Goal: Transaction & Acquisition: Purchase product/service

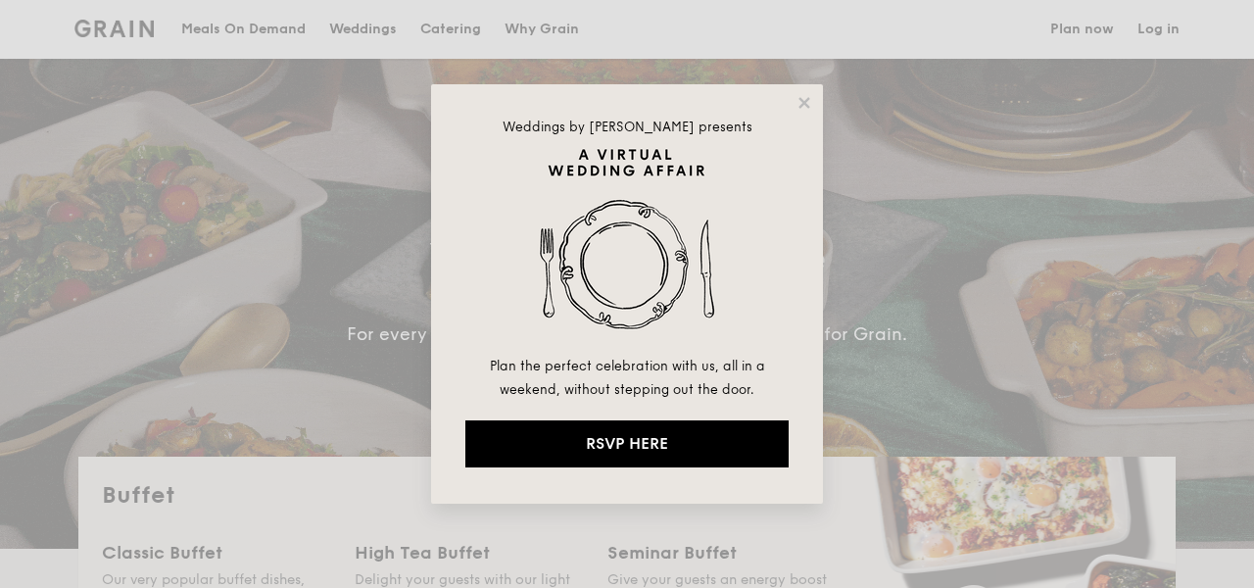
select select
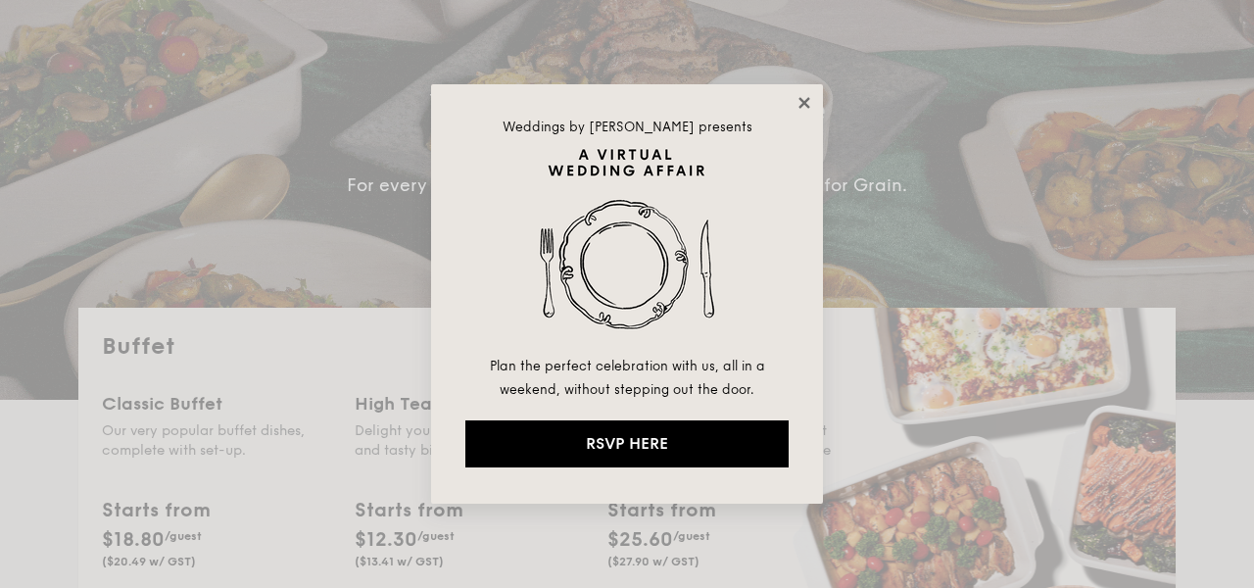
click at [802, 107] on icon at bounding box center [804, 103] width 18 height 18
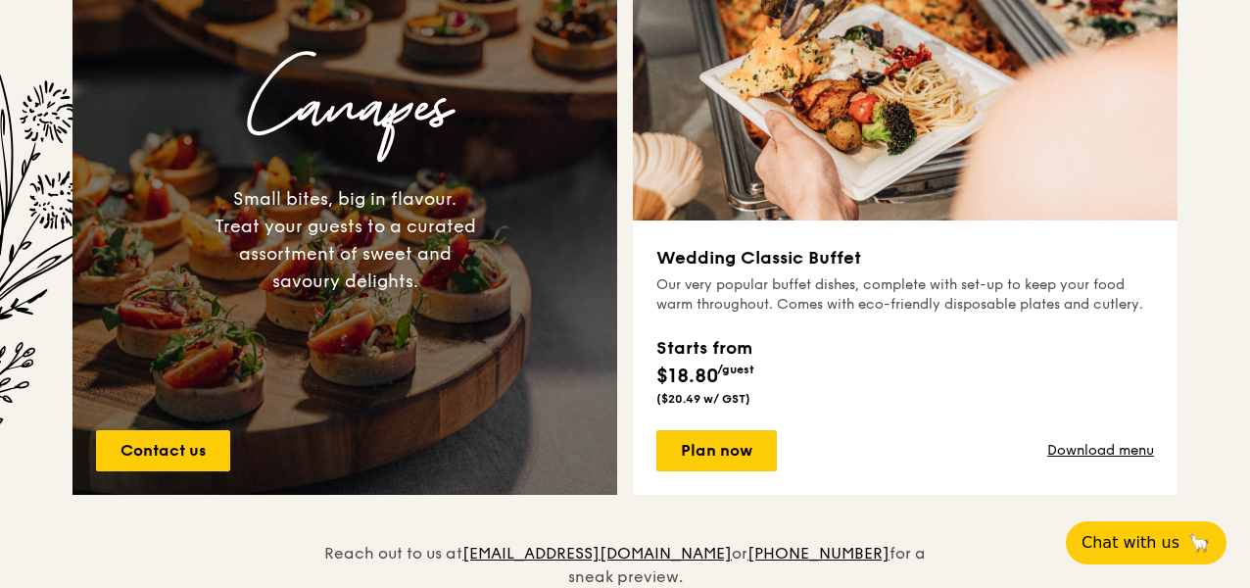
scroll to position [1490, 0]
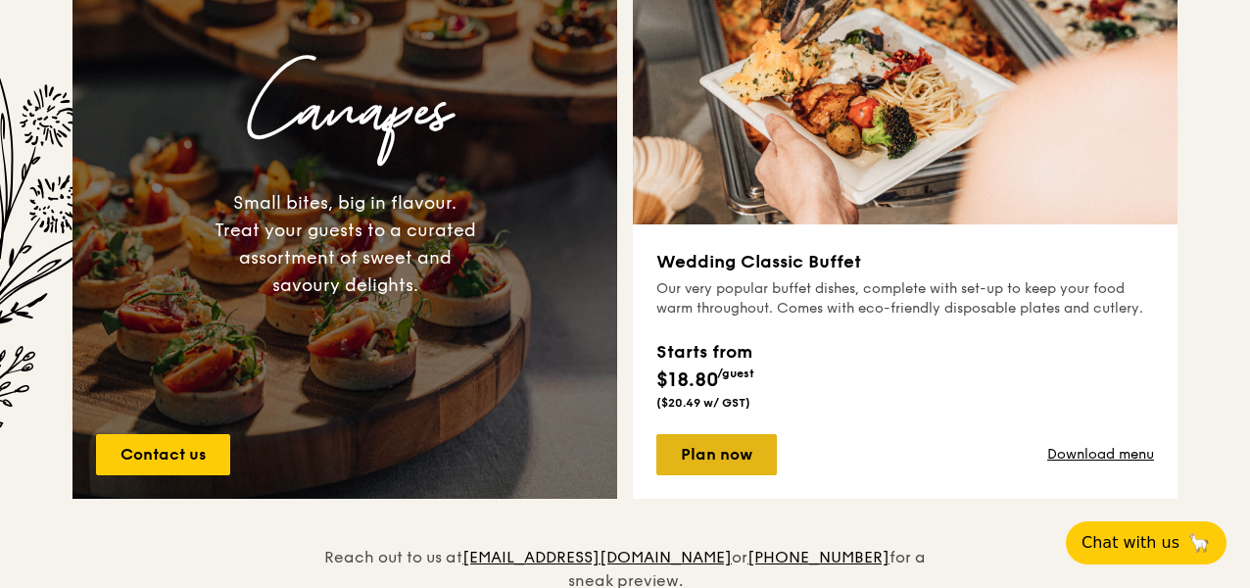
click at [705, 438] on link "Plan now" at bounding box center [716, 454] width 120 height 41
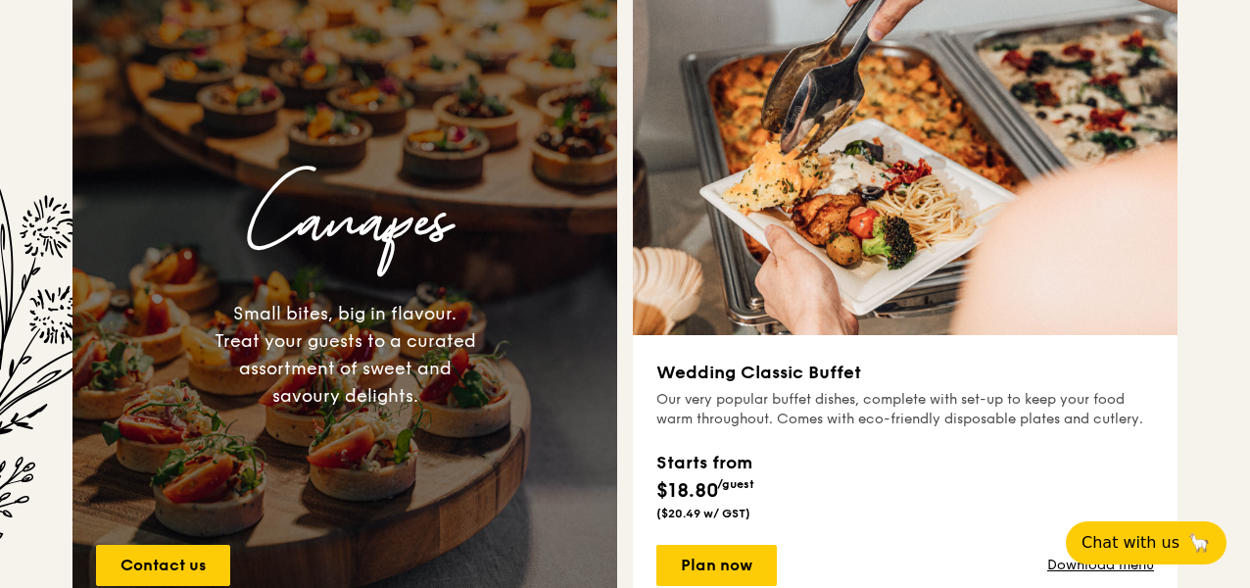
scroll to position [1537, 0]
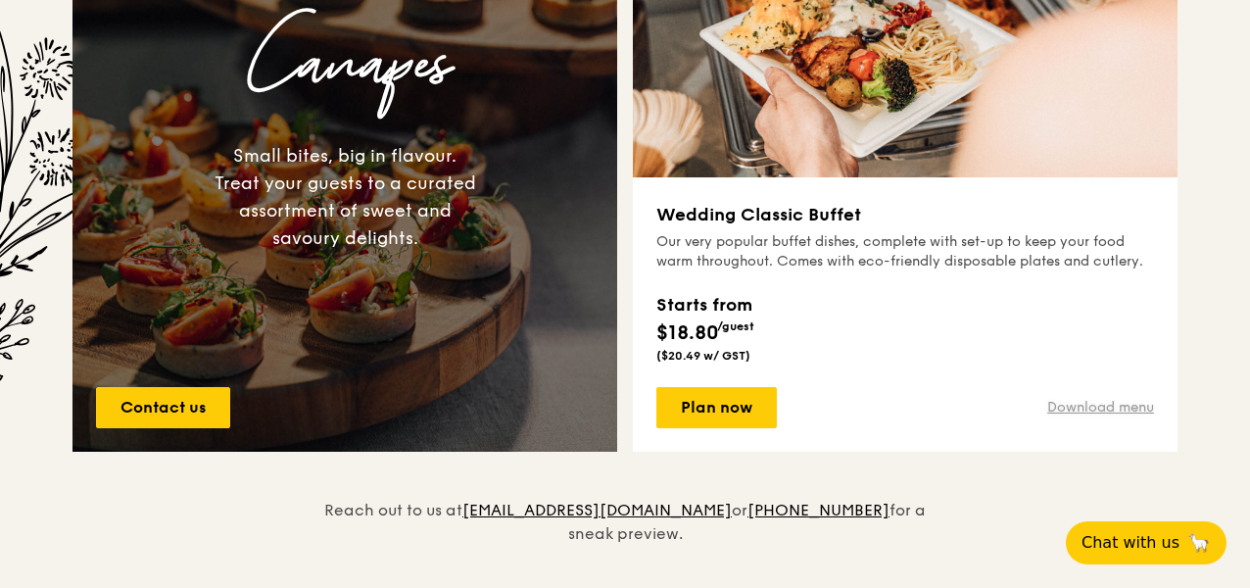
click at [1145, 402] on link "Download menu" at bounding box center [1100, 408] width 107 height 20
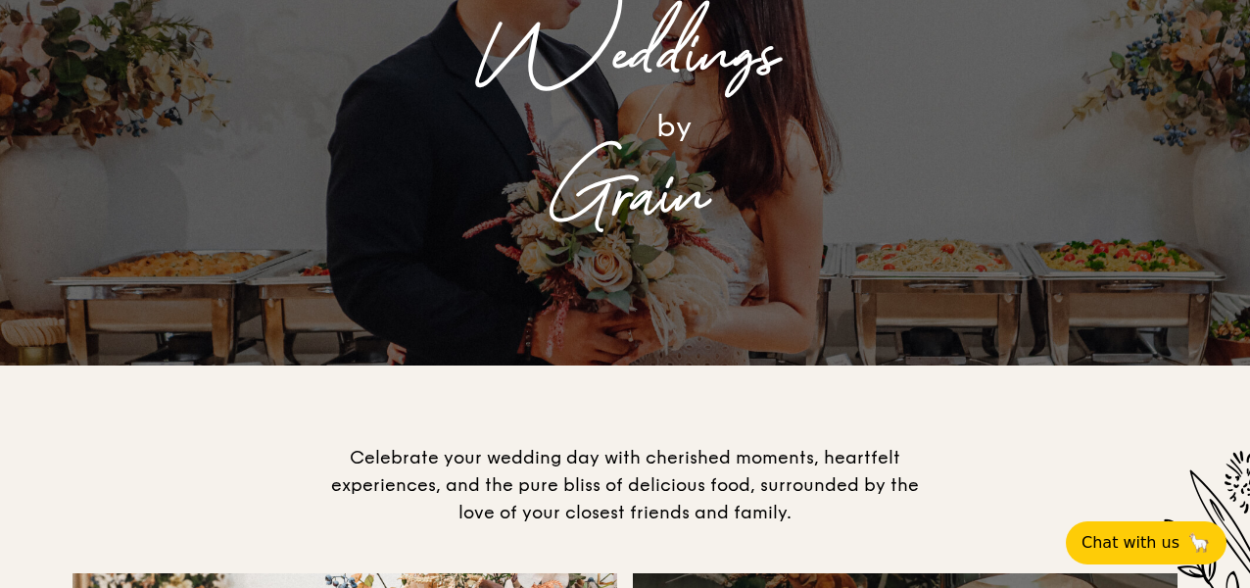
scroll to position [0, 0]
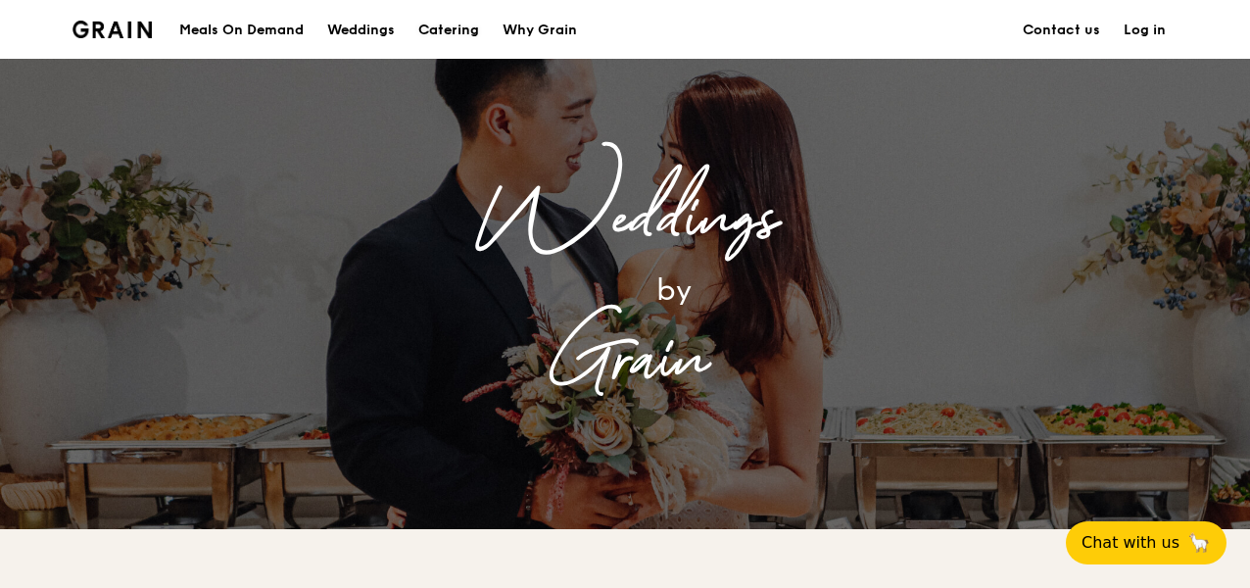
click at [446, 25] on div "Catering" at bounding box center [448, 30] width 61 height 59
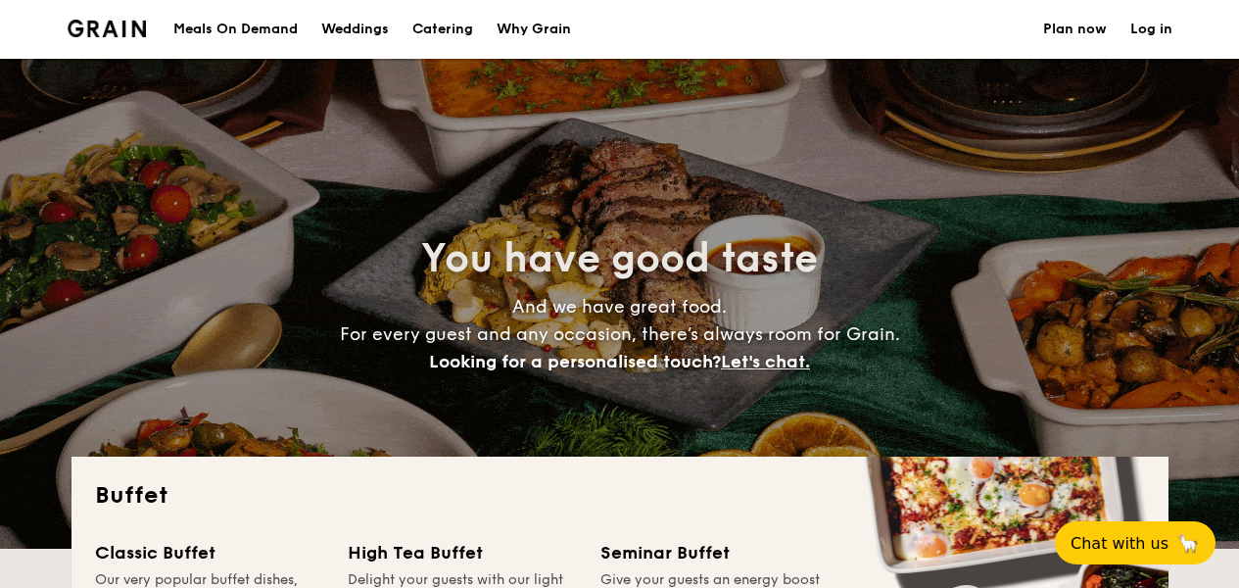
select select
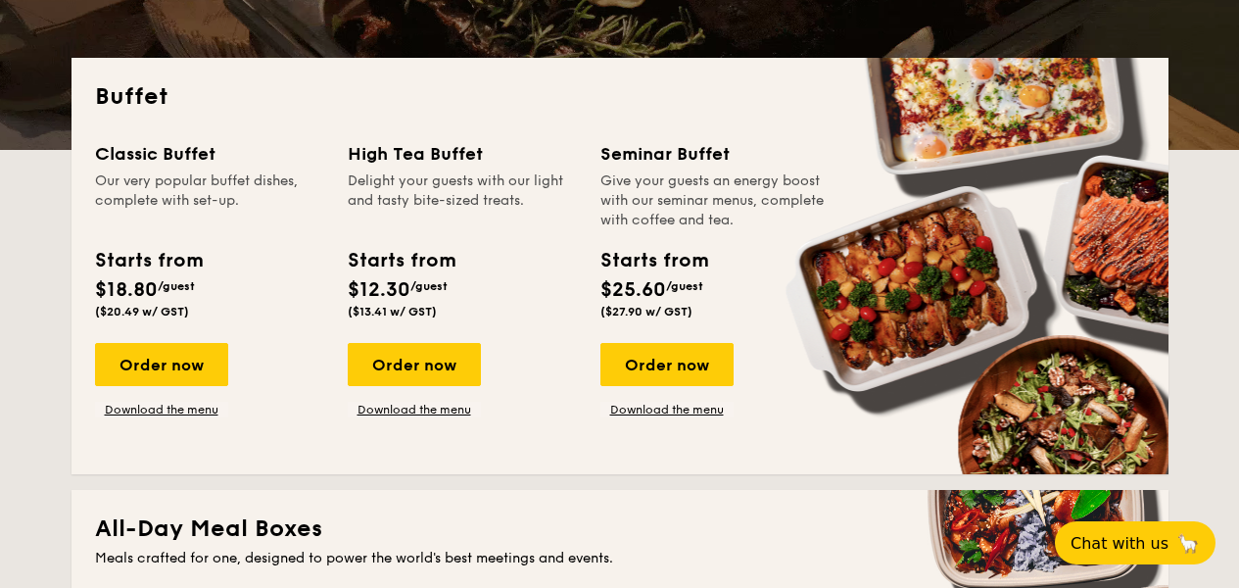
scroll to position [481, 0]
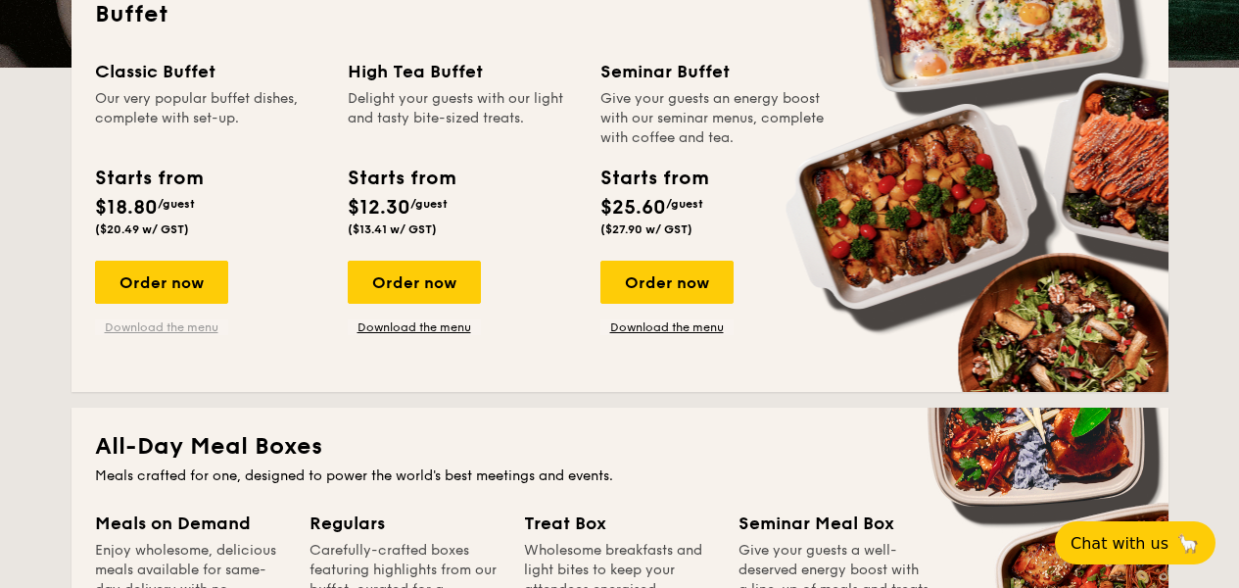
click at [169, 326] on link "Download the menu" at bounding box center [161, 327] width 133 height 16
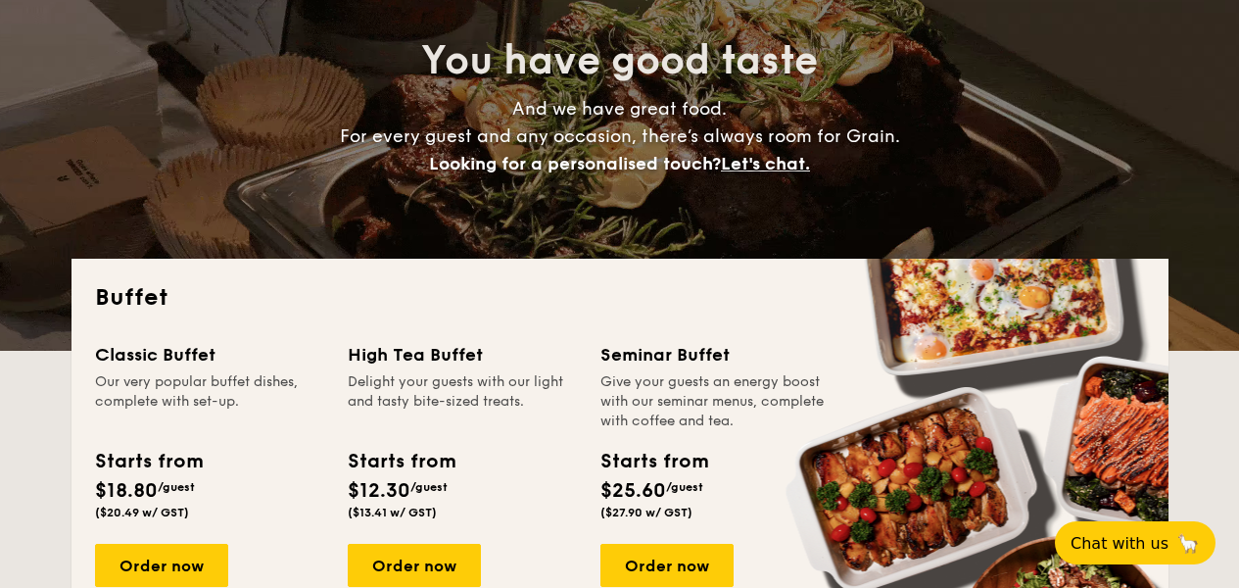
scroll to position [0, 0]
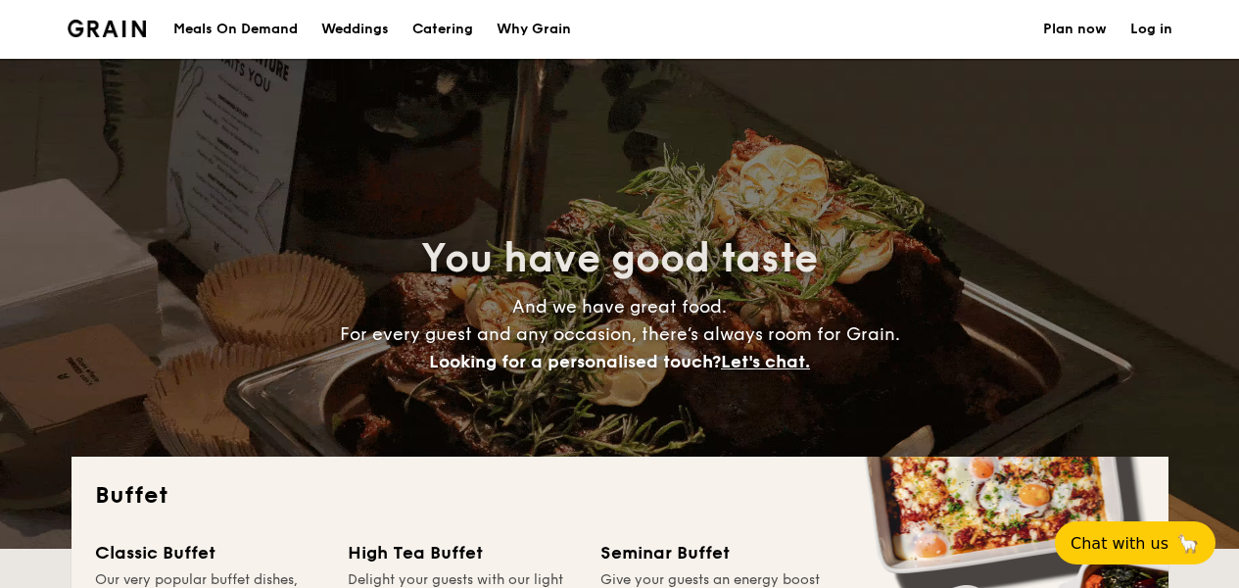
click at [372, 23] on div "Weddings" at bounding box center [355, 29] width 68 height 59
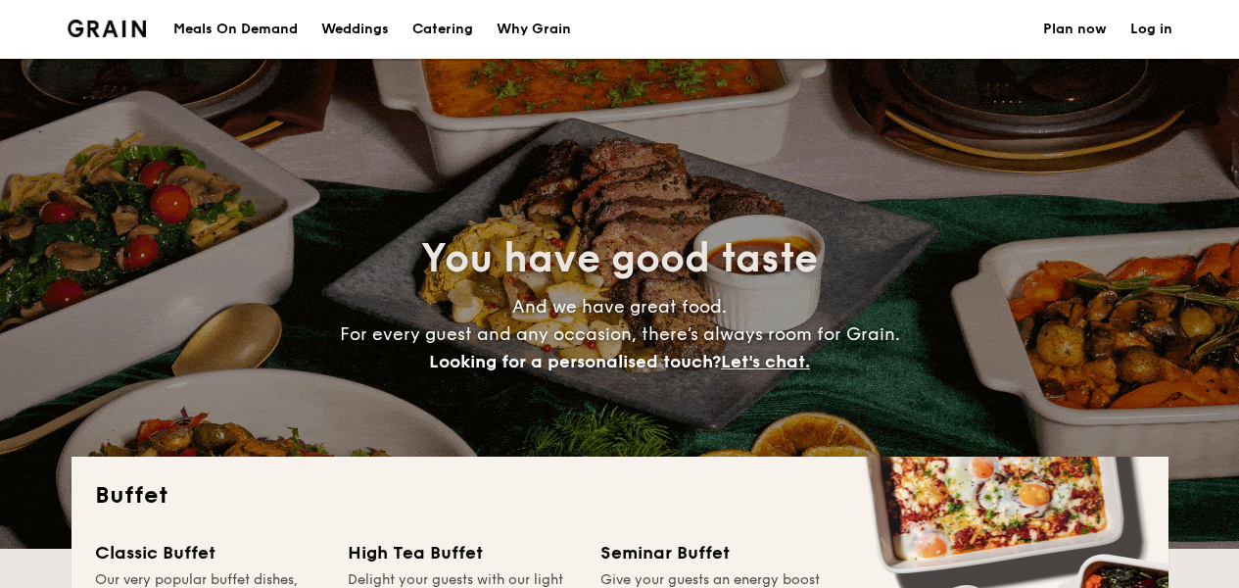
select select
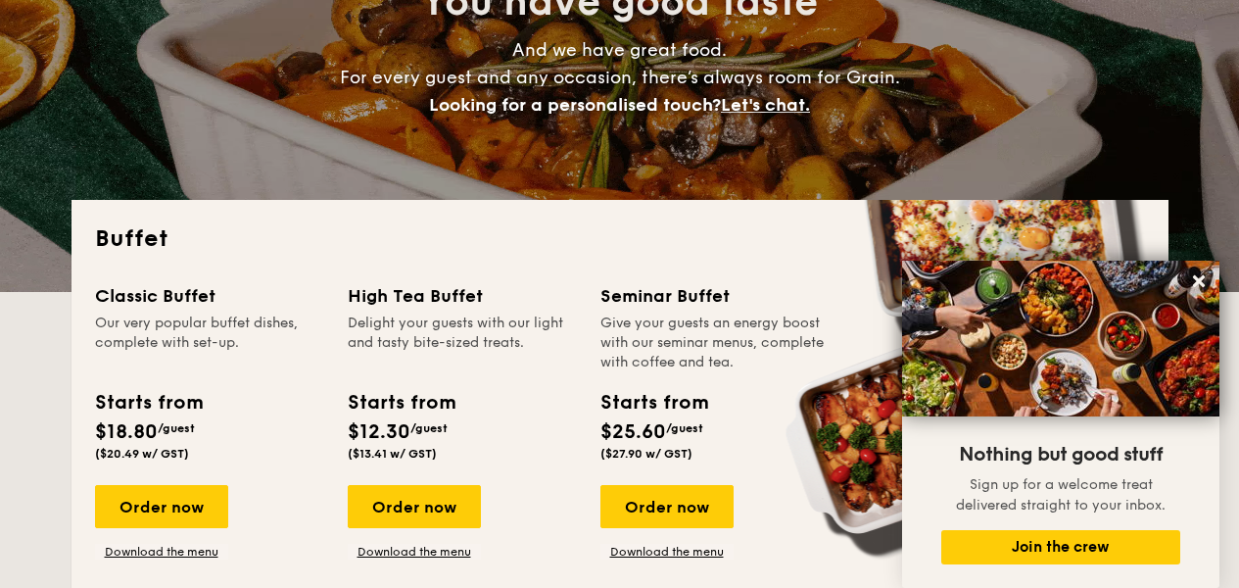
scroll to position [305, 0]
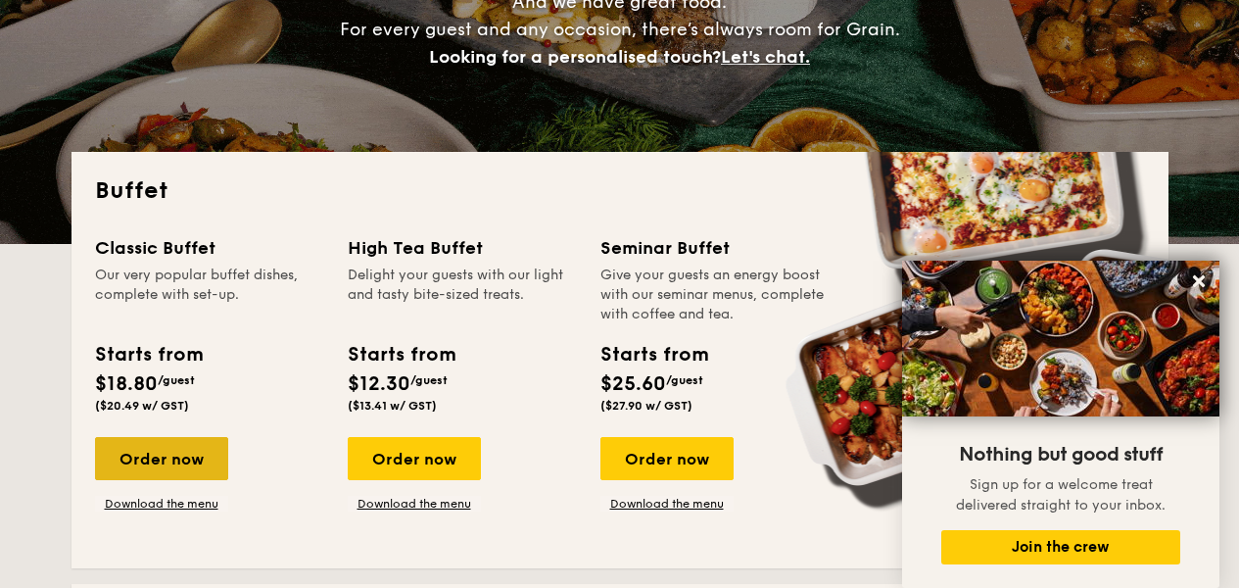
click at [193, 443] on div "Order now" at bounding box center [161, 458] width 133 height 43
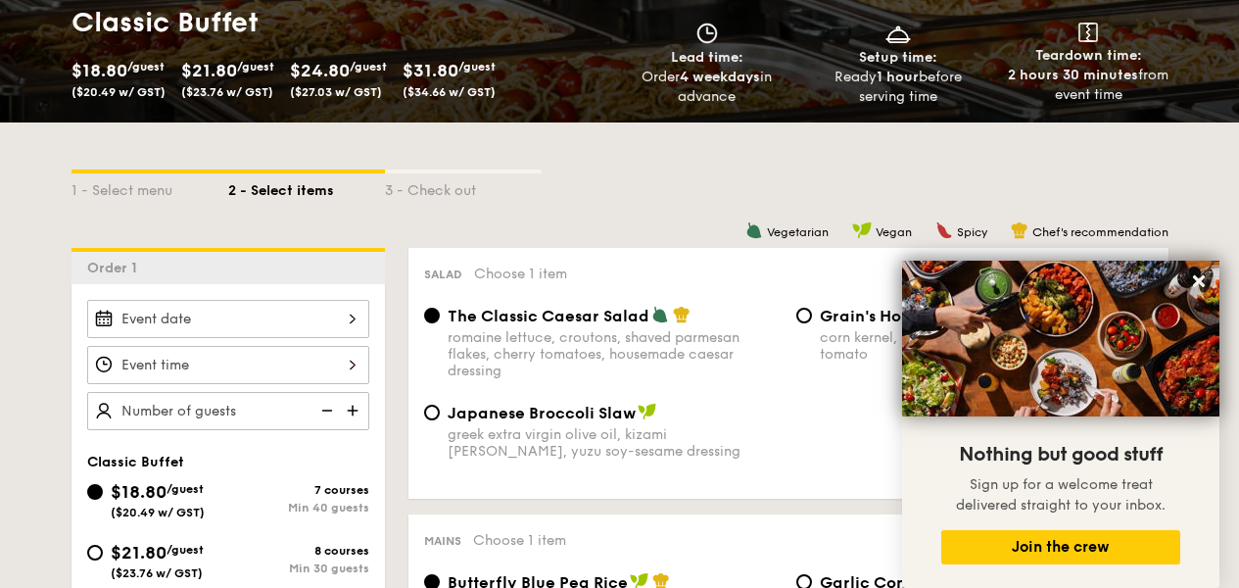
scroll to position [462, 0]
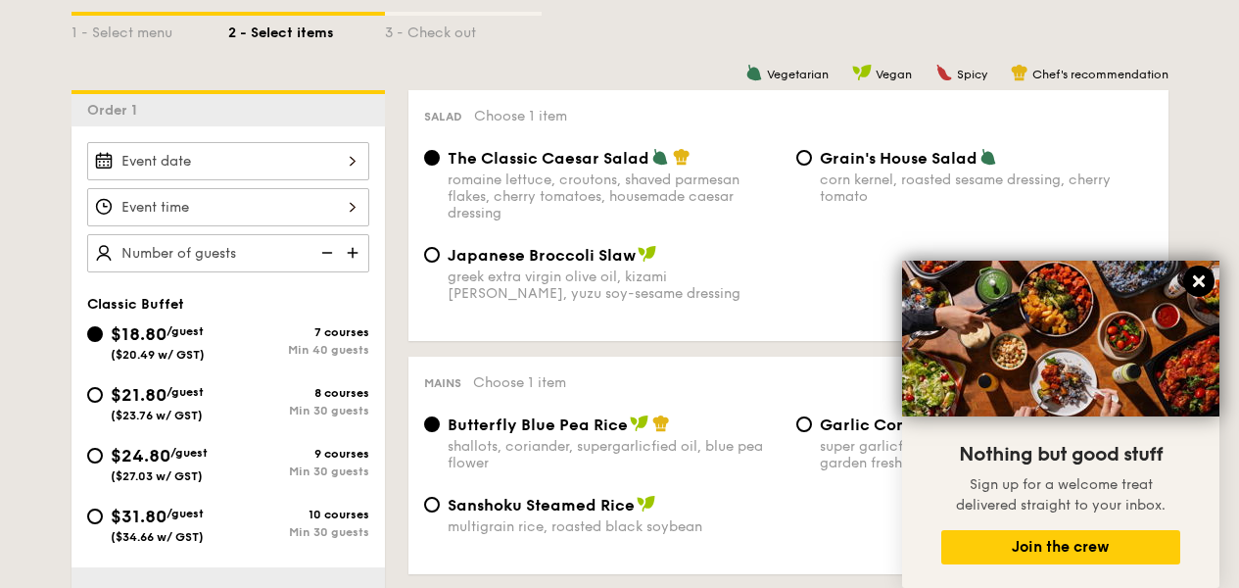
click at [1197, 281] on icon at bounding box center [1199, 281] width 12 height 12
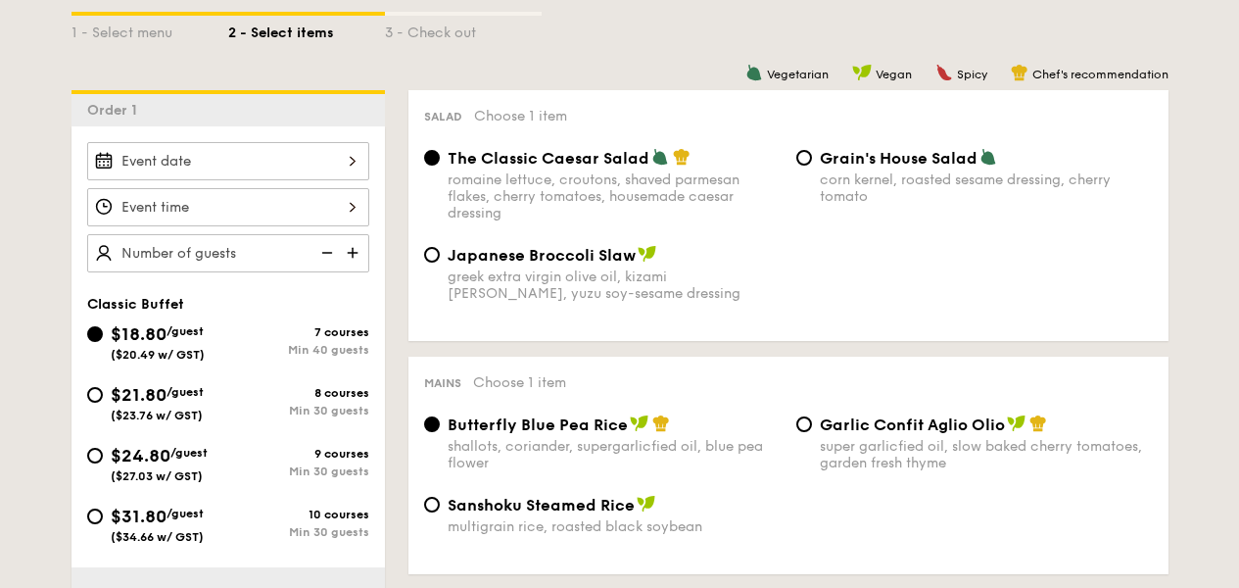
click at [269, 416] on div "Min 30 guests" at bounding box center [298, 411] width 141 height 14
click at [103, 403] on input "$21.80 /guest ($23.76 w/ GST) 8 courses Min 30 guests" at bounding box center [95, 395] width 16 height 16
radio input "true"
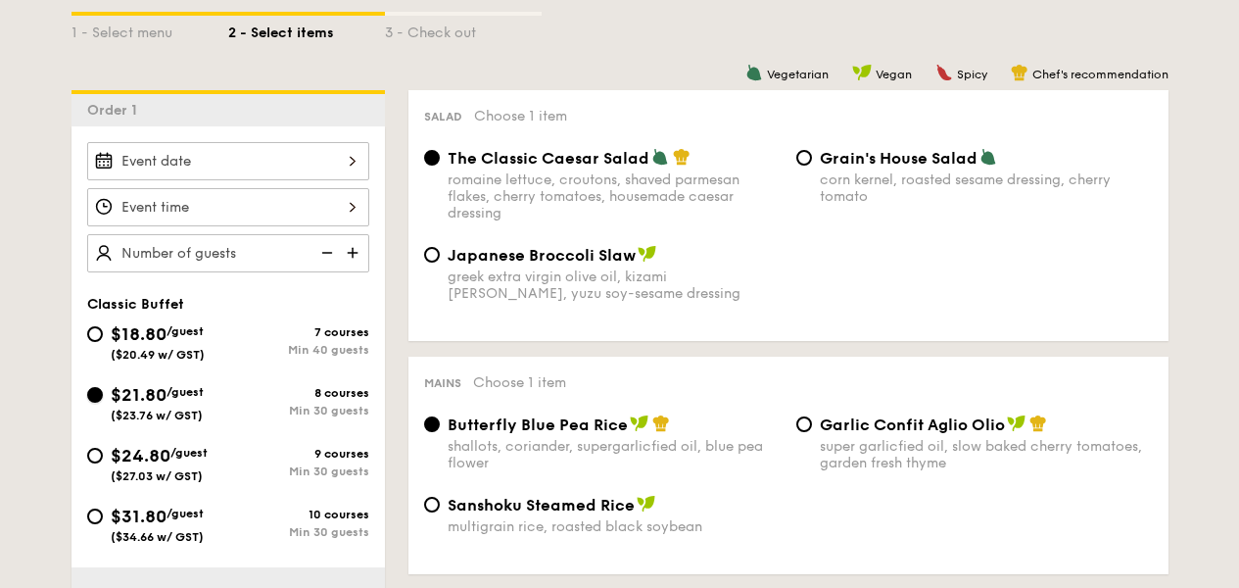
radio input "true"
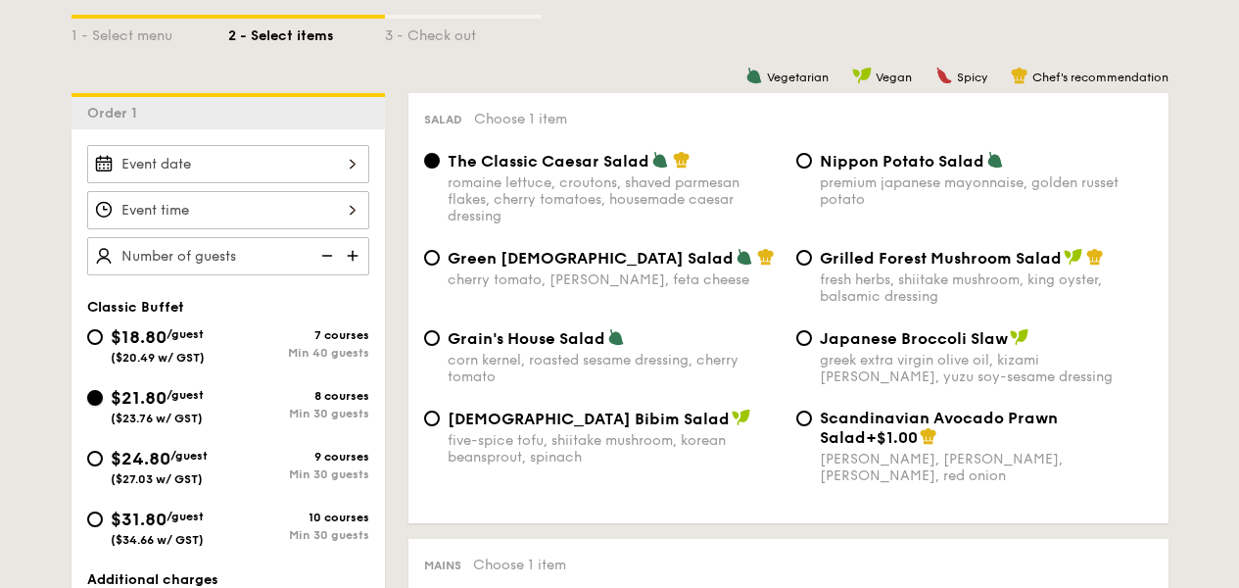
scroll to position [458, 0]
click at [256, 184] on div at bounding box center [228, 211] width 282 height 130
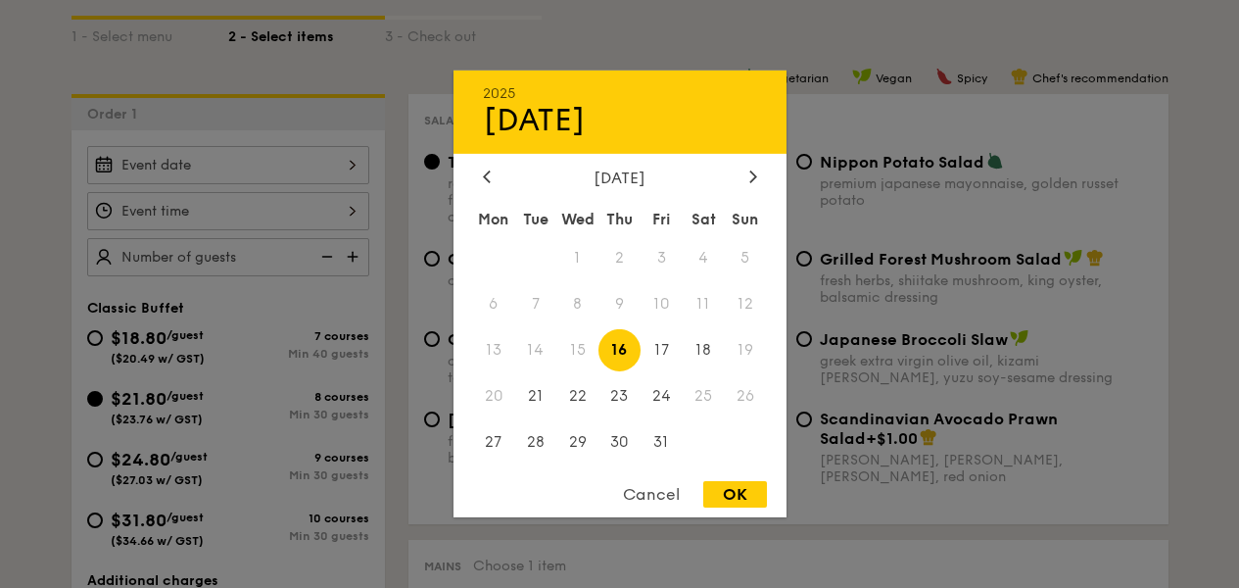
click at [263, 170] on div "2025 Oct 16 October 2025 Mon Tue Wed Thu Fri Sat Sun 1 2 3 4 5 6 7 8 9 10 11 12…" at bounding box center [228, 165] width 282 height 38
click at [698, 396] on span "25" at bounding box center [704, 395] width 42 height 42
click at [700, 394] on span "25" at bounding box center [704, 395] width 42 height 42
click at [700, 395] on span "25" at bounding box center [704, 395] width 42 height 42
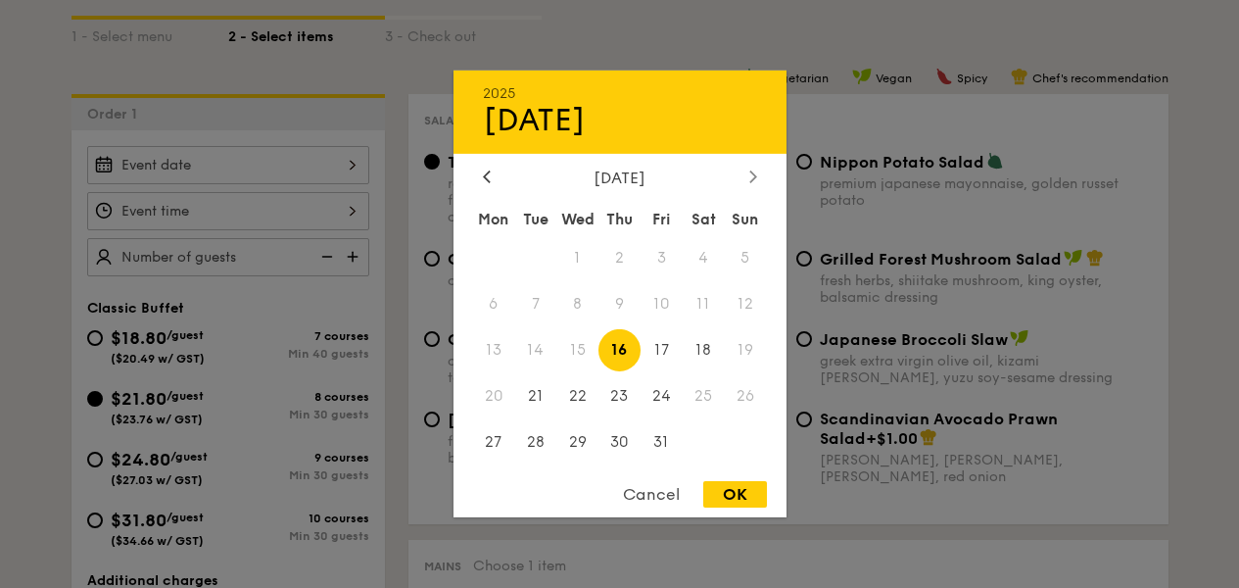
click at [750, 174] on icon at bounding box center [753, 175] width 8 height 13
click at [483, 166] on div "2025 Oct 16 November 2025 Mon Tue Wed Thu Fri Sat Sun 1 2 3 4 5 6 7 8 9 10 11 1…" at bounding box center [620, 294] width 333 height 447
click at [495, 175] on div "November 2025" at bounding box center [620, 178] width 274 height 19
click at [483, 174] on icon at bounding box center [487, 175] width 8 height 13
click at [706, 406] on span "25" at bounding box center [704, 395] width 42 height 42
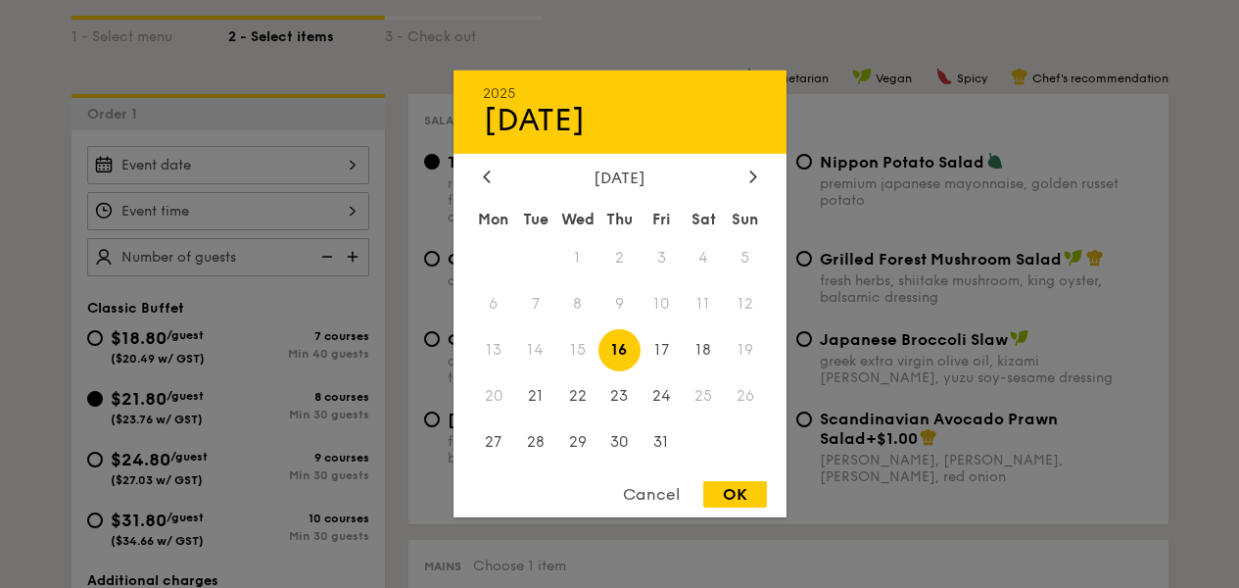
click at [703, 402] on span "25" at bounding box center [704, 395] width 42 height 42
click at [699, 397] on span "25" at bounding box center [704, 395] width 42 height 42
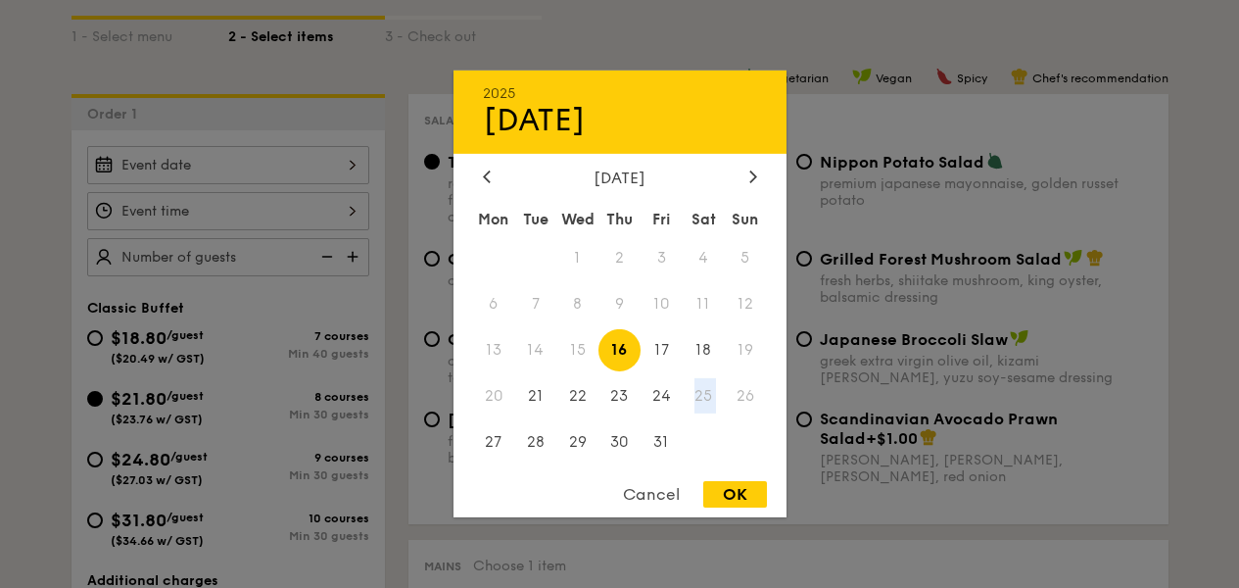
click at [699, 397] on span "25" at bounding box center [704, 395] width 42 height 42
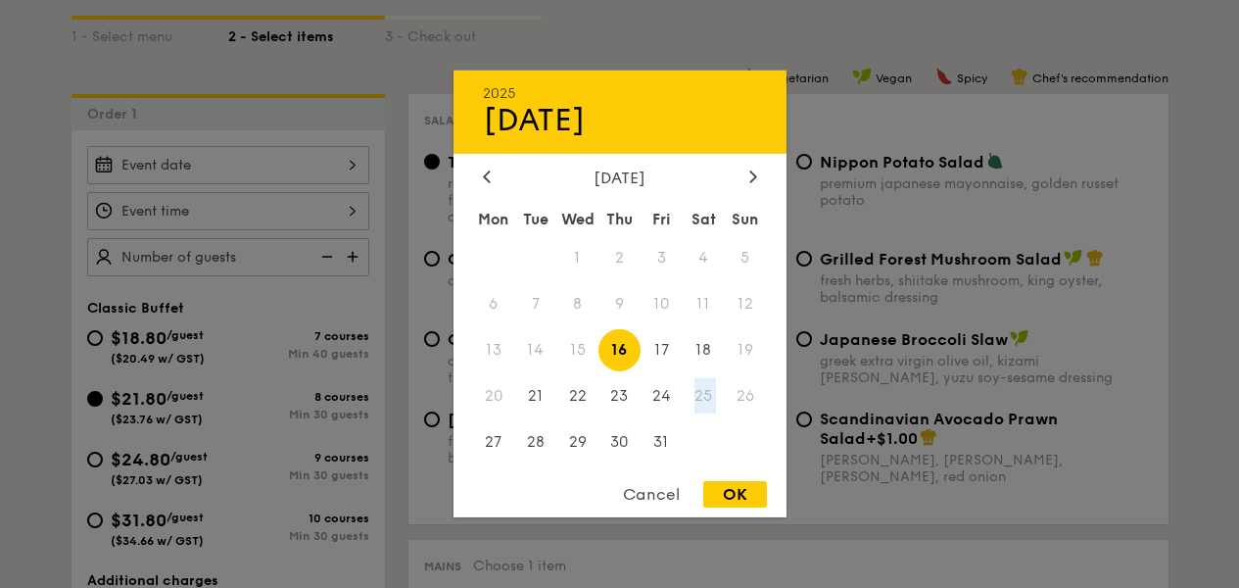
click at [699, 397] on span "25" at bounding box center [704, 395] width 42 height 42
click at [743, 178] on div "October 2025" at bounding box center [620, 178] width 274 height 19
click at [747, 173] on div at bounding box center [754, 178] width 18 height 19
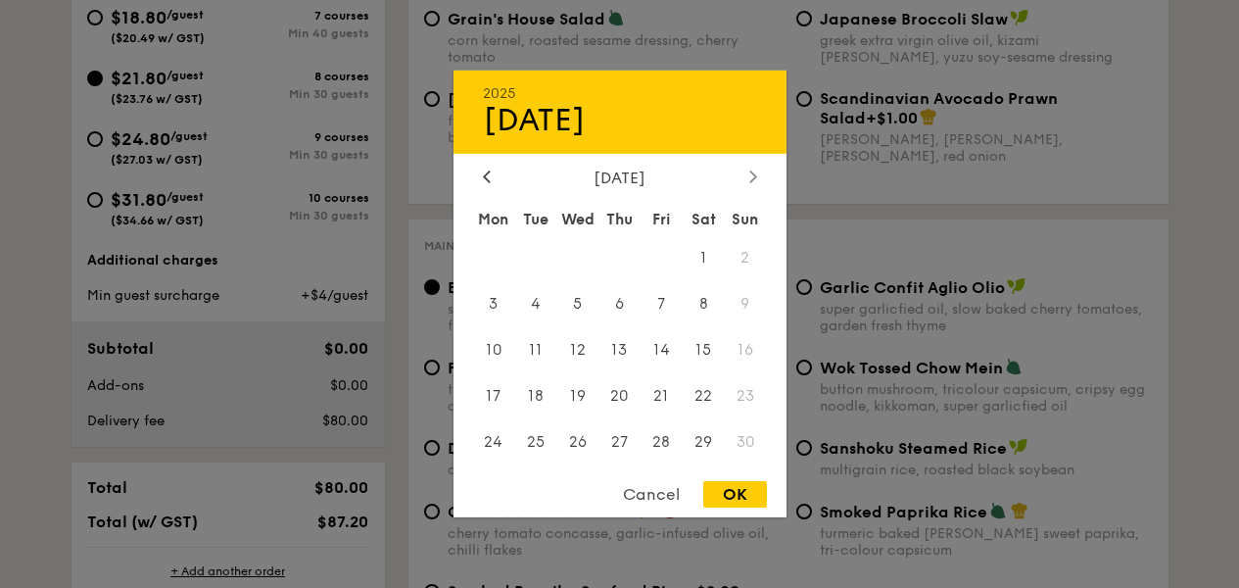
click at [746, 171] on div at bounding box center [754, 178] width 18 height 19
click at [755, 178] on icon at bounding box center [753, 175] width 8 height 13
click at [503, 177] on div "January 2026" at bounding box center [620, 178] width 274 height 19
click at [468, 174] on div "January 2026" at bounding box center [620, 178] width 333 height 19
click at [485, 172] on icon at bounding box center [487, 176] width 6 height 12
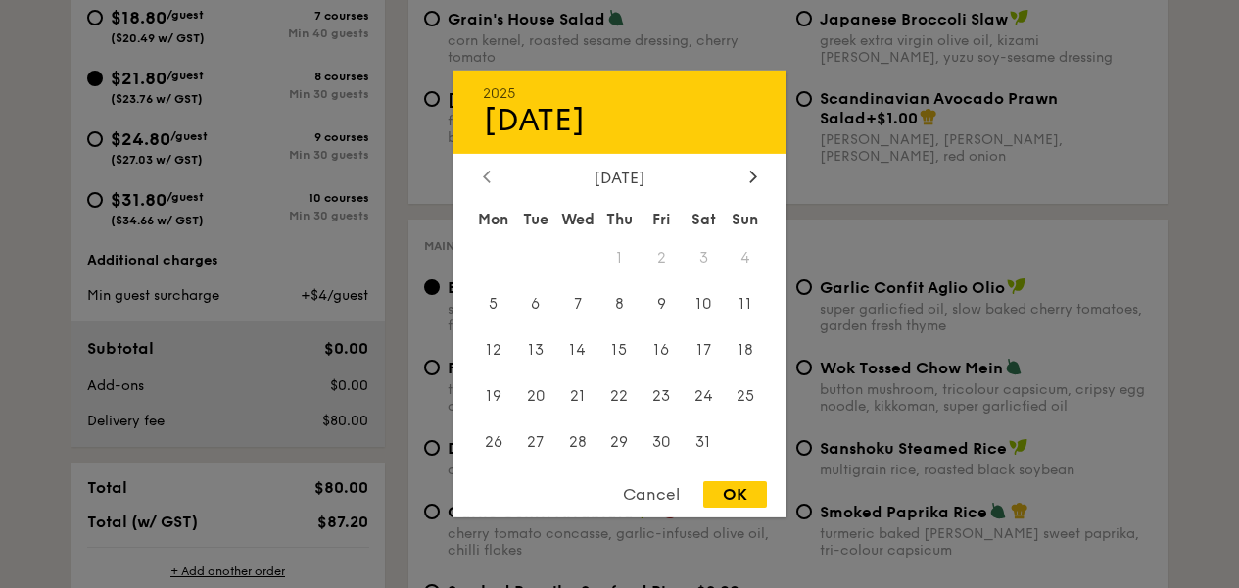
click at [485, 172] on icon at bounding box center [487, 176] width 6 height 12
click at [700, 387] on span "25" at bounding box center [704, 395] width 42 height 42
click at [703, 396] on span "25" at bounding box center [704, 395] width 42 height 42
click at [643, 492] on div "Cancel" at bounding box center [651, 494] width 96 height 26
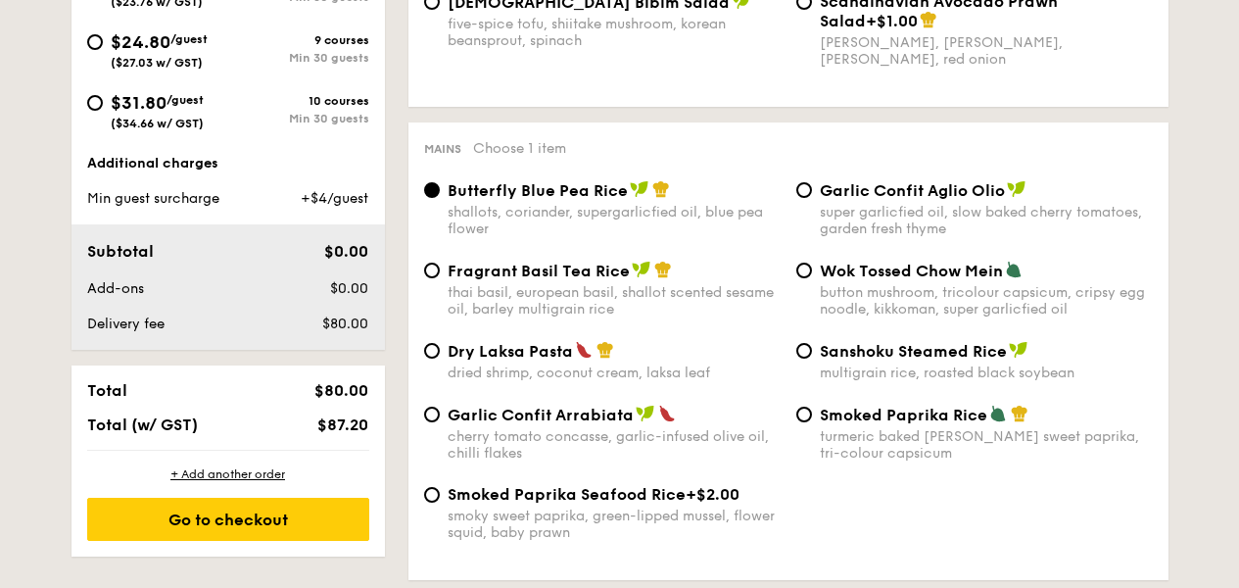
scroll to position [875, 0]
click at [139, 201] on span "Min guest surcharge" at bounding box center [153, 199] width 132 height 17
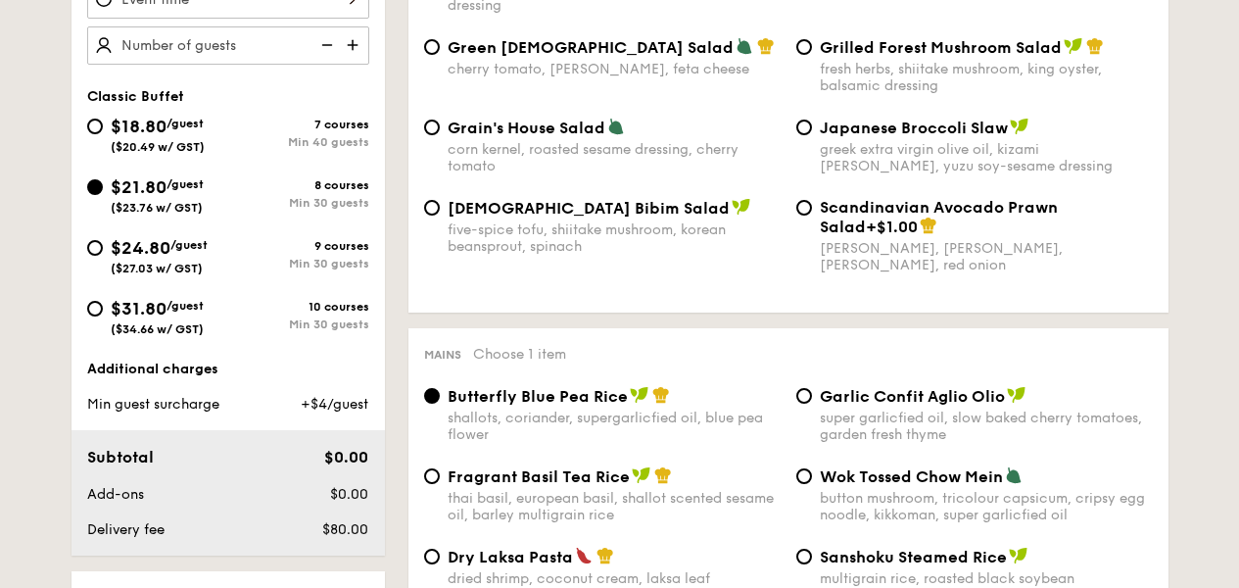
scroll to position [614, 0]
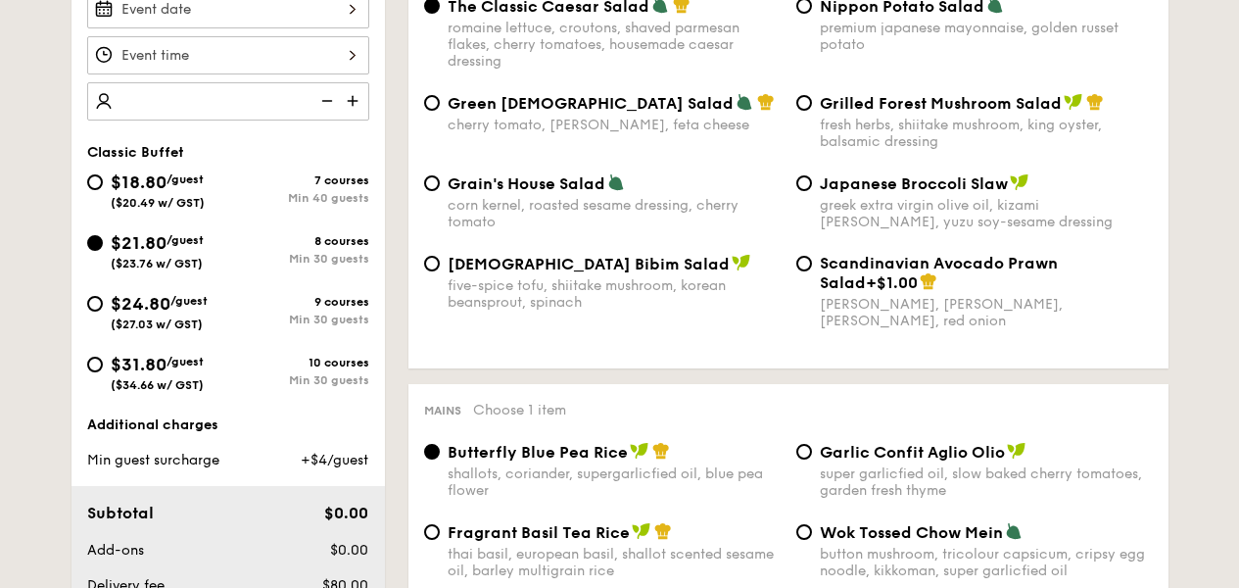
type input "2"
type input "30 guests"
click at [274, 50] on div at bounding box center [228, 55] width 282 height 38
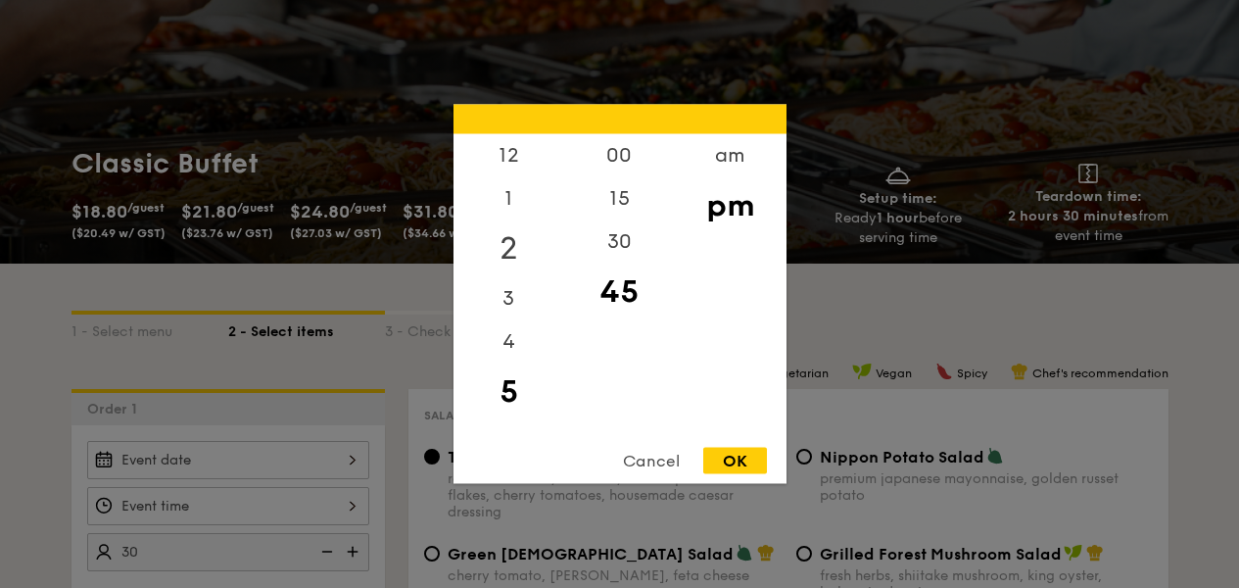
scroll to position [0, 0]
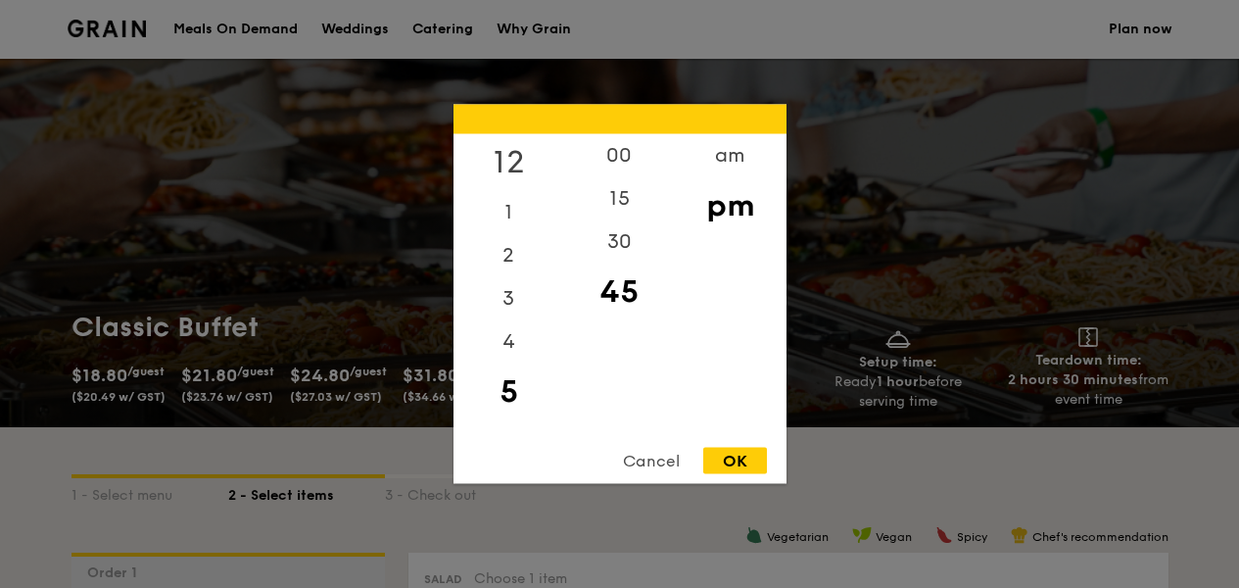
click at [513, 171] on div "12" at bounding box center [509, 162] width 111 height 57
click at [497, 370] on div "9" at bounding box center [509, 366] width 111 height 43
click at [506, 361] on div "9" at bounding box center [509, 366] width 111 height 43
click at [513, 361] on div "9" at bounding box center [509, 366] width 111 height 43
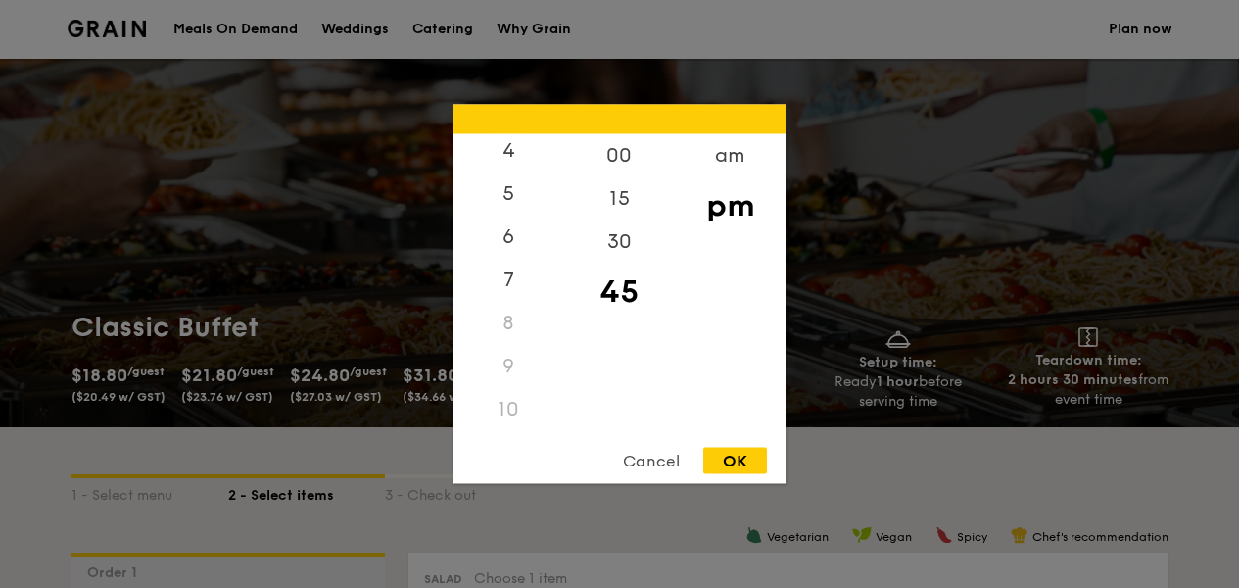
click at [513, 361] on div "9" at bounding box center [509, 366] width 111 height 43
click at [753, 146] on div "am" at bounding box center [730, 162] width 111 height 57
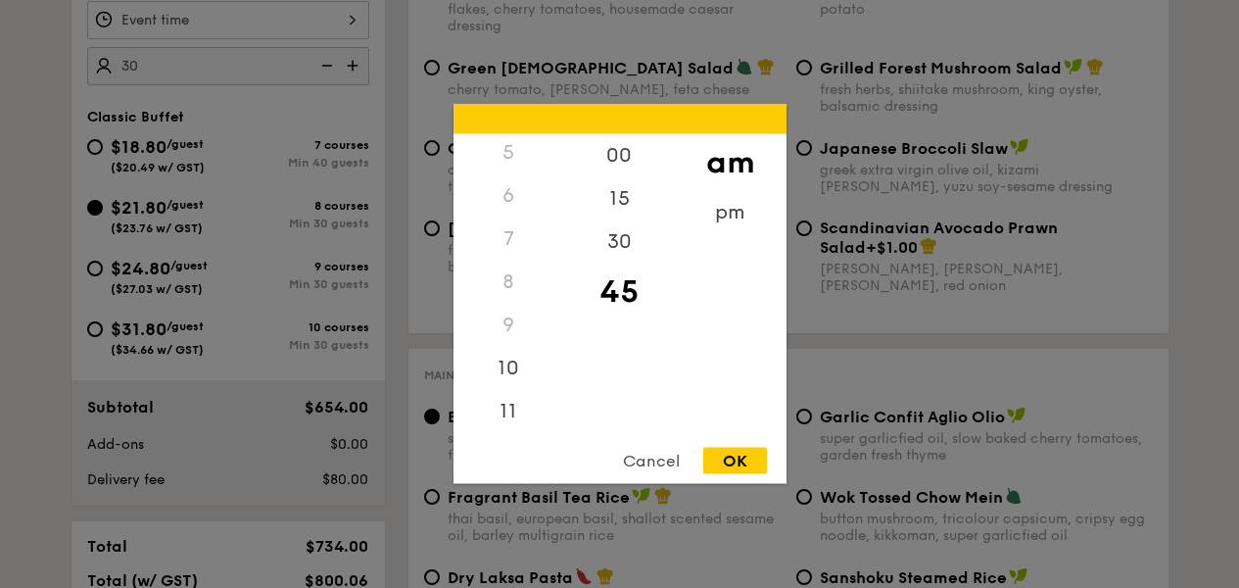
scroll to position [650, 0]
click at [533, 370] on div "10" at bounding box center [509, 375] width 111 height 57
click at [620, 241] on div "30" at bounding box center [619, 248] width 111 height 57
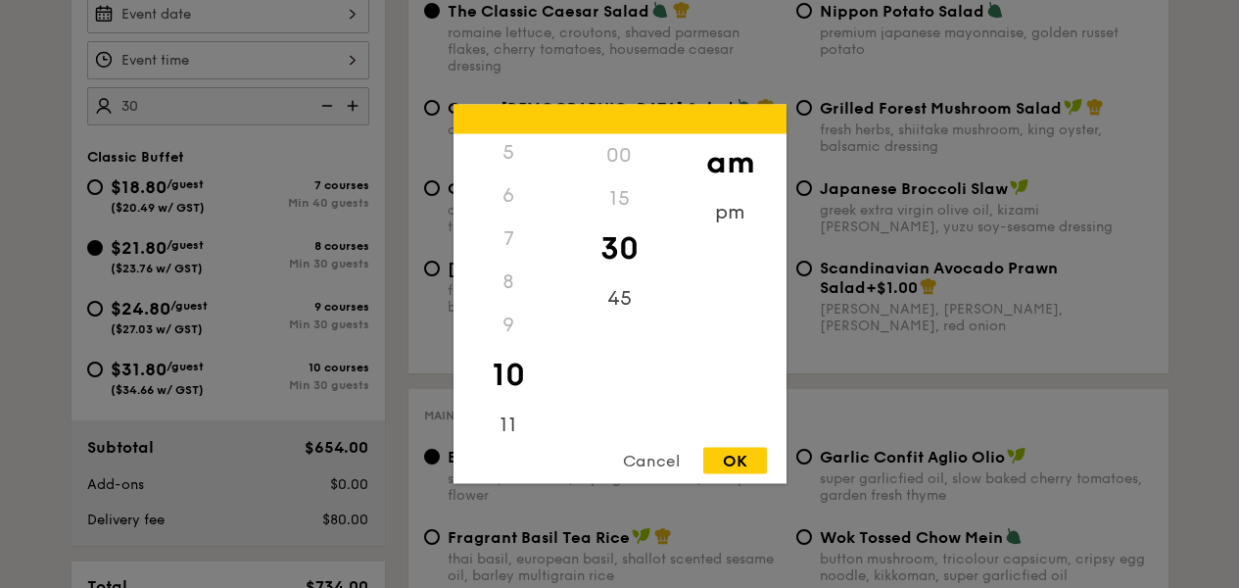
scroll to position [387, 0]
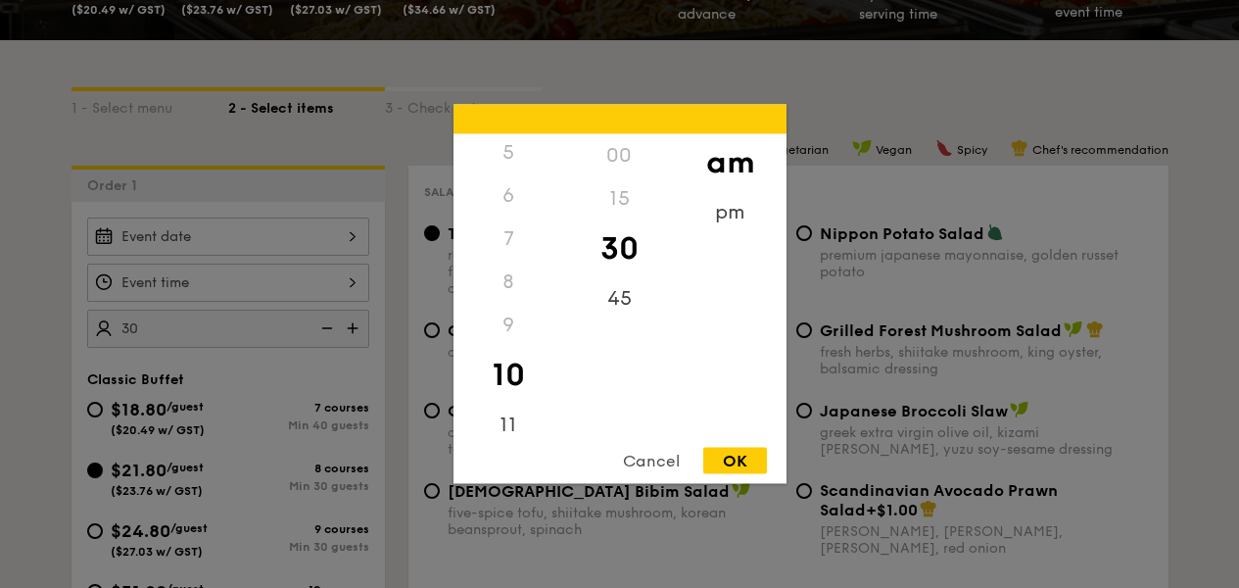
click at [737, 451] on div "OK" at bounding box center [735, 461] width 64 height 26
type input "10:30AM"
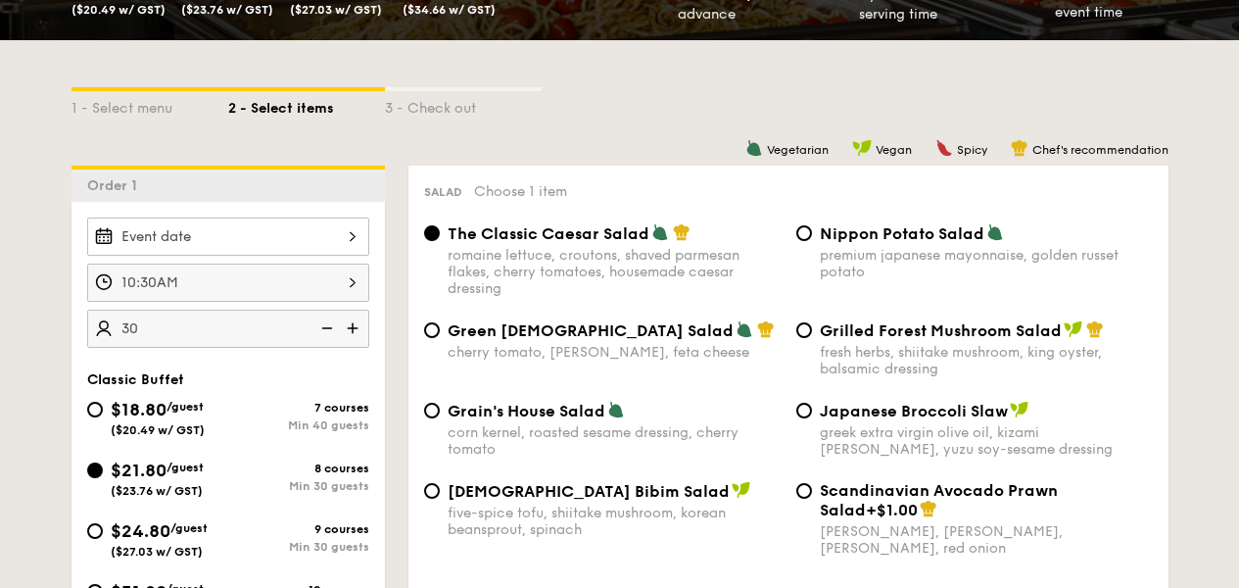
click at [298, 222] on div at bounding box center [228, 236] width 282 height 38
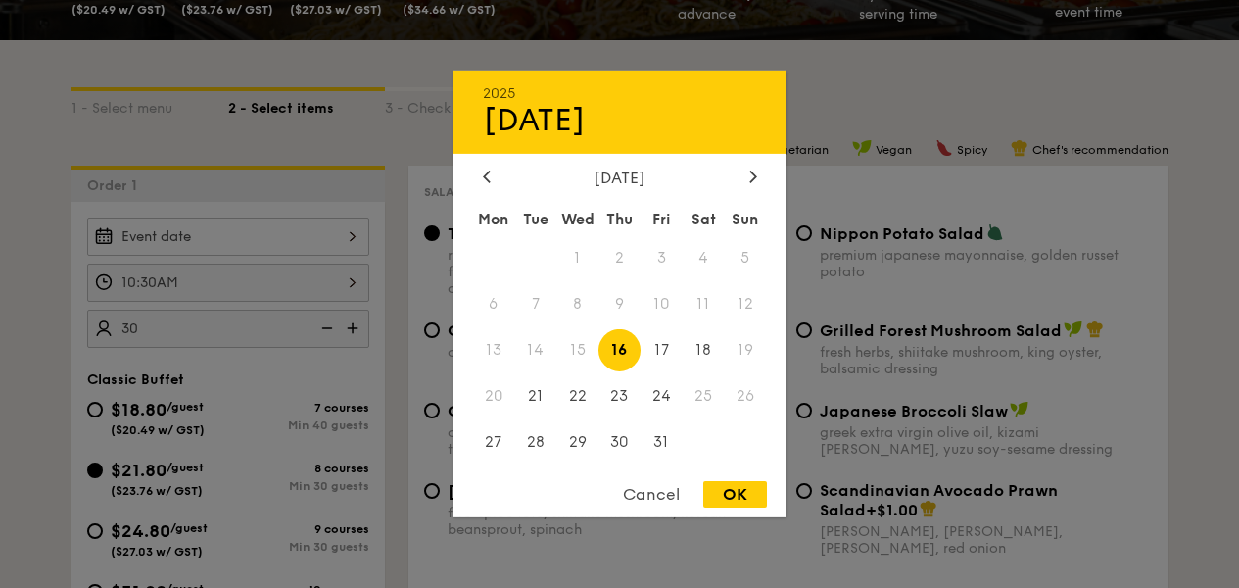
click at [698, 397] on span "25" at bounding box center [704, 395] width 42 height 42
click at [671, 396] on span "24" at bounding box center [662, 395] width 42 height 42
click at [762, 506] on div "OK" at bounding box center [735, 494] width 64 height 26
type input "Oct 24, 2025"
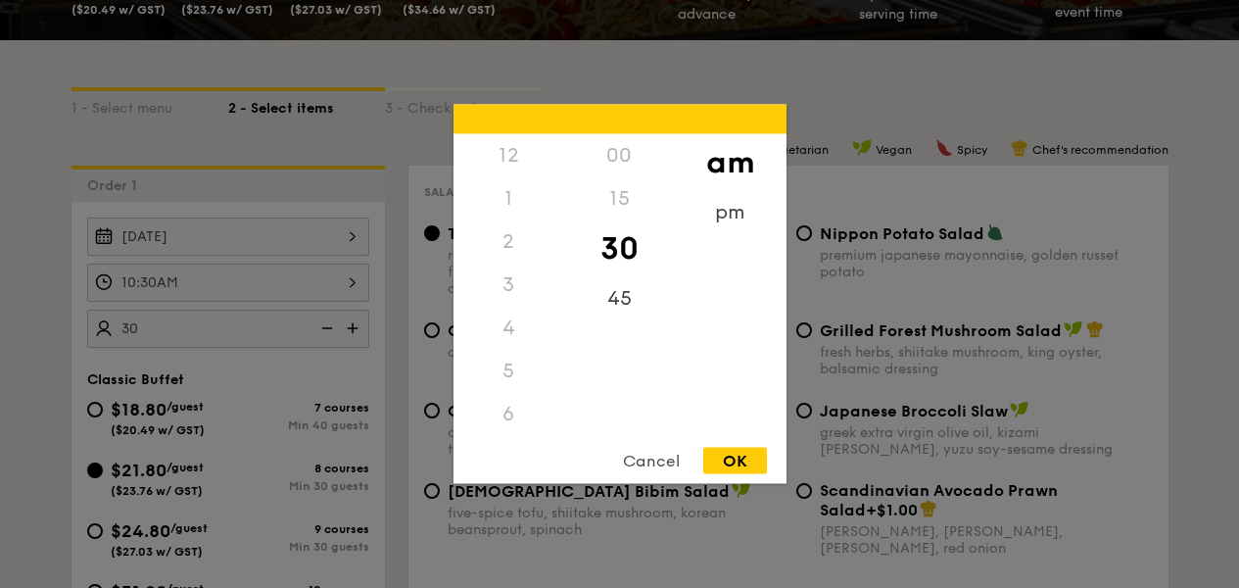
click at [283, 278] on div "10:30AM 12 1 2 3 4 5 6 7 8 9 10 11 00 15 30 45 am pm Cancel OK" at bounding box center [228, 283] width 282 height 38
click at [856, 355] on div at bounding box center [619, 294] width 1239 height 588
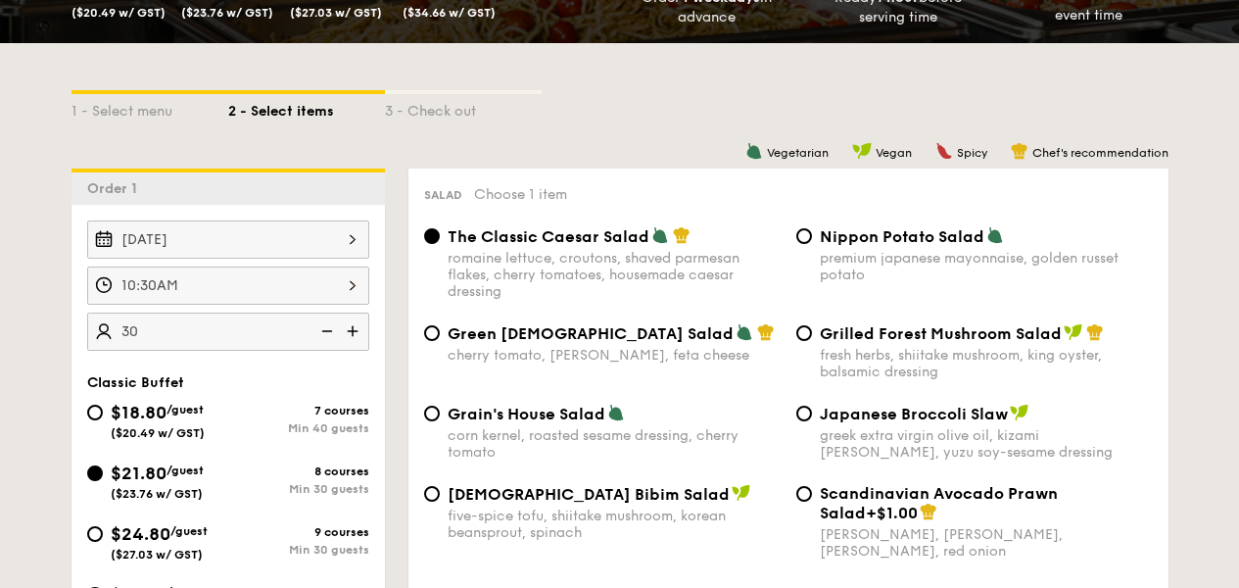
scroll to position [410, 0]
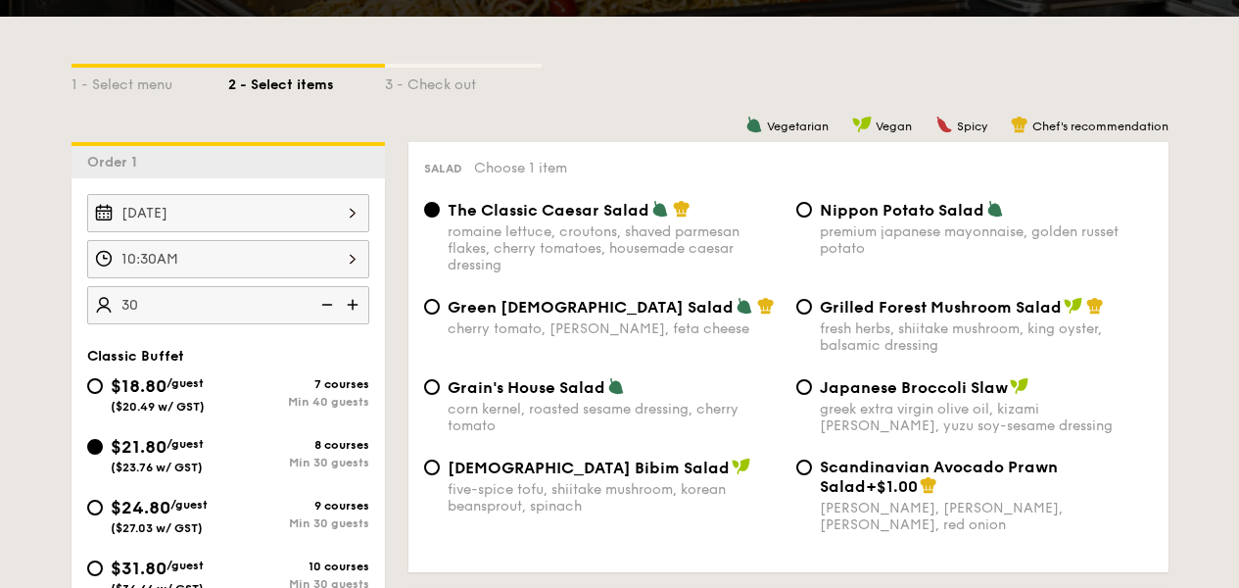
click at [169, 510] on span "$24.80" at bounding box center [141, 508] width 60 height 22
click at [103, 510] on input "$24.80 /guest ($27.03 w/ GST) 9 courses Min 30 guests" at bounding box center [95, 508] width 16 height 16
radio input "true"
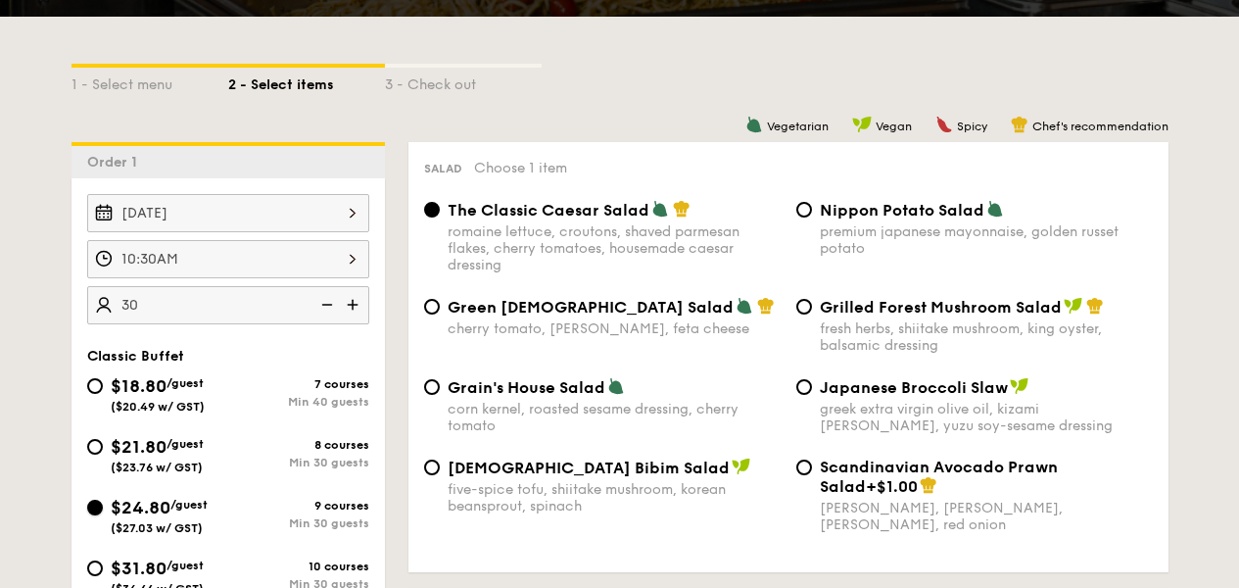
radio input "true"
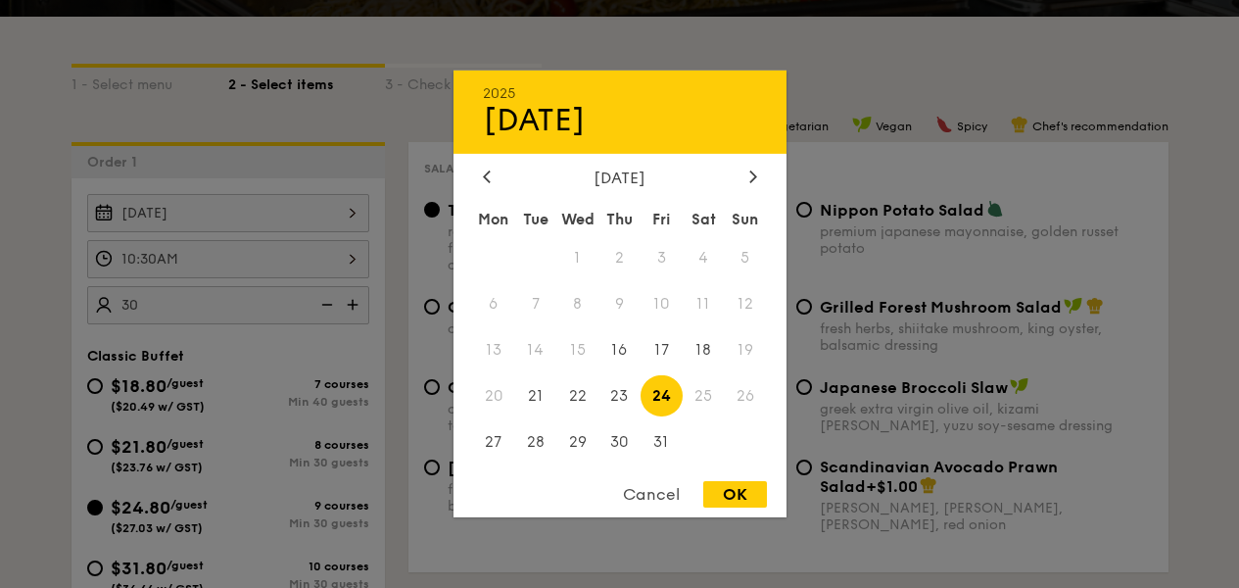
click at [299, 200] on div "Oct 24, 2025 2025 Oct 24 October 2025 Mon Tue Wed Thu Fri Sat Sun 1 2 3 4 5 6 7…" at bounding box center [228, 213] width 282 height 38
click at [740, 179] on div "October 2025" at bounding box center [620, 178] width 274 height 19
click at [754, 169] on icon at bounding box center [753, 175] width 8 height 13
click at [651, 501] on div "Cancel" at bounding box center [651, 494] width 96 height 26
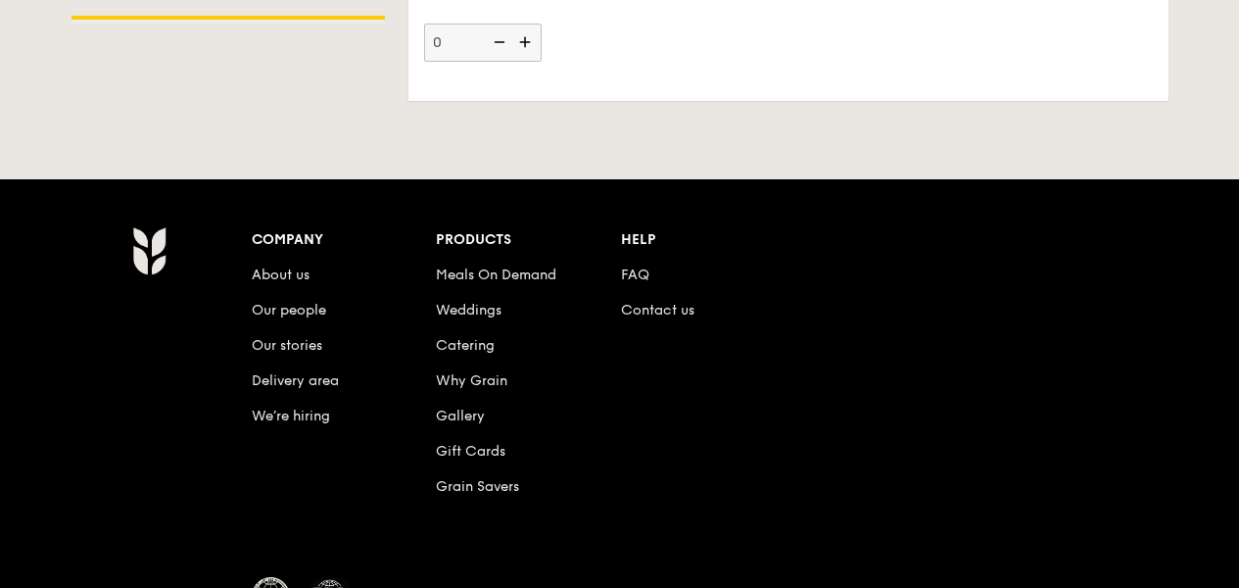
scroll to position [5280, 0]
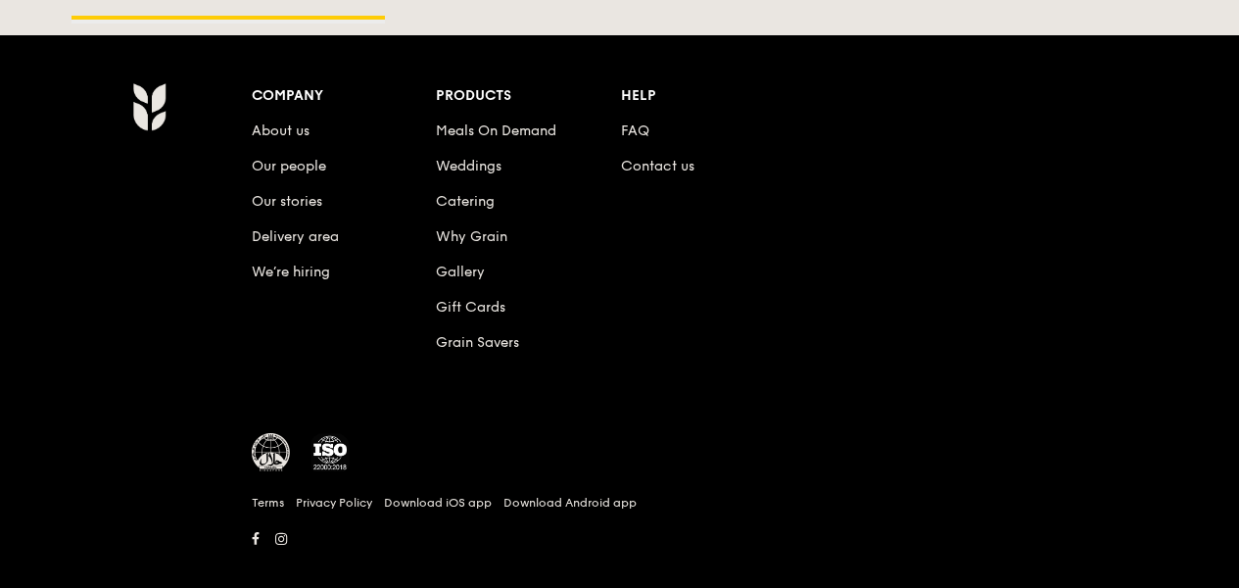
drag, startPoint x: 661, startPoint y: 167, endPoint x: 923, endPoint y: 5, distance: 307.5
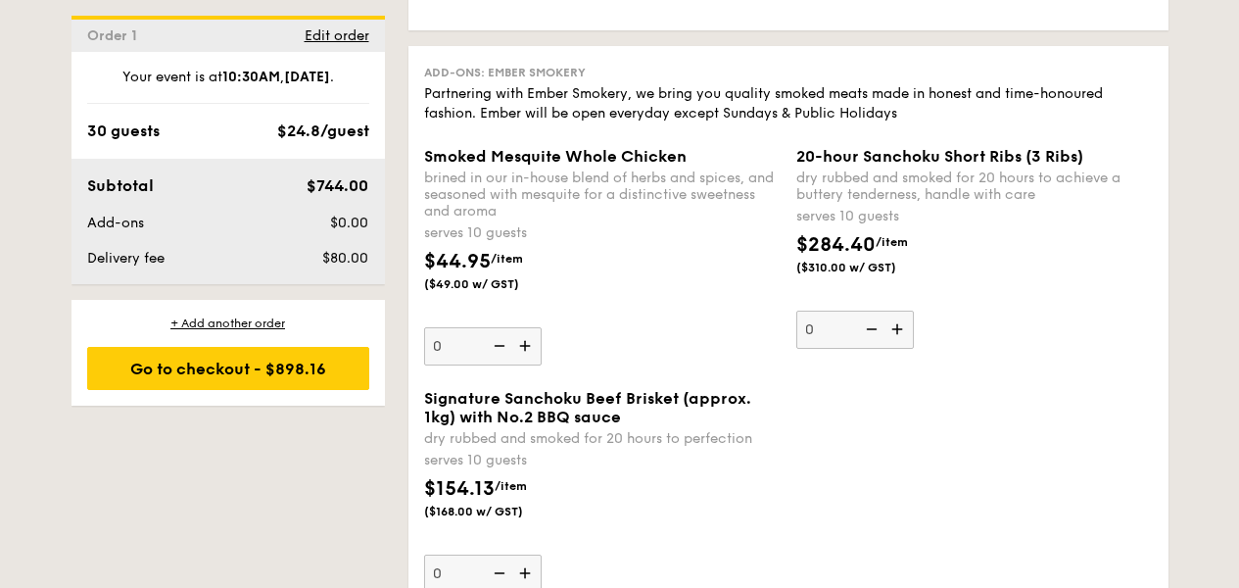
click at [1146, 284] on div "$284.40 /item ($310.00 w/ GST)" at bounding box center [975, 264] width 372 height 69
click at [914, 311] on input "0" at bounding box center [855, 330] width 118 height 38
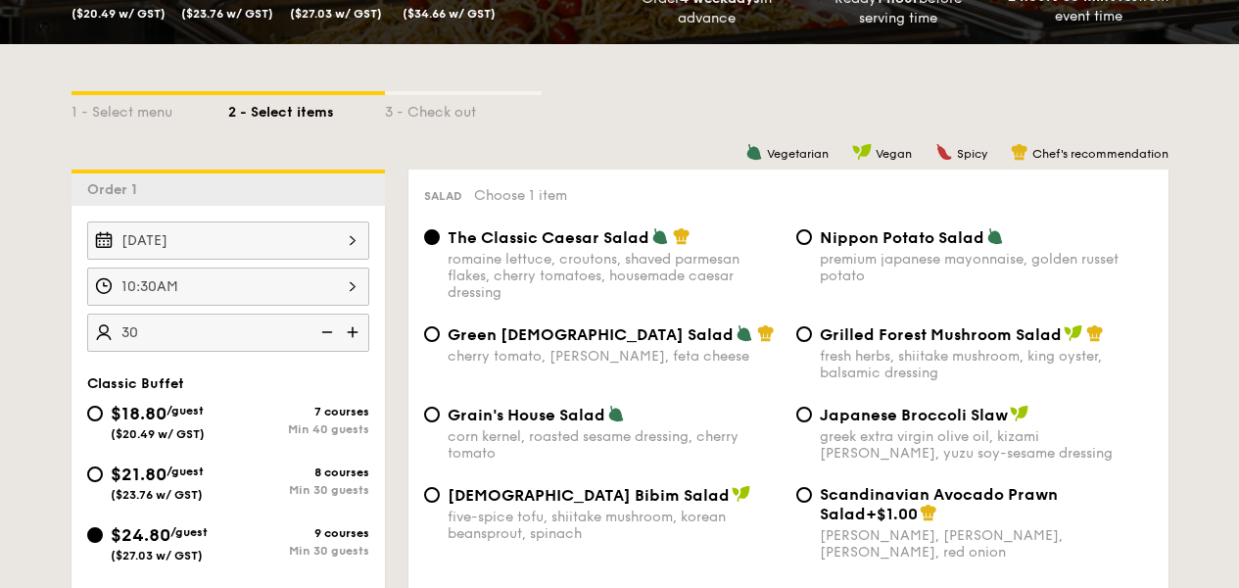
scroll to position [483, 0]
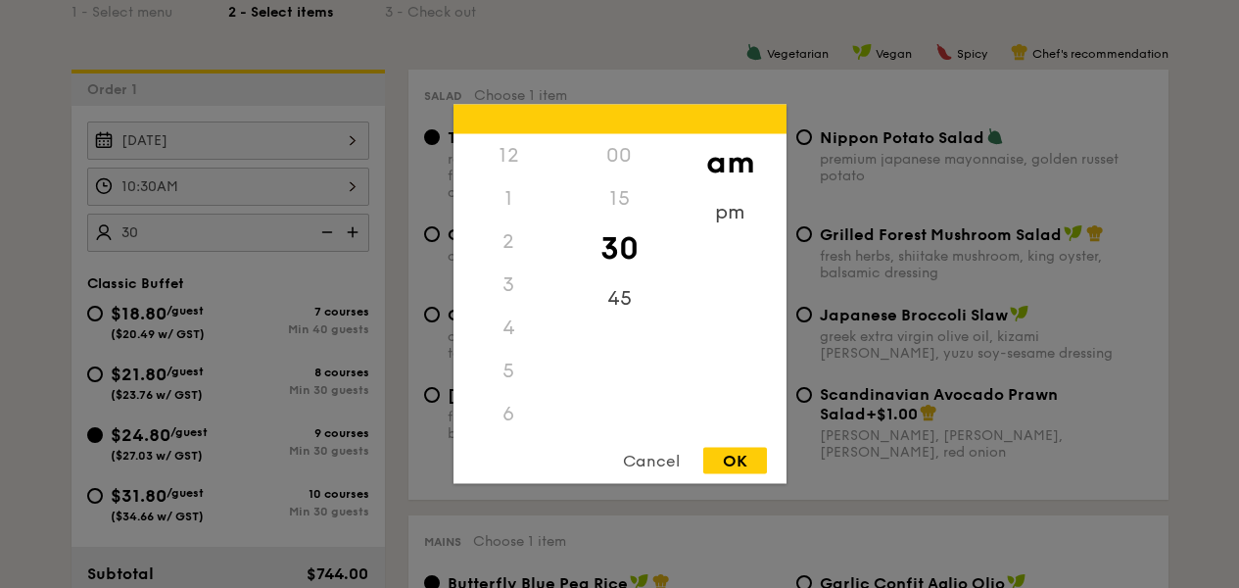
click at [296, 187] on div "10:30AM 12 1 2 3 4 5 6 7 8 9 10 11 00 15 30 45 am pm Cancel OK" at bounding box center [228, 187] width 282 height 38
click at [296, 187] on div at bounding box center [619, 294] width 1239 height 588
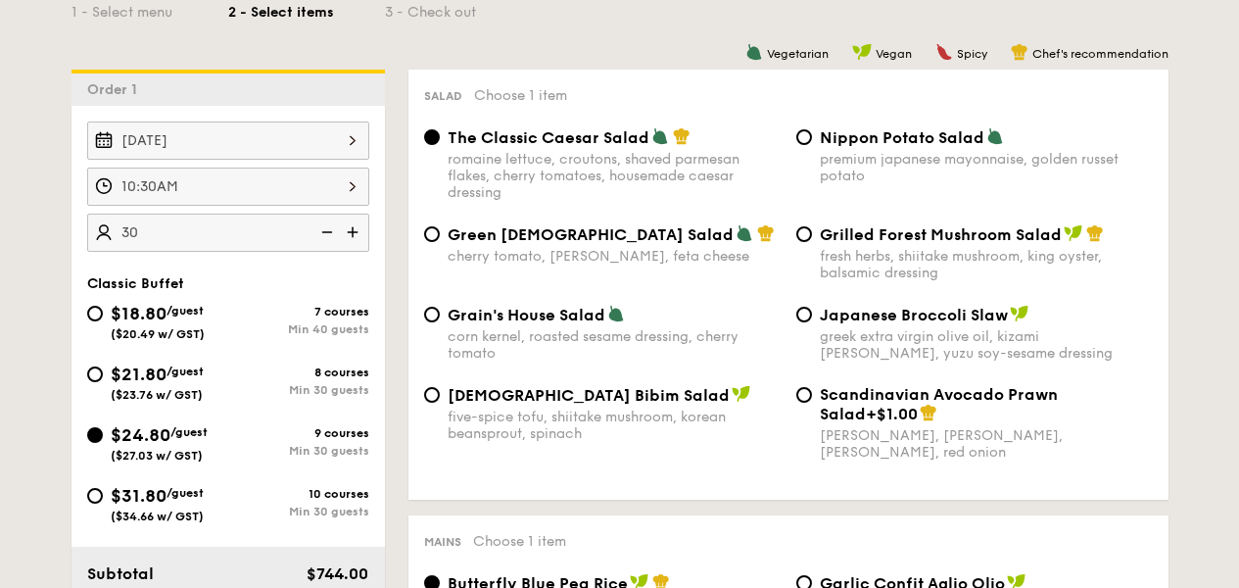
click at [340, 139] on div "Oct 24, 2025" at bounding box center [228, 140] width 282 height 38
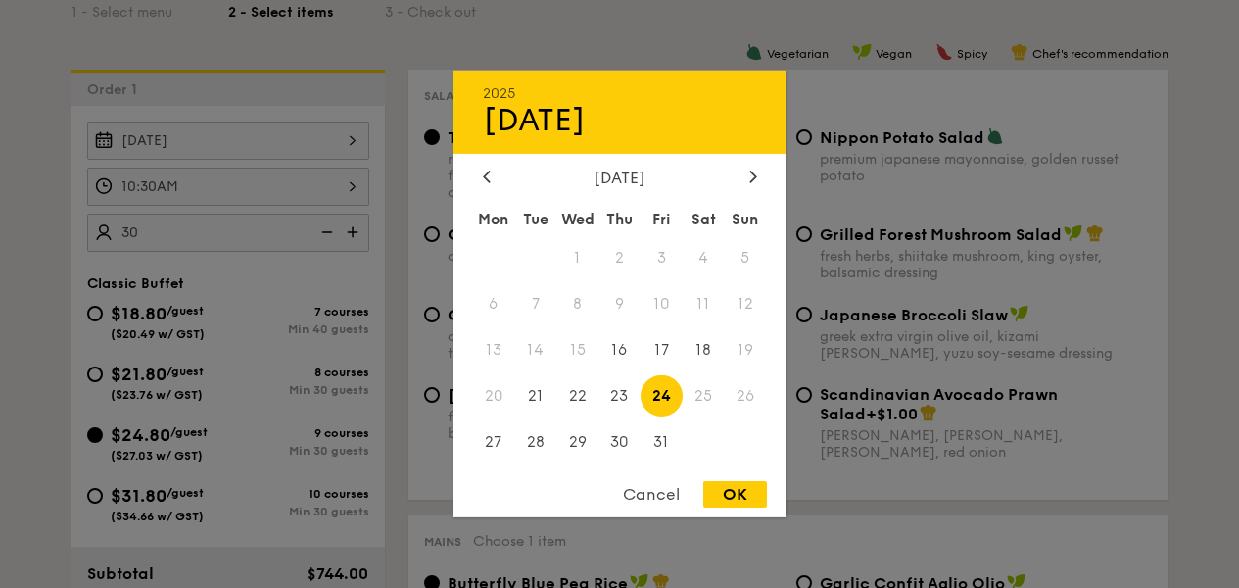
click at [696, 395] on span "25" at bounding box center [704, 395] width 42 height 42
click at [696, 394] on span "25" at bounding box center [704, 395] width 42 height 42
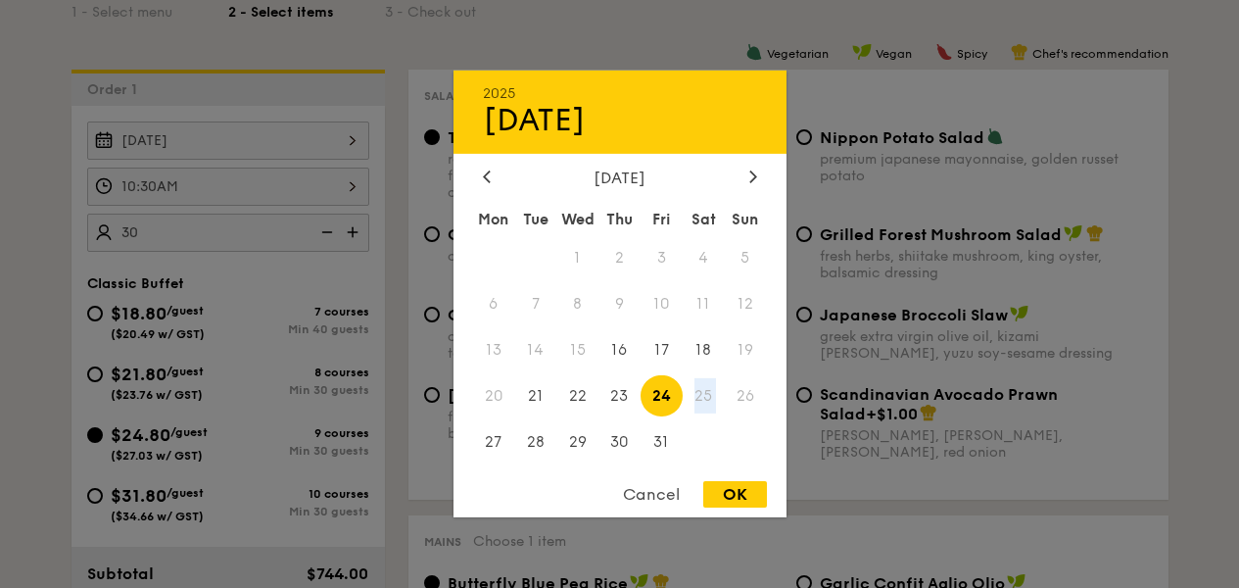
click at [696, 394] on span "25" at bounding box center [704, 395] width 42 height 42
click at [693, 392] on span "25" at bounding box center [704, 395] width 42 height 42
click at [693, 391] on span "25" at bounding box center [704, 395] width 42 height 42
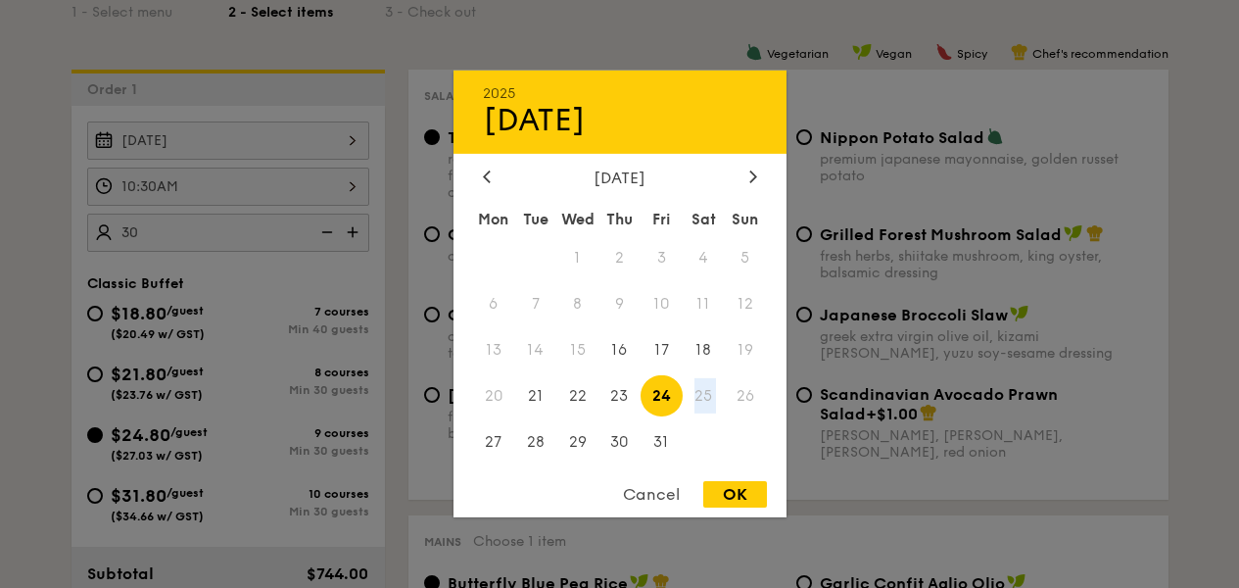
click at [693, 391] on span "25" at bounding box center [704, 395] width 42 height 42
click at [692, 392] on span "25" at bounding box center [704, 395] width 42 height 42
click at [691, 391] on span "25" at bounding box center [704, 395] width 42 height 42
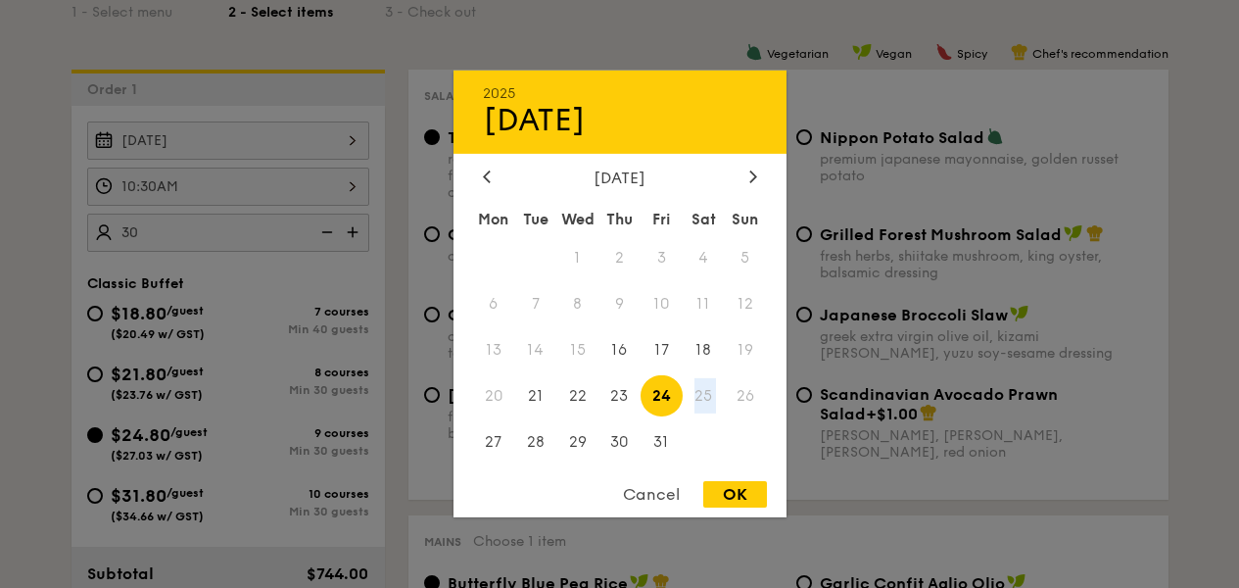
click at [686, 409] on span "25" at bounding box center [704, 395] width 42 height 42
click at [687, 409] on span "25" at bounding box center [704, 395] width 42 height 42
drag, startPoint x: 691, startPoint y: 372, endPoint x: 684, endPoint y: 266, distance: 106.0
click at [676, 305] on div "Mon Tue Wed Thu Fri Sat Sun 1 2 3 4 5 6 7 8 9 10 11 12 13 14 15 16 17 18 19 20 …" at bounding box center [620, 334] width 333 height 265
click at [662, 495] on div "Cancel" at bounding box center [651, 494] width 96 height 26
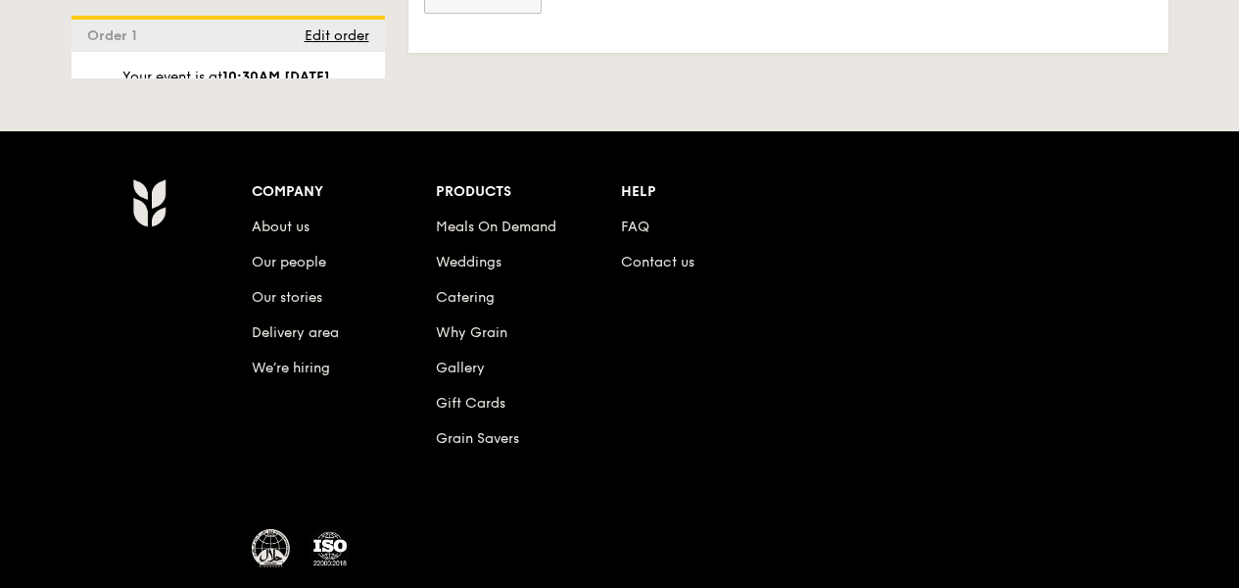
scroll to position [5311, 0]
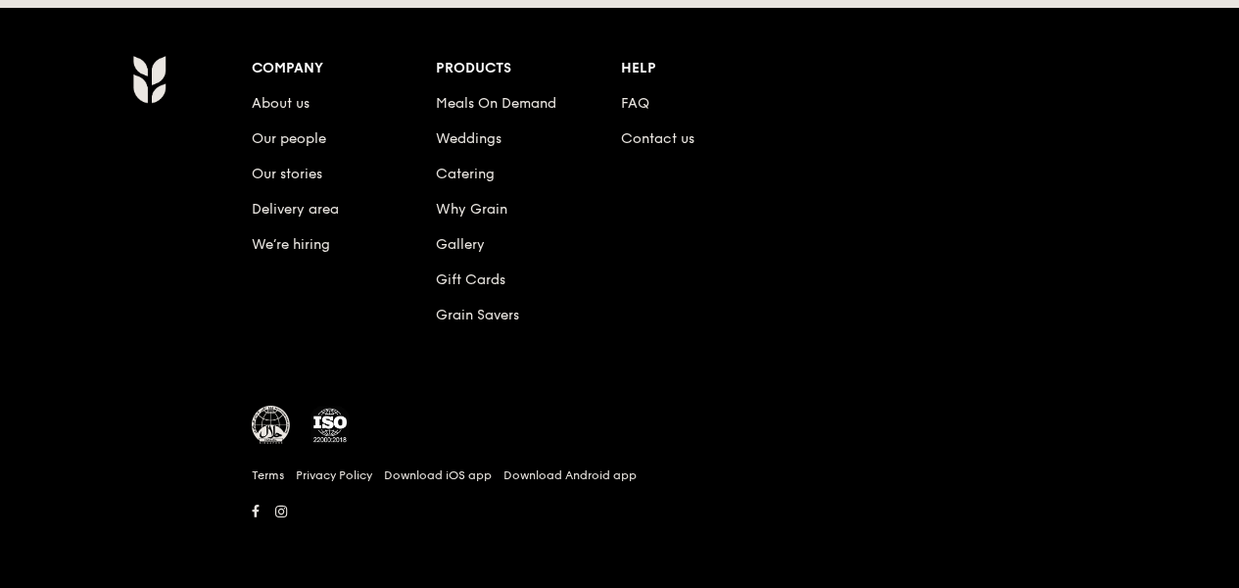
click at [695, 344] on div "Company About us Our people Our stories Delivery area We’re hiring Products Mea…" at bounding box center [714, 207] width 925 height 304
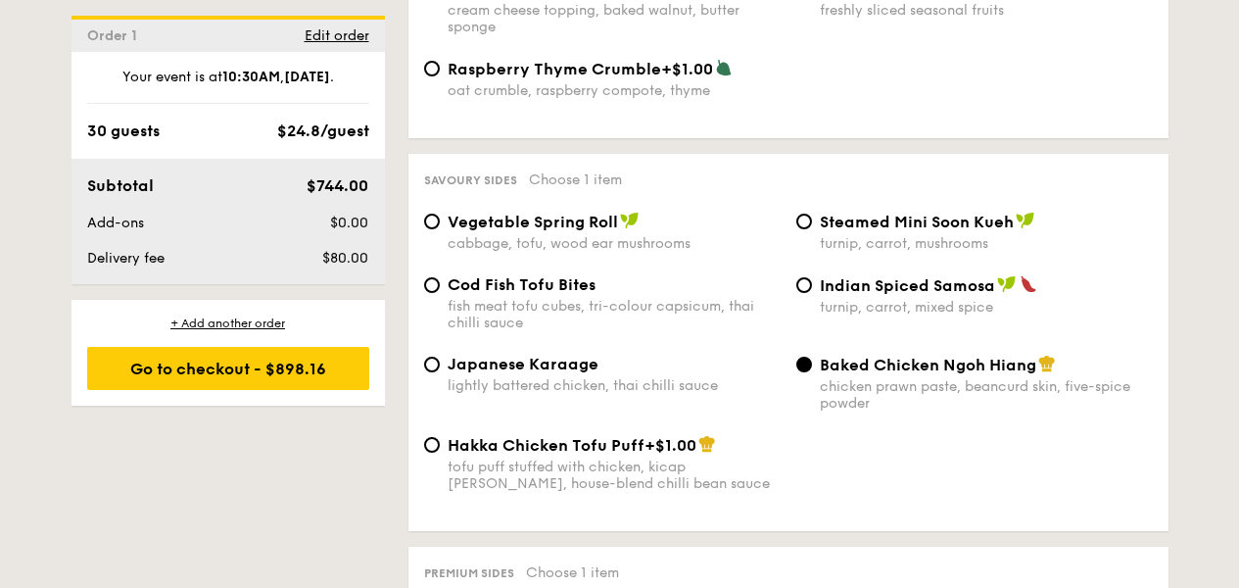
scroll to position [3300, 0]
click at [905, 219] on span "Steamed Mini Soon Kueh" at bounding box center [917, 221] width 194 height 19
click at [812, 219] on input "Steamed Mini Soon Kueh turnip, carrot, mushrooms" at bounding box center [804, 221] width 16 height 16
radio input "true"
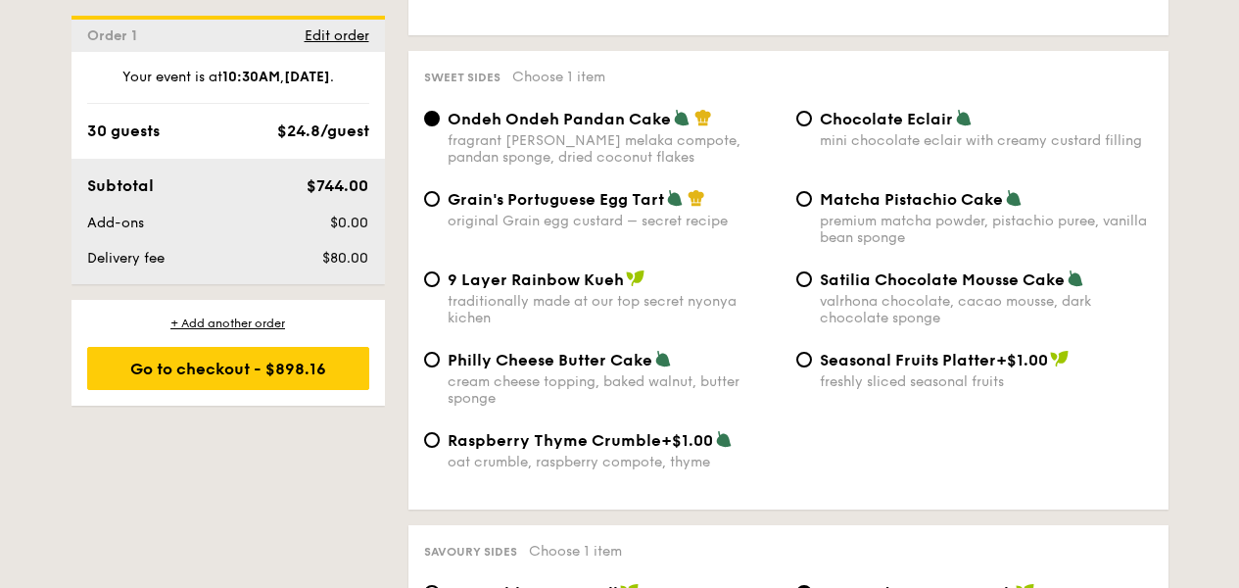
scroll to position [2925, 0]
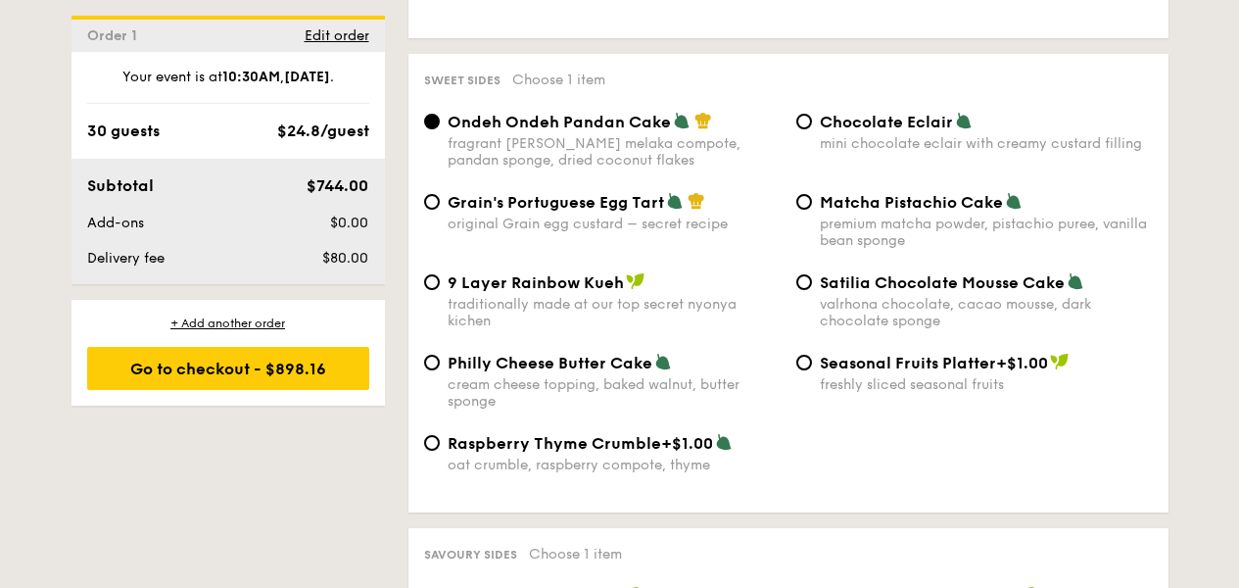
click at [853, 216] on div "premium matcha powder, pistachio puree, vanilla bean sponge" at bounding box center [986, 232] width 333 height 33
click at [812, 210] on input "Matcha Pistachio Cake premium matcha powder, pistachio puree, vanilla bean spon…" at bounding box center [804, 202] width 16 height 16
radio input "true"
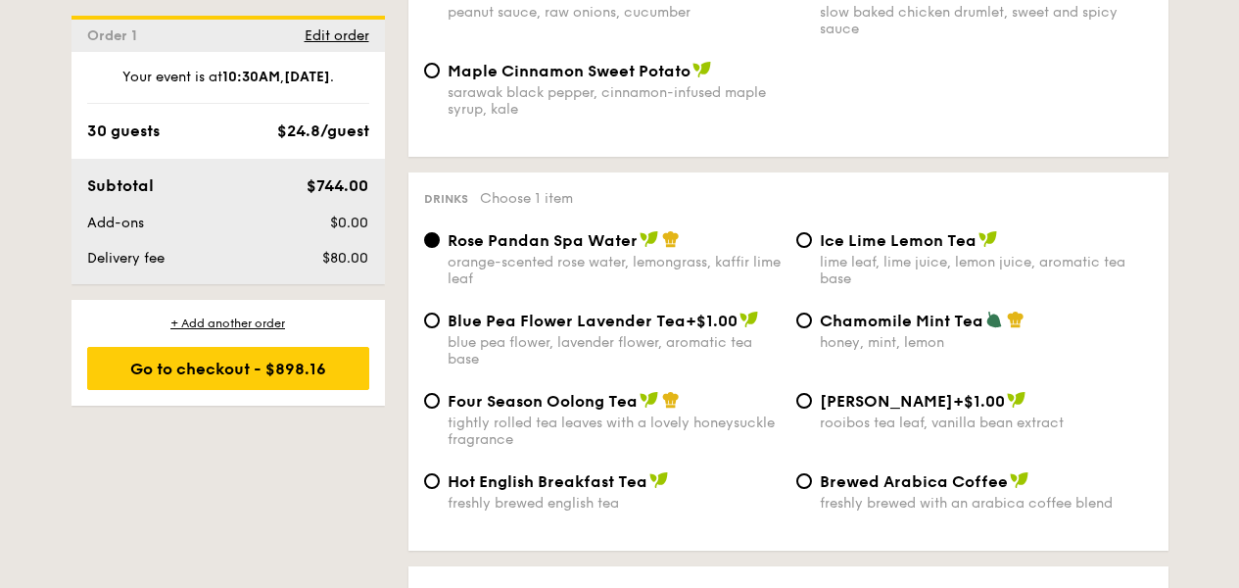
scroll to position [4195, 0]
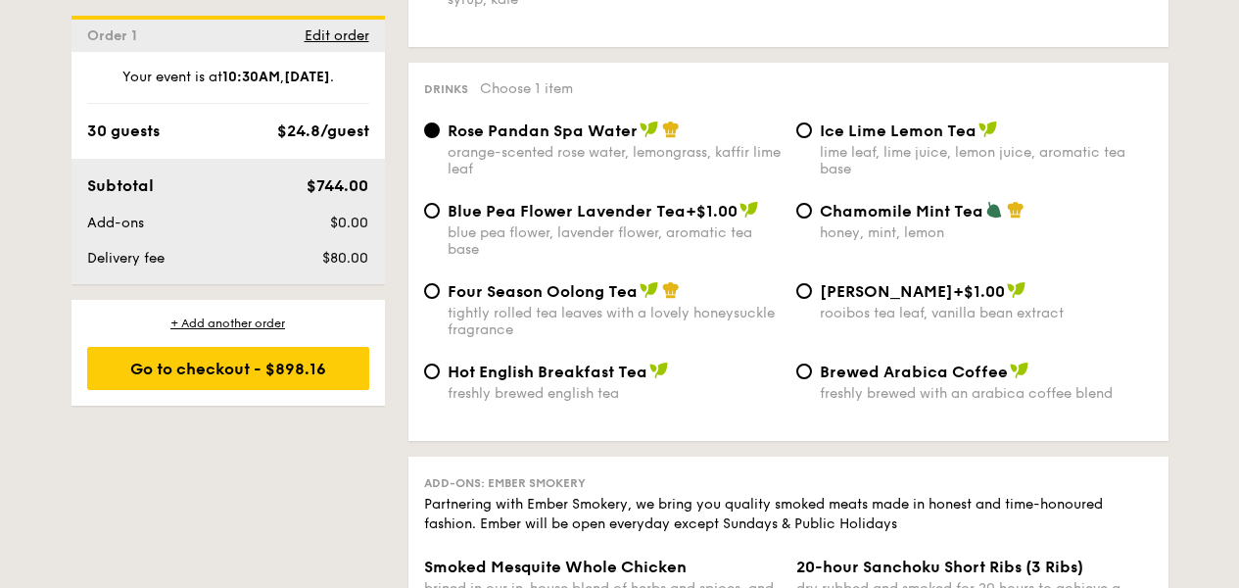
click at [574, 288] on span "Four Season Oolong Tea" at bounding box center [543, 291] width 190 height 19
click at [440, 288] on input "Four Season Oolong Tea tightly rolled tea leaves with a lovely honeysuckle frag…" at bounding box center [432, 291] width 16 height 16
radio input "true"
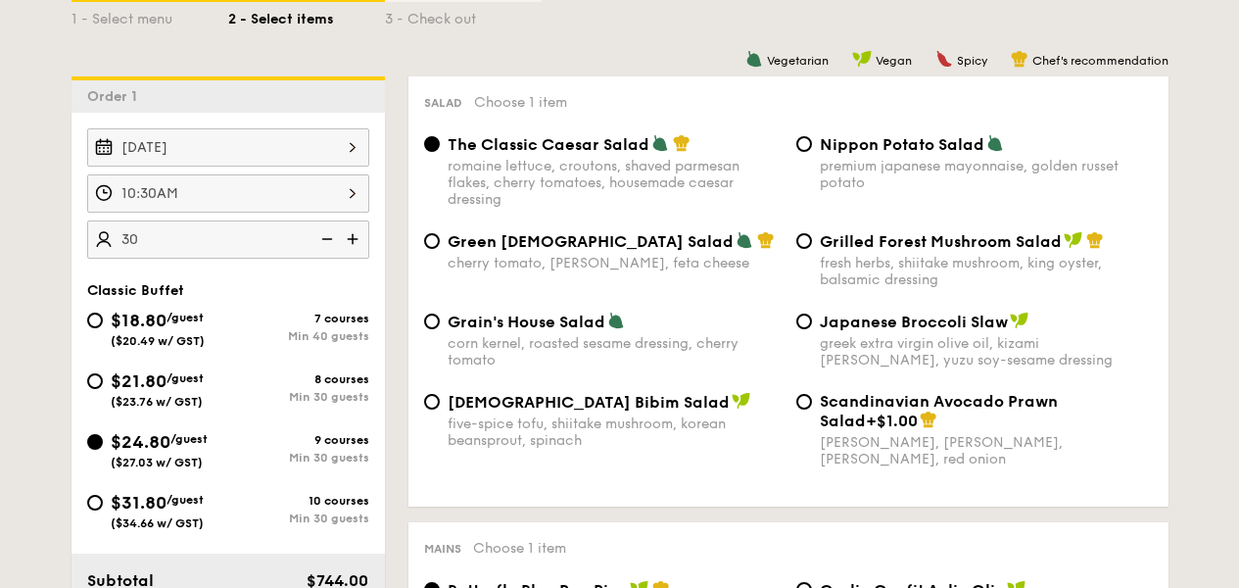
scroll to position [553, 0]
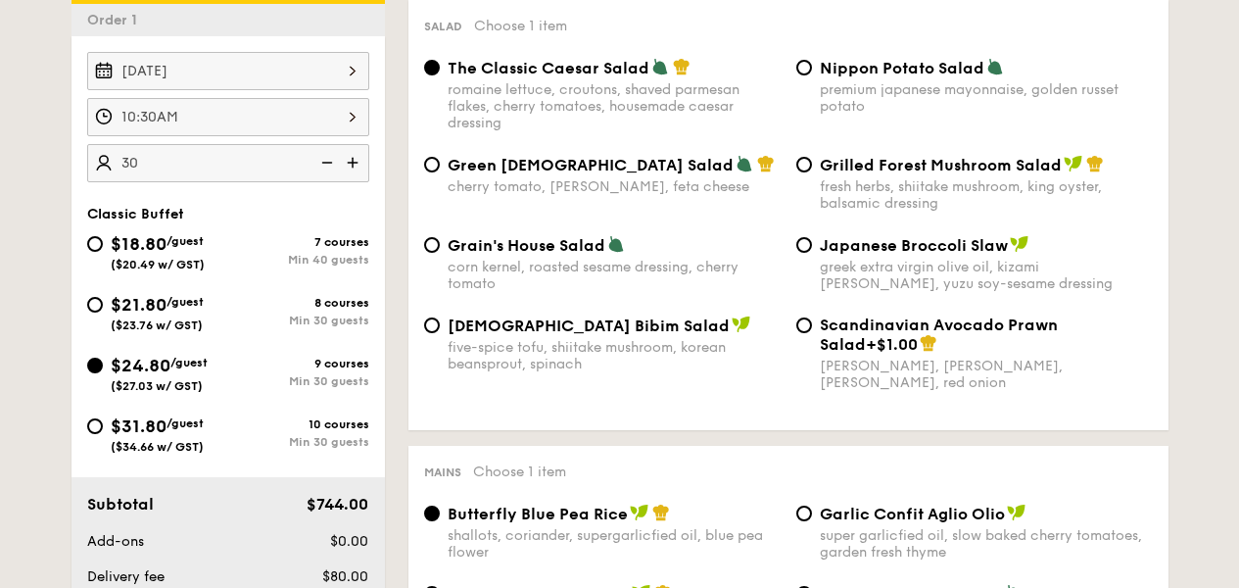
click at [277, 71] on div "Oct 24, 2025" at bounding box center [228, 71] width 282 height 38
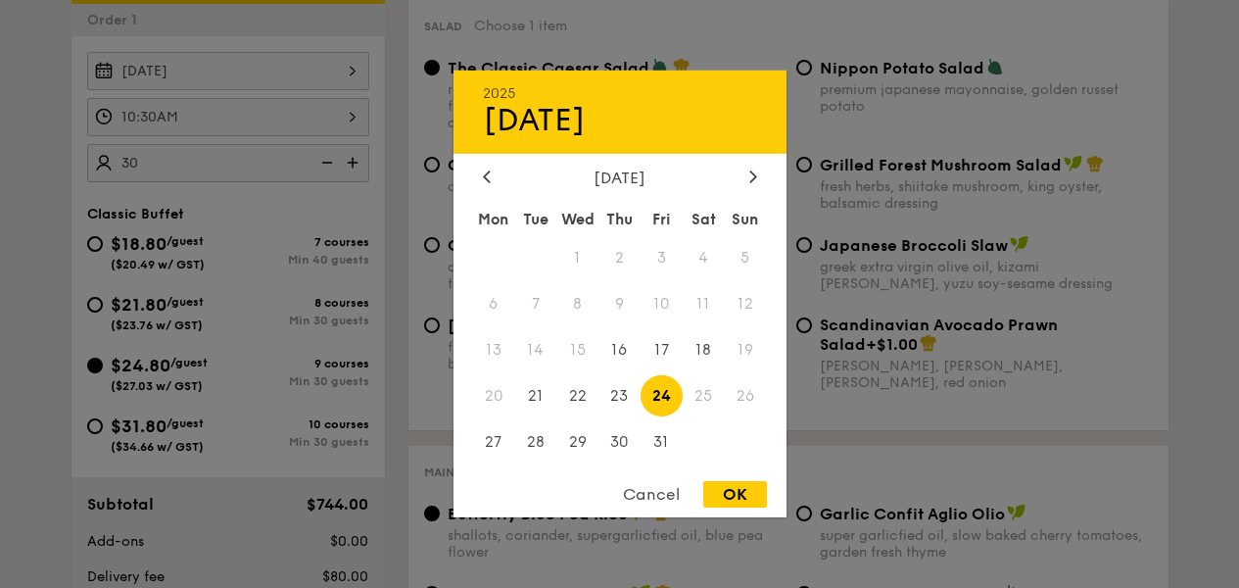
click at [691, 396] on span "25" at bounding box center [704, 395] width 42 height 42
click at [700, 390] on span "25" at bounding box center [704, 395] width 42 height 42
click at [701, 400] on span "25" at bounding box center [704, 395] width 42 height 42
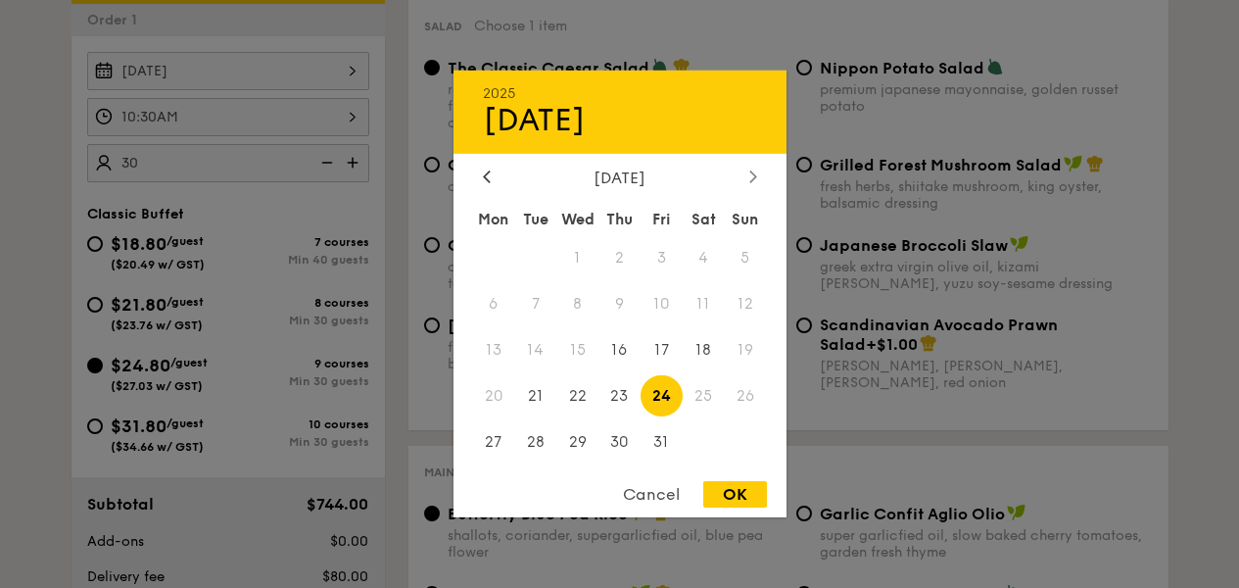
click at [752, 173] on icon at bounding box center [752, 176] width 6 height 12
click at [755, 176] on icon at bounding box center [753, 175] width 8 height 13
click at [497, 154] on div "2025 Oct 24 December 2025 Mon Tue Wed Thu Fri Sat Sun 1 2 3 4 5 6 7 8 9 10 11 1…" at bounding box center [620, 294] width 333 height 447
click at [489, 169] on div at bounding box center [487, 178] width 18 height 19
click at [851, 414] on div at bounding box center [619, 294] width 1239 height 588
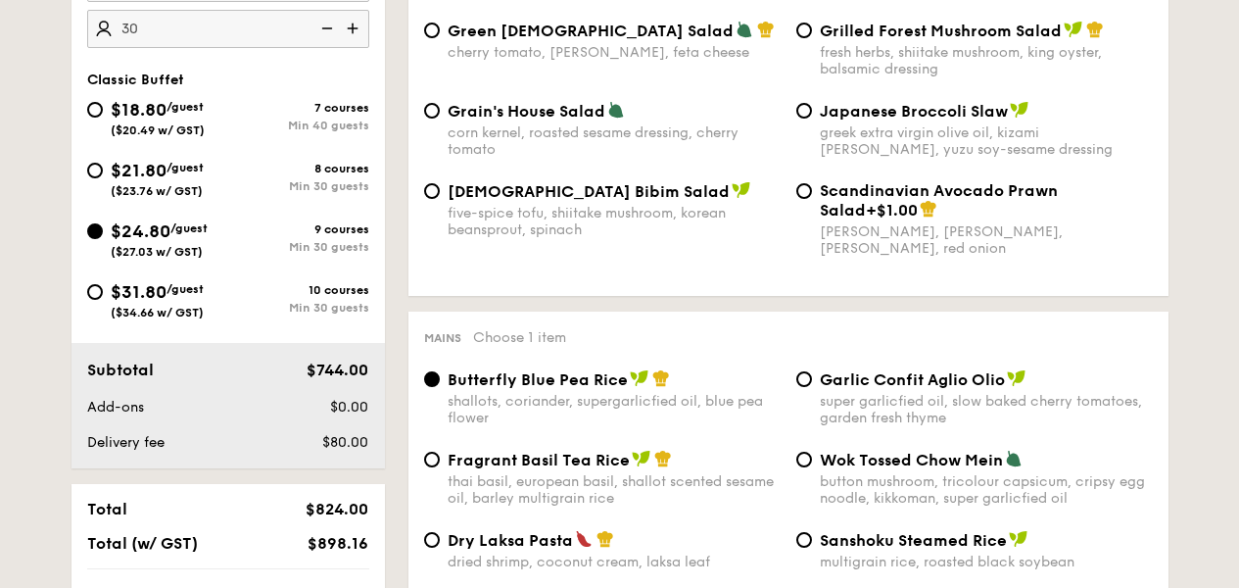
scroll to position [561, 0]
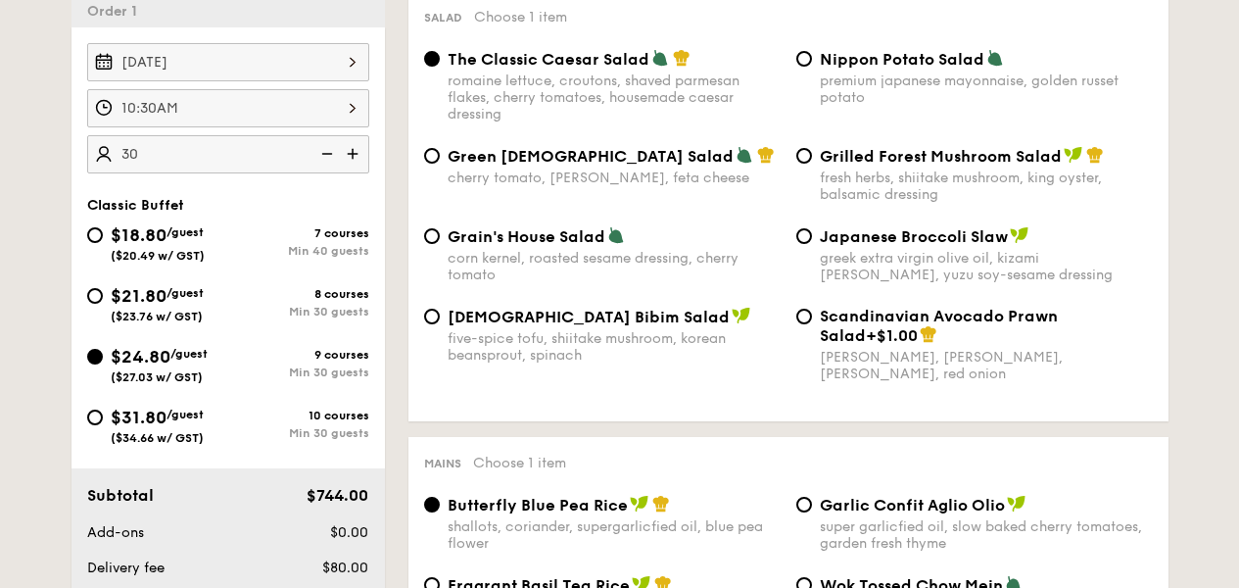
click at [293, 55] on div "Oct 24, 2025" at bounding box center [228, 62] width 282 height 38
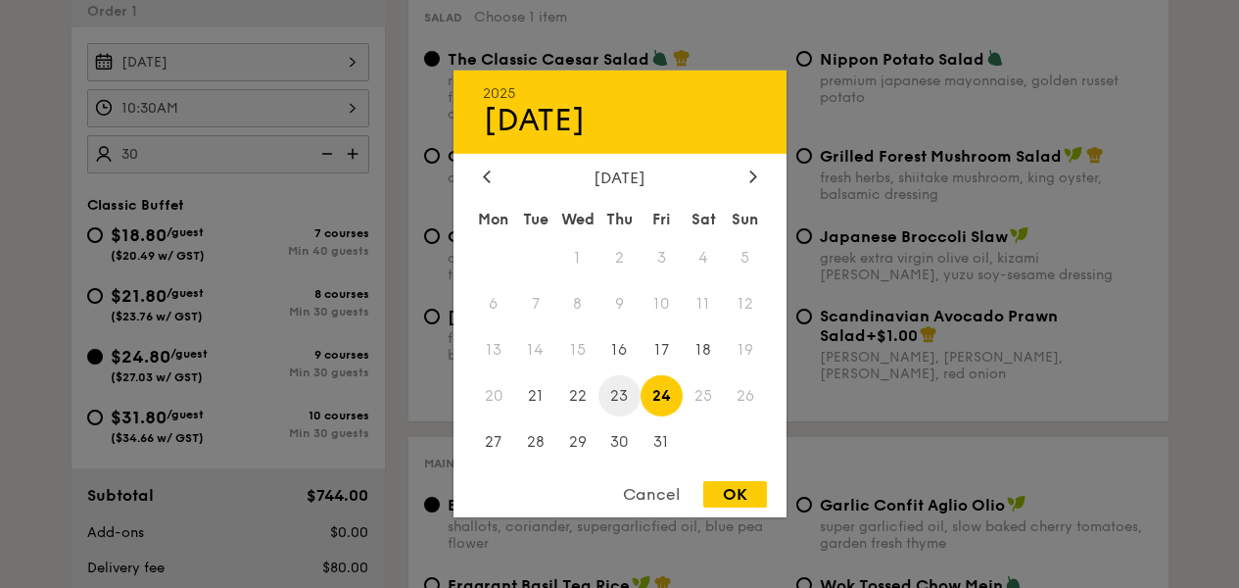
click at [626, 395] on span "23" at bounding box center [620, 395] width 42 height 42
click at [753, 499] on div "OK" at bounding box center [735, 494] width 64 height 26
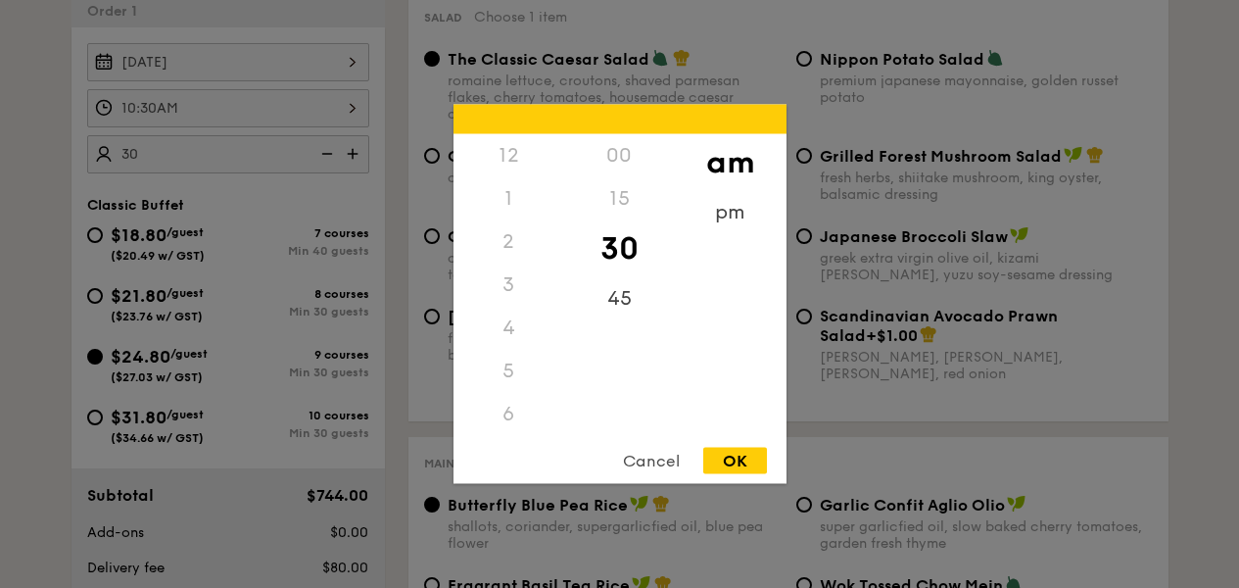
click at [237, 118] on div "10:30AM 12 1 2 3 4 5 6 7 8 9 10 11 00 15 30 45 am pm Cancel OK" at bounding box center [228, 108] width 282 height 38
click at [524, 330] on div "9" at bounding box center [509, 328] width 111 height 43
click at [502, 332] on div "9" at bounding box center [509, 328] width 111 height 43
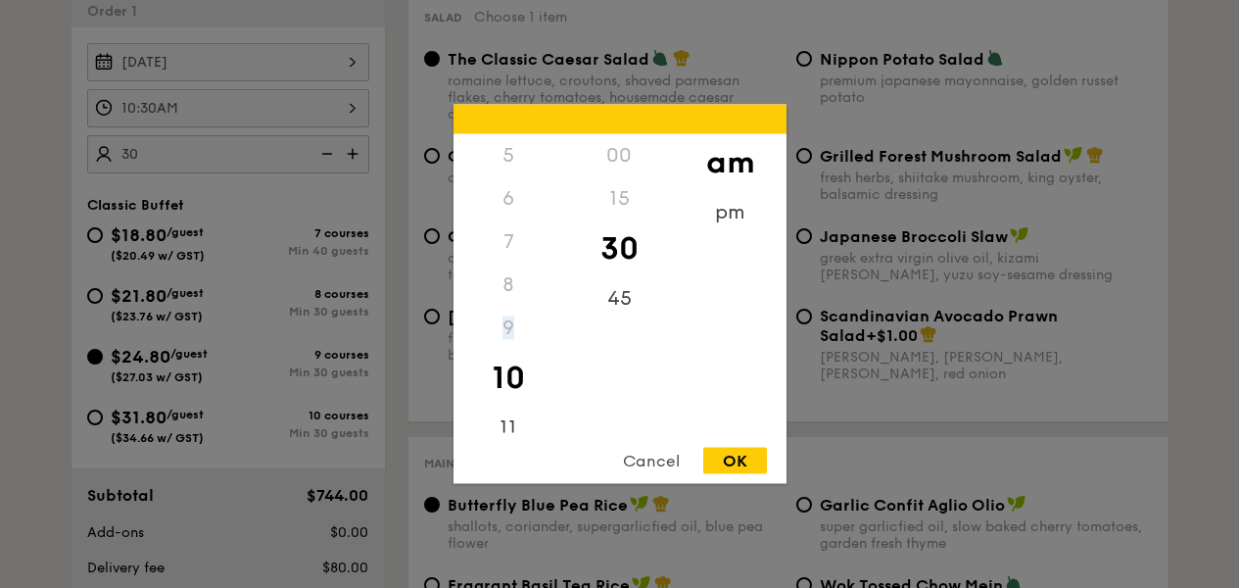
click at [454, 318] on div "9" at bounding box center [509, 328] width 111 height 43
click at [533, 312] on div "9" at bounding box center [509, 328] width 111 height 43
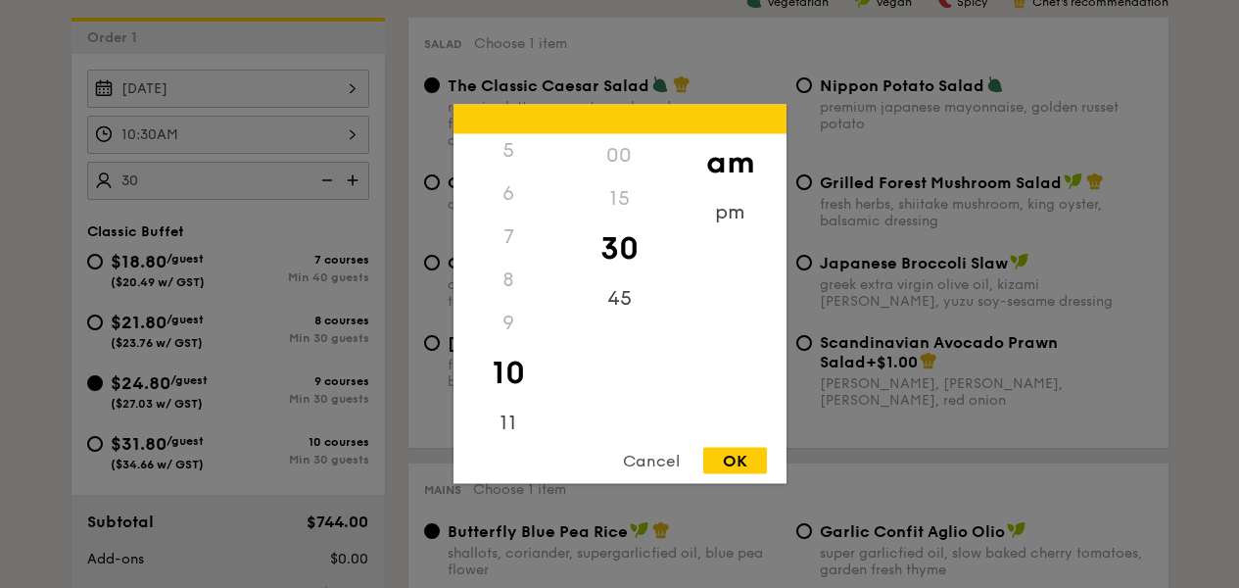
scroll to position [533, 0]
click at [746, 449] on div "OK" at bounding box center [735, 461] width 64 height 26
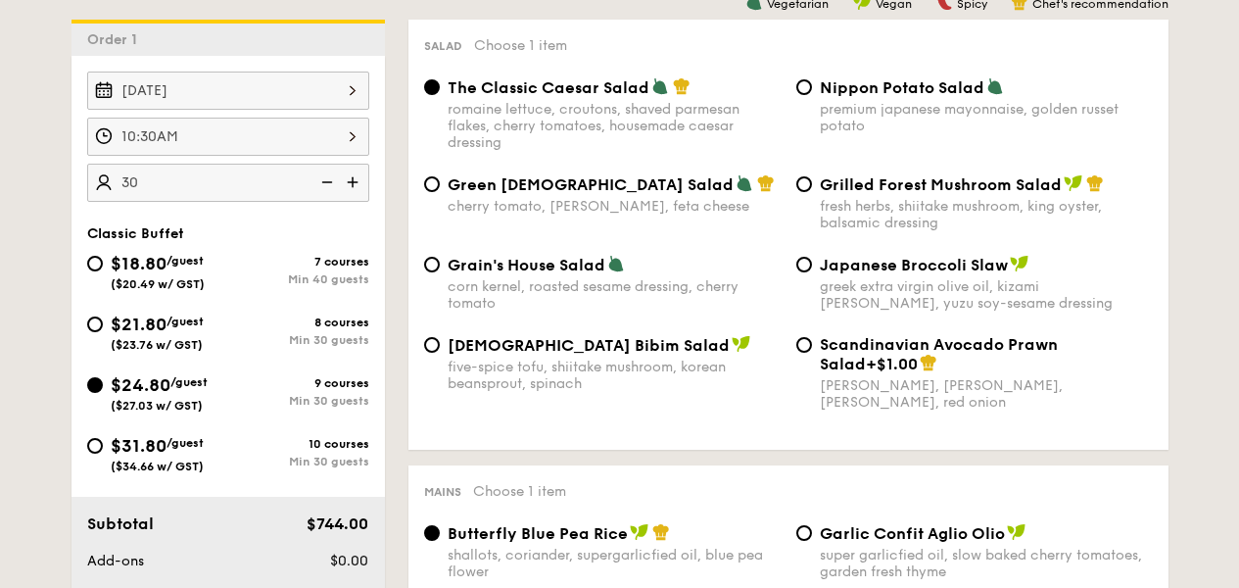
click at [172, 147] on div "10:30AM" at bounding box center [228, 137] width 282 height 38
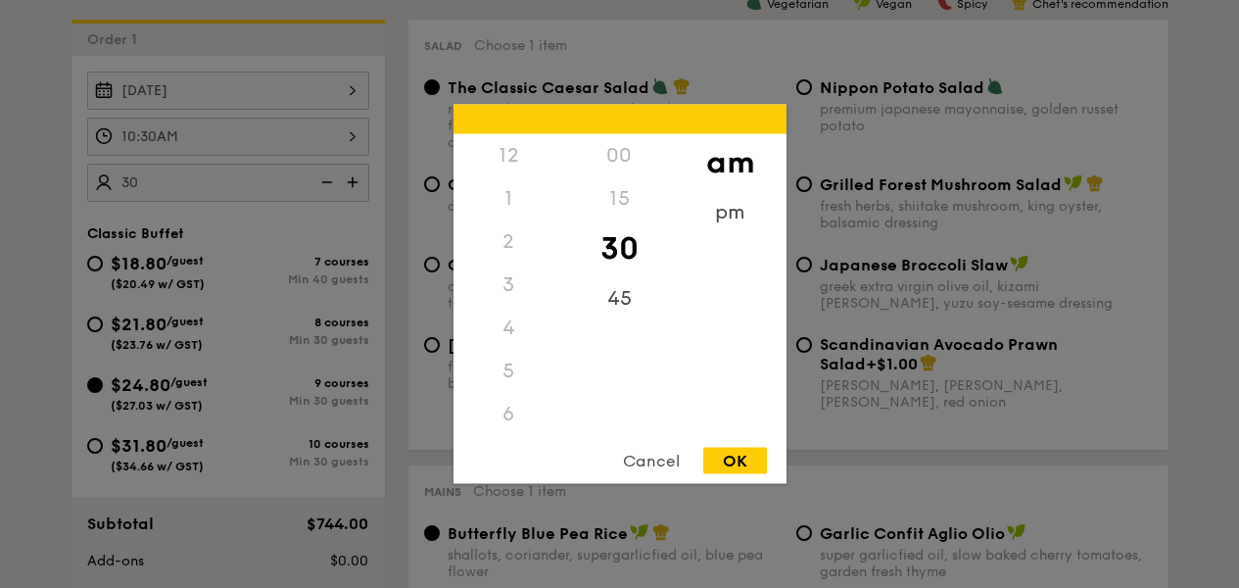
scroll to position [216, 0]
click at [916, 328] on div at bounding box center [619, 294] width 1239 height 588
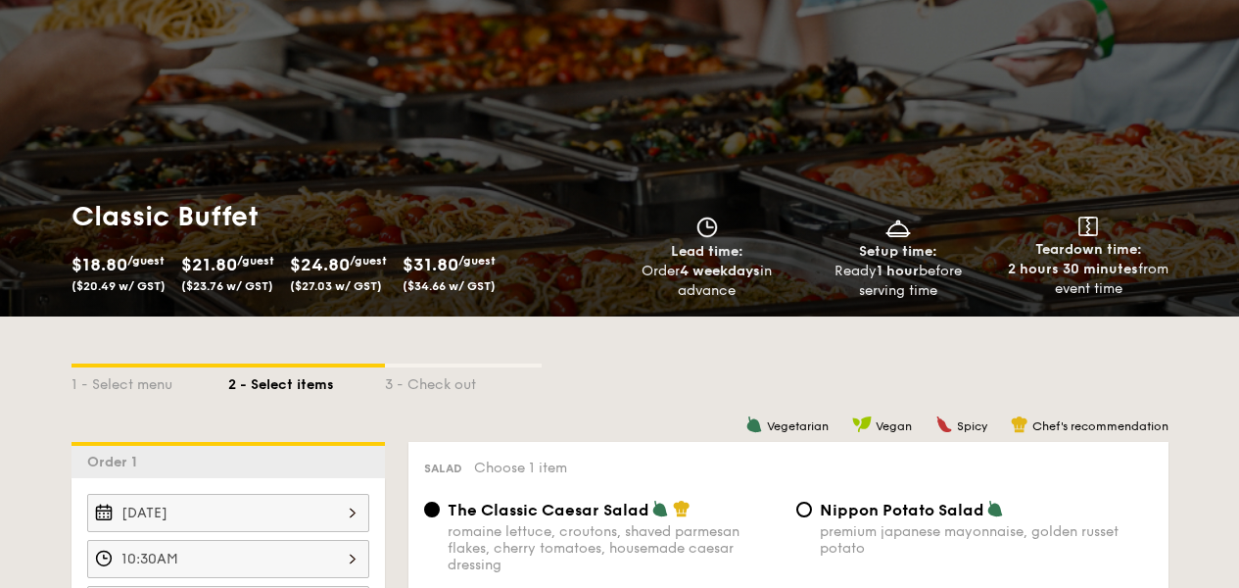
scroll to position [303, 0]
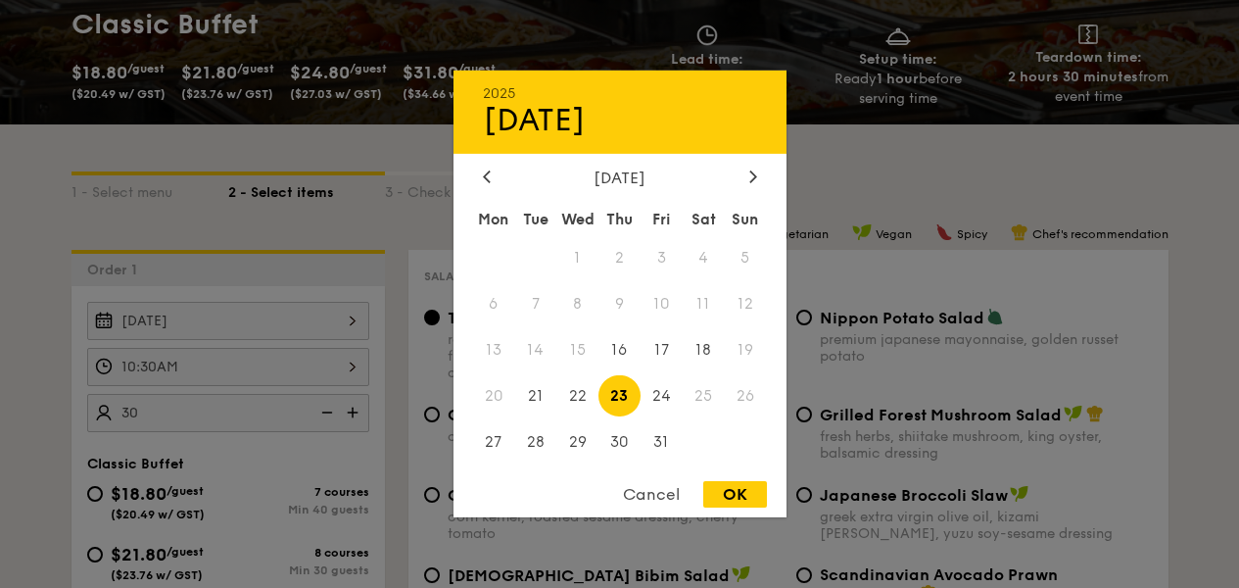
click at [176, 325] on div "Oct 23, 2025 2025 Oct 23 October 2025 Mon Tue Wed Thu Fri Sat Sun 1 2 3 4 5 6 7…" at bounding box center [228, 321] width 282 height 38
click at [153, 369] on div at bounding box center [619, 294] width 1239 height 588
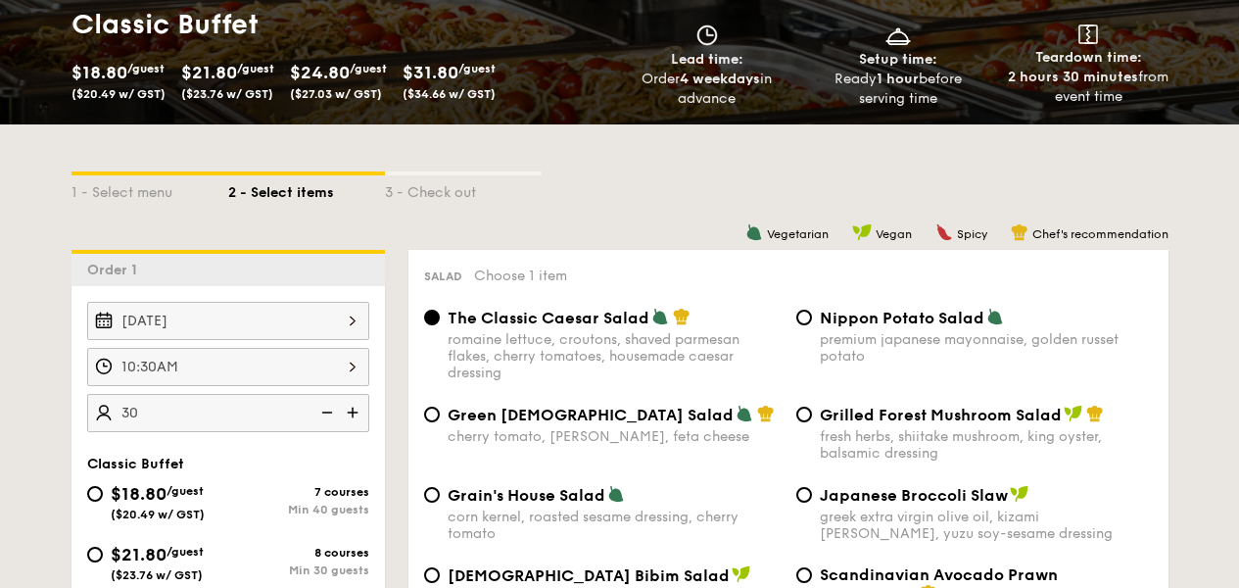
click at [160, 371] on div at bounding box center [619, 294] width 1239 height 588
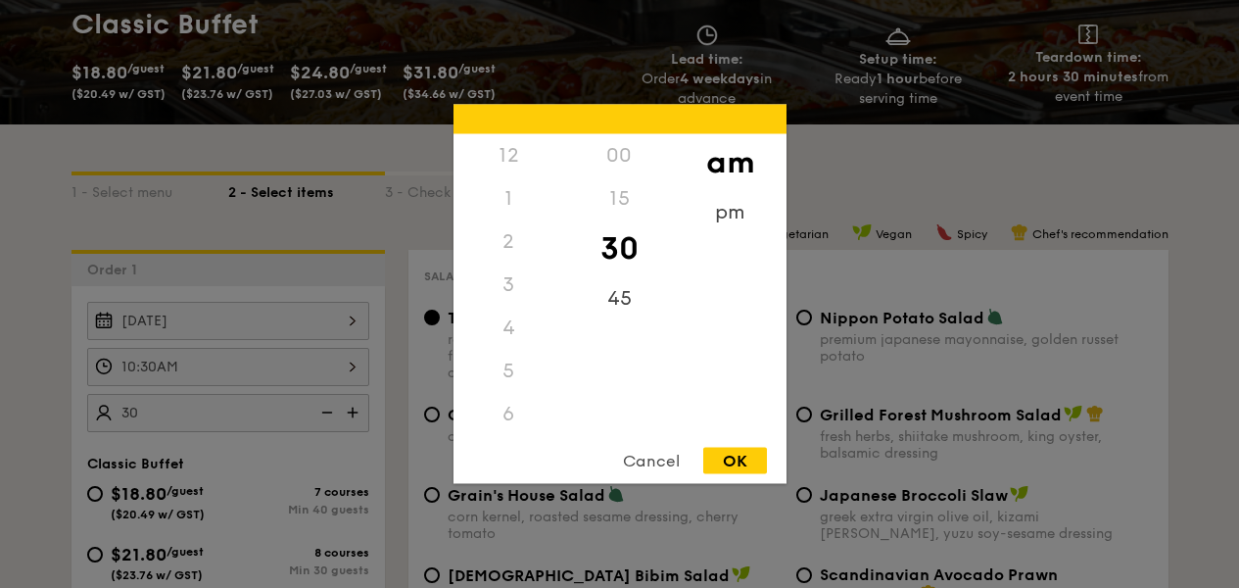
click at [207, 369] on div "10:30AM 12 1 2 3 4 5 6 7 8 9 10 11 00 15 30 45 am pm Cancel OK" at bounding box center [228, 367] width 282 height 38
drag, startPoint x: 655, startPoint y: 474, endPoint x: 649, endPoint y: 466, distance: 10.4
click at [651, 470] on div "Cancel OK" at bounding box center [620, 466] width 333 height 36
click at [641, 455] on div "Cancel" at bounding box center [651, 461] width 96 height 26
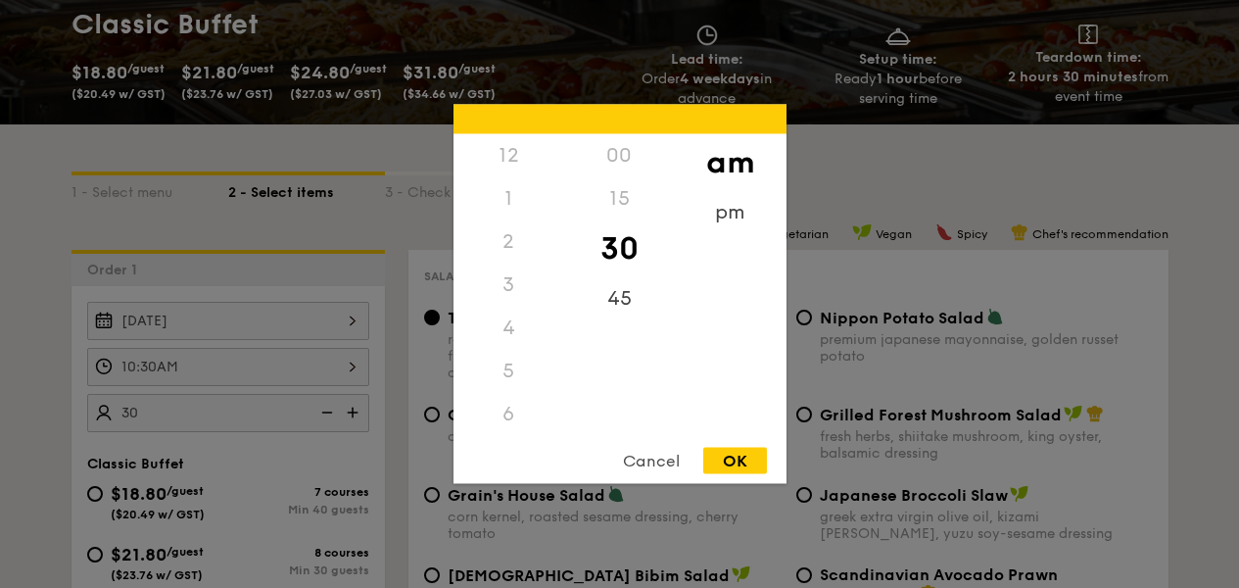
click at [239, 377] on div "10:30AM 12 1 2 3 4 5 6 7 8 9 10 11 00 15 30 45 am pm Cancel OK" at bounding box center [228, 367] width 282 height 38
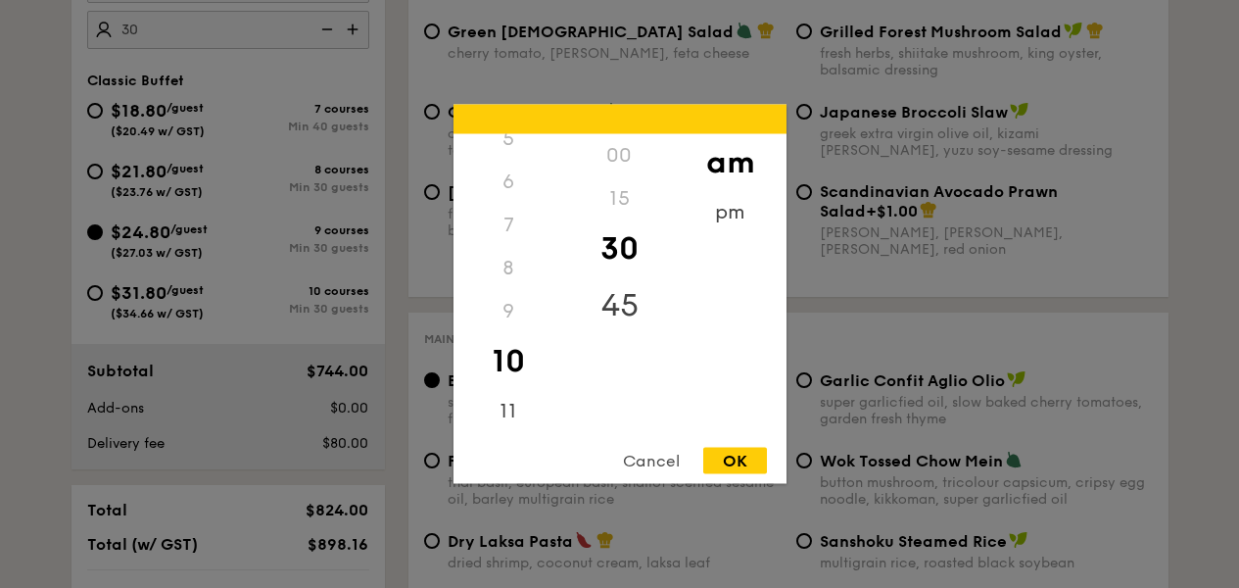
scroll to position [682, 0]
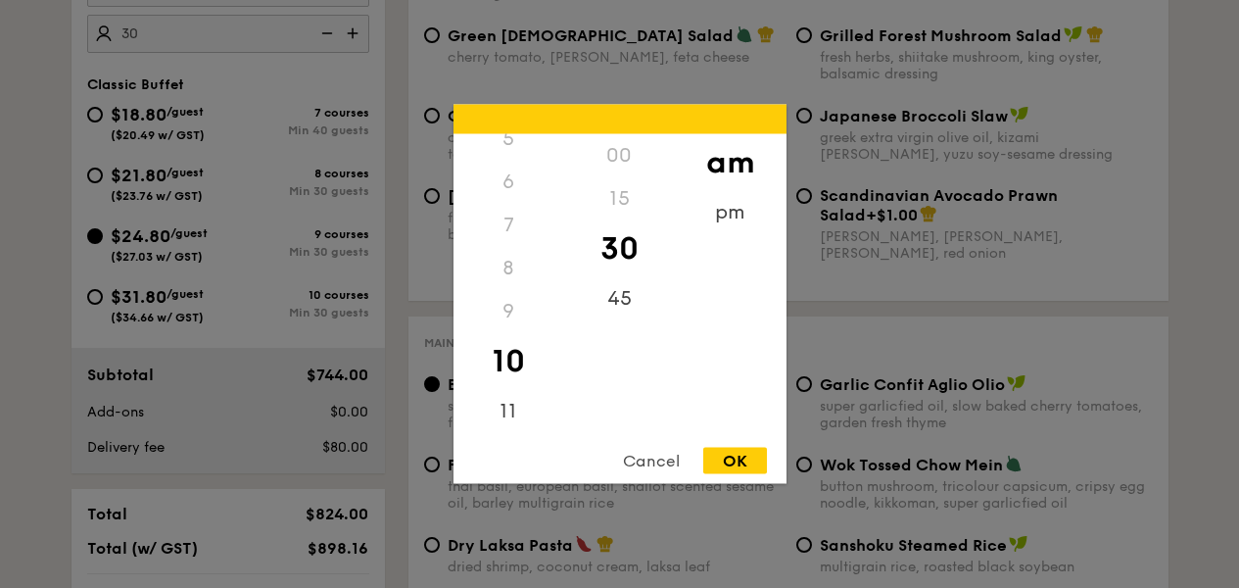
click at [729, 163] on div "am" at bounding box center [730, 162] width 111 height 57
click at [734, 452] on div "OK" at bounding box center [735, 461] width 64 height 26
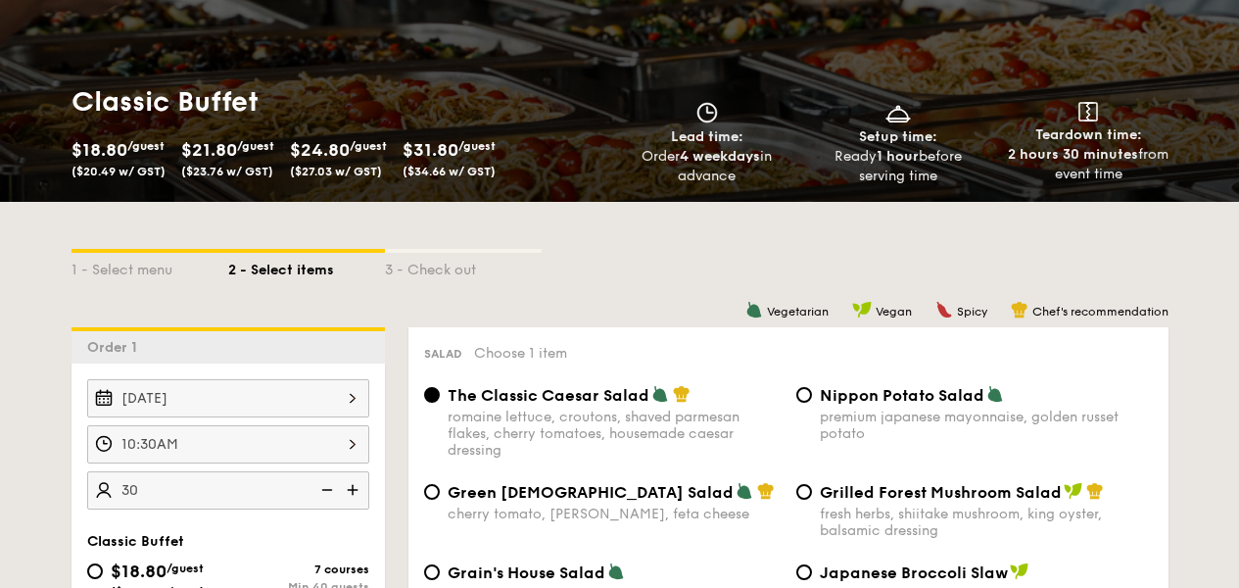
scroll to position [289, 0]
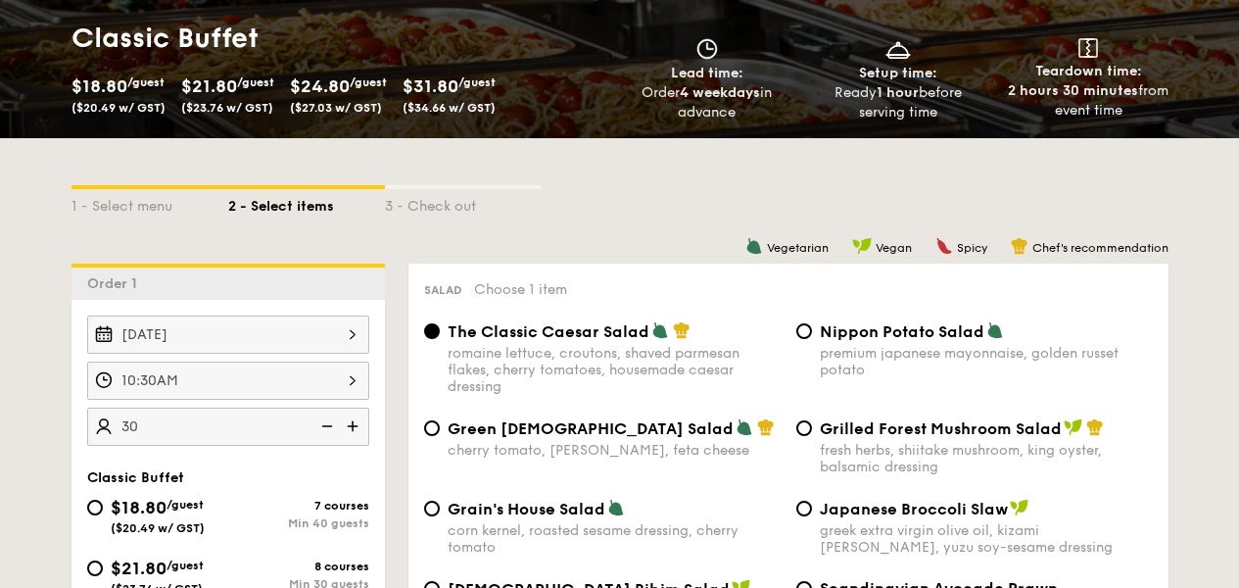
click at [185, 383] on div "10:30AM" at bounding box center [228, 380] width 282 height 38
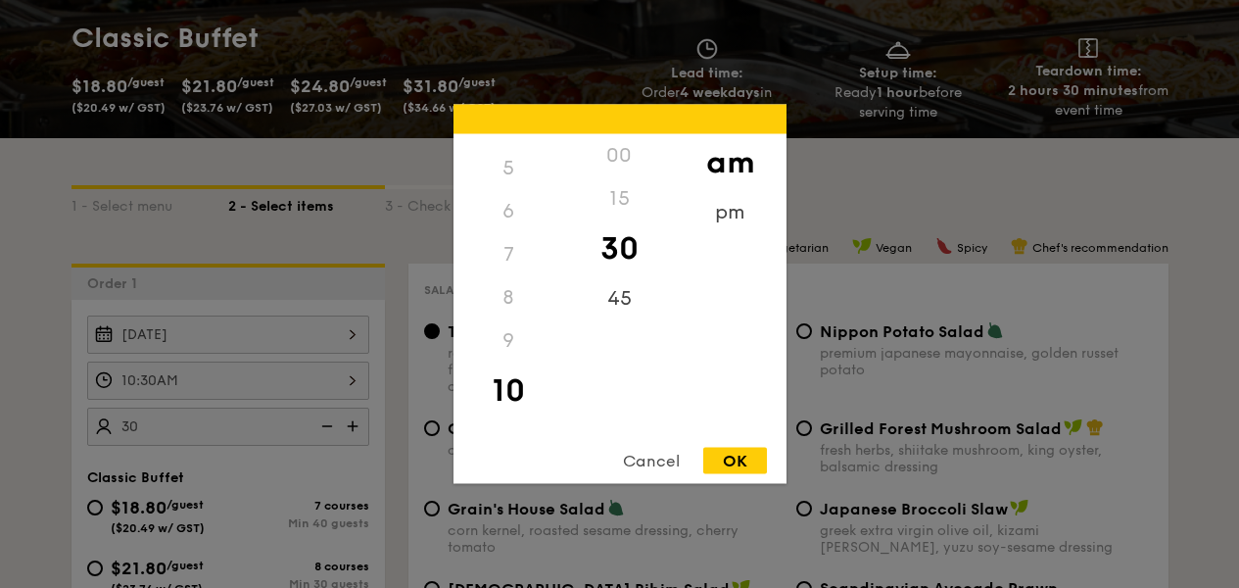
scroll to position [202, 0]
click at [509, 333] on div "9" at bounding box center [509, 341] width 111 height 43
click at [507, 339] on div "9" at bounding box center [509, 341] width 111 height 43
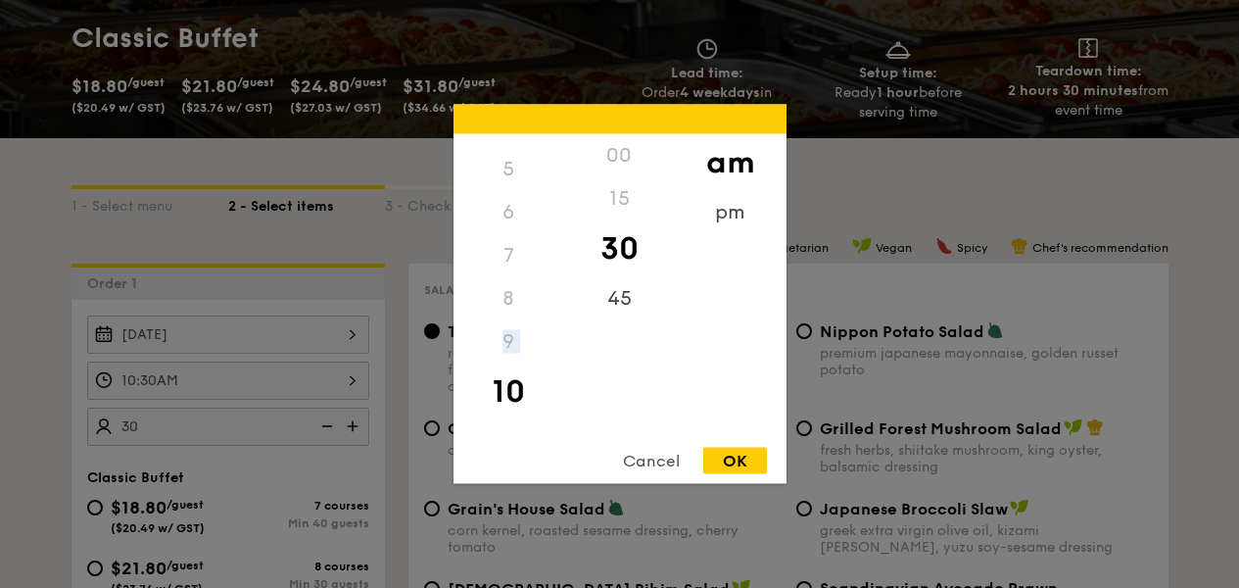
click at [507, 339] on div "9" at bounding box center [509, 341] width 111 height 43
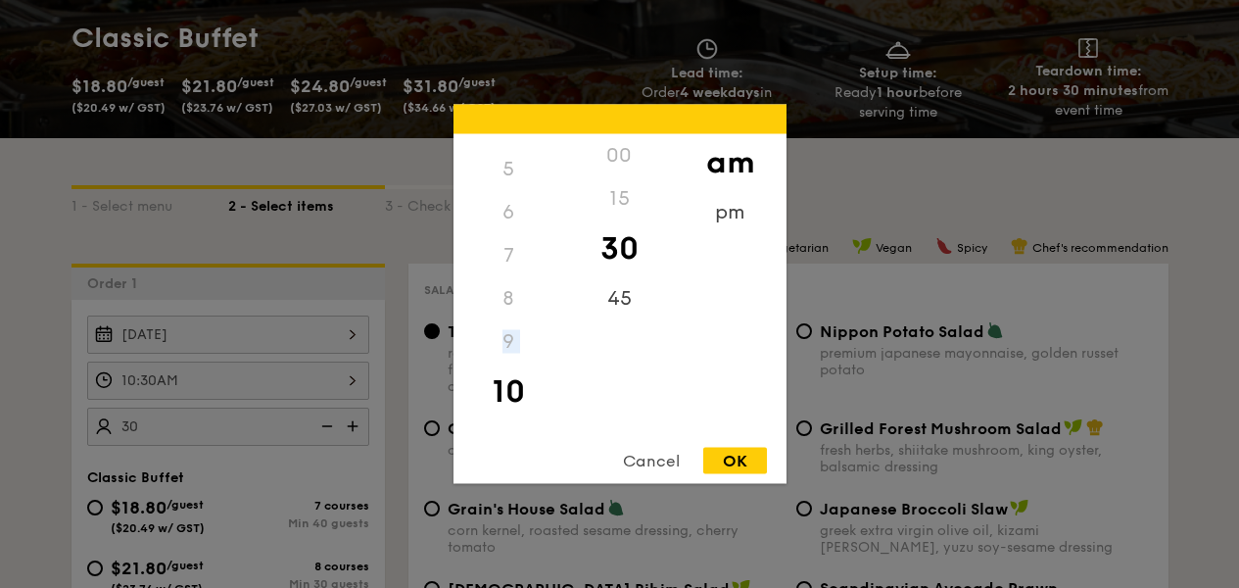
click at [507, 339] on div "9" at bounding box center [509, 341] width 111 height 43
drag, startPoint x: 886, startPoint y: 324, endPoint x: 846, endPoint y: 334, distance: 40.4
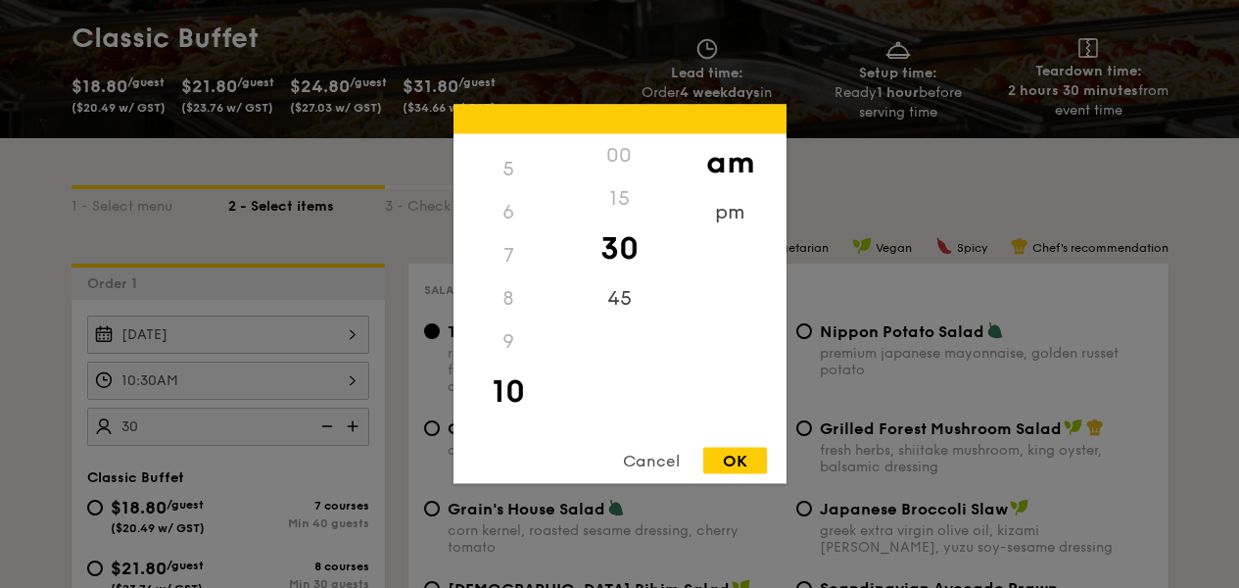
click at [886, 324] on div at bounding box center [619, 294] width 1239 height 588
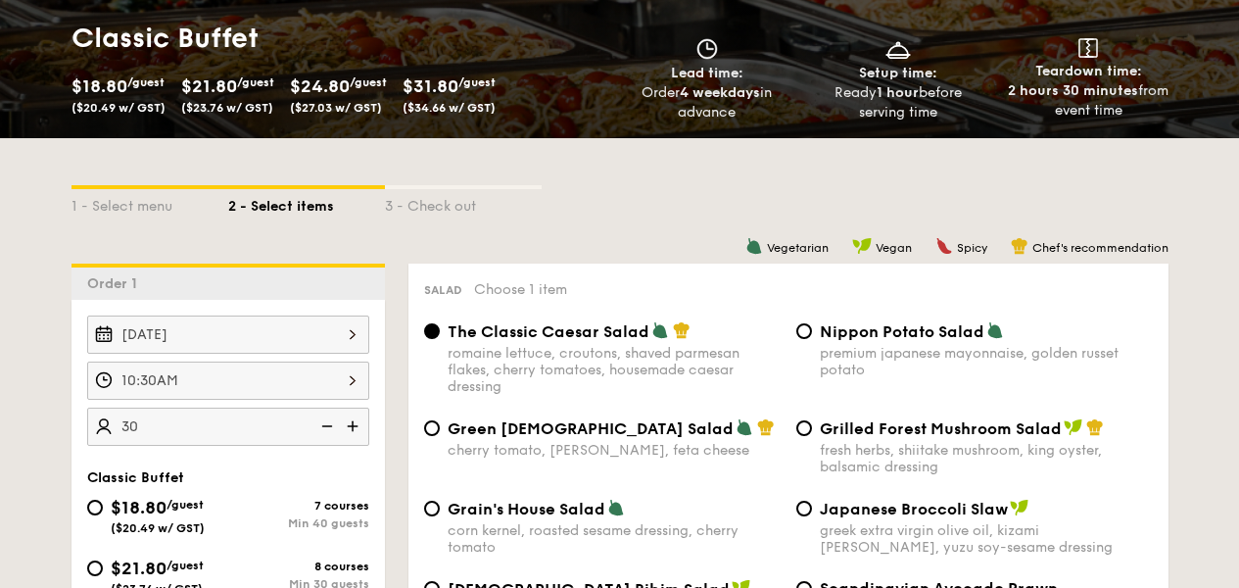
click at [199, 372] on div "10:30AM" at bounding box center [228, 380] width 282 height 38
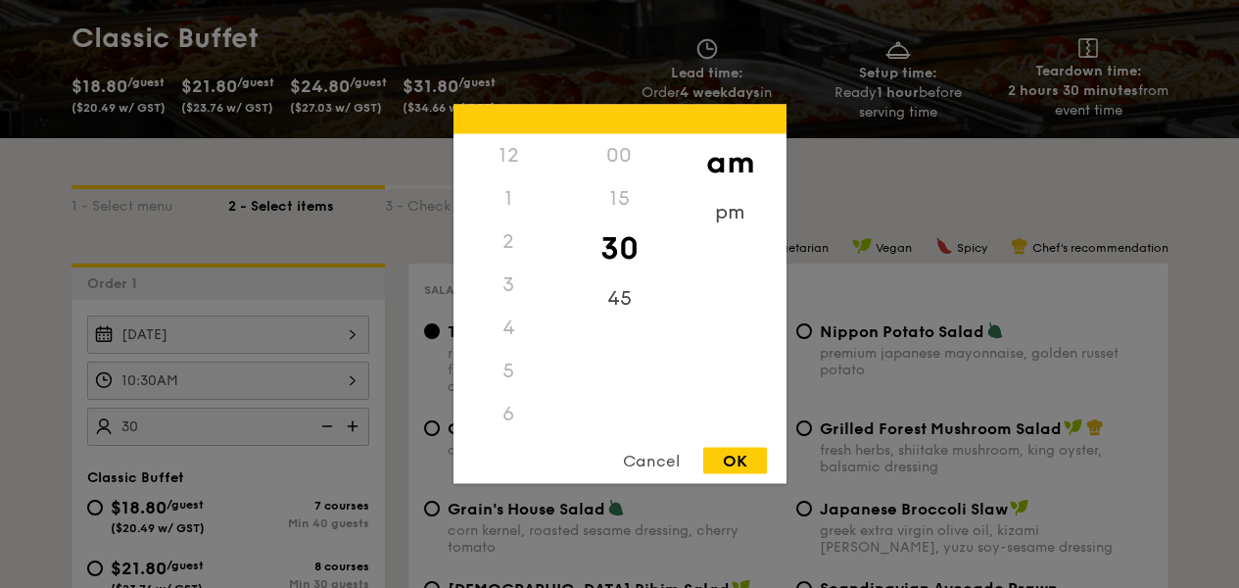
scroll to position [216, 0]
click at [230, 351] on div at bounding box center [619, 294] width 1239 height 588
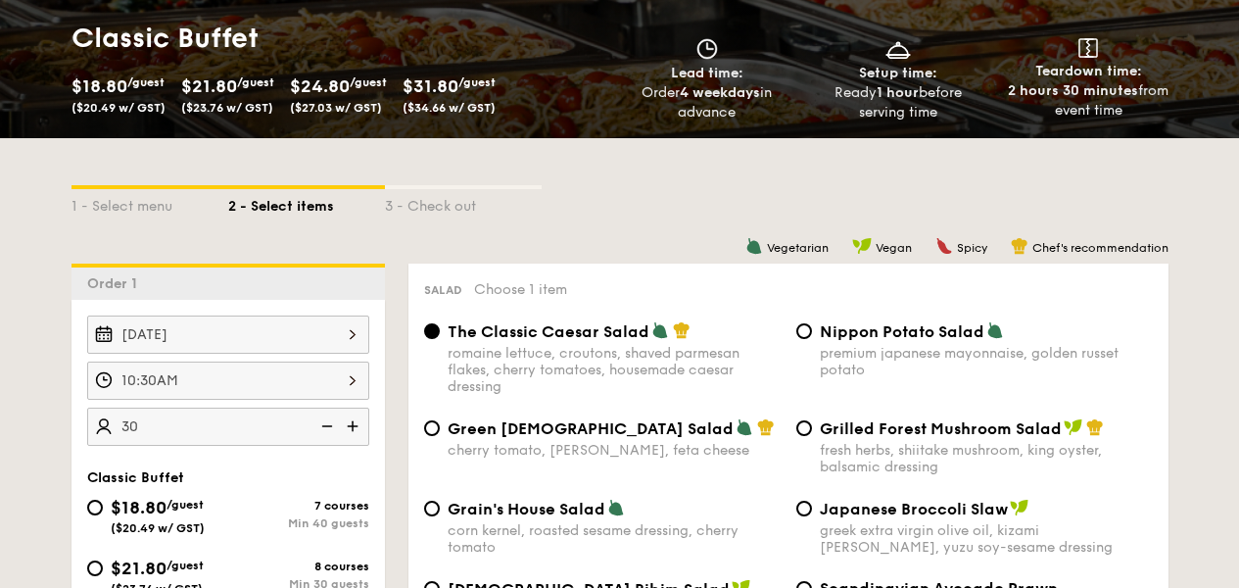
click at [234, 340] on div at bounding box center [619, 294] width 1239 height 588
click at [274, 320] on div "Oct 23, 2025" at bounding box center [228, 334] width 282 height 38
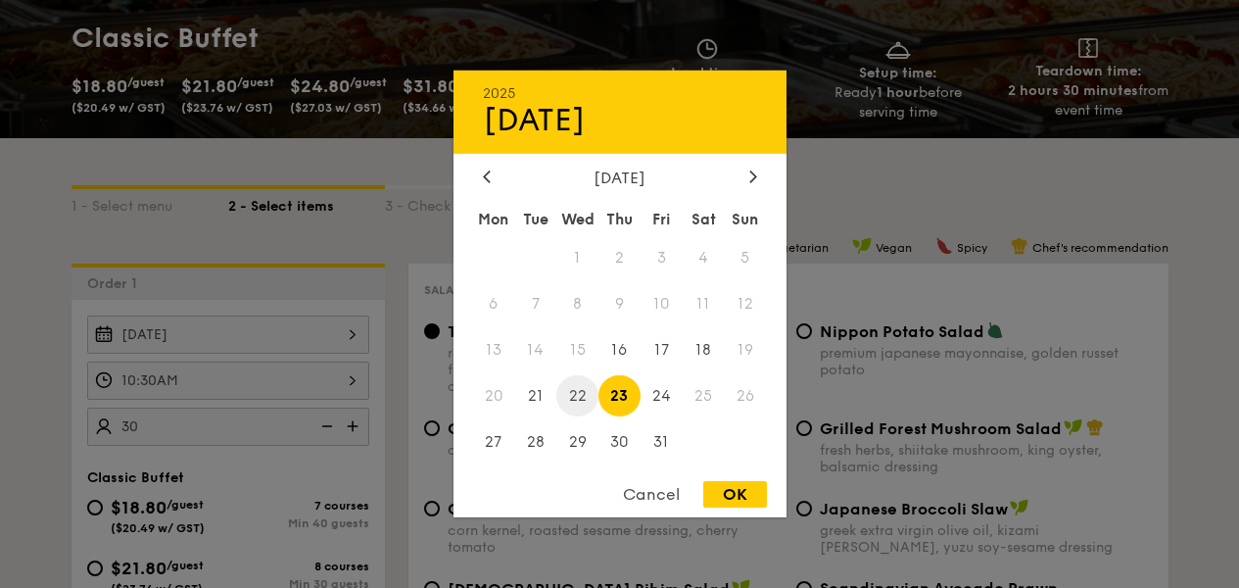
click at [580, 403] on span "22" at bounding box center [577, 395] width 42 height 42
click at [777, 508] on div "Cancel OK" at bounding box center [620, 499] width 333 height 36
drag, startPoint x: 745, startPoint y: 503, endPoint x: 722, endPoint y: 504, distance: 22.6
click at [742, 504] on div "OK" at bounding box center [735, 494] width 64 height 26
type input "Oct 22, 2025"
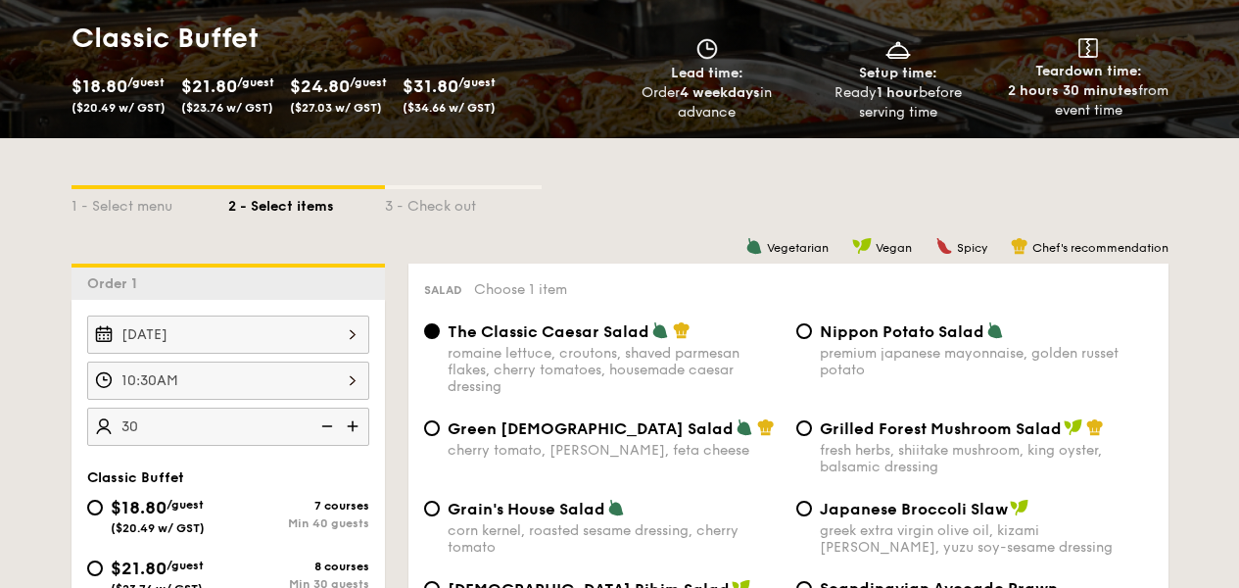
click at [129, 392] on div "10:30AM 12 1 2 3 4 5 6 7 8 9 10 11 00 15 30 45 am pm Cancel OK" at bounding box center [228, 380] width 282 height 38
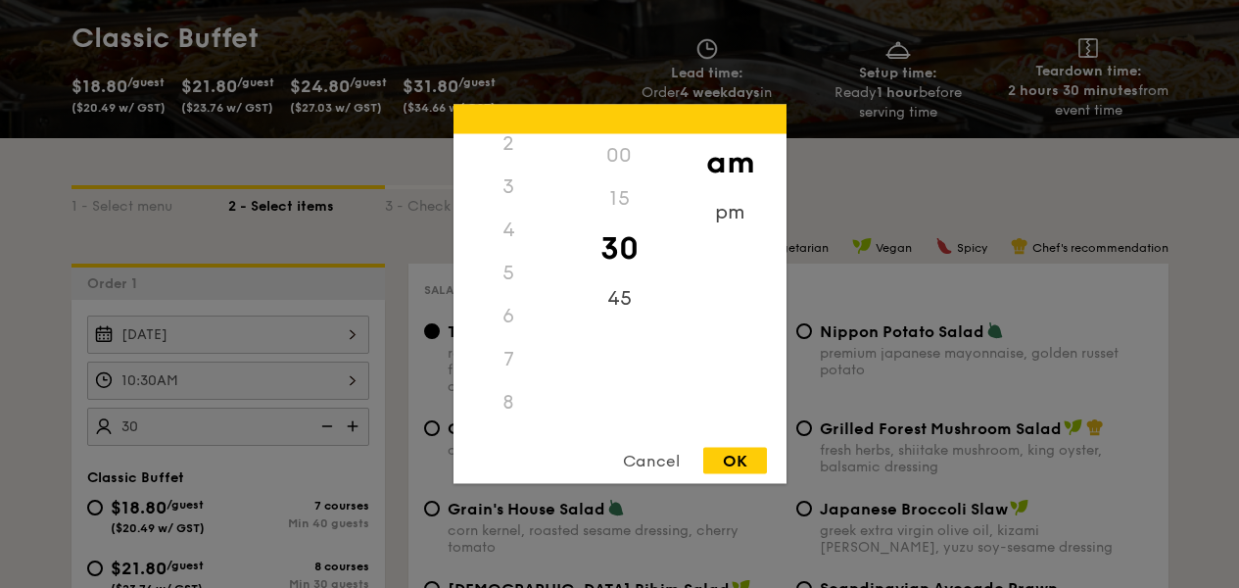
scroll to position [0, 0]
click at [655, 457] on div "Cancel" at bounding box center [651, 461] width 96 height 26
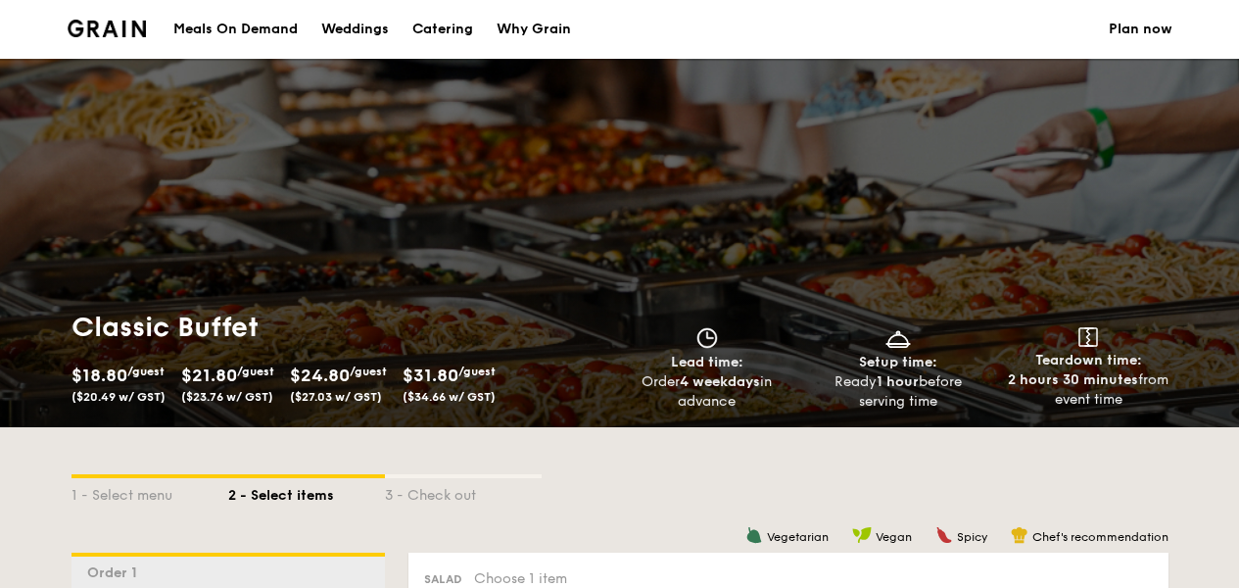
click at [458, 24] on div "Catering" at bounding box center [442, 29] width 61 height 59
select select
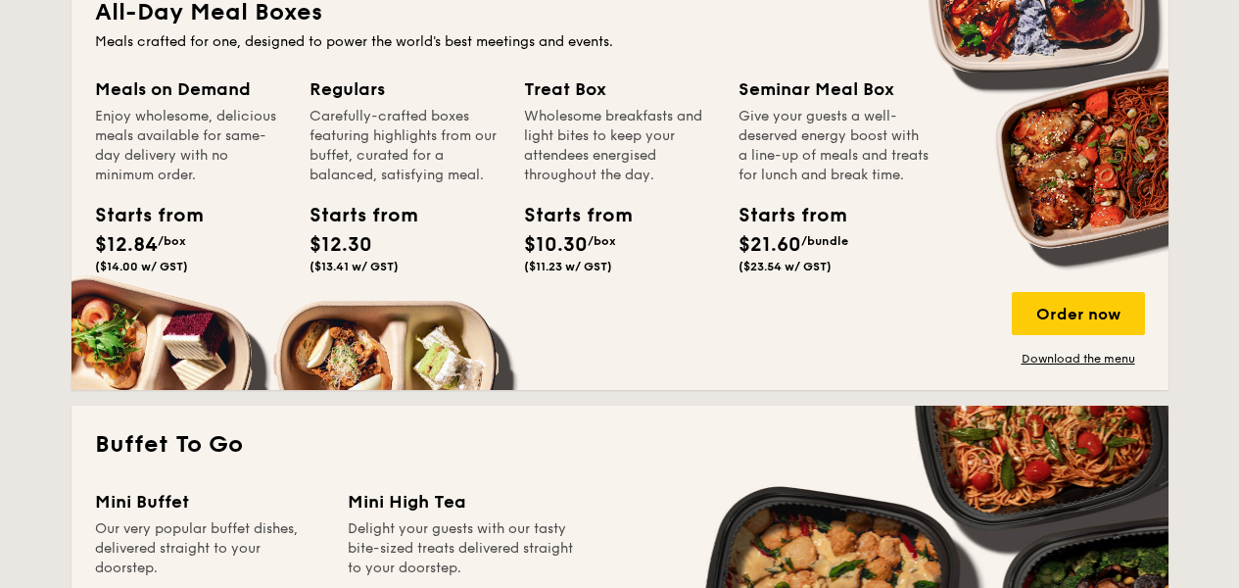
scroll to position [1155, 0]
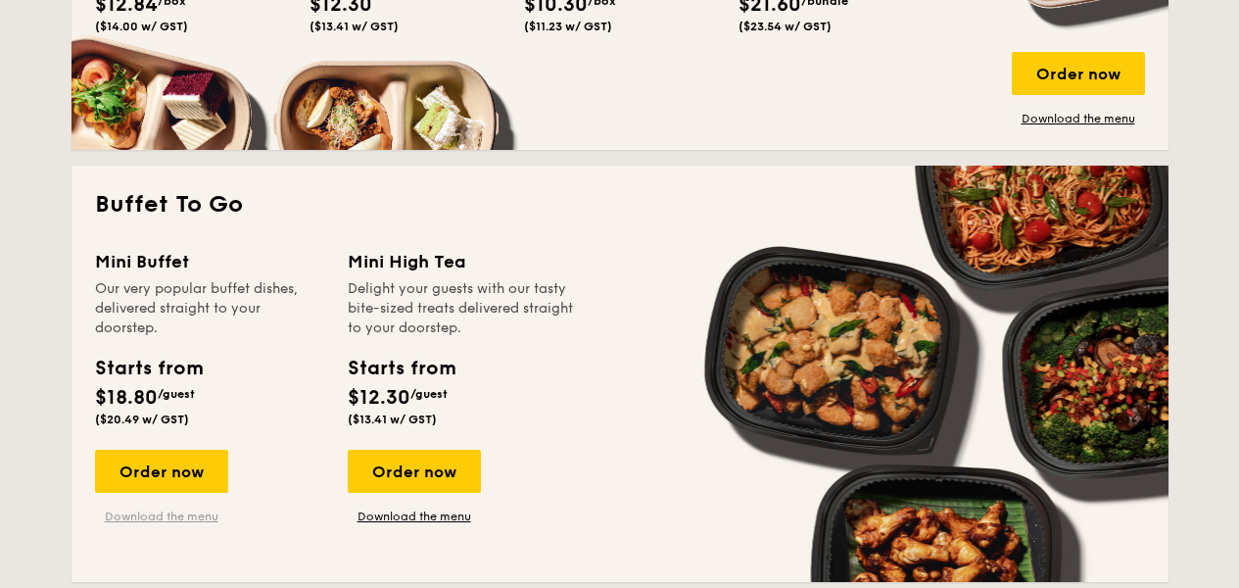
click at [204, 517] on link "Download the menu" at bounding box center [161, 516] width 133 height 16
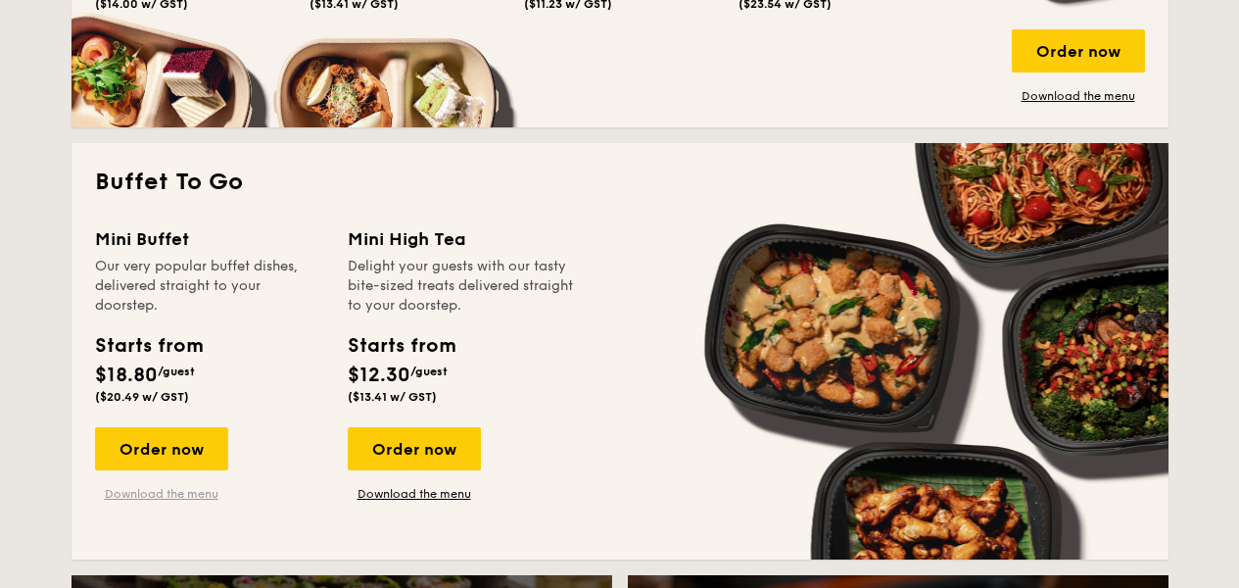
scroll to position [1179, 0]
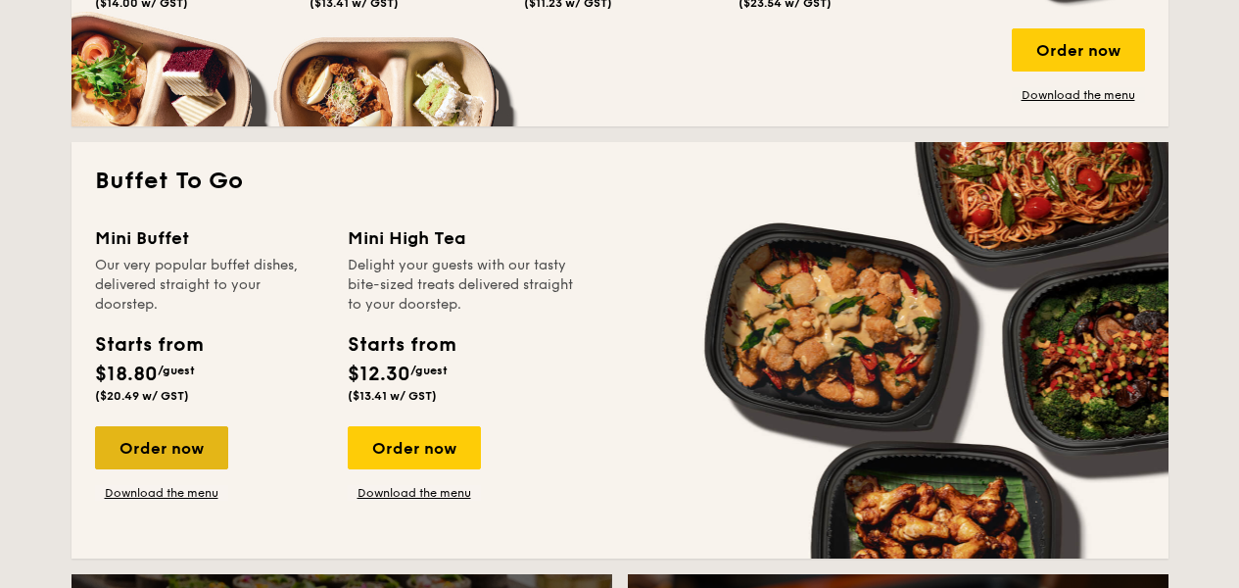
click at [161, 458] on div "Order now" at bounding box center [161, 447] width 133 height 43
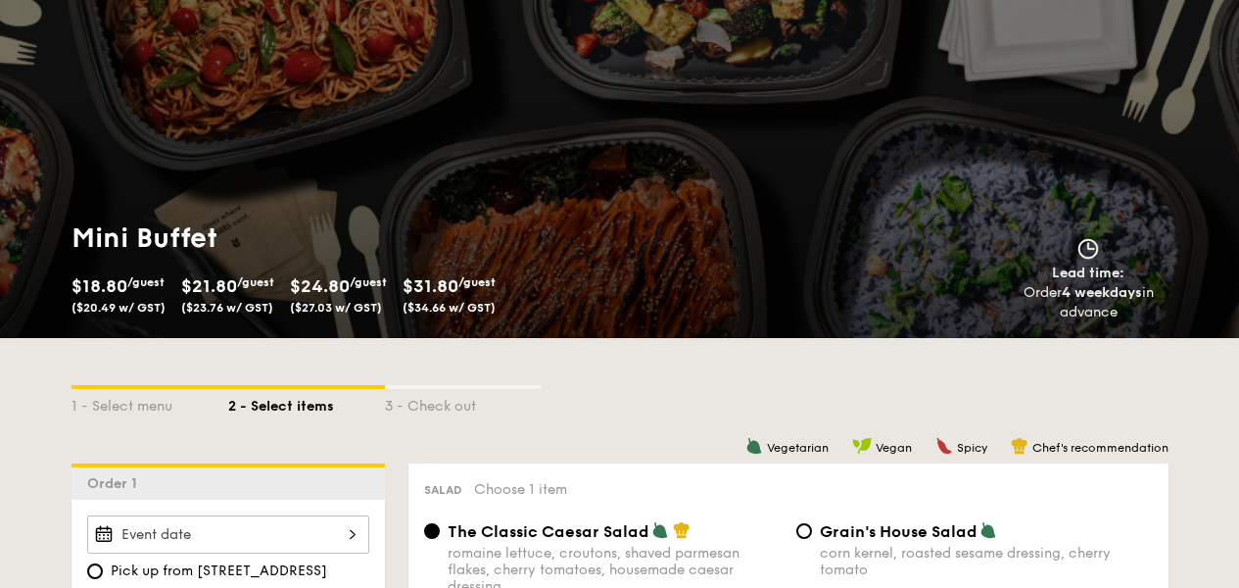
scroll to position [480, 0]
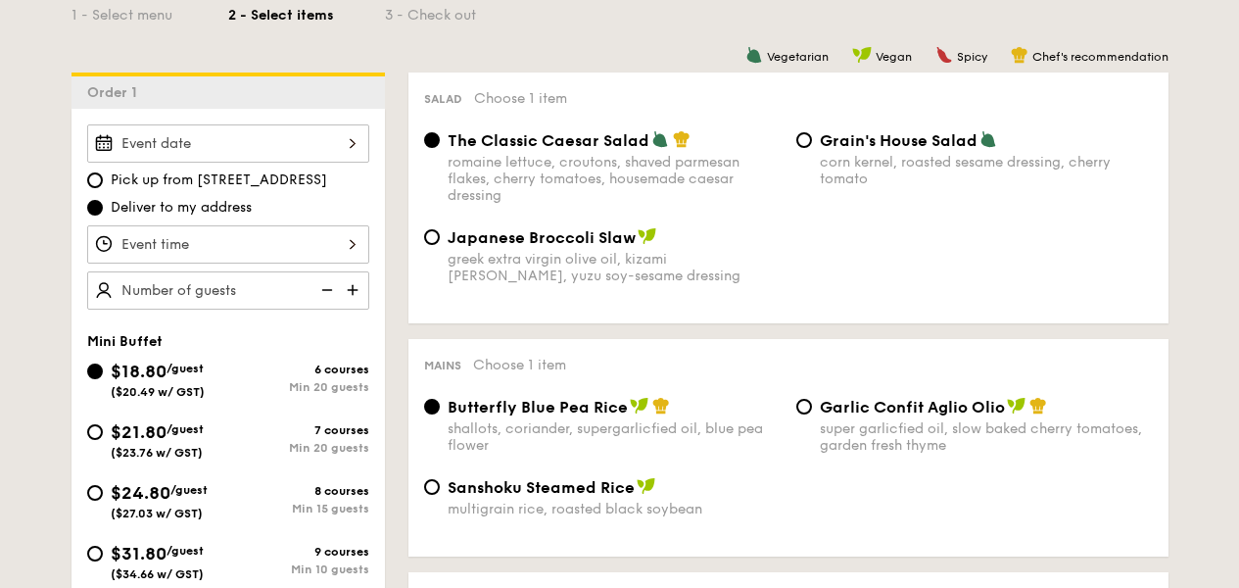
click at [294, 141] on div at bounding box center [228, 143] width 282 height 38
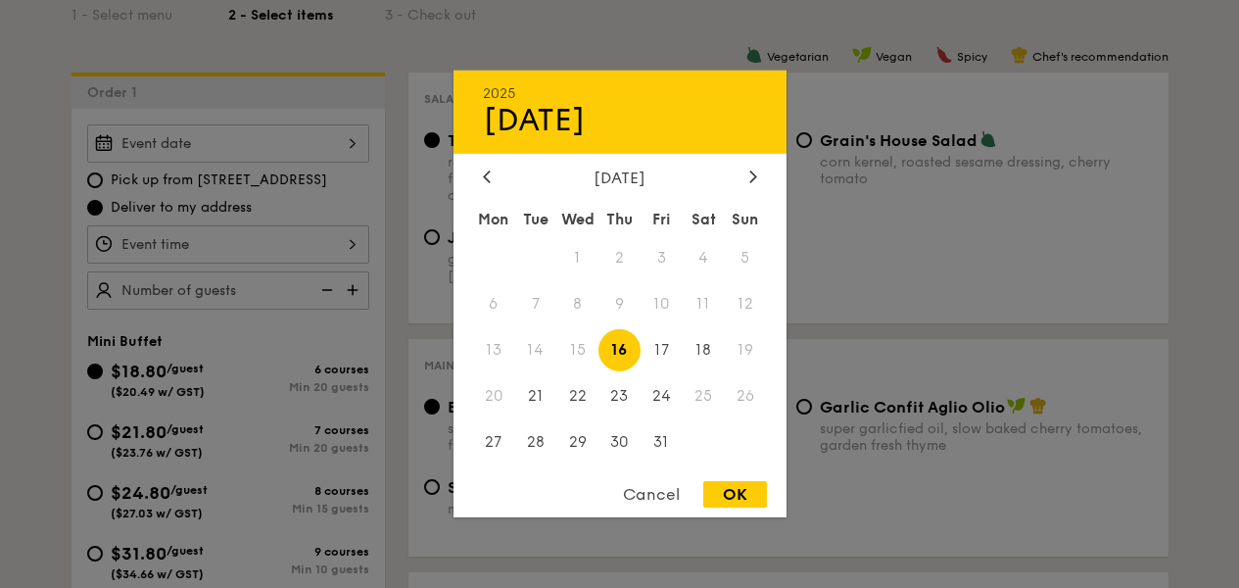
click at [689, 398] on span "25" at bounding box center [704, 395] width 42 height 42
click at [696, 397] on span "25" at bounding box center [704, 395] width 42 height 42
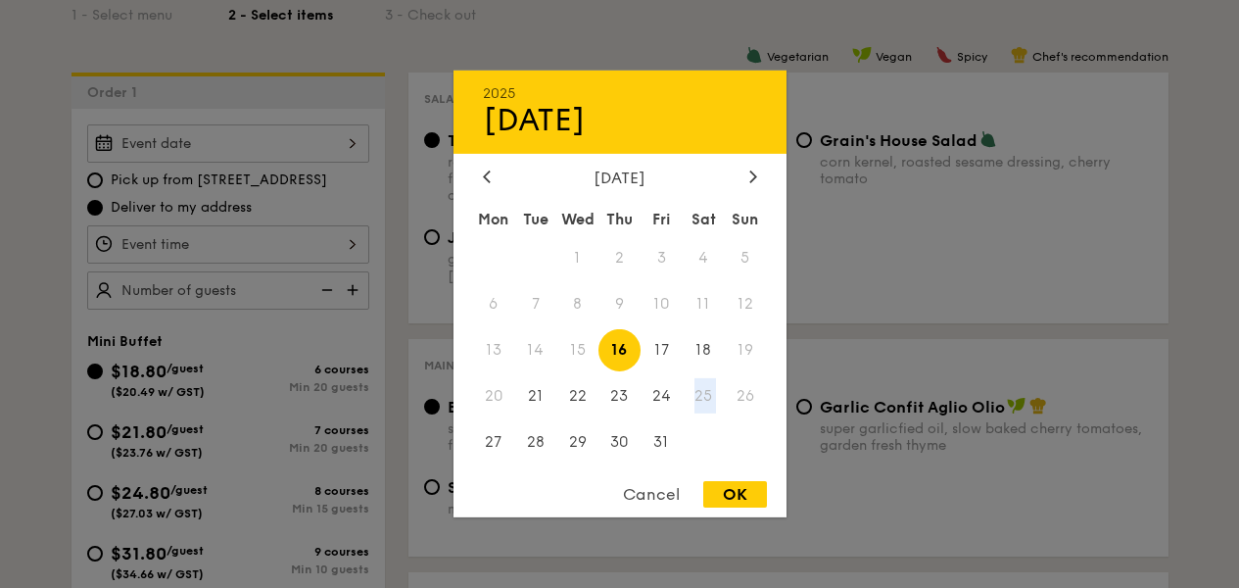
click at [696, 397] on span "25" at bounding box center [704, 395] width 42 height 42
click at [650, 489] on div "Cancel" at bounding box center [651, 494] width 96 height 26
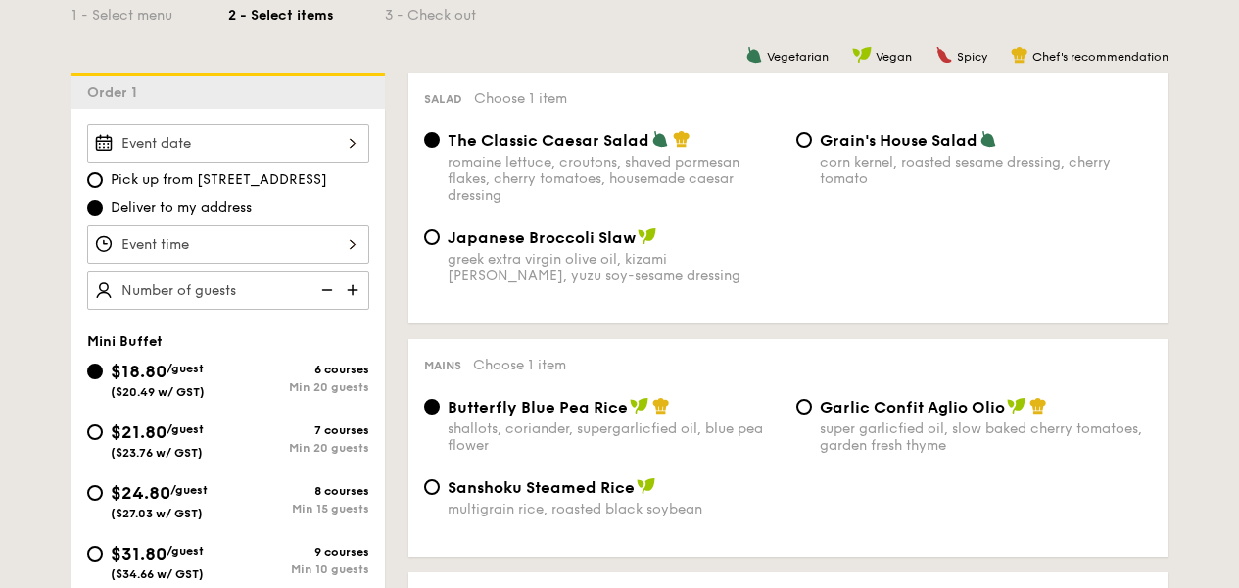
click at [155, 183] on span "Pick up from 5 Burn Road #05-01" at bounding box center [219, 180] width 217 height 20
click at [103, 183] on input "Pick up from 5 Burn Road #05-01" at bounding box center [95, 180] width 16 height 16
radio input "true"
click at [234, 146] on div at bounding box center [228, 143] width 282 height 38
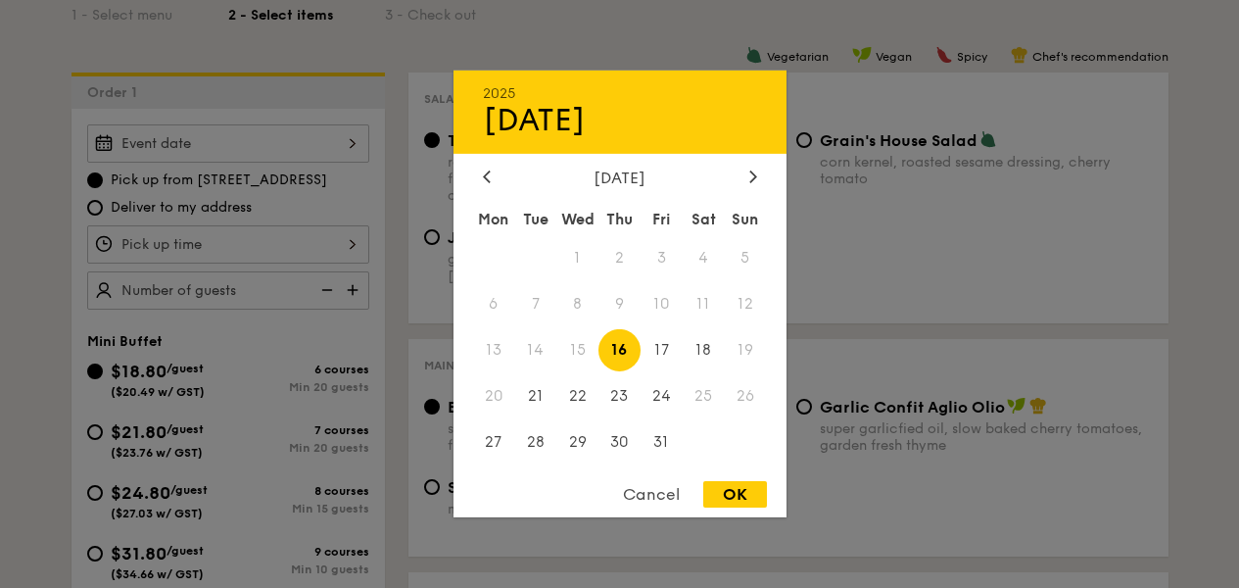
click at [692, 399] on span "25" at bounding box center [704, 395] width 42 height 42
click at [693, 397] on span "25" at bounding box center [704, 395] width 42 height 42
click at [702, 388] on span "25" at bounding box center [704, 395] width 42 height 42
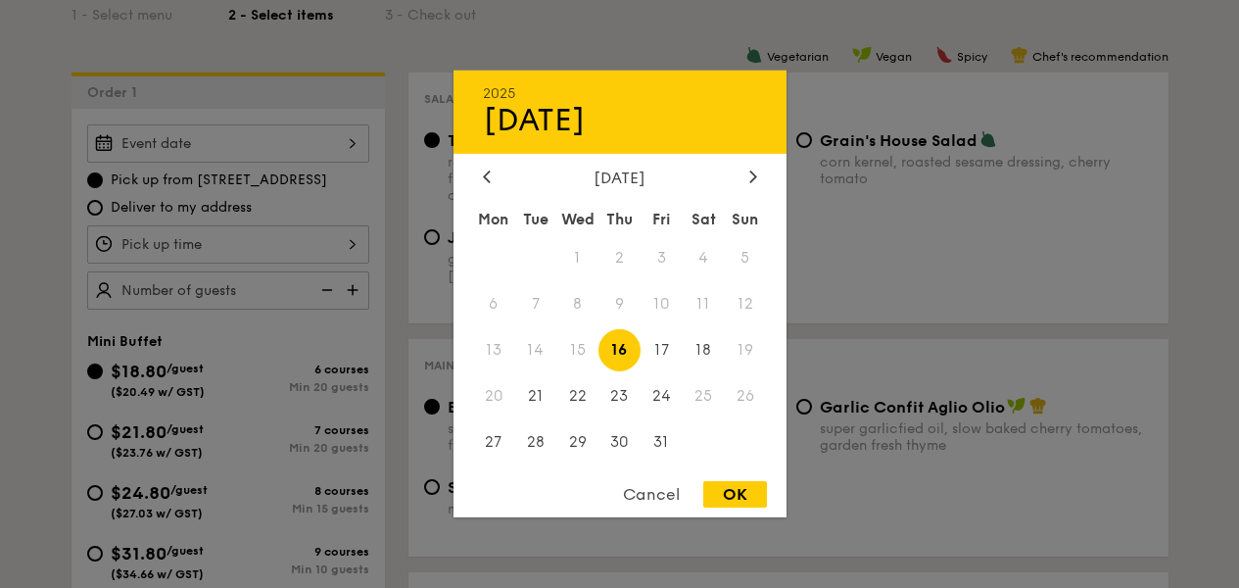
drag, startPoint x: 42, startPoint y: 251, endPoint x: 754, endPoint y: 528, distance: 764.3
click at [42, 251] on div at bounding box center [619, 294] width 1239 height 588
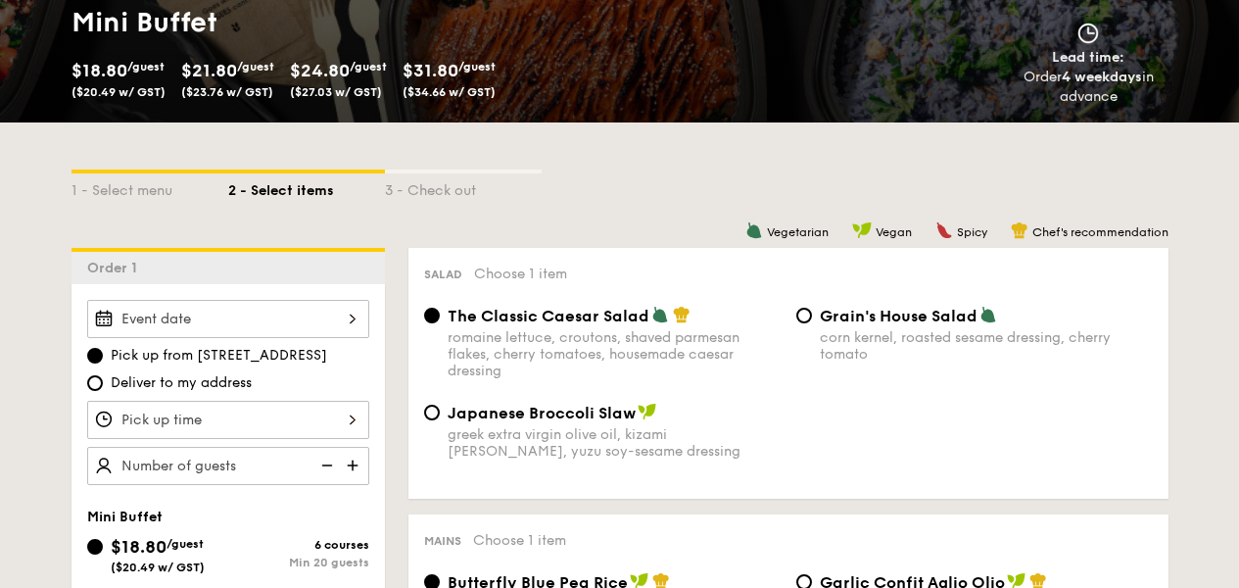
scroll to position [306, 0]
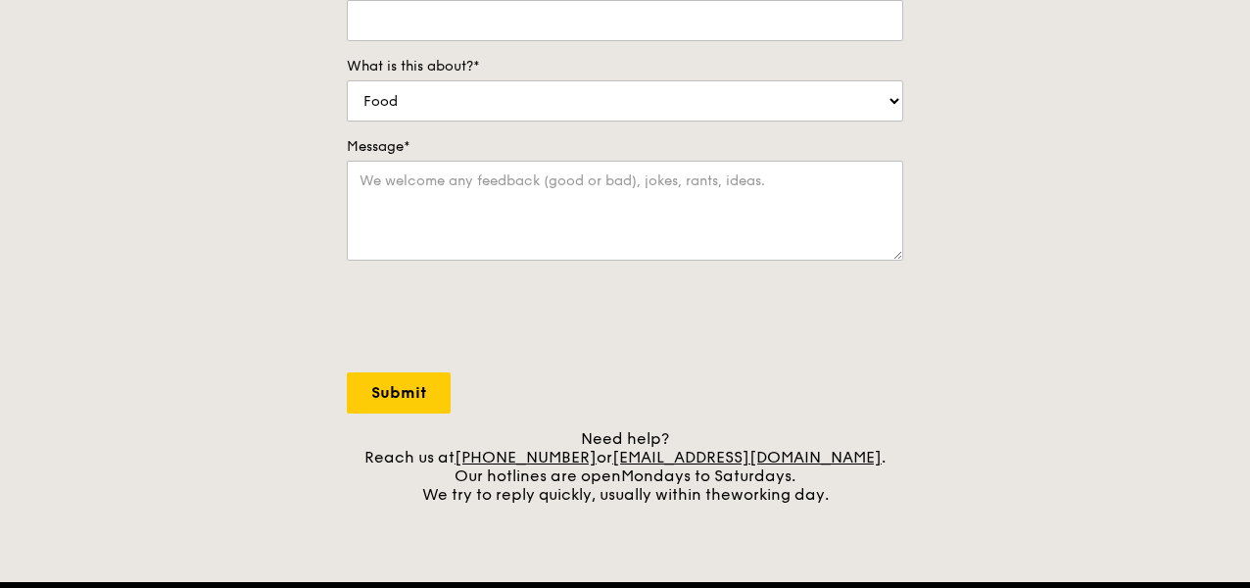
scroll to position [118, 0]
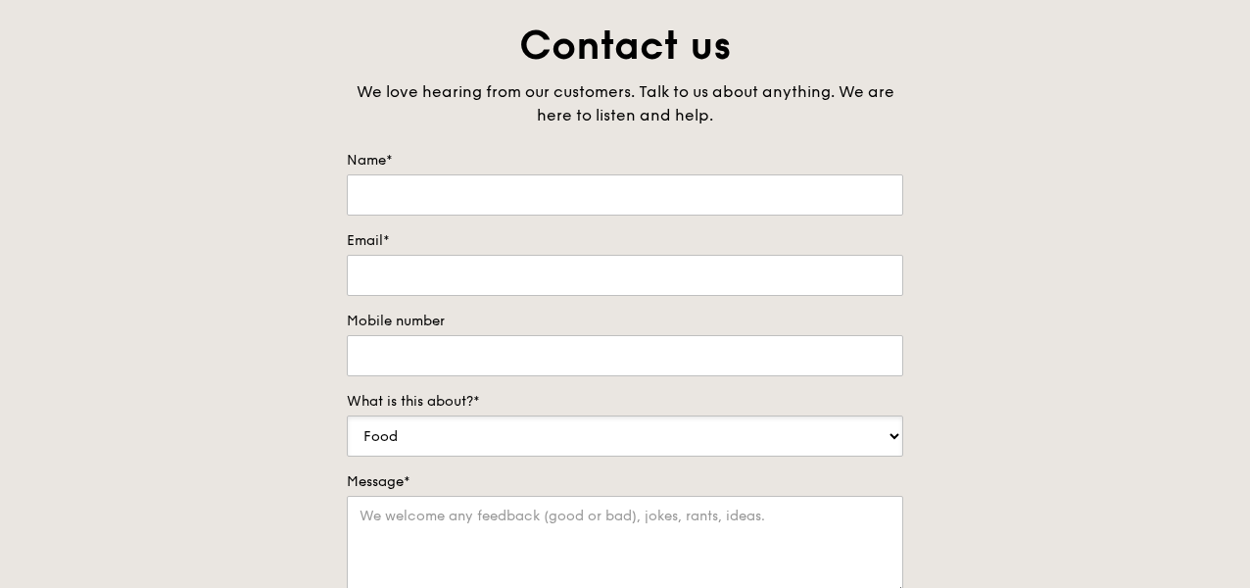
click at [743, 422] on select "Food Service Billing/Payment Catering Others" at bounding box center [625, 435] width 556 height 41
select select "Catering"
click at [347, 415] on select "Food Service Billing/Payment Catering Others" at bounding box center [625, 435] width 556 height 41
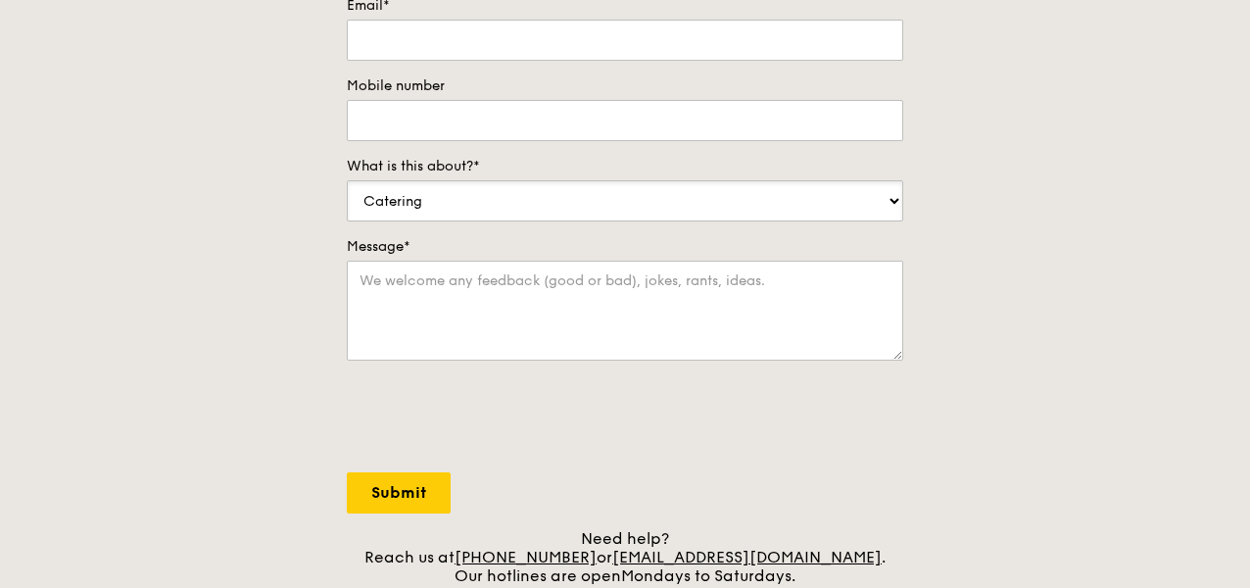
scroll to position [478, 0]
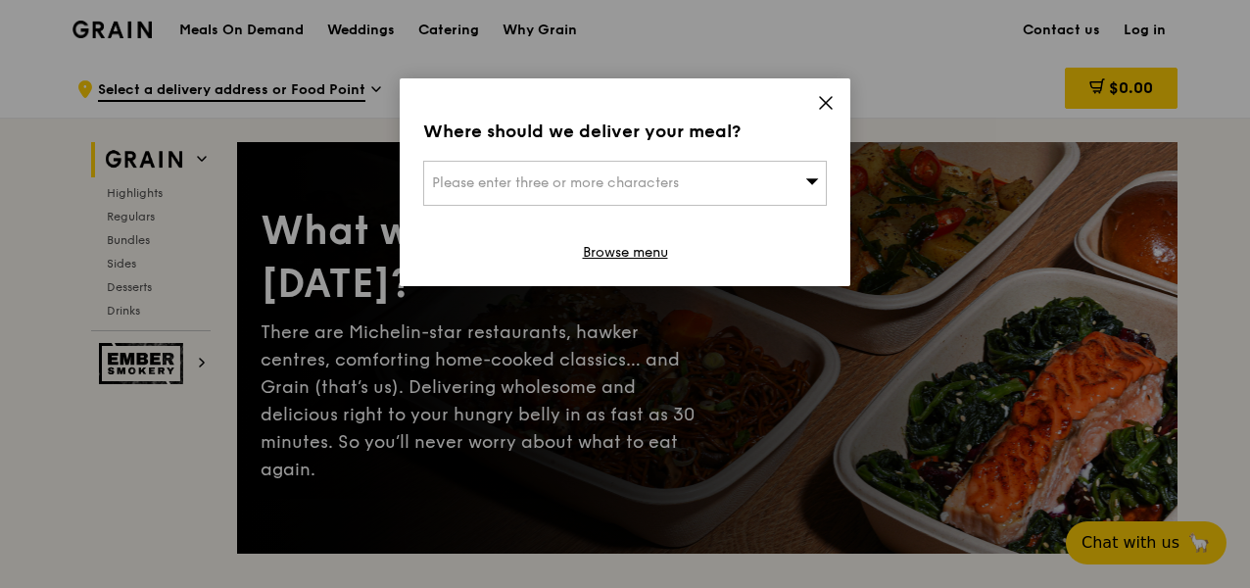
click at [759, 174] on div "Please enter three or more characters" at bounding box center [625, 183] width 404 height 45
click at [750, 132] on div "Where should we deliver your meal?" at bounding box center [625, 131] width 404 height 27
click at [736, 171] on div "Please enter three or more characters" at bounding box center [625, 183] width 404 height 45
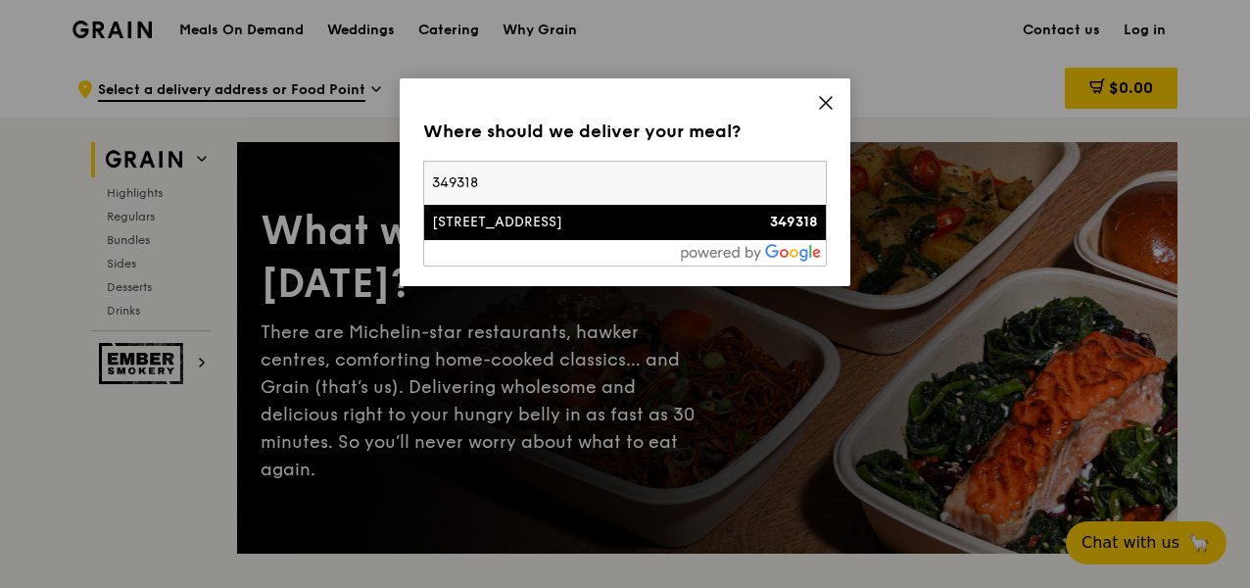
type input "349318"
click at [683, 211] on li "[STREET_ADDRESS] 349318" at bounding box center [625, 222] width 402 height 35
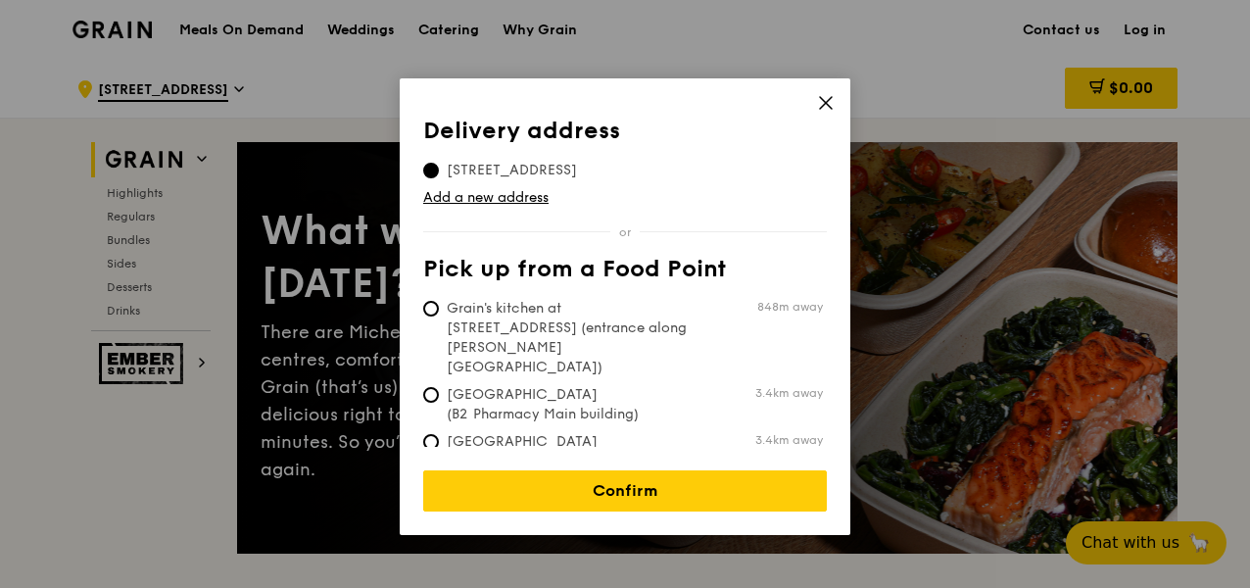
click at [654, 306] on span "Grain's kitchen at [STREET_ADDRESS] (entrance along [PERSON_NAME][GEOGRAPHIC_DA…" at bounding box center [569, 338] width 292 height 78
click at [439, 306] on input "Grain's kitchen at [STREET_ADDRESS] (entrance along [PERSON_NAME][GEOGRAPHIC_DA…" at bounding box center [431, 309] width 16 height 16
radio input "true"
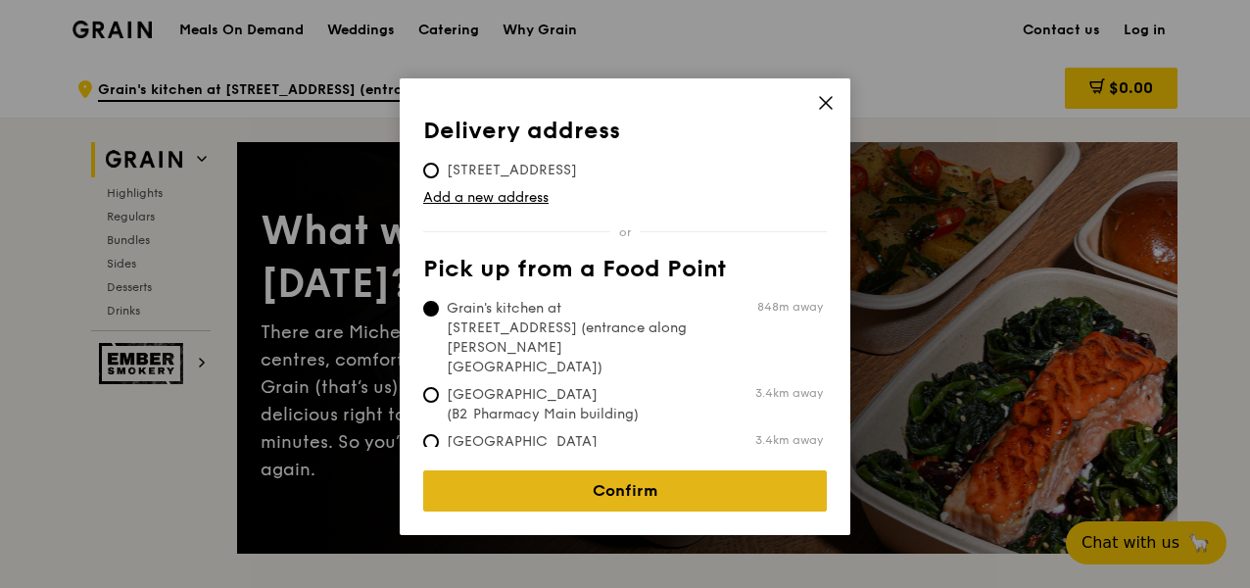
click at [675, 483] on link "Confirm" at bounding box center [625, 490] width 404 height 41
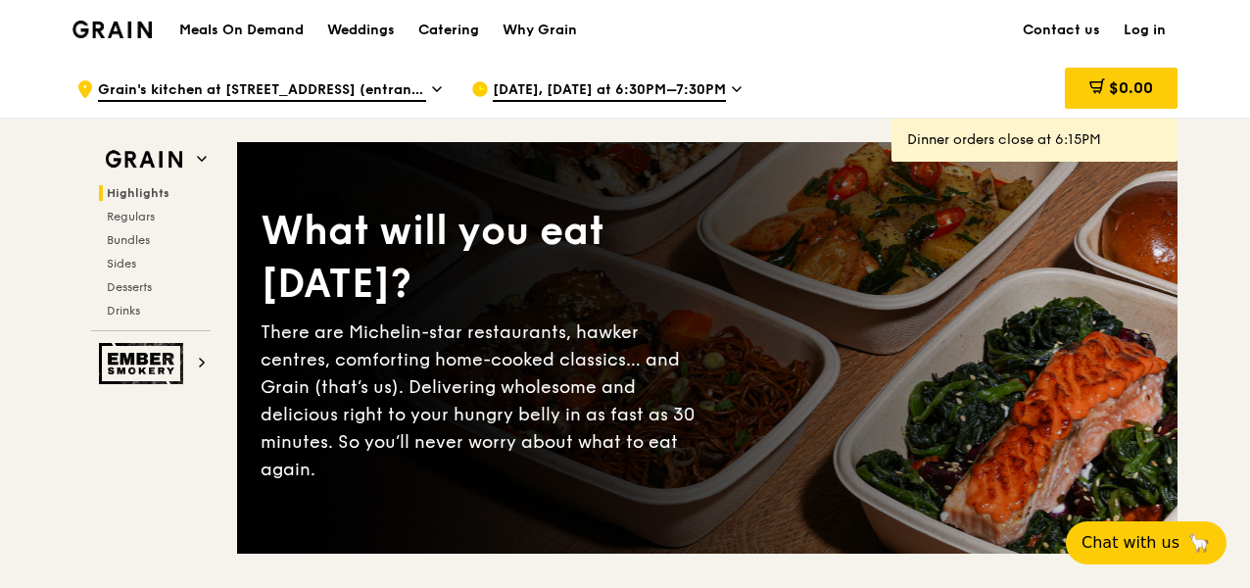
click at [638, 93] on span "[DATE], [DATE] at 6:30PM–7:30PM" at bounding box center [609, 91] width 233 height 22
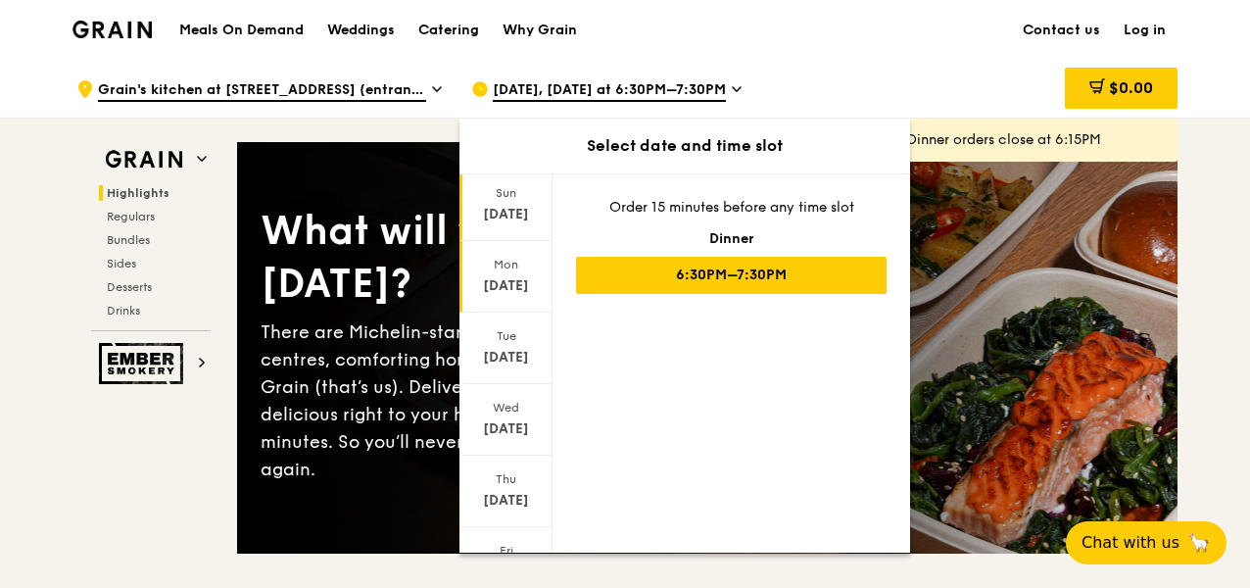
scroll to position [223, 0]
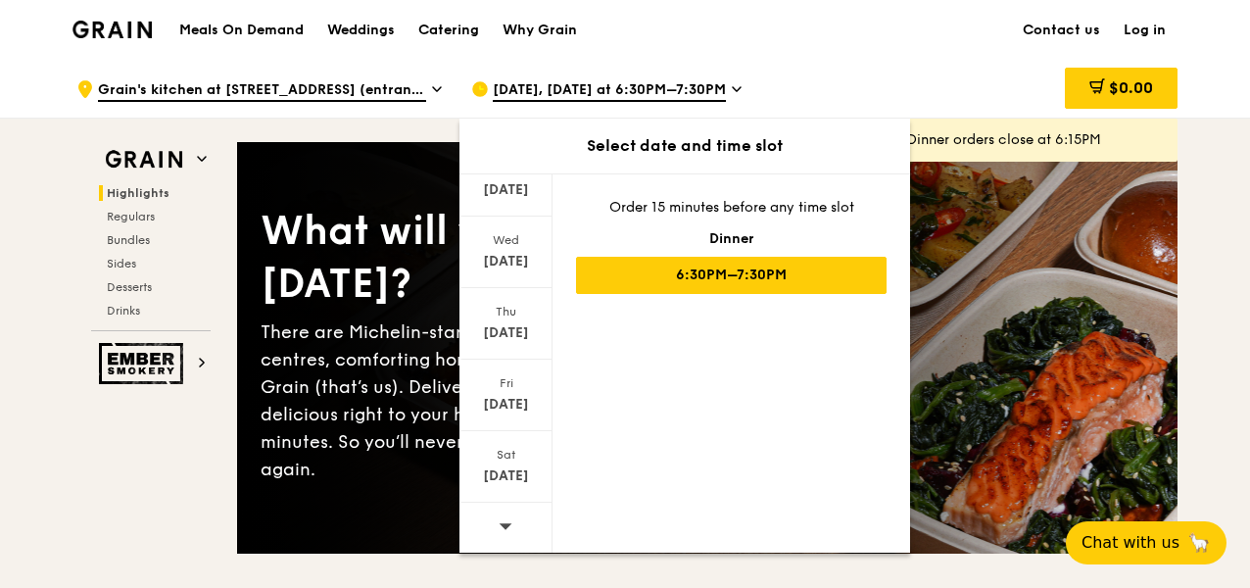
click at [515, 517] on div at bounding box center [505, 528] width 93 height 50
click at [508, 463] on div "[DATE]" at bounding box center [505, 467] width 93 height 72
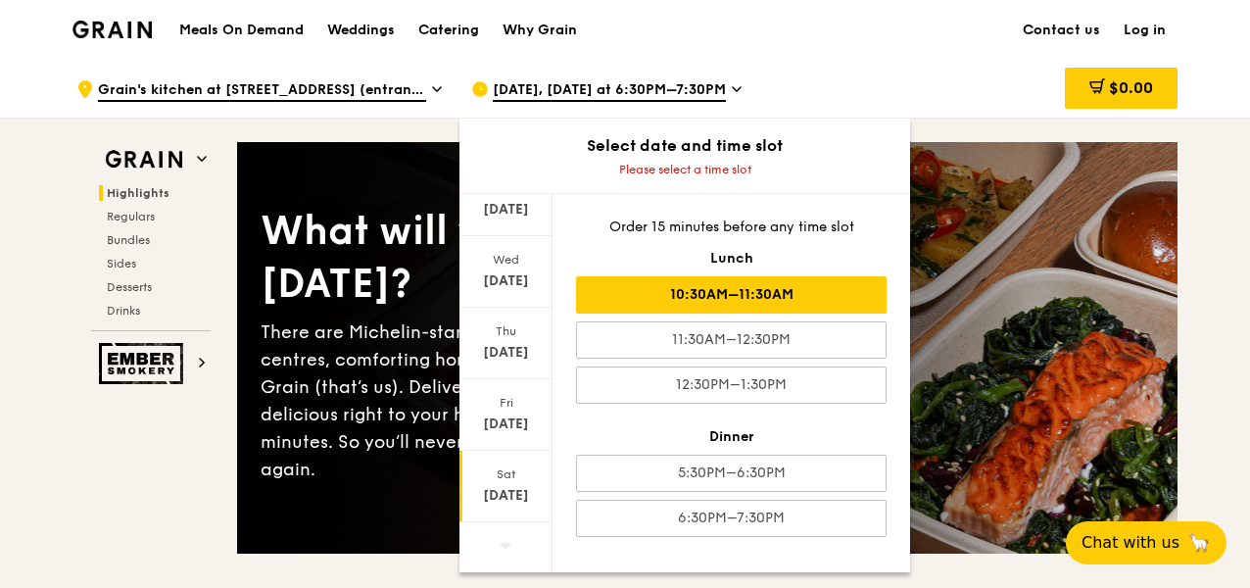
click at [812, 289] on div "10:30AM–11:30AM" at bounding box center [731, 294] width 311 height 37
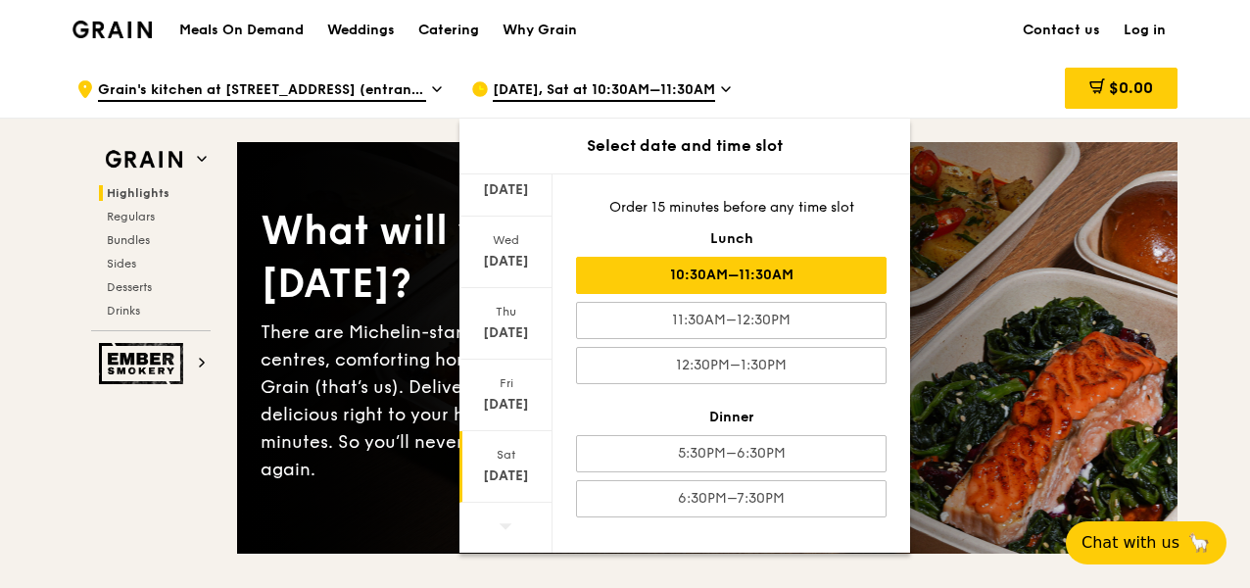
click at [808, 275] on div "10:30AM–11:30AM" at bounding box center [731, 275] width 311 height 37
click at [893, 95] on div "$0.00" at bounding box center [1019, 89] width 315 height 59
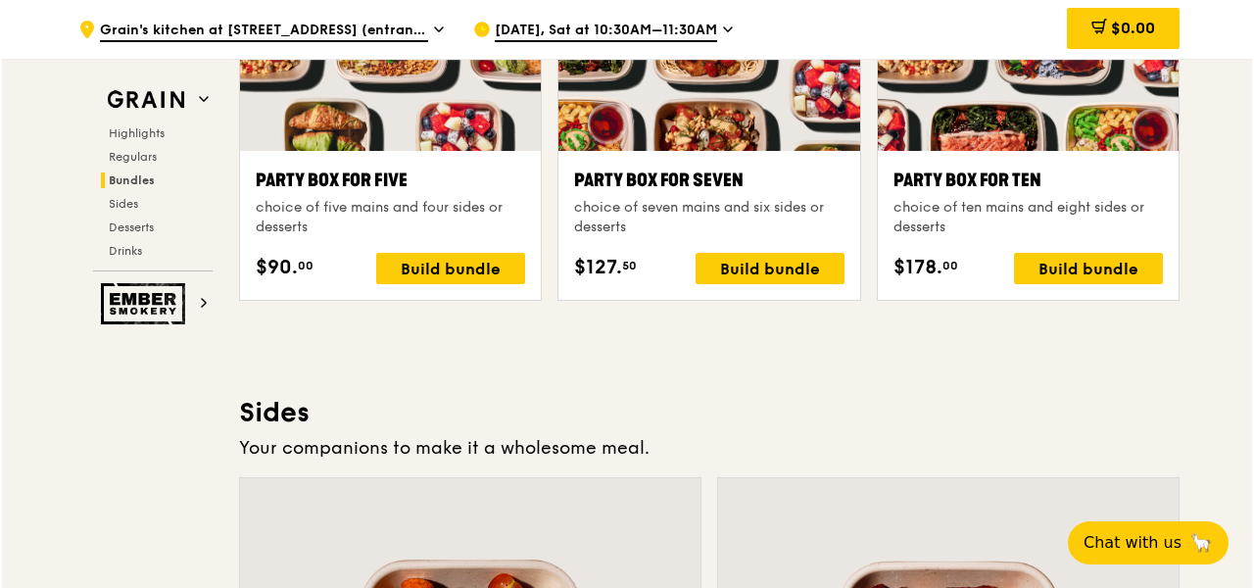
scroll to position [3949, 0]
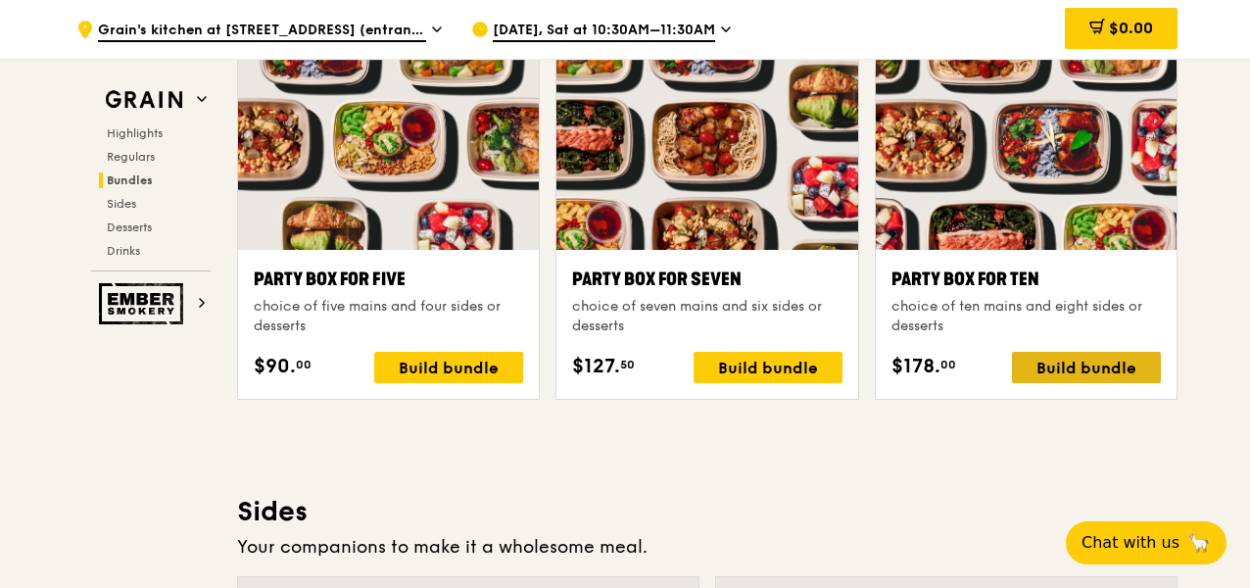
click at [1102, 373] on div "Build bundle" at bounding box center [1086, 367] width 149 height 31
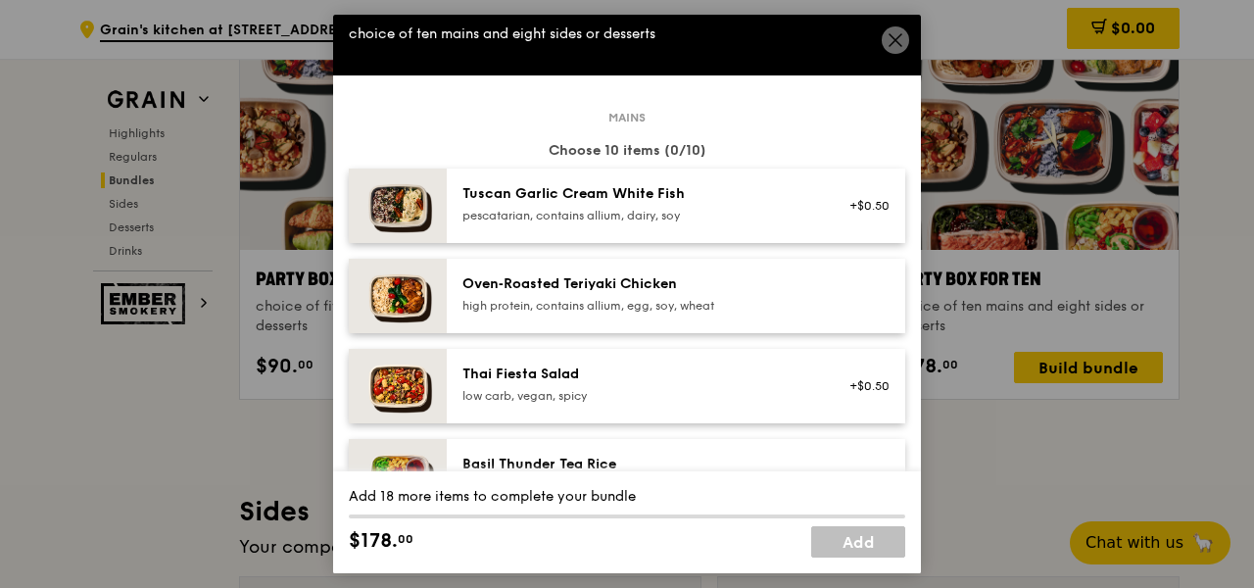
scroll to position [0, 0]
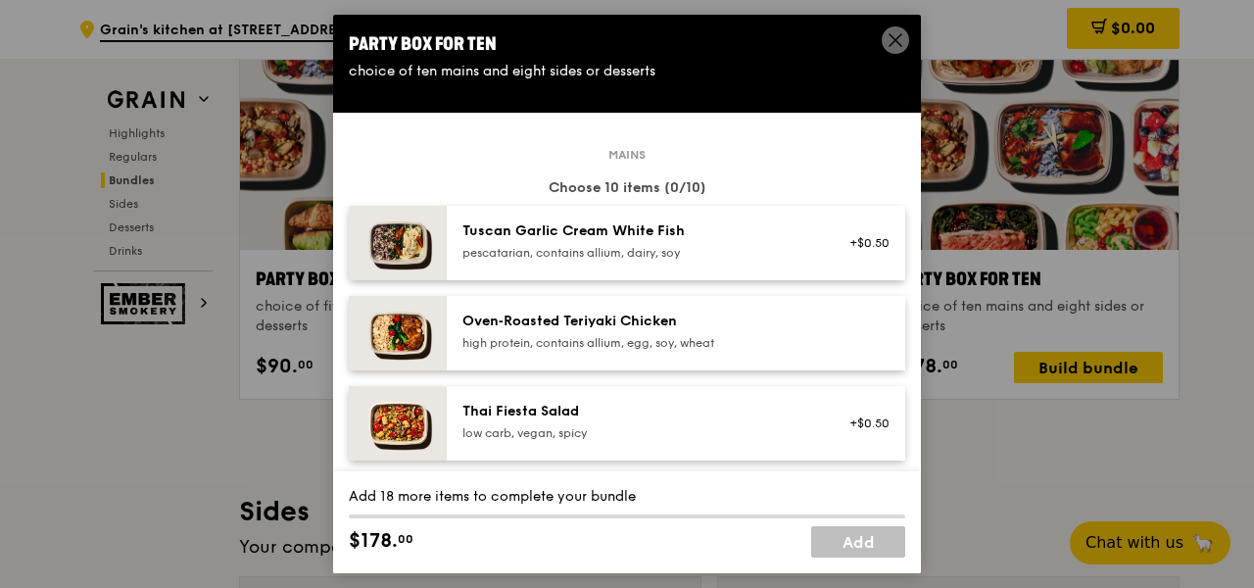
click at [713, 252] on div "pescatarian, contains allium, dairy, soy" at bounding box center [638, 253] width 352 height 16
click at [723, 343] on div "high protein, contains allium, egg, soy, wheat" at bounding box center [638, 343] width 352 height 16
click at [721, 433] on div "low carb, vegan, spicy" at bounding box center [638, 433] width 352 height 16
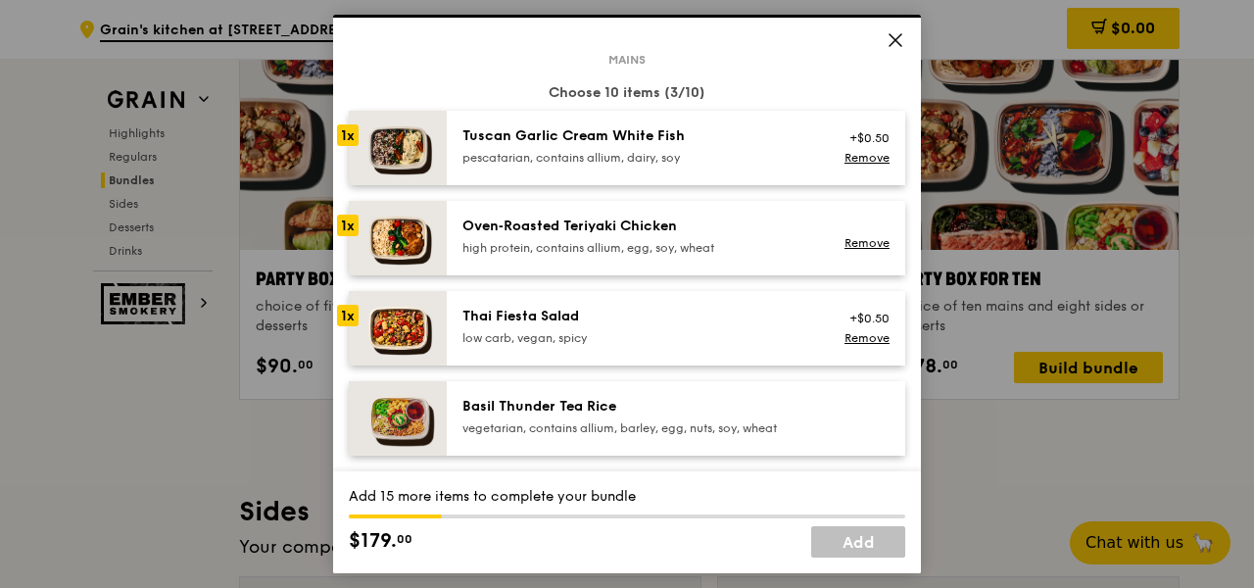
scroll to position [210, 0]
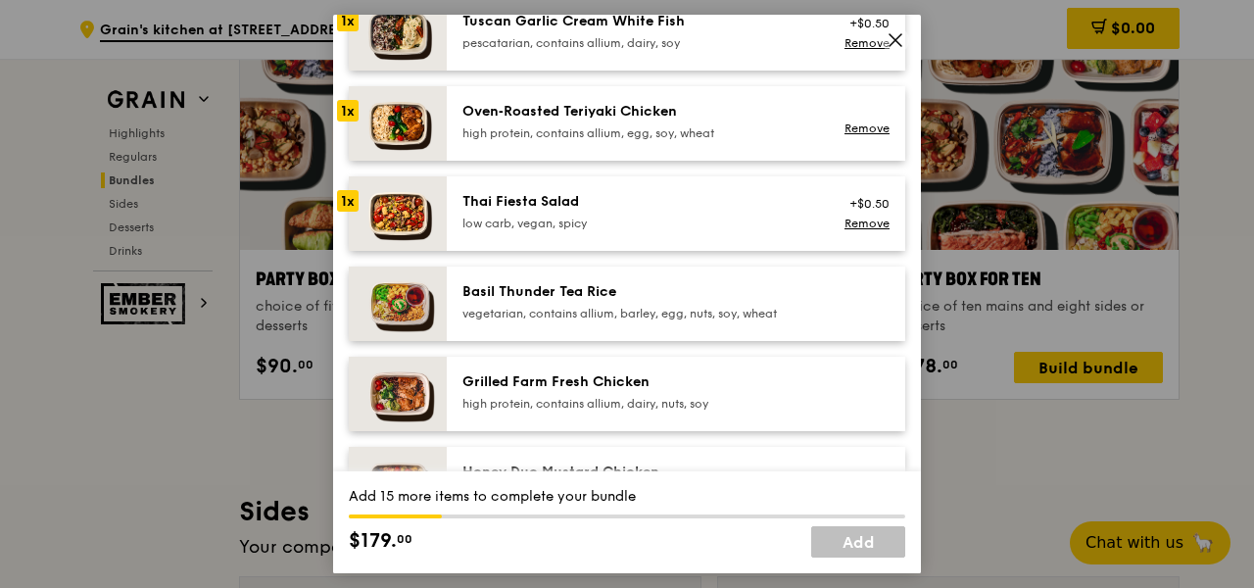
click at [585, 293] on div "Basil Thunder Tea Rice" at bounding box center [638, 292] width 352 height 20
click at [580, 401] on div "high protein, contains allium, dairy, nuts, soy" at bounding box center [638, 404] width 352 height 16
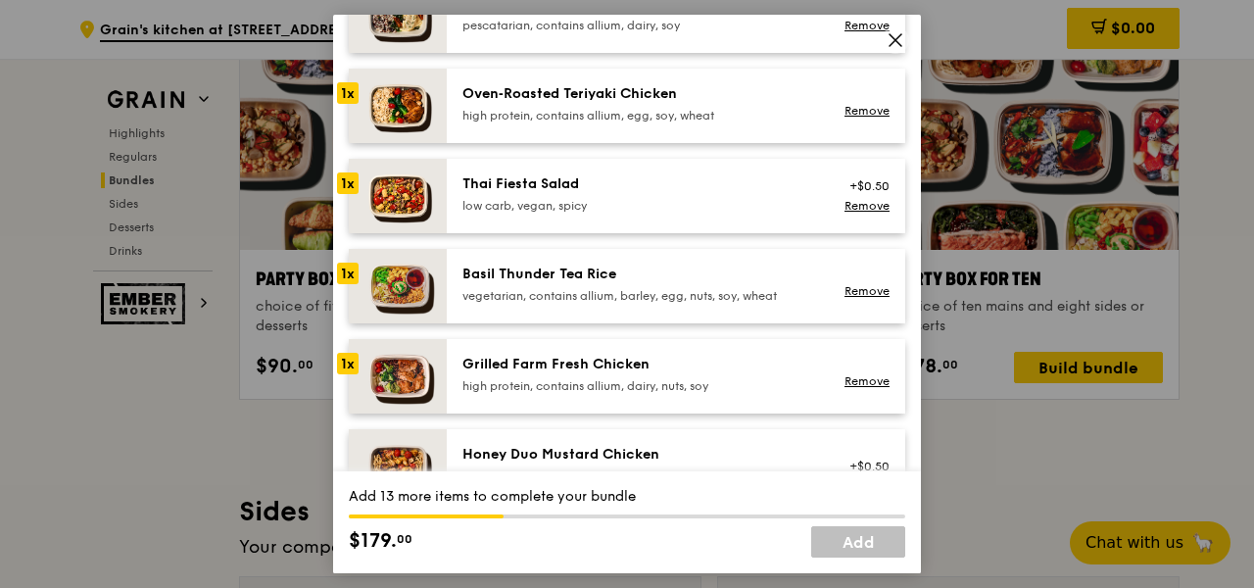
scroll to position [322, 0]
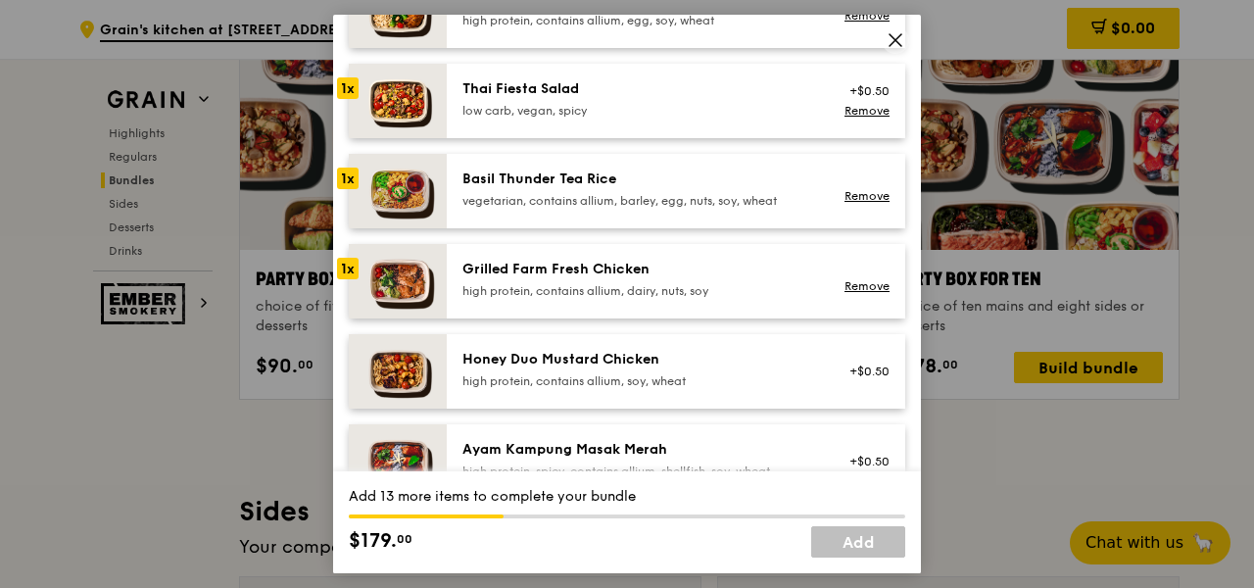
click at [622, 361] on div "Honey Duo Mustard Chicken" at bounding box center [638, 360] width 352 height 20
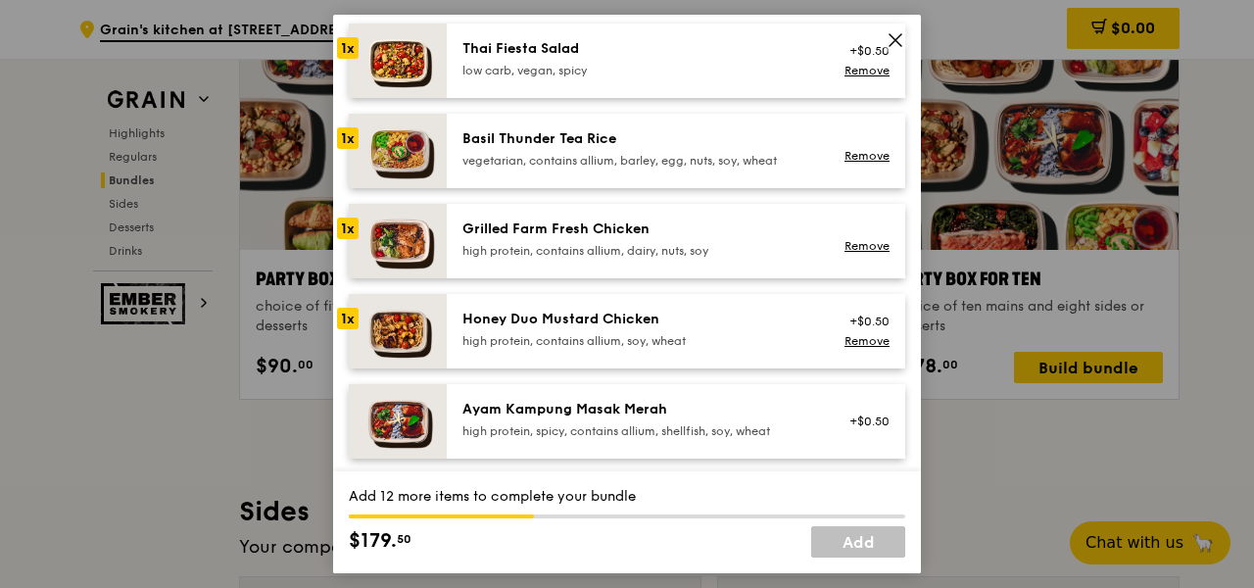
scroll to position [448, 0]
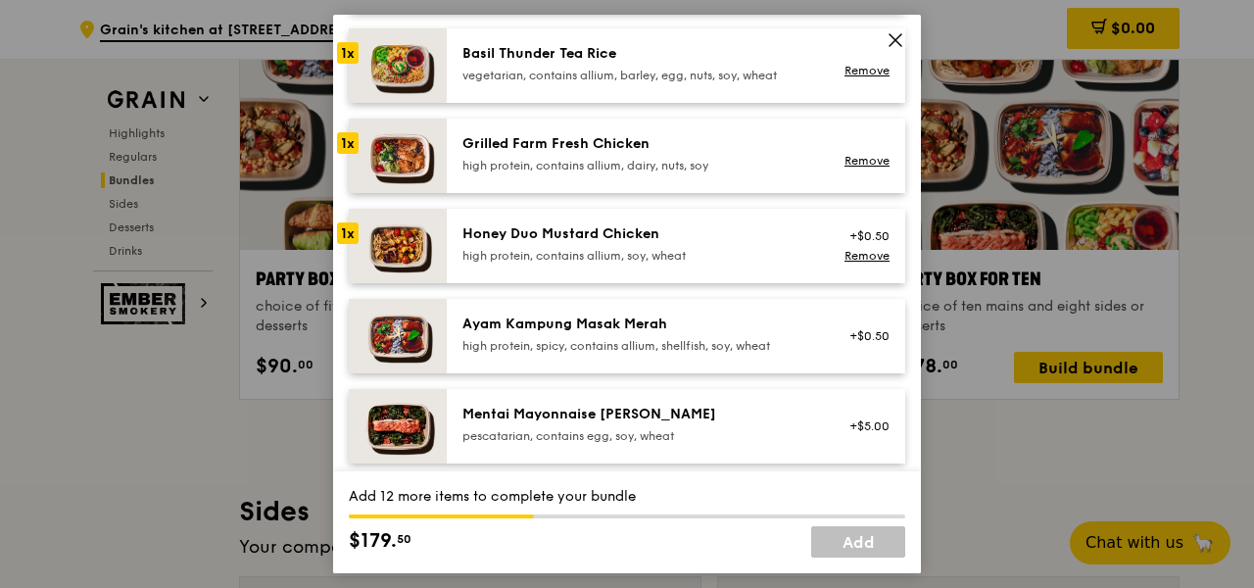
click at [633, 342] on div "high protein, spicy, contains allium, shellfish, soy, wheat" at bounding box center [638, 346] width 352 height 16
click at [618, 396] on div "Mentai Mayonnaise [PERSON_NAME] pescatarian, contains egg, soy, wheat +$5.00" at bounding box center [676, 426] width 458 height 74
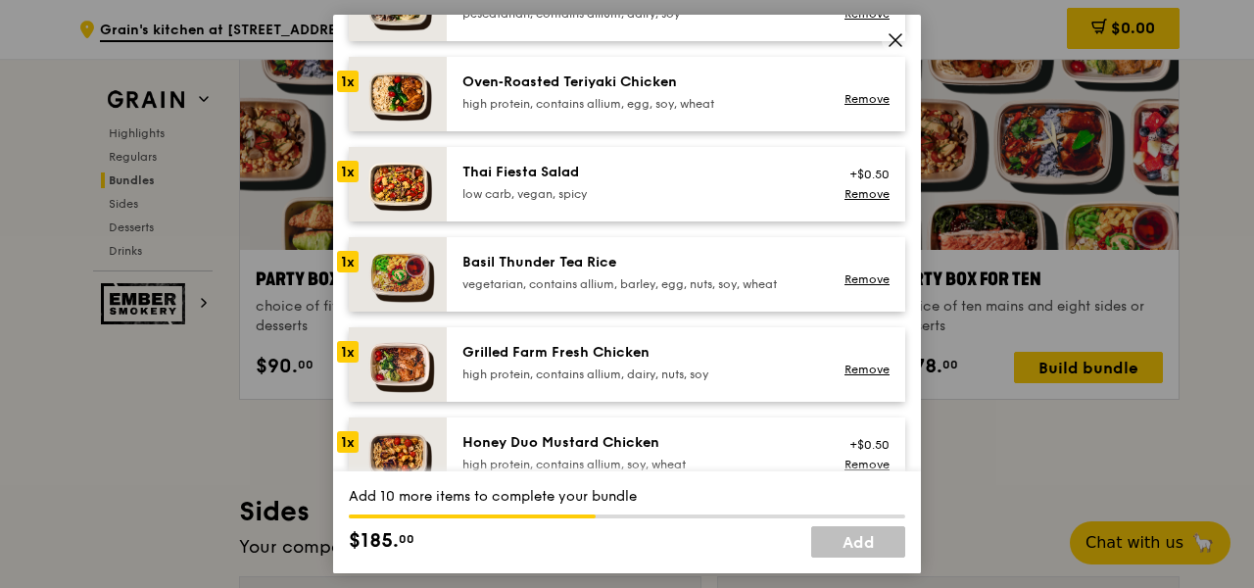
scroll to position [557, 0]
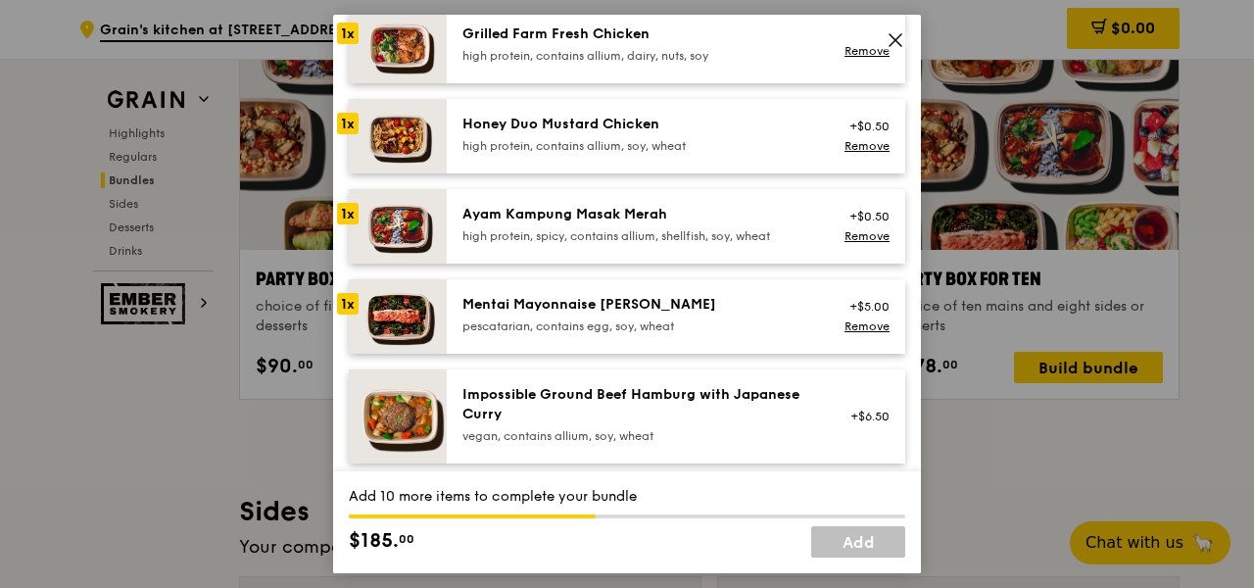
click at [676, 224] on div "Ayam Kampung Masak Merah high protein, spicy, contains allium, shellfish, soy, …" at bounding box center [638, 224] width 352 height 39
click at [855, 242] on div "Remove" at bounding box center [864, 236] width 52 height 16
click at [858, 237] on link "Remove" at bounding box center [866, 236] width 45 height 14
click at [617, 431] on div "vegan, contains allium, soy, wheat" at bounding box center [638, 436] width 352 height 16
click at [616, 423] on div "Impossible Ground Beef Hamburg with Japanese [PERSON_NAME] vegan, contains alli…" at bounding box center [638, 414] width 352 height 59
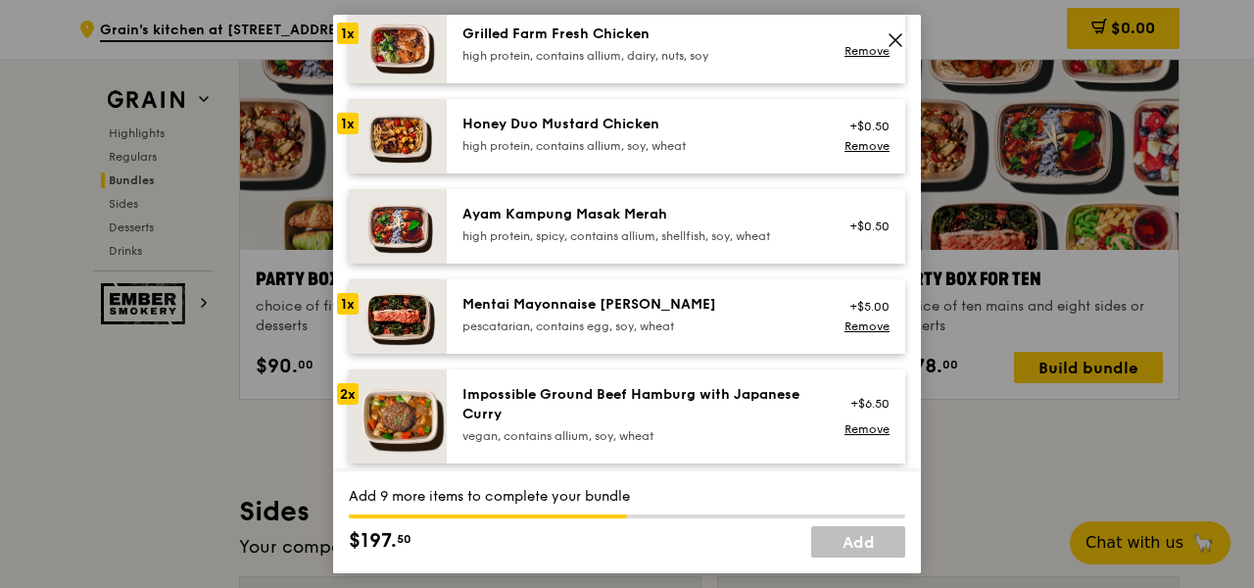
click at [692, 212] on div "Ayam Kampung Masak Merah" at bounding box center [638, 215] width 352 height 20
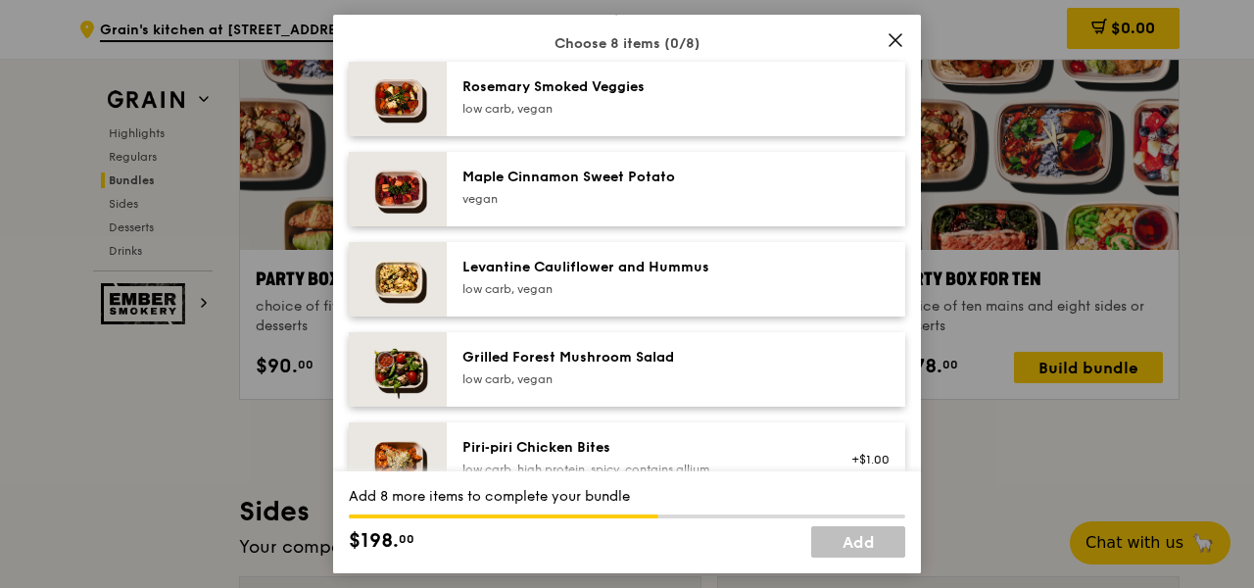
scroll to position [1053, 0]
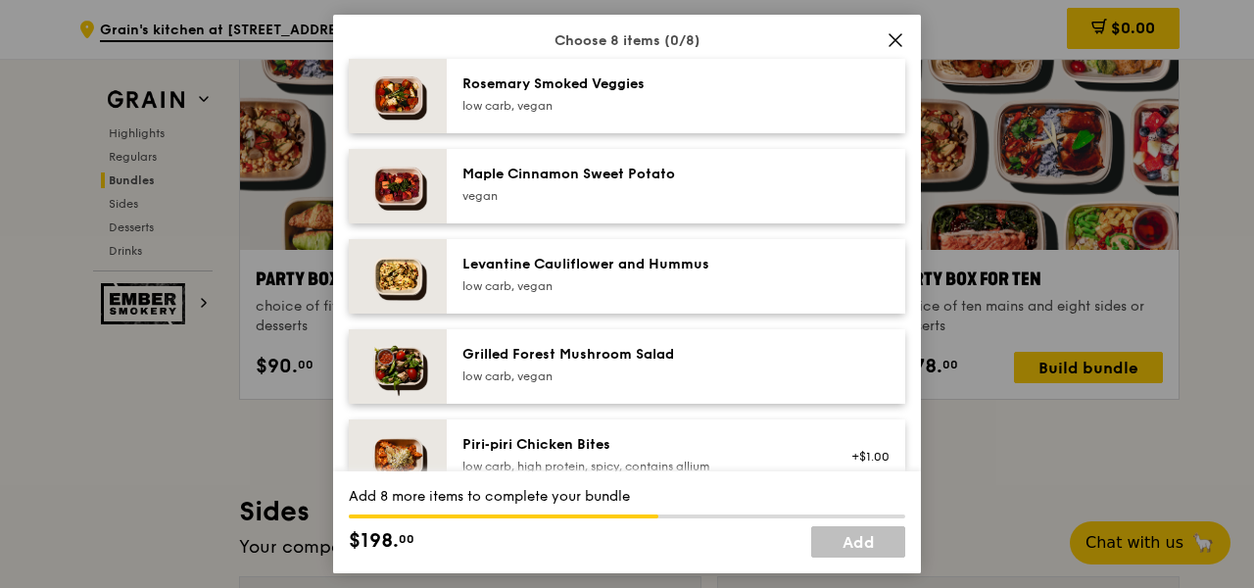
click at [755, 113] on div "low carb, vegan" at bounding box center [638, 106] width 352 height 16
click at [748, 180] on div "Maple Cinnamon Sweet Potato" at bounding box center [638, 175] width 352 height 20
click at [731, 268] on div "Levantine Cauliflower and Hummus" at bounding box center [638, 265] width 352 height 20
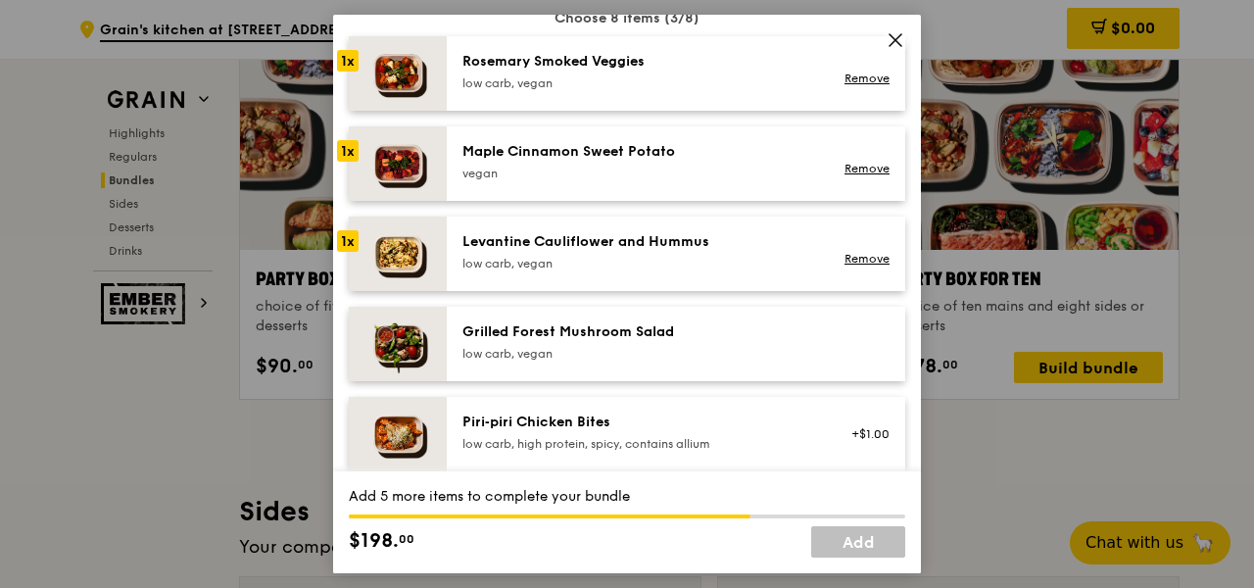
click at [671, 326] on div "Grilled Forest Mushroom Salad" at bounding box center [638, 332] width 352 height 20
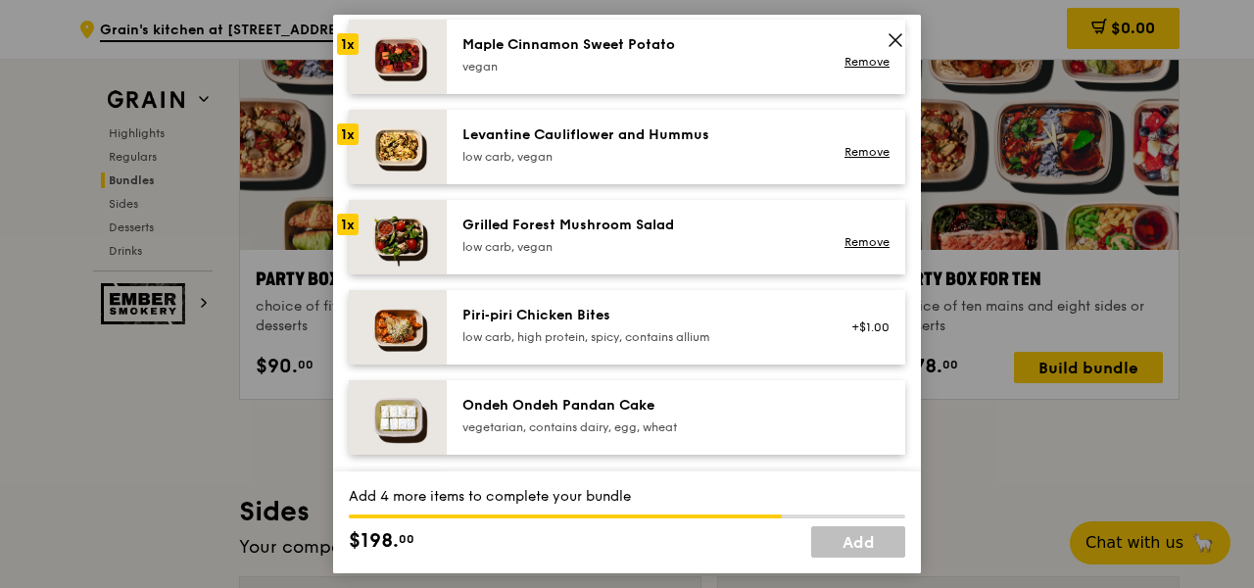
scroll to position [1183, 0]
click at [676, 309] on div "Piri‑piri Chicken Bites" at bounding box center [638, 315] width 352 height 20
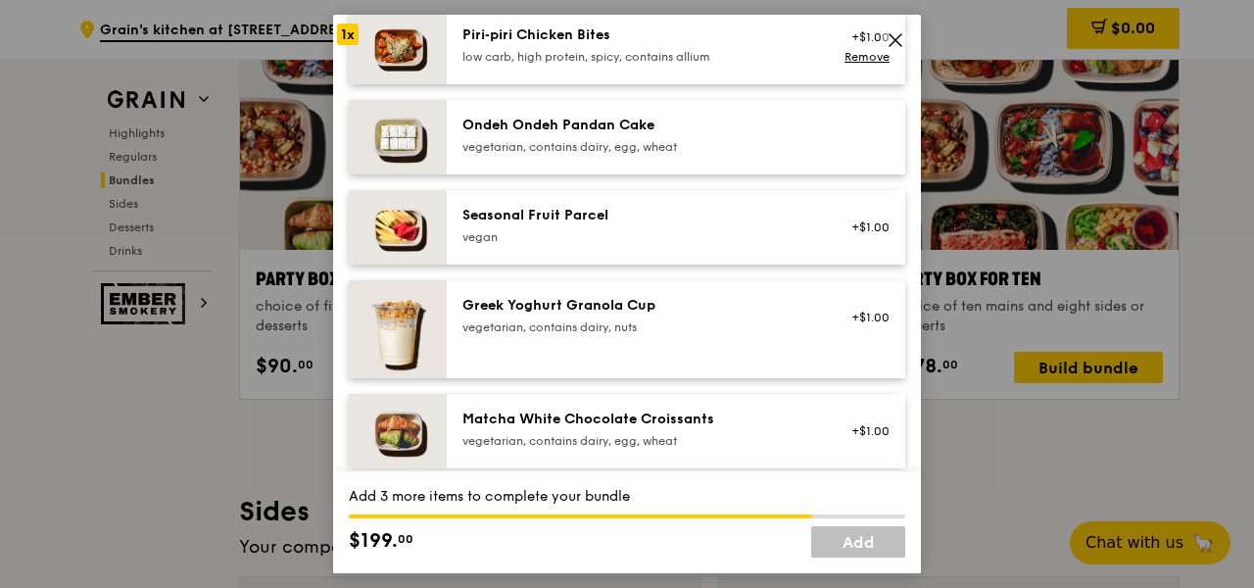
scroll to position [1433, 0]
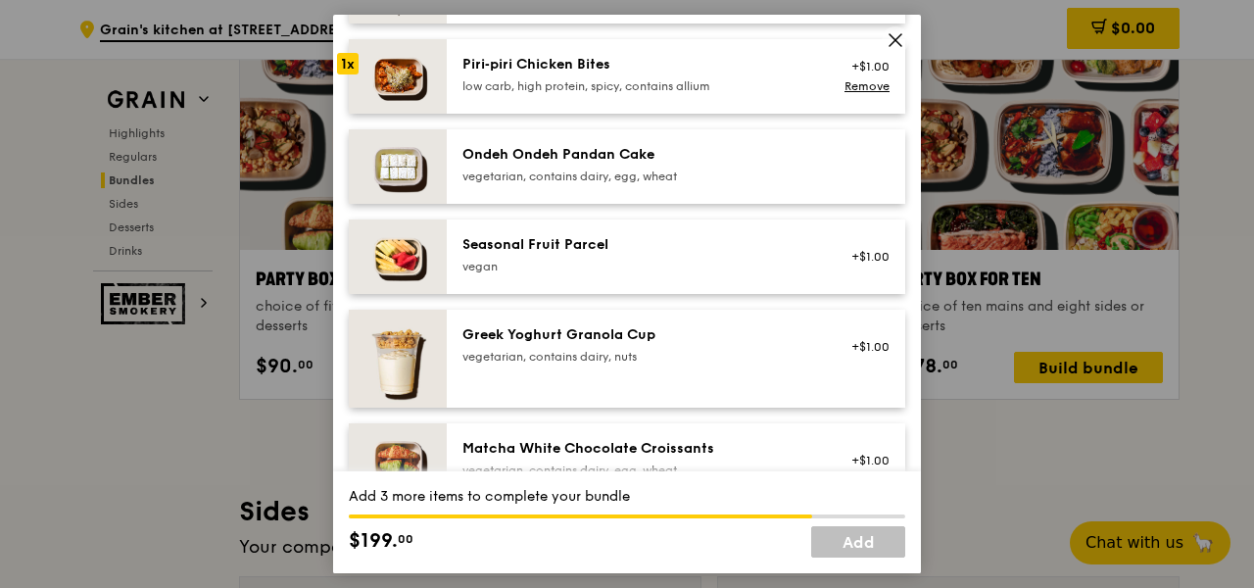
click at [736, 173] on div "vegetarian, contains dairy, egg, wheat" at bounding box center [638, 177] width 352 height 16
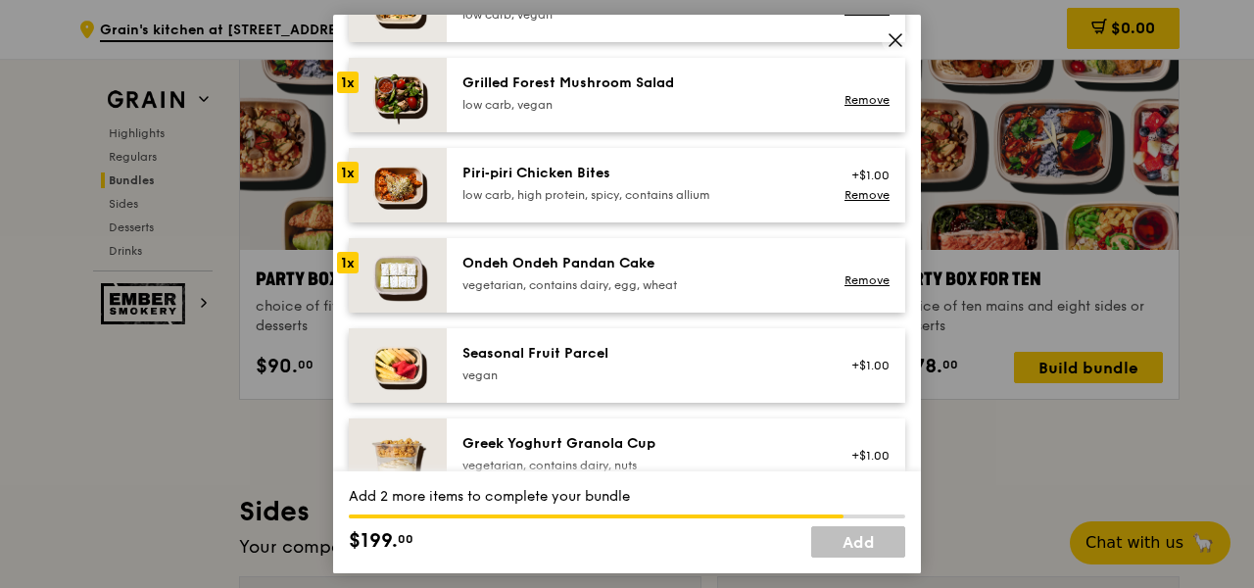
scroll to position [1355, 0]
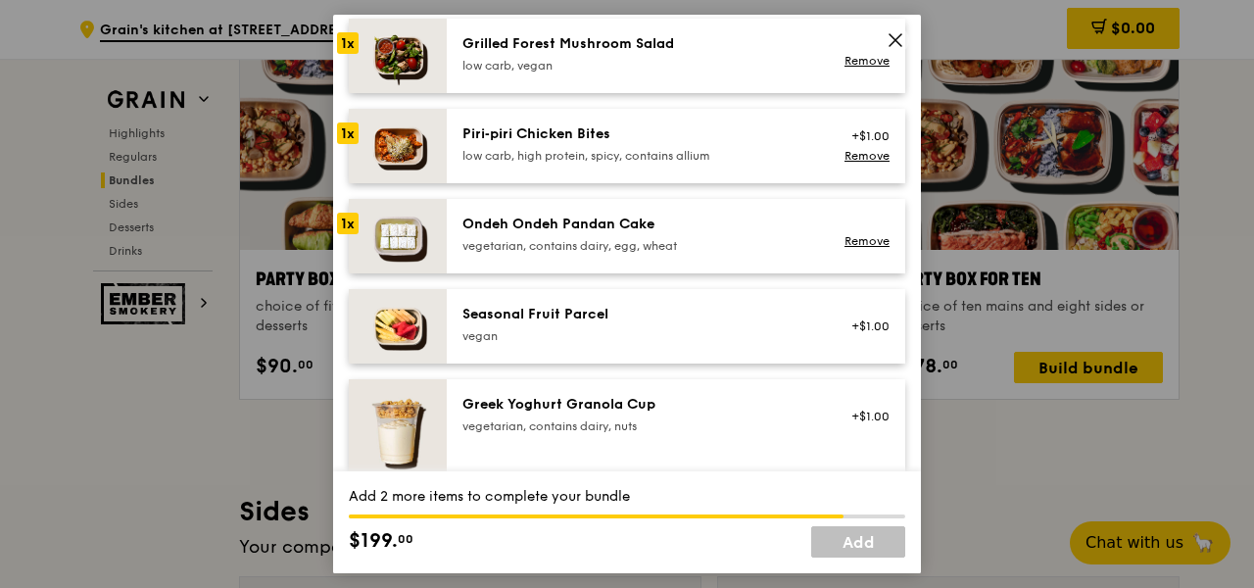
click at [700, 306] on div "Seasonal Fruit Parcel" at bounding box center [638, 315] width 352 height 20
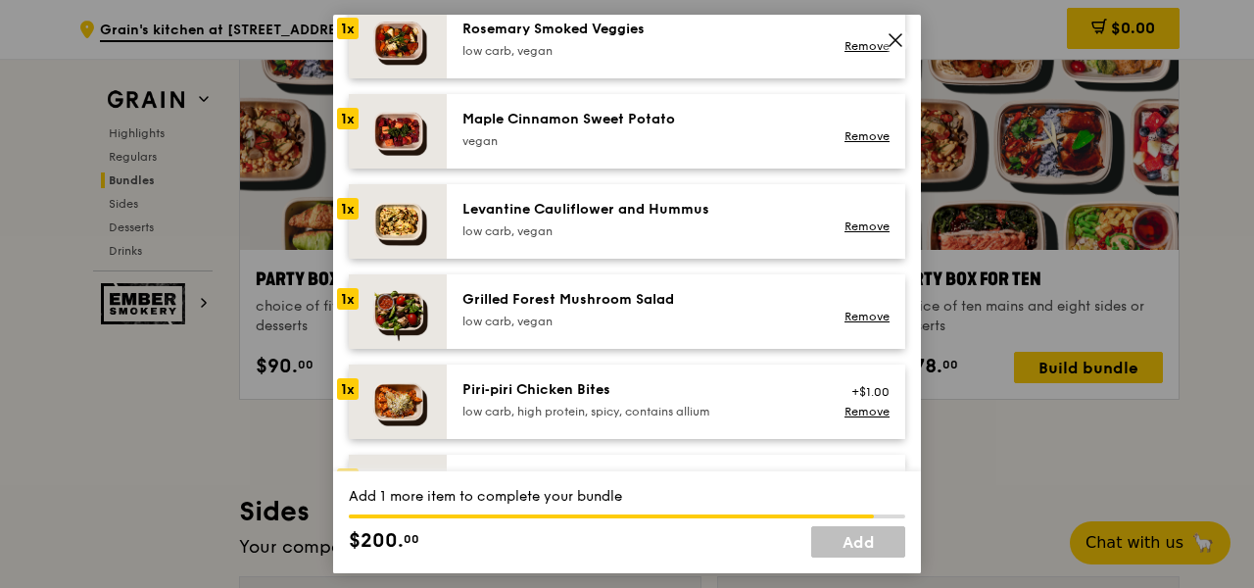
scroll to position [1047, 0]
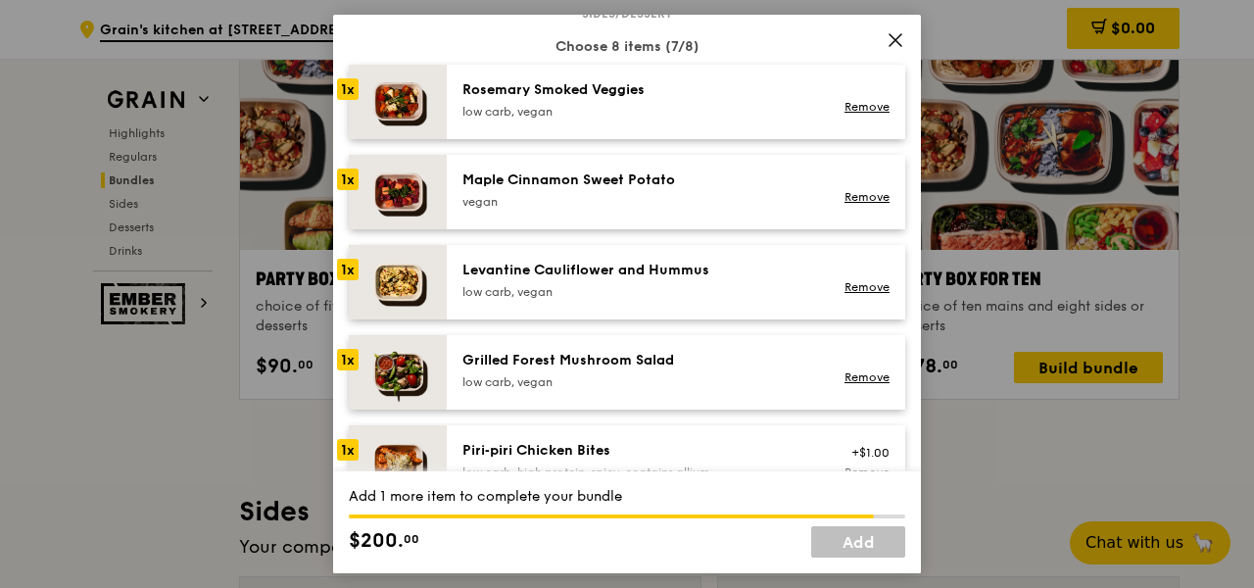
click at [727, 261] on div "Levantine Cauliflower and Hummus" at bounding box center [638, 271] width 352 height 20
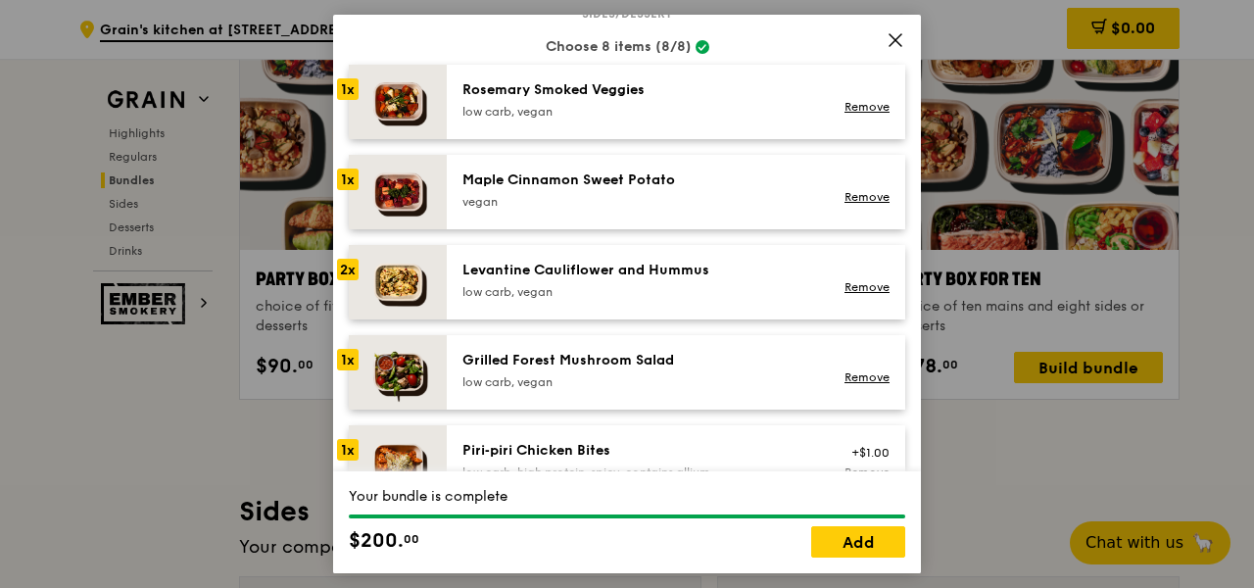
click at [826, 285] on div "Remove" at bounding box center [863, 282] width 75 height 43
click at [844, 288] on link "Remove" at bounding box center [866, 287] width 45 height 14
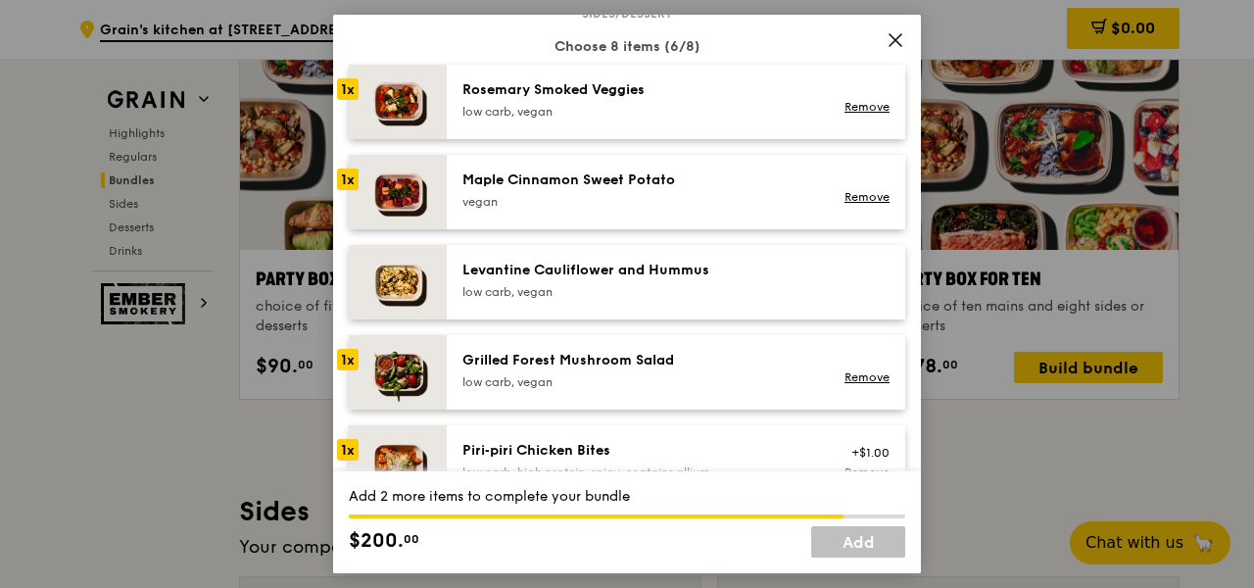
click at [617, 285] on div "low carb, vegan" at bounding box center [638, 292] width 352 height 16
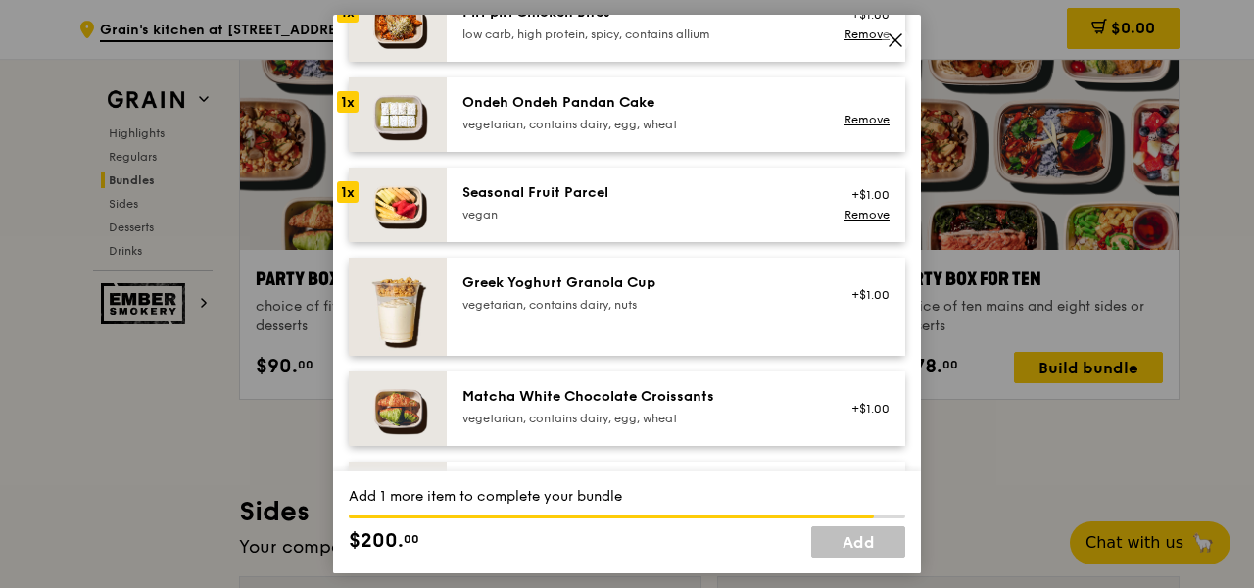
scroll to position [1334, 0]
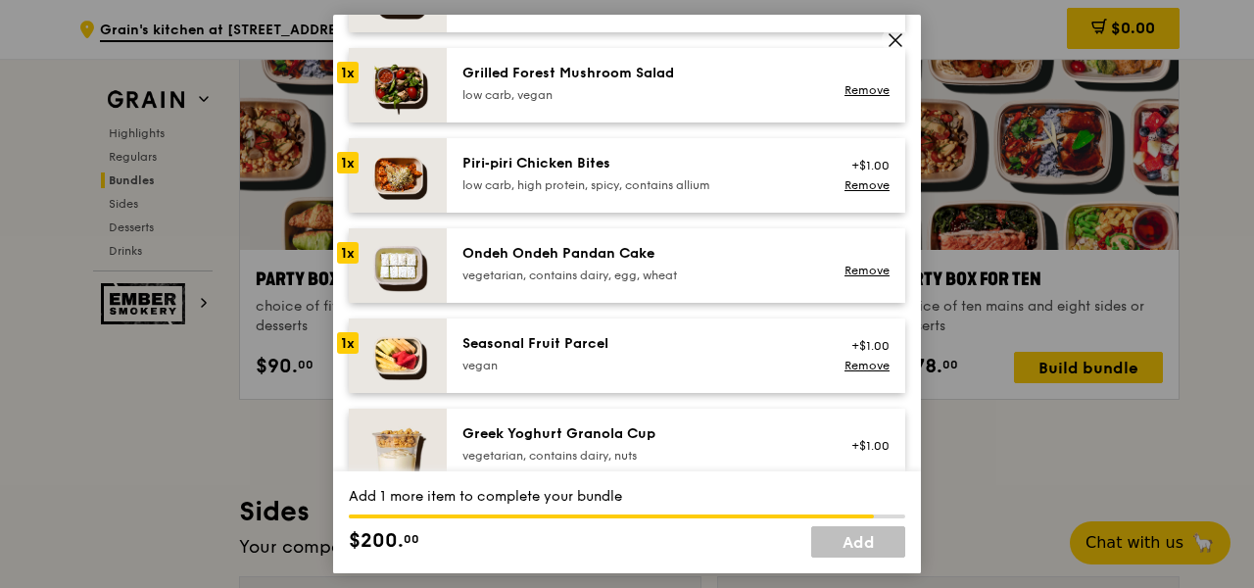
click at [648, 246] on div "Ondeh Ondeh Pandan Cake" at bounding box center [638, 254] width 352 height 20
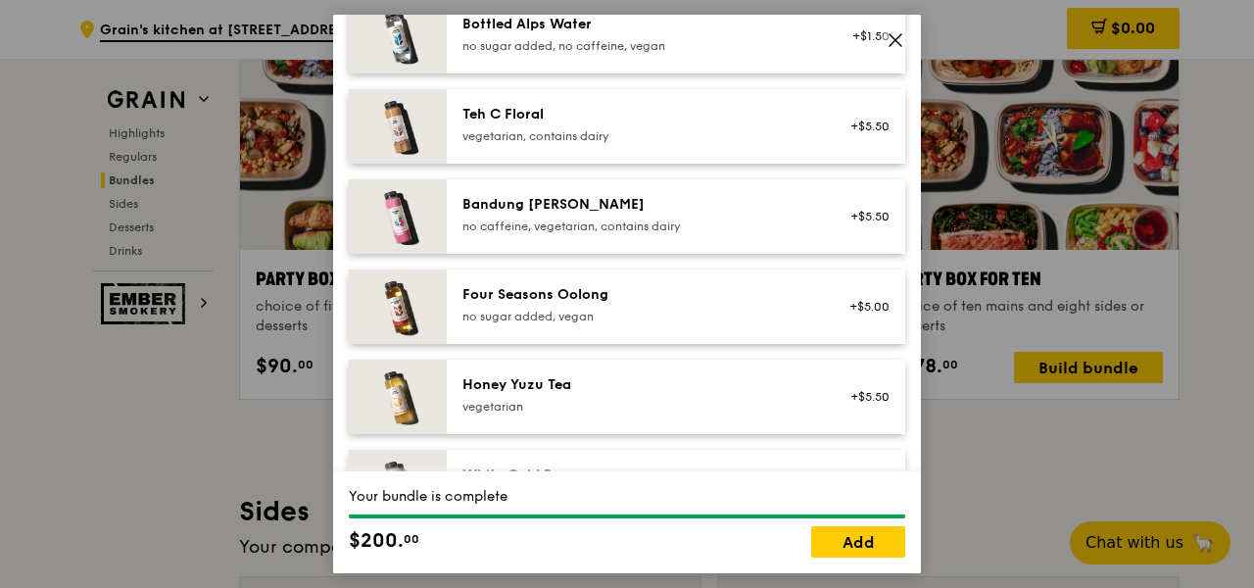
scroll to position [1914, 0]
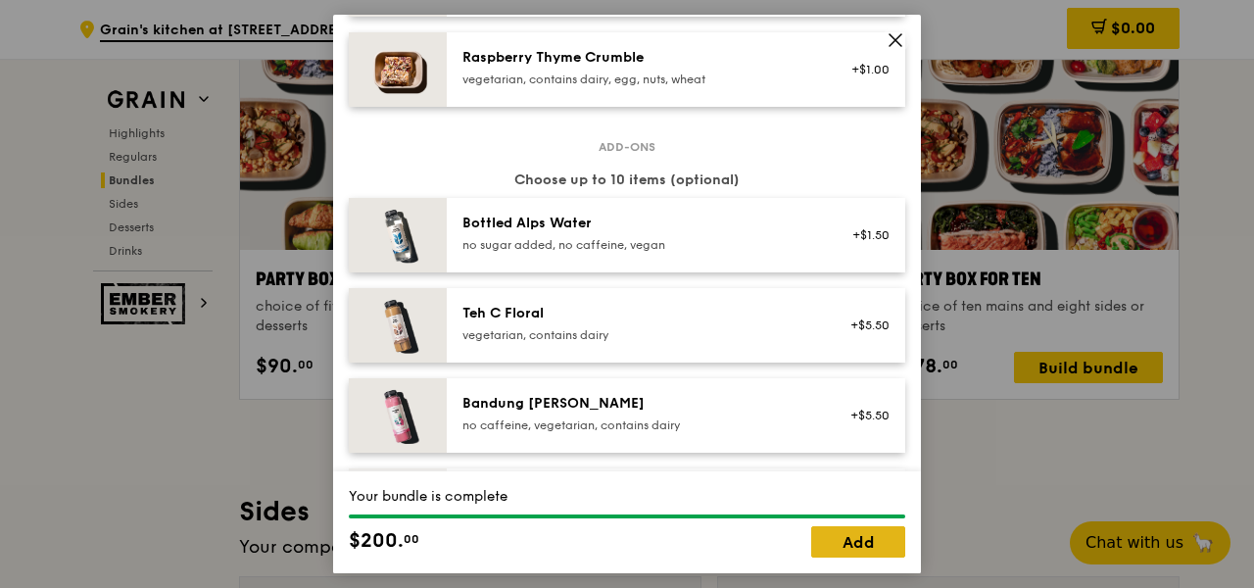
click at [845, 537] on link "Add" at bounding box center [858, 541] width 94 height 31
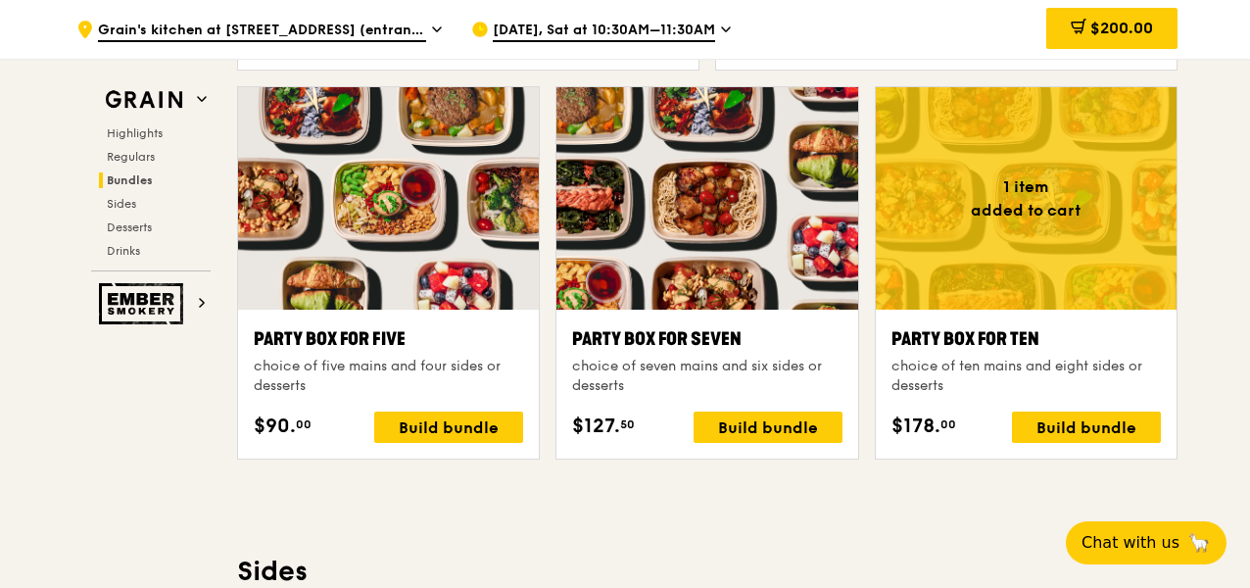
scroll to position [3876, 0]
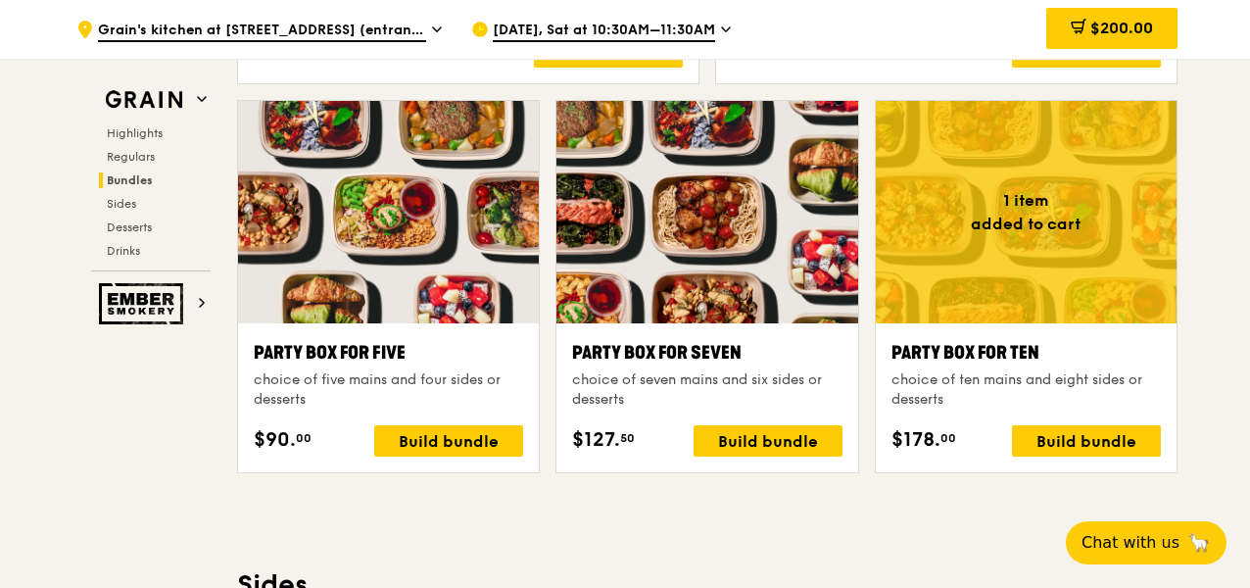
click at [712, 28] on span "[DATE], Sat at 10:30AM–11:30AM" at bounding box center [604, 32] width 222 height 22
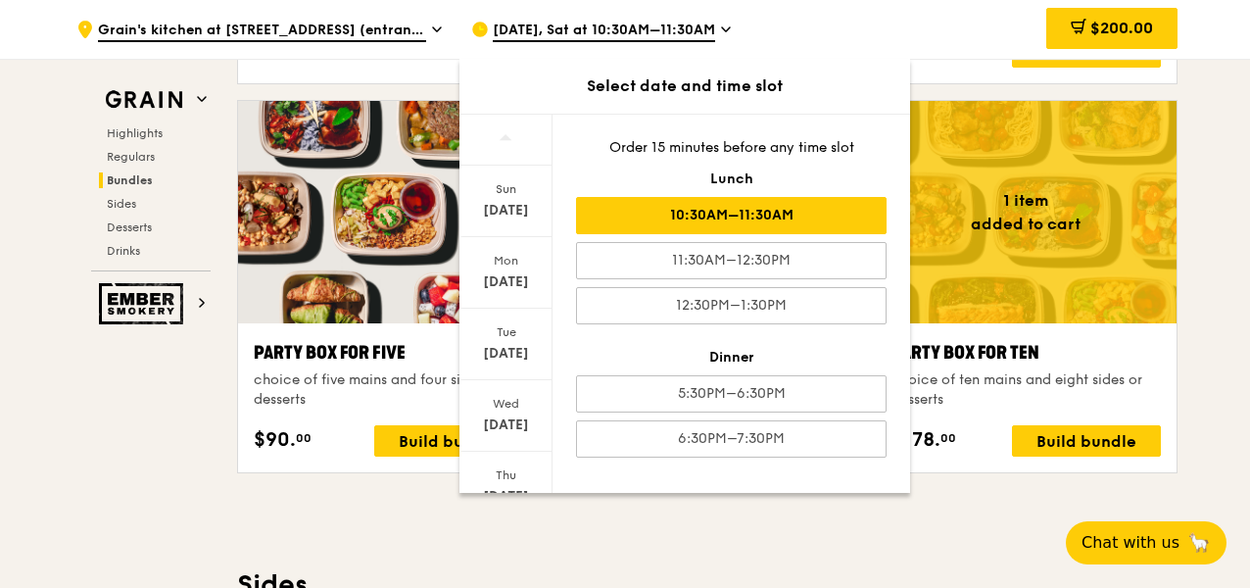
click at [948, 26] on div "$200.00" at bounding box center [1019, 29] width 315 height 59
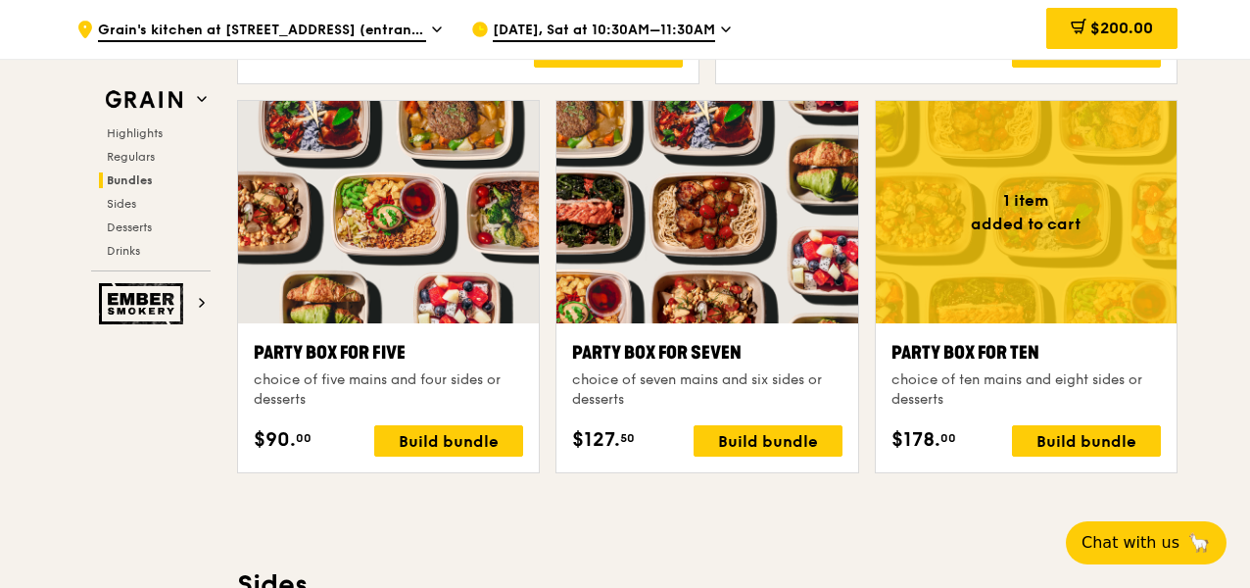
click at [734, 28] on div "[DATE], Sat at 10:30AM–11:30AM" at bounding box center [652, 29] width 363 height 59
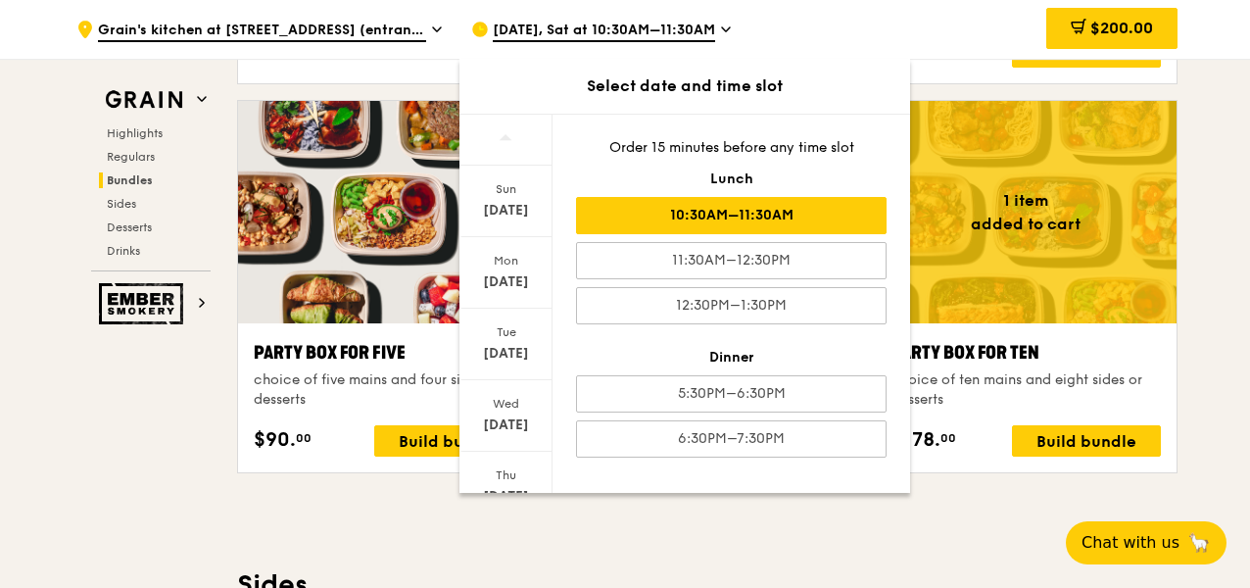
click at [734, 28] on div "[DATE], Sat at 10:30AM–11:30AM" at bounding box center [652, 29] width 363 height 59
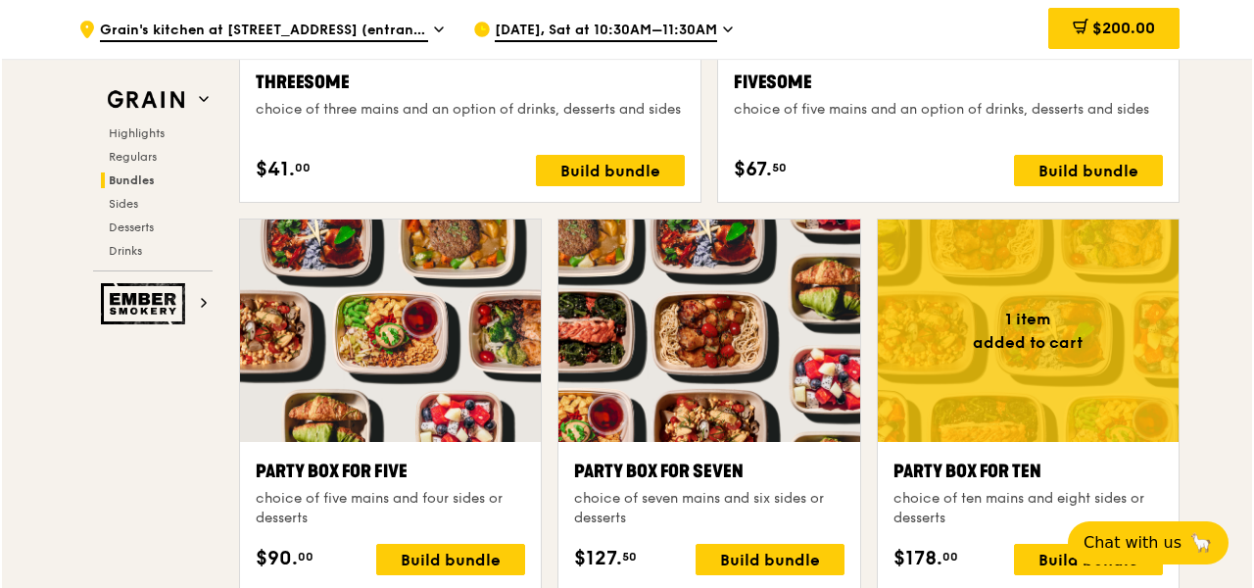
scroll to position [3989, 0]
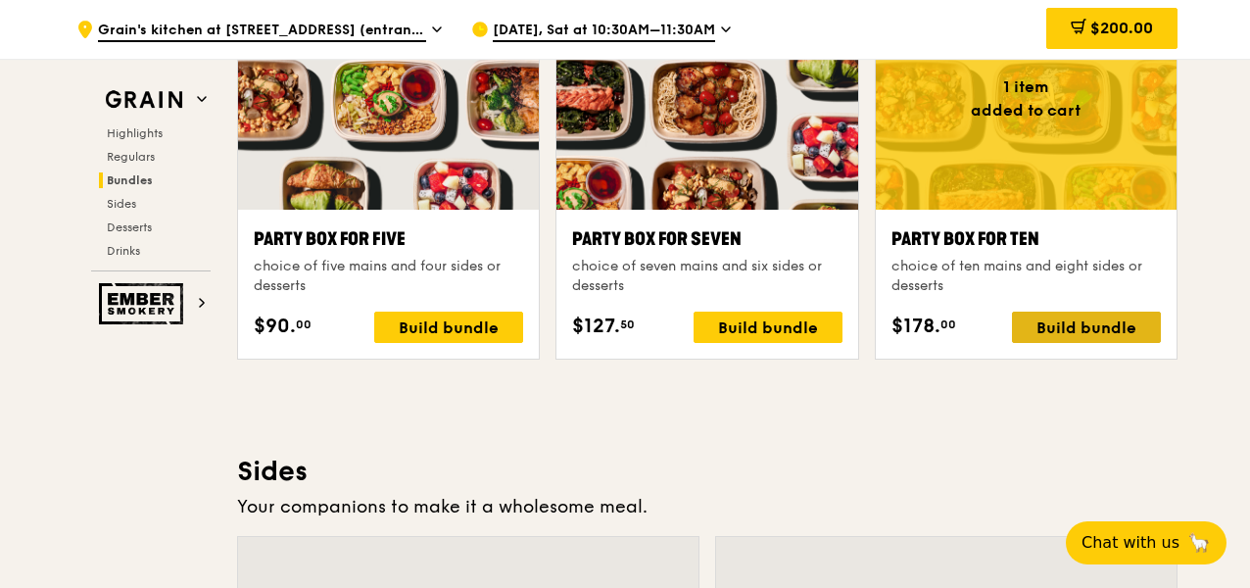
click at [1083, 339] on div "Build bundle" at bounding box center [1086, 327] width 149 height 31
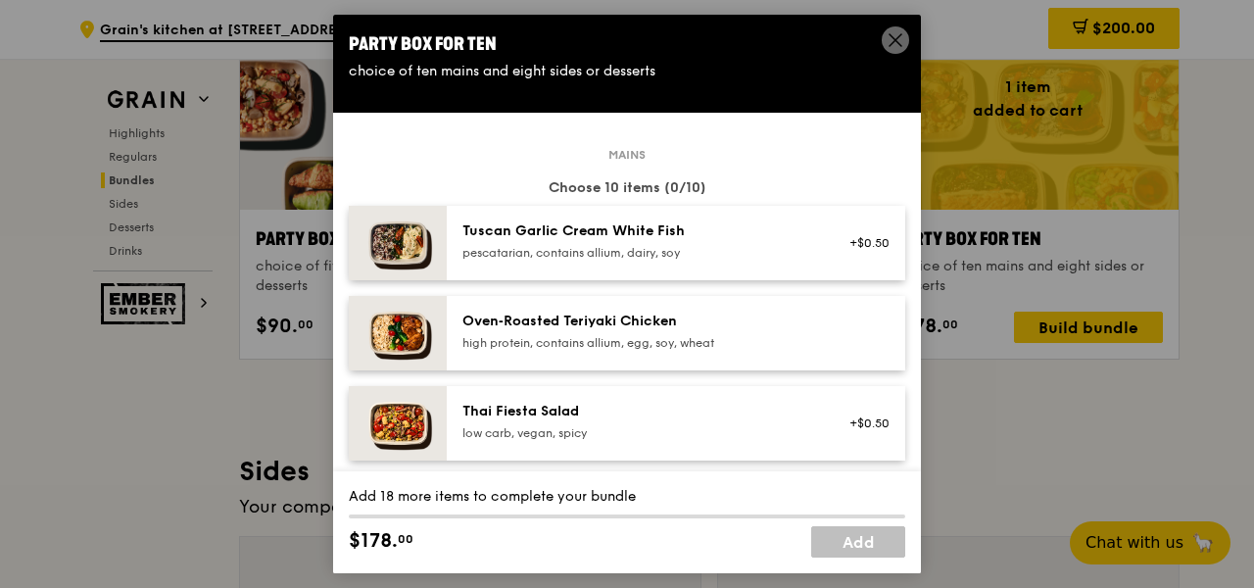
click at [725, 231] on div "Tuscan Garlic Cream White Fish" at bounding box center [638, 231] width 352 height 20
click at [729, 346] on div "high protein, contains allium, egg, soy, wheat" at bounding box center [638, 343] width 352 height 16
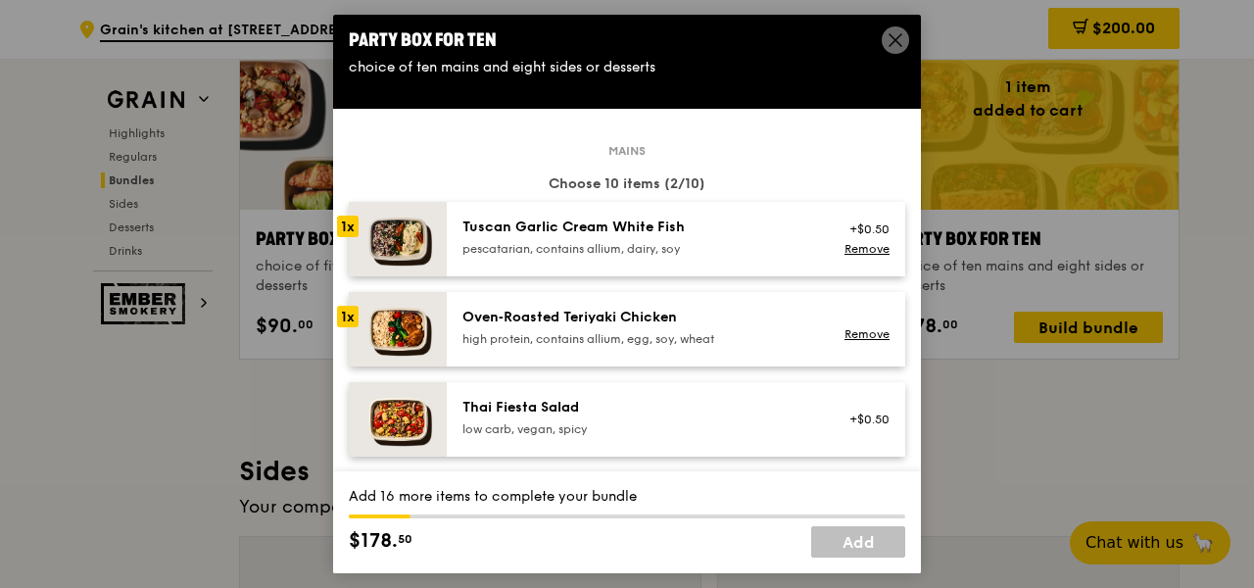
click at [736, 394] on div "Thai Fiesta Salad low carb, vegan, spicy +$0.50" at bounding box center [676, 419] width 458 height 74
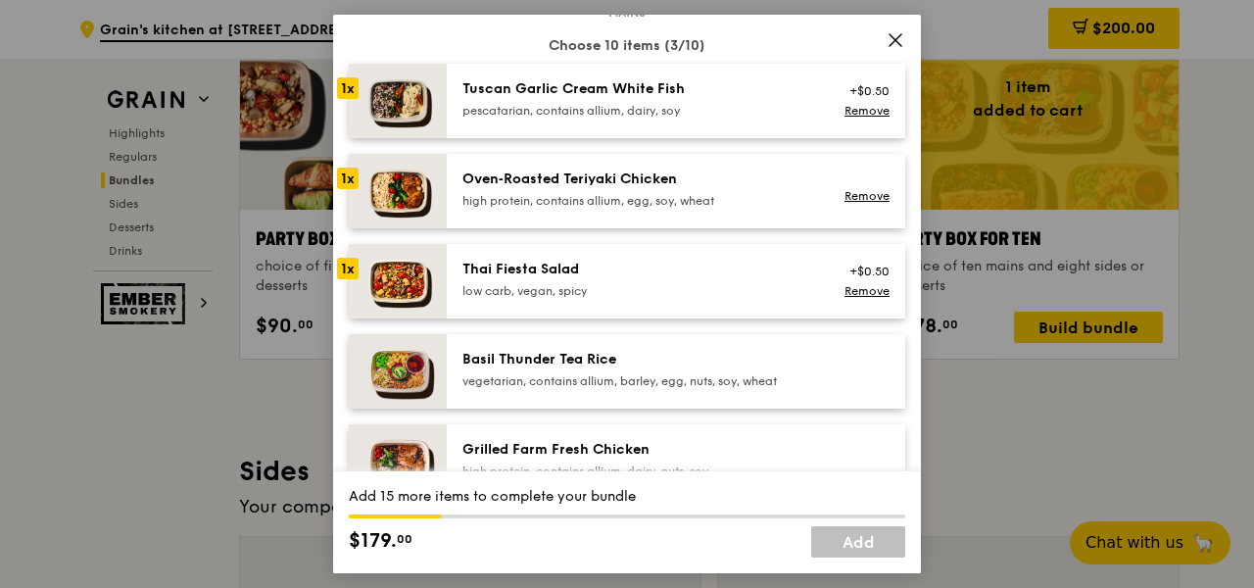
scroll to position [194, 0]
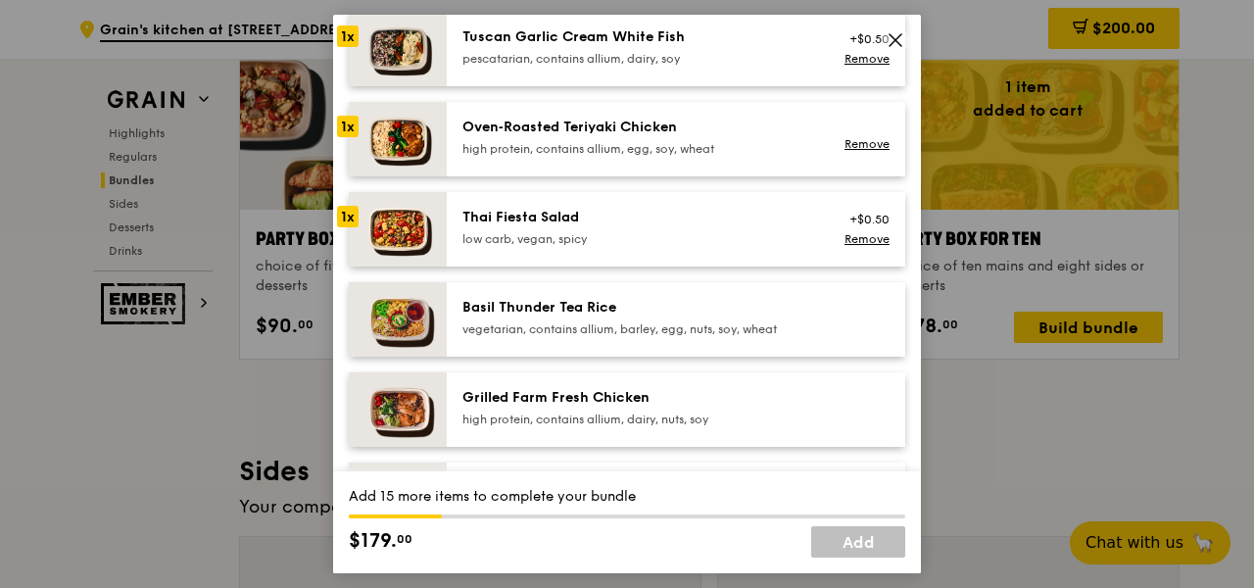
click at [733, 348] on div "Basil Thunder Tea Rice vegetarian, contains allium, barley, egg, nuts, soy, whe…" at bounding box center [676, 319] width 458 height 74
click at [713, 407] on div "Grilled Farm Fresh Chicken high protein, contains allium, dairy, nuts, soy" at bounding box center [638, 407] width 352 height 39
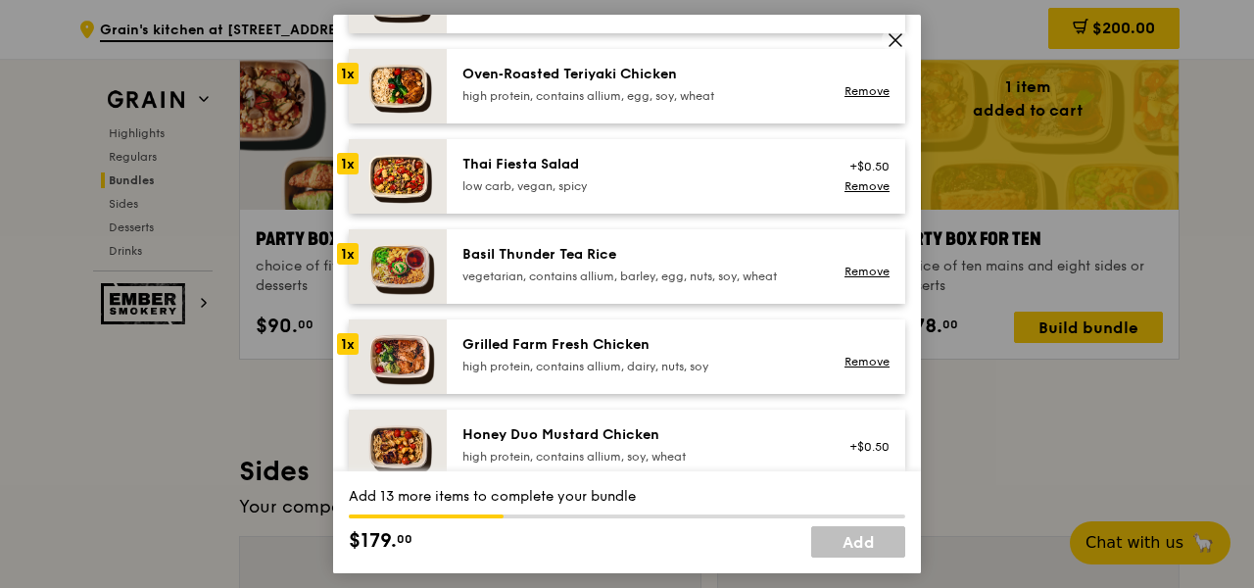
scroll to position [271, 0]
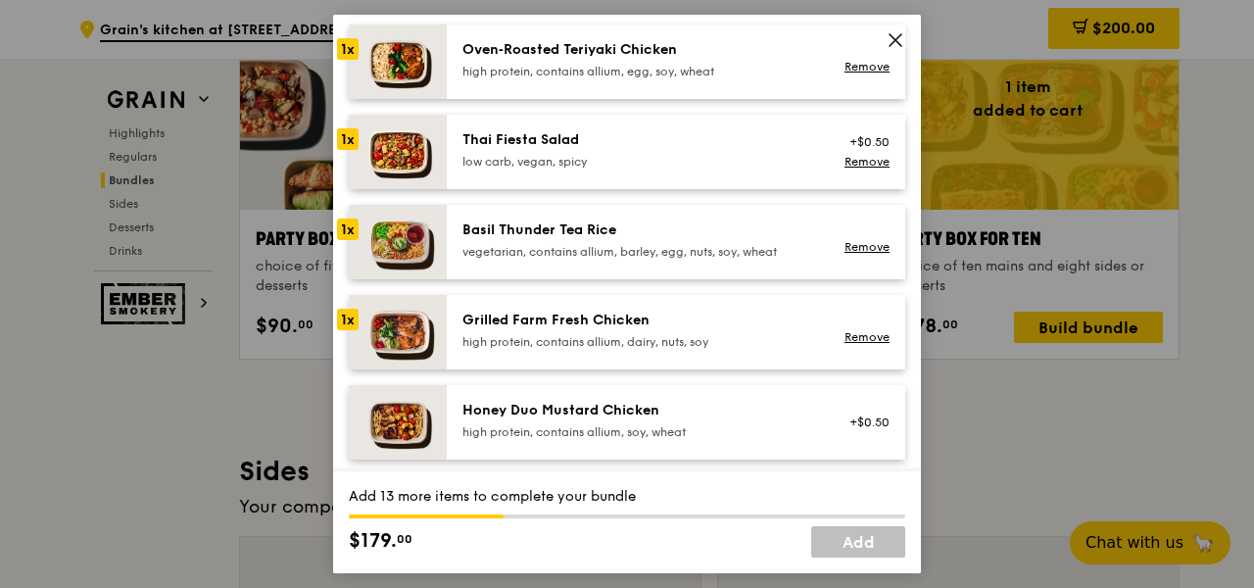
click at [687, 402] on div "Honey Duo Mustard Chicken high protein, contains allium, soy, wheat +$0.50" at bounding box center [676, 422] width 458 height 74
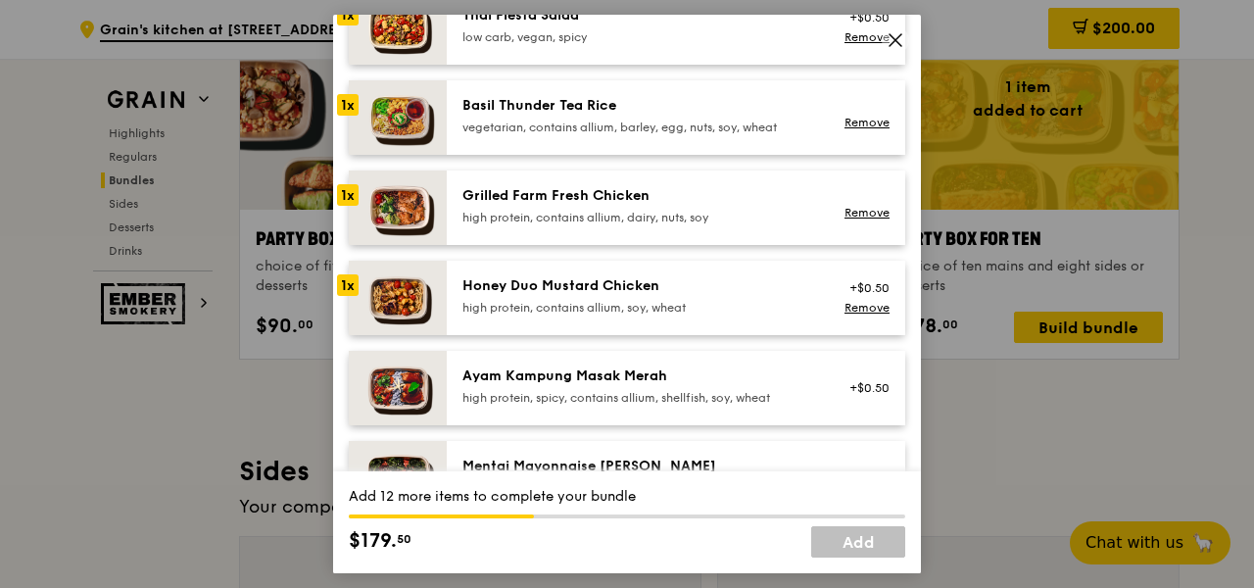
click at [552, 372] on div "Ayam Kampung Masak Merah" at bounding box center [638, 376] width 352 height 20
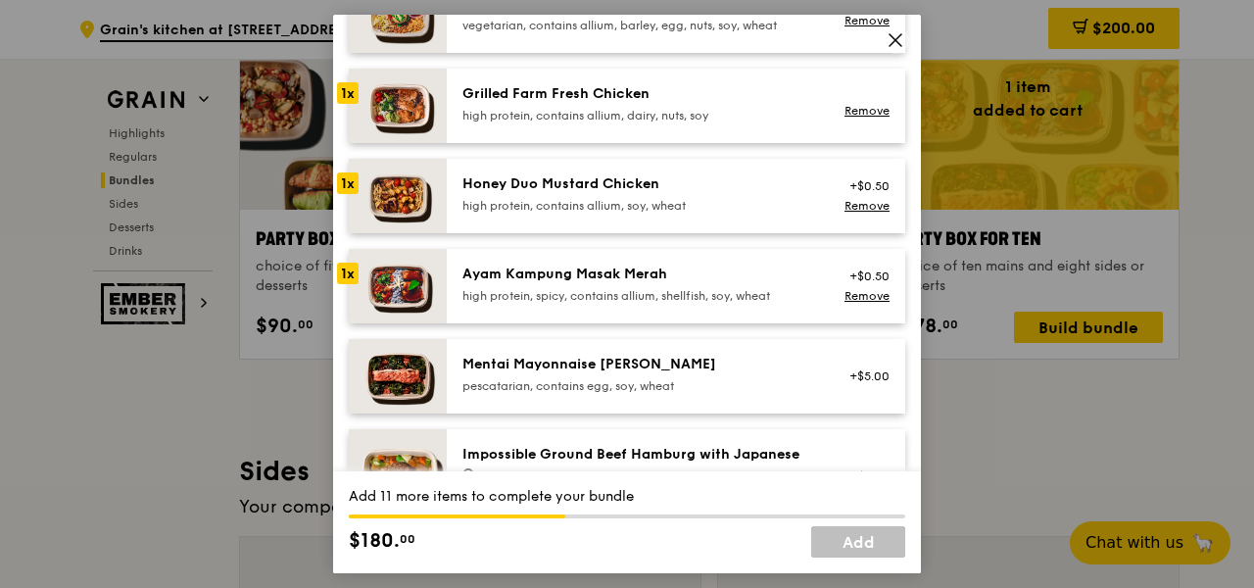
scroll to position [673, 0]
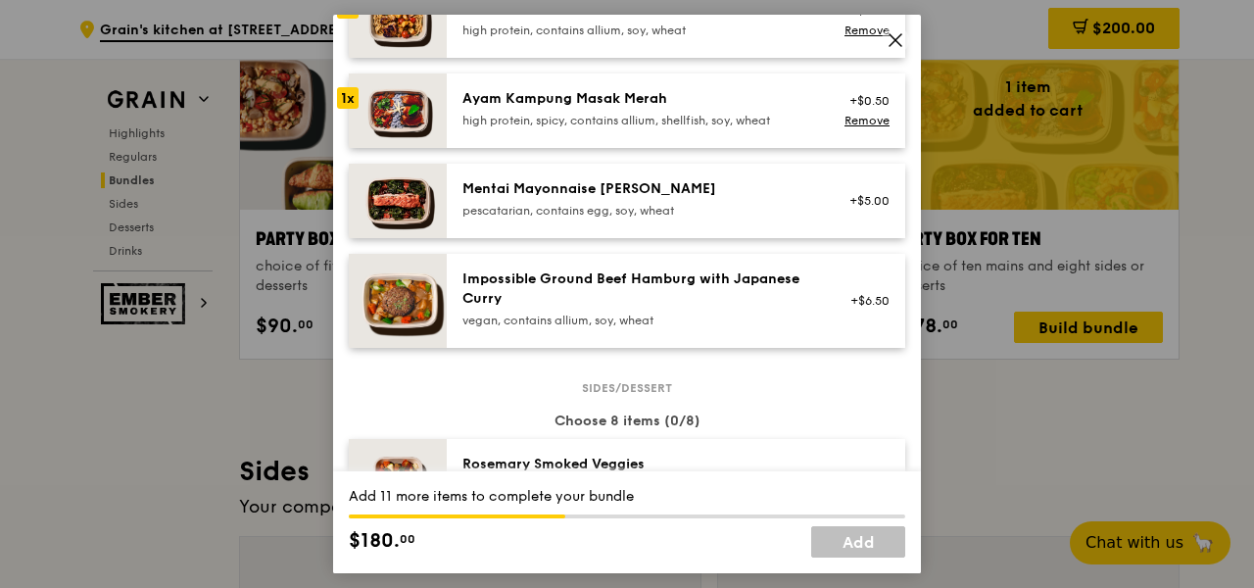
click at [577, 215] on div "pescatarian, contains egg, soy, wheat" at bounding box center [638, 211] width 352 height 16
click at [598, 329] on div "Impossible Ground Beef Hamburg with Japanese [PERSON_NAME] vegan, contains alli…" at bounding box center [638, 300] width 375 height 63
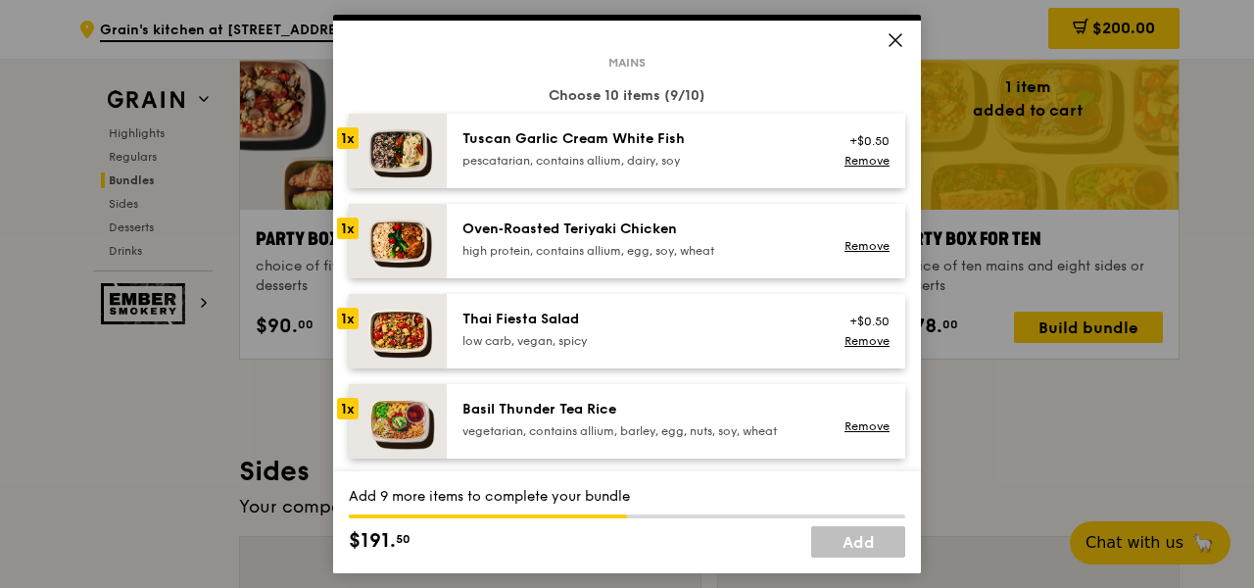
scroll to position [89, 0]
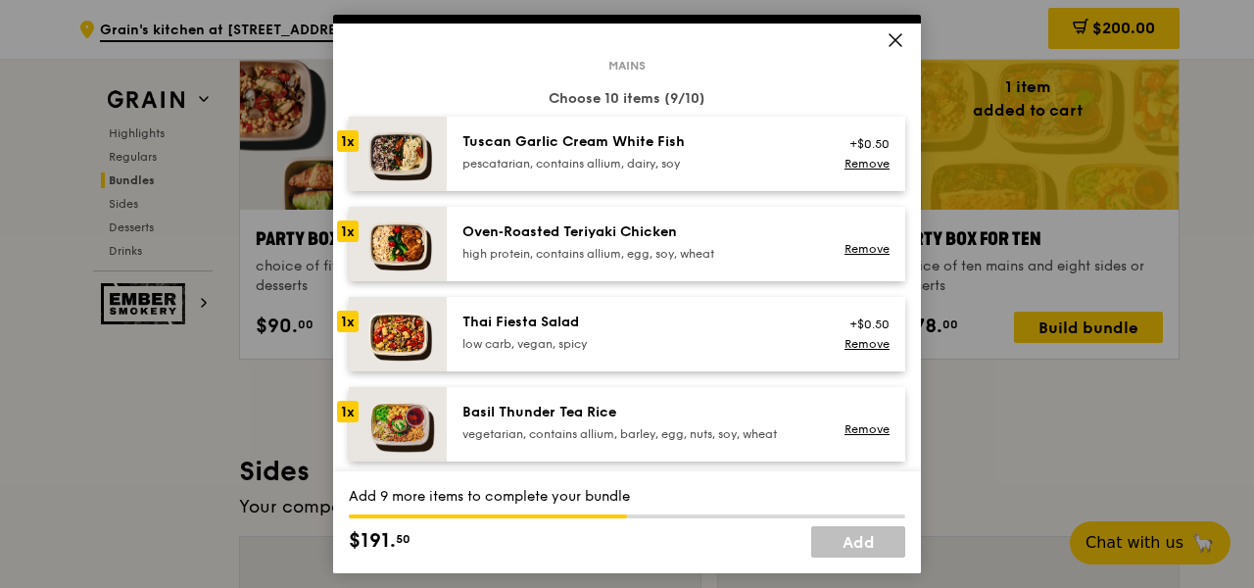
click at [676, 247] on div "high protein, contains allium, egg, soy, wheat" at bounding box center [638, 254] width 352 height 16
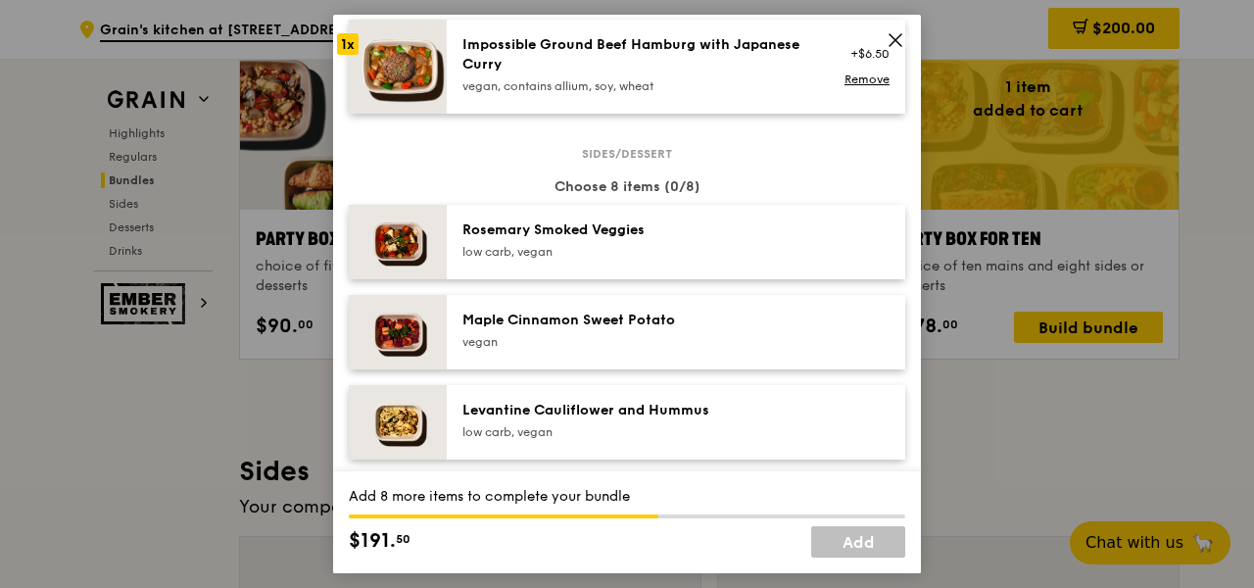
click at [686, 249] on div "low carb, vegan" at bounding box center [638, 252] width 352 height 16
click at [671, 319] on div "Maple Cinnamon Sweet Potato" at bounding box center [638, 321] width 352 height 20
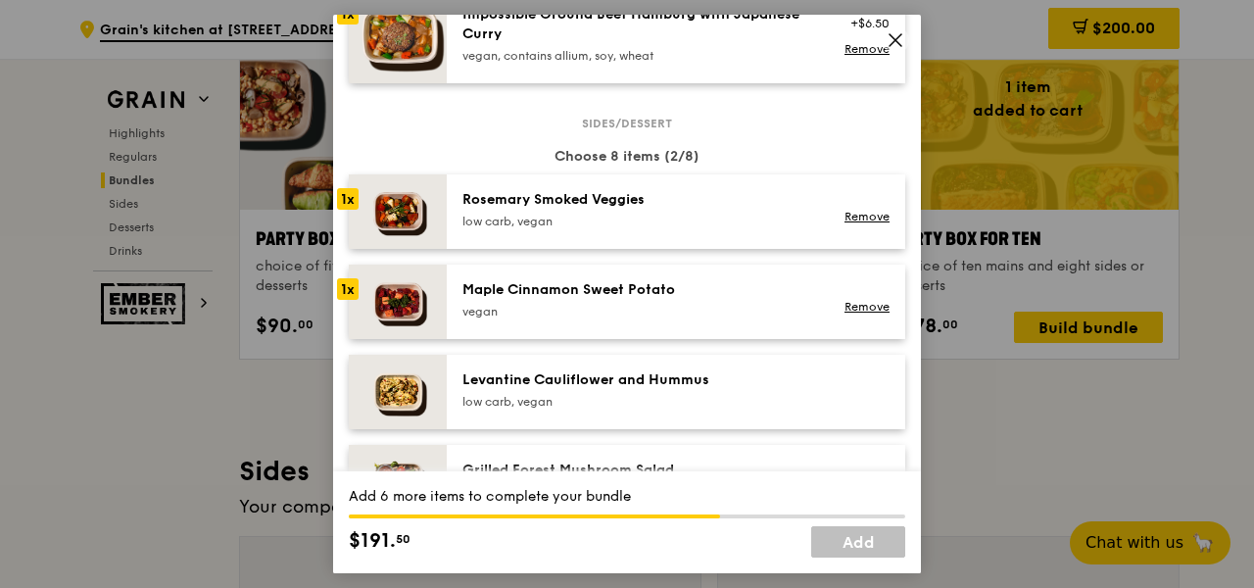
click at [651, 382] on div "Levantine Cauliflower and Hummus" at bounding box center [638, 380] width 352 height 20
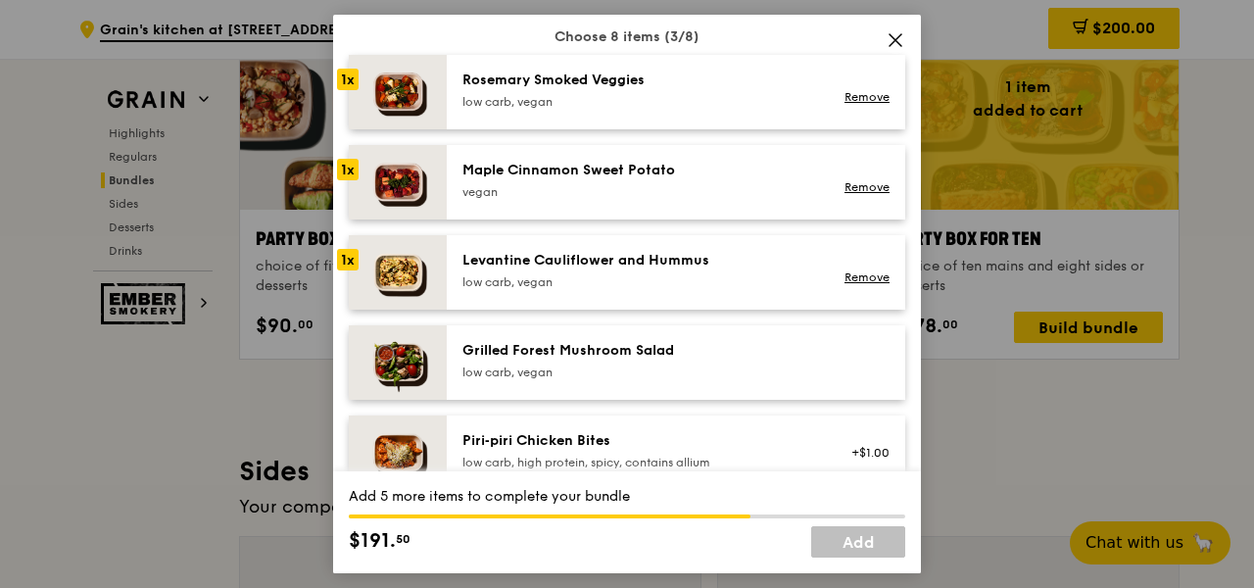
scroll to position [1148, 0]
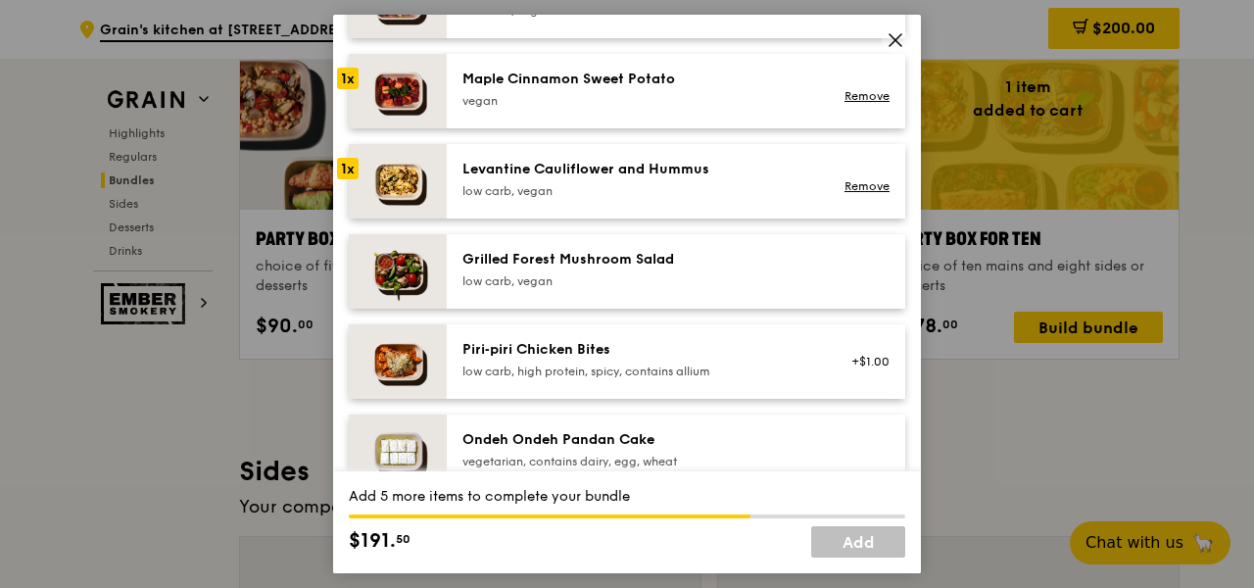
click at [675, 259] on div "Grilled Forest Mushroom Salad" at bounding box center [638, 260] width 352 height 20
click at [669, 377] on div "low carb, high protein, spicy, contains allium" at bounding box center [638, 371] width 352 height 16
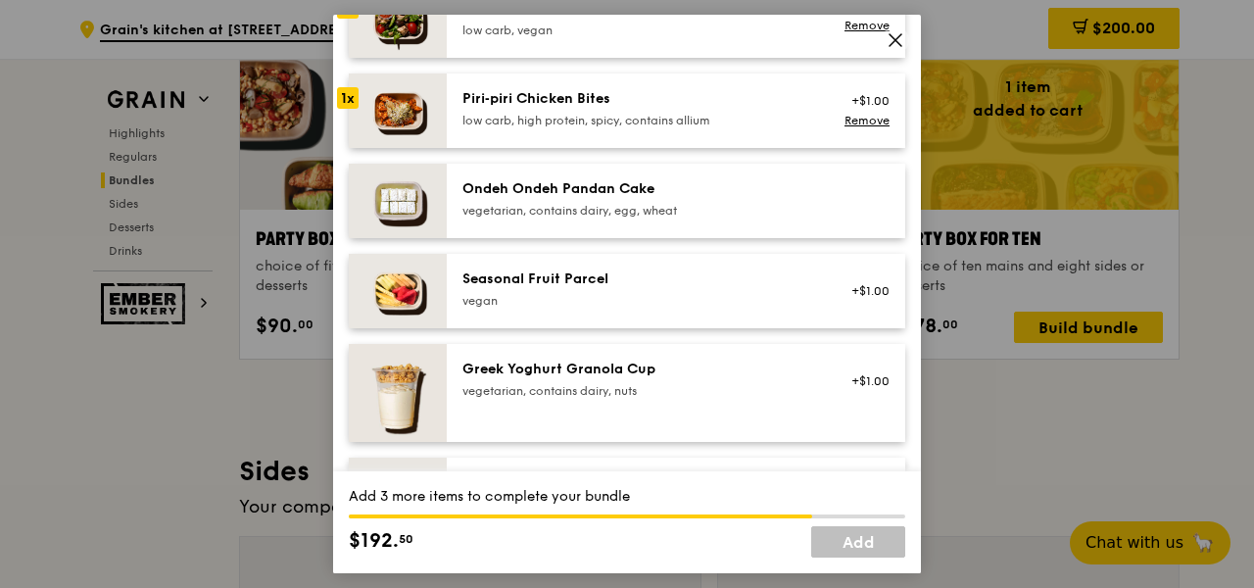
scroll to position [1462, 0]
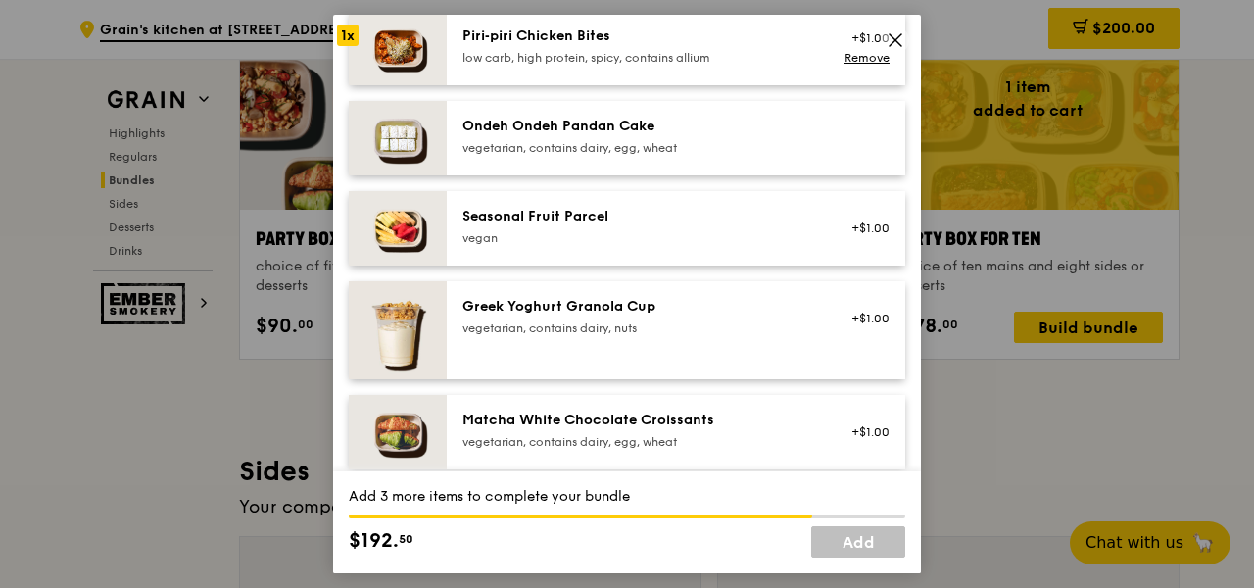
drag, startPoint x: 664, startPoint y: 159, endPoint x: 662, endPoint y: 193, distance: 34.3
click at [664, 159] on div "Ondeh Ondeh Pandan Cake vegetarian, contains dairy, egg, wheat" at bounding box center [638, 138] width 375 height 43
click at [662, 236] on div "vegan" at bounding box center [638, 238] width 352 height 16
click at [664, 292] on div "Greek Yoghurt Granola Cup vegetarian, contains dairy, nuts +$1.00" at bounding box center [676, 330] width 458 height 98
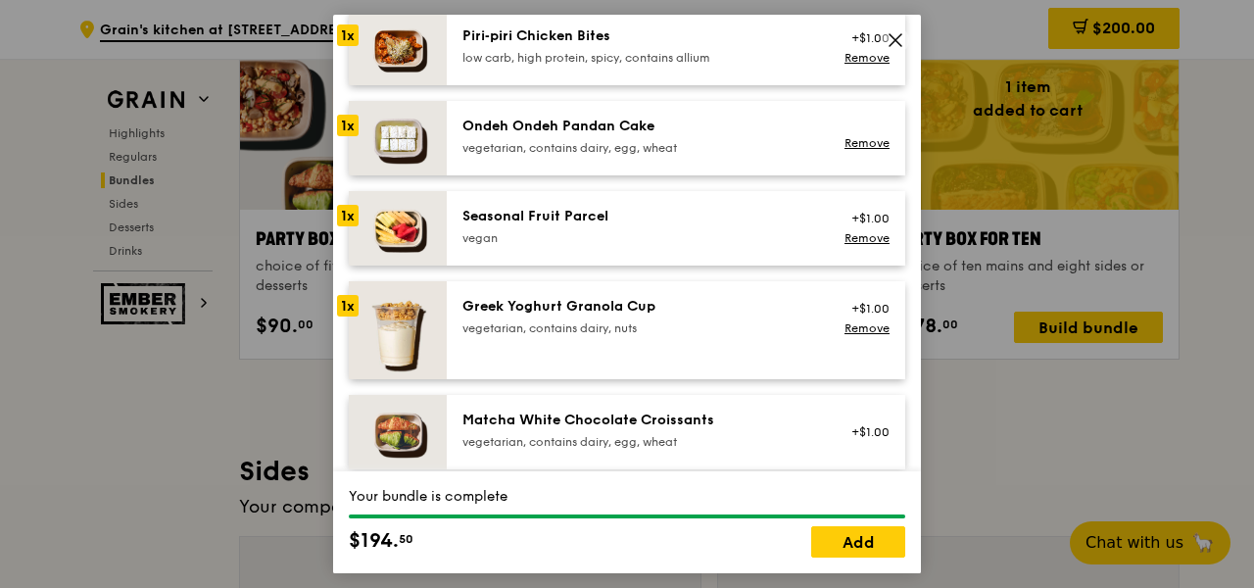
scroll to position [1492, 0]
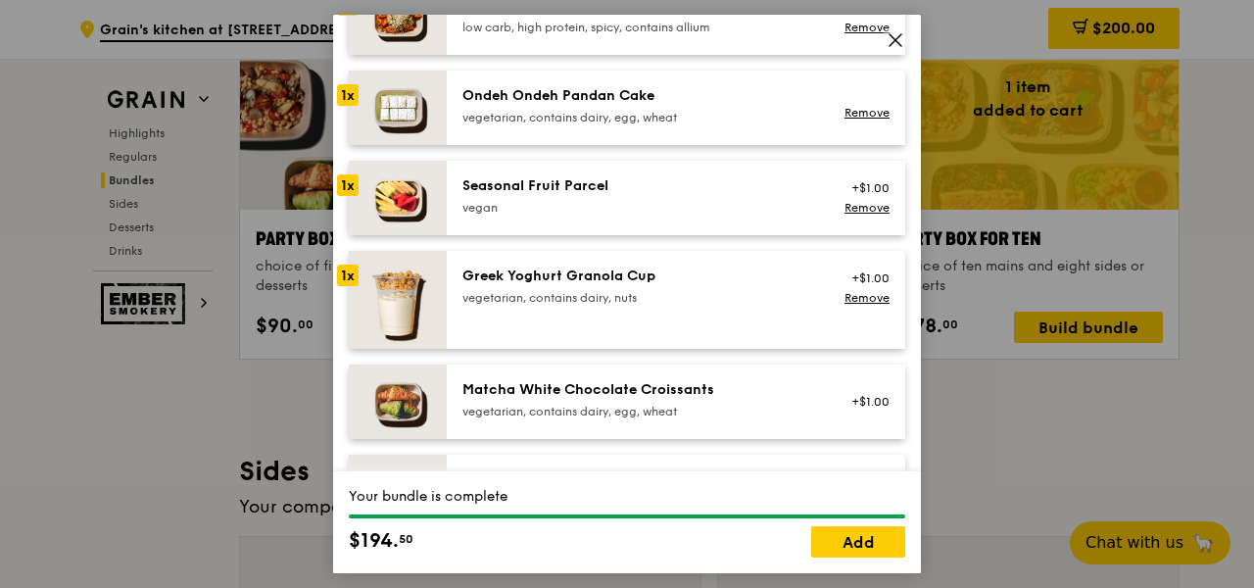
click at [659, 417] on div "vegetarian, contains dairy, egg, wheat" at bounding box center [638, 412] width 352 height 16
click at [659, 398] on div "Matcha White Chocolate Croissants" at bounding box center [638, 390] width 352 height 20
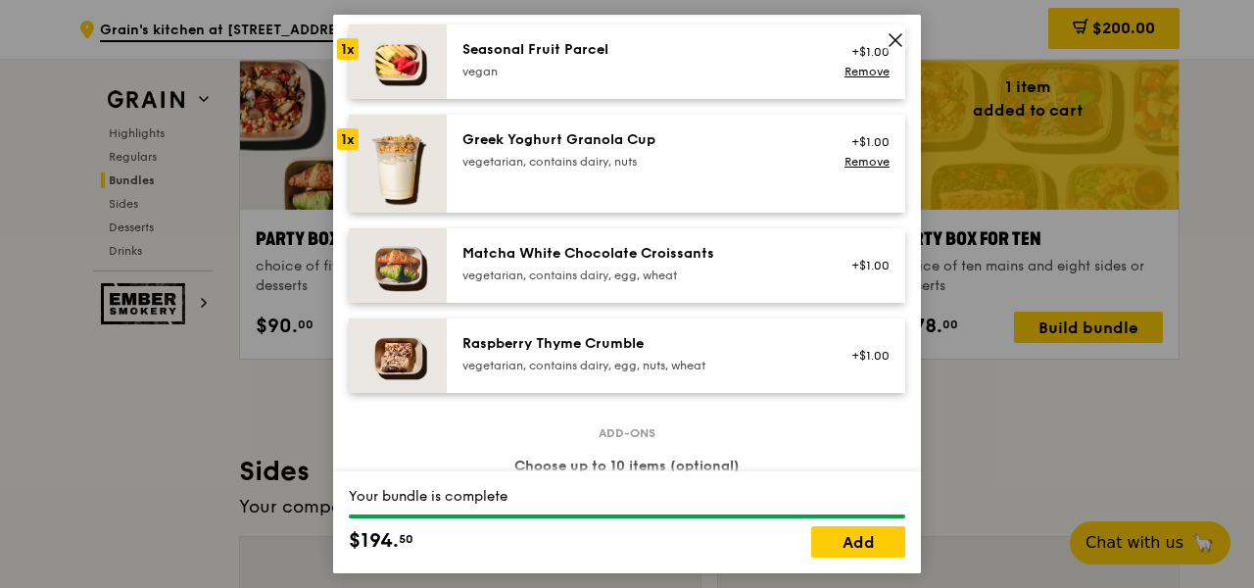
scroll to position [1628, 0]
click at [527, 245] on div "Matcha White Chocolate Croissants" at bounding box center [638, 254] width 352 height 20
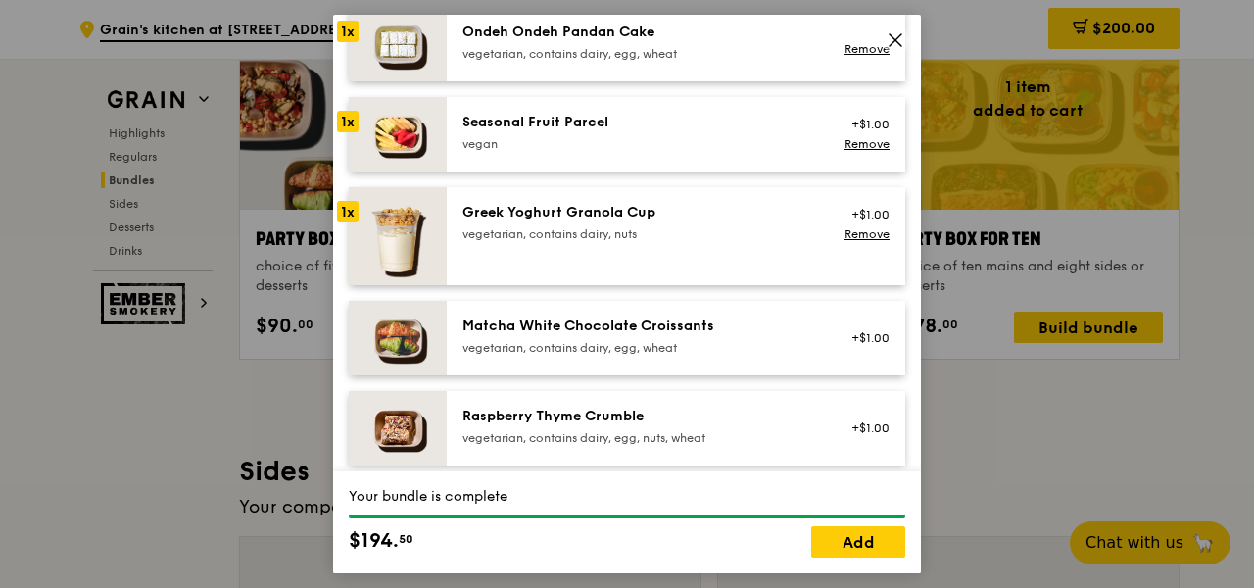
scroll to position [1523, 0]
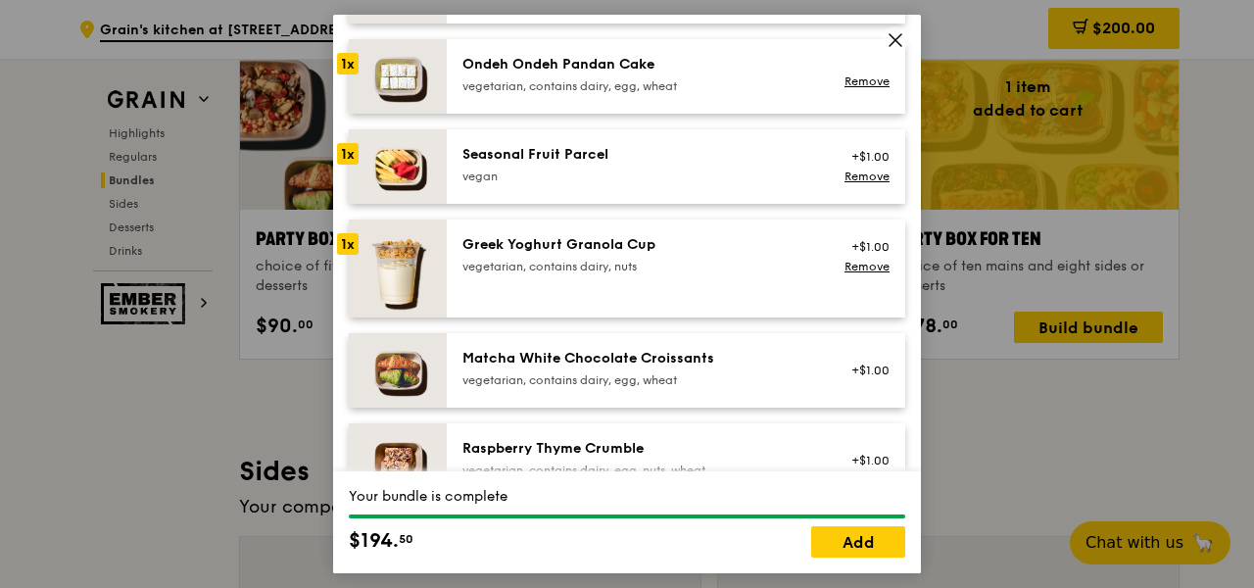
click at [562, 270] on div "vegetarian, contains dairy, nuts" at bounding box center [638, 267] width 352 height 16
click at [592, 169] on div "vegan" at bounding box center [638, 177] width 352 height 16
click at [571, 160] on div "Seasonal Fruit Parcel" at bounding box center [638, 155] width 352 height 20
click at [844, 172] on link "Remove" at bounding box center [866, 176] width 45 height 14
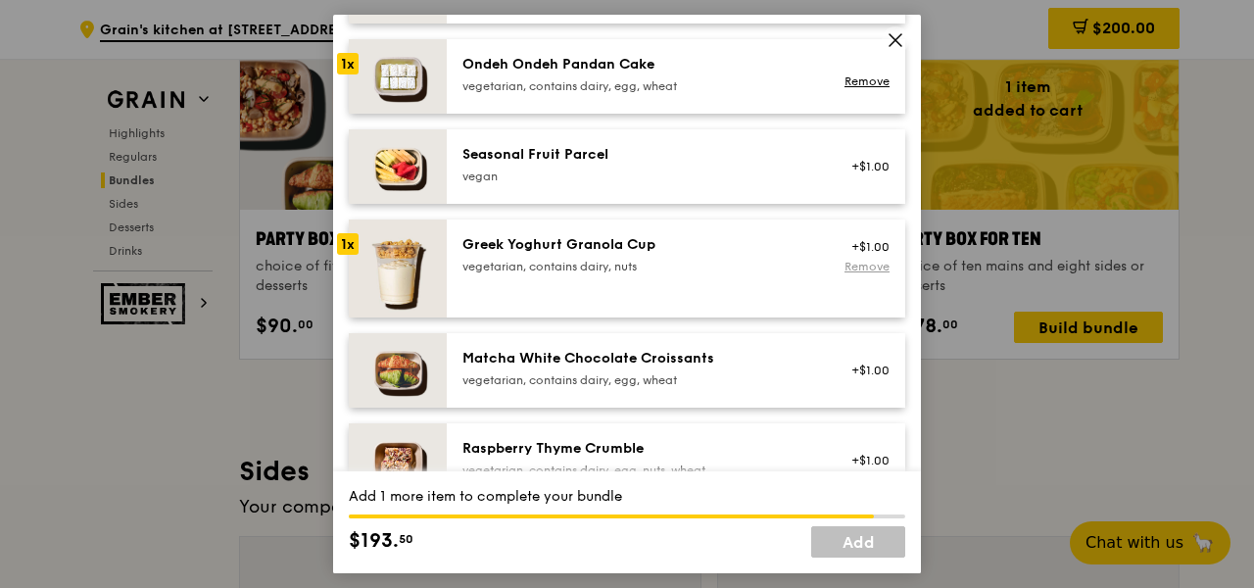
click at [854, 263] on link "Remove" at bounding box center [866, 267] width 45 height 14
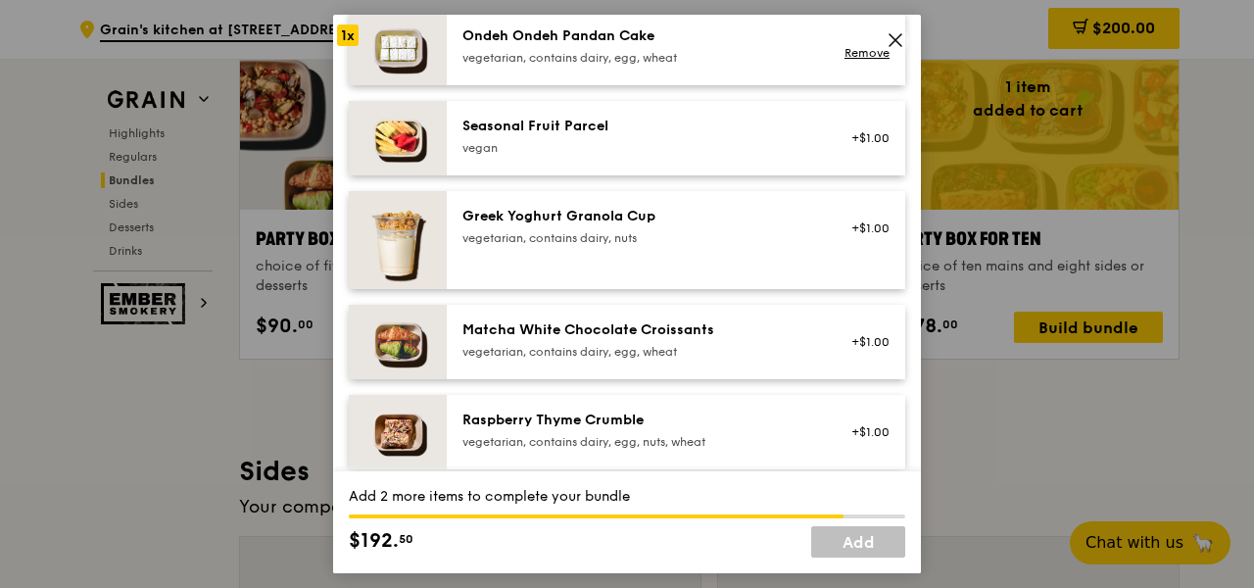
scroll to position [1554, 0]
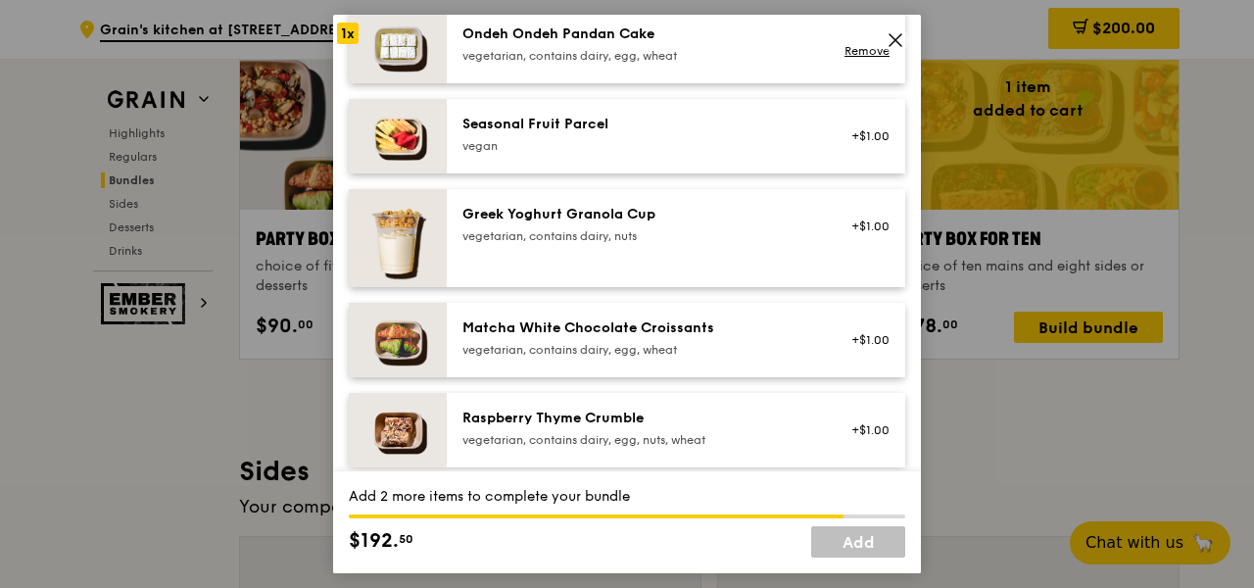
click at [668, 344] on div "vegetarian, contains dairy, egg, wheat" at bounding box center [638, 350] width 352 height 16
click at [650, 445] on div "vegetarian, contains dairy, egg, nuts, wheat" at bounding box center [638, 440] width 352 height 16
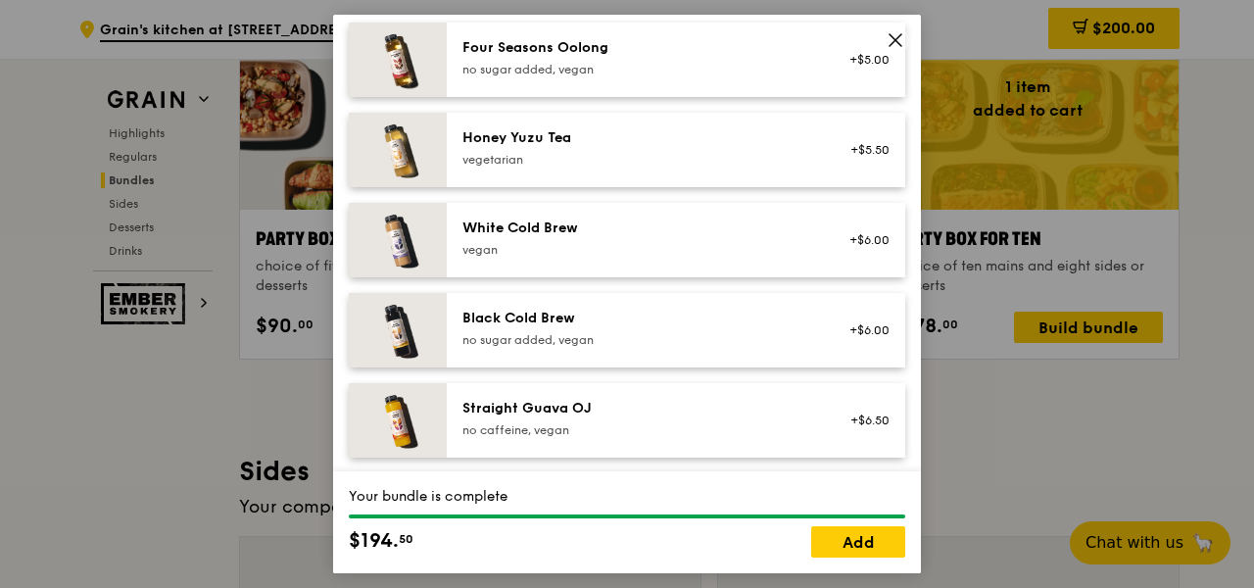
scroll to position [2452, 0]
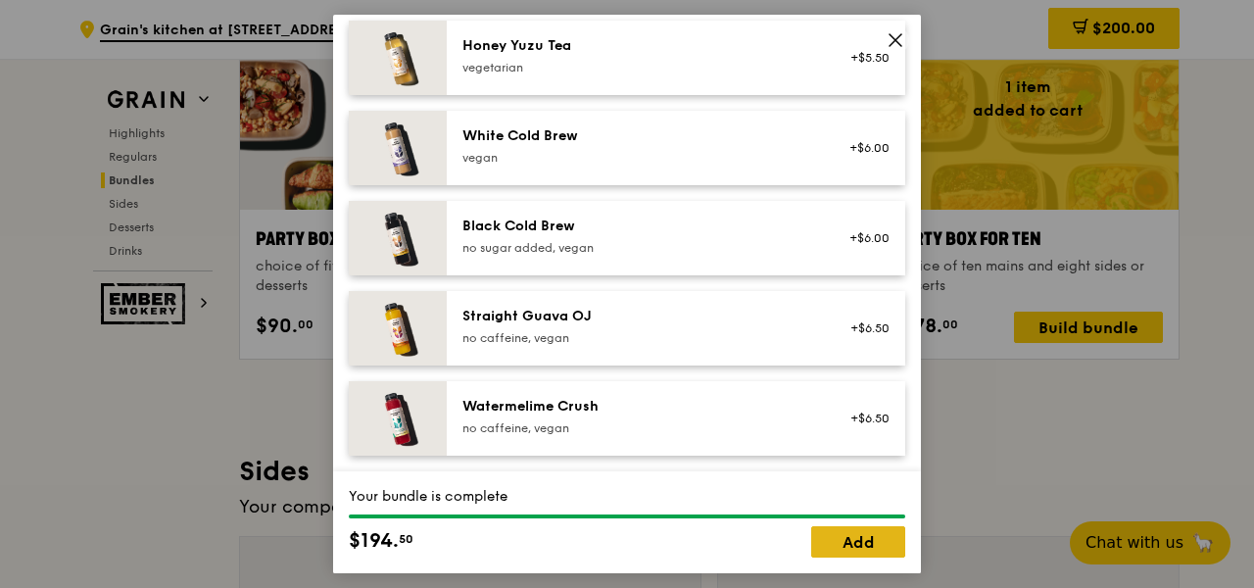
click at [868, 539] on link "Add" at bounding box center [858, 541] width 94 height 31
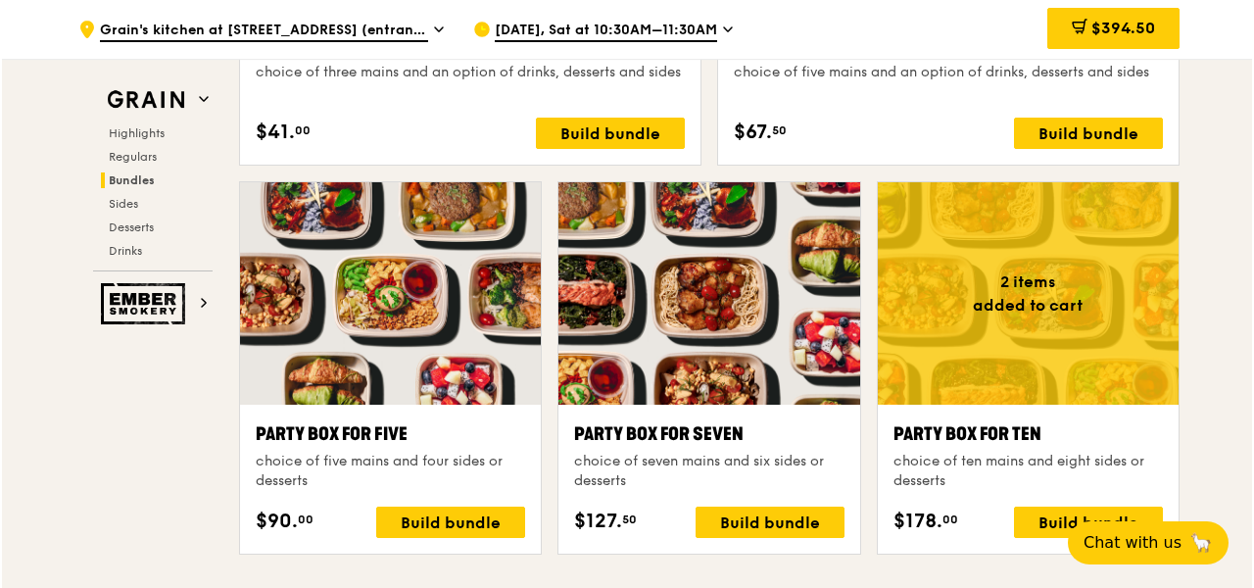
scroll to position [3890, 0]
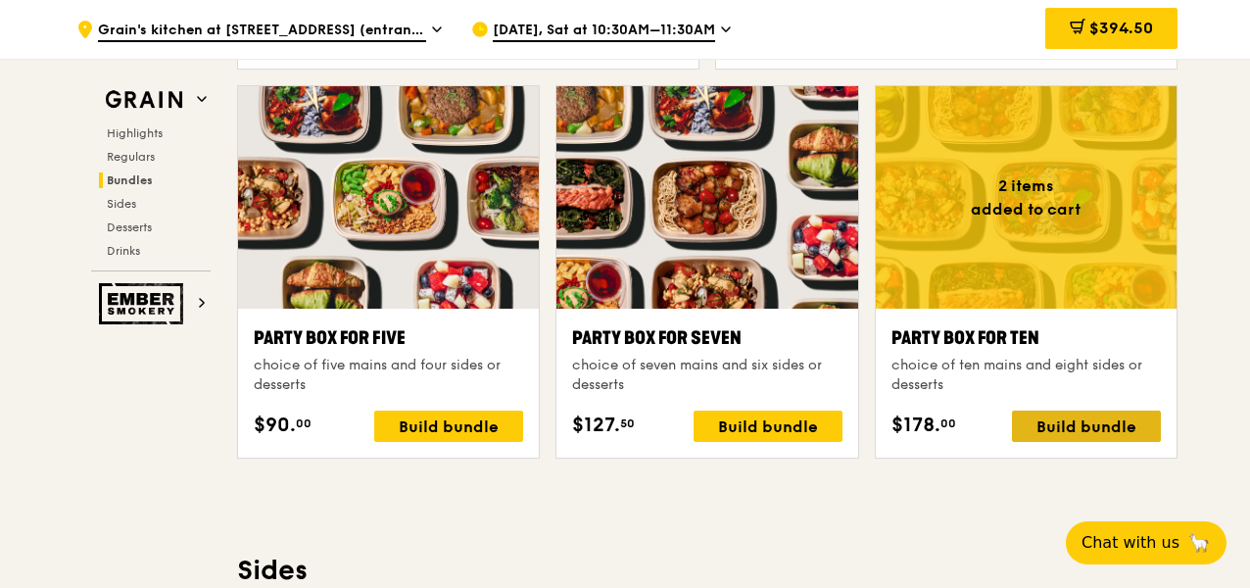
click at [1087, 426] on div "Build bundle" at bounding box center [1086, 425] width 149 height 31
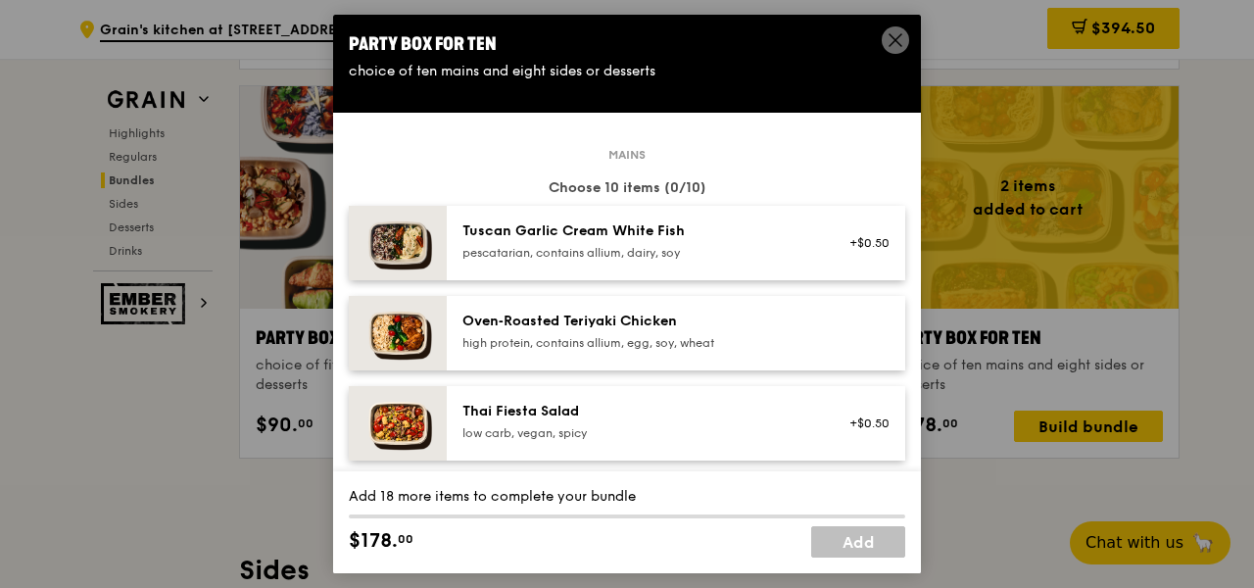
click at [687, 232] on div "Tuscan Garlic Cream White Fish" at bounding box center [638, 231] width 352 height 20
click at [607, 335] on div "high protein, contains allium, egg, soy, wheat" at bounding box center [638, 343] width 352 height 16
click at [607, 439] on div "low carb, vegan, spicy" at bounding box center [638, 433] width 352 height 16
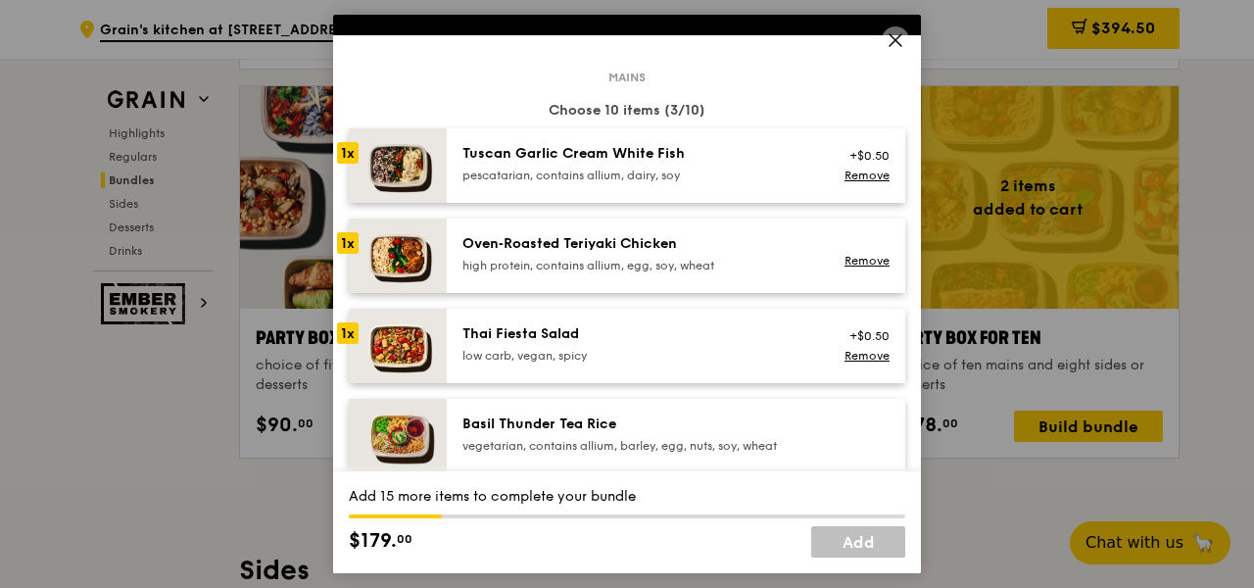
scroll to position [308, 0]
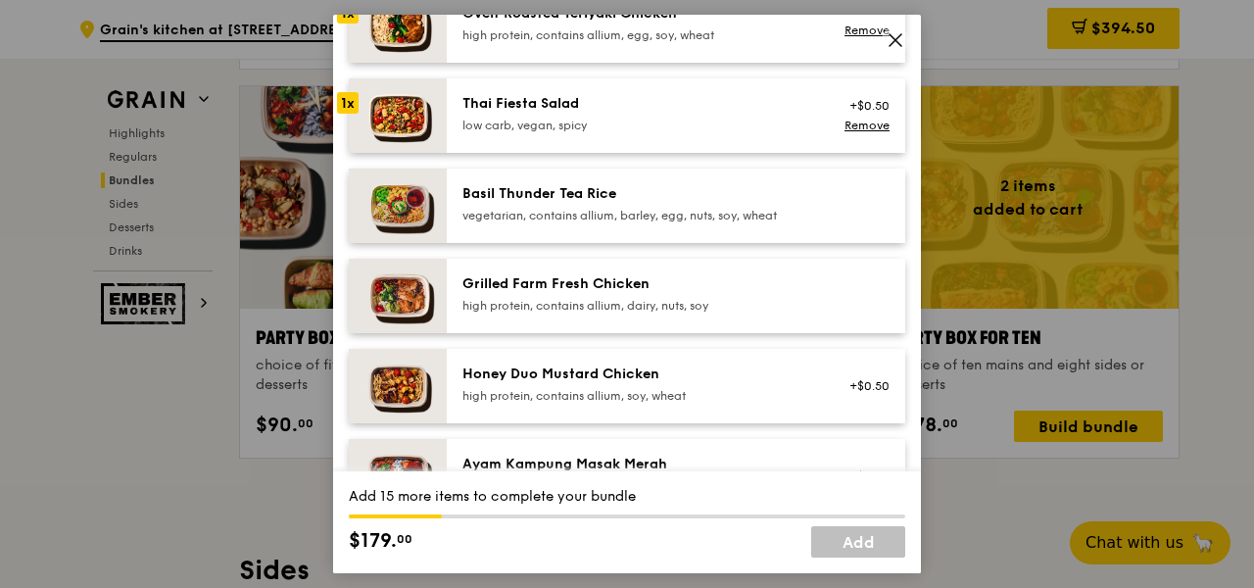
drag, startPoint x: 600, startPoint y: 206, endPoint x: 587, endPoint y: 274, distance: 69.7
click at [600, 206] on div "Basil Thunder Tea Rice vegetarian, contains allium, barley, egg, nuts, soy, whe…" at bounding box center [638, 203] width 352 height 39
click at [587, 274] on div "Grilled Farm Fresh Chicken" at bounding box center [638, 284] width 352 height 20
click at [580, 361] on div "Honey Duo Mustard Chicken high protein, contains allium, soy, wheat +$0.50" at bounding box center [676, 386] width 458 height 74
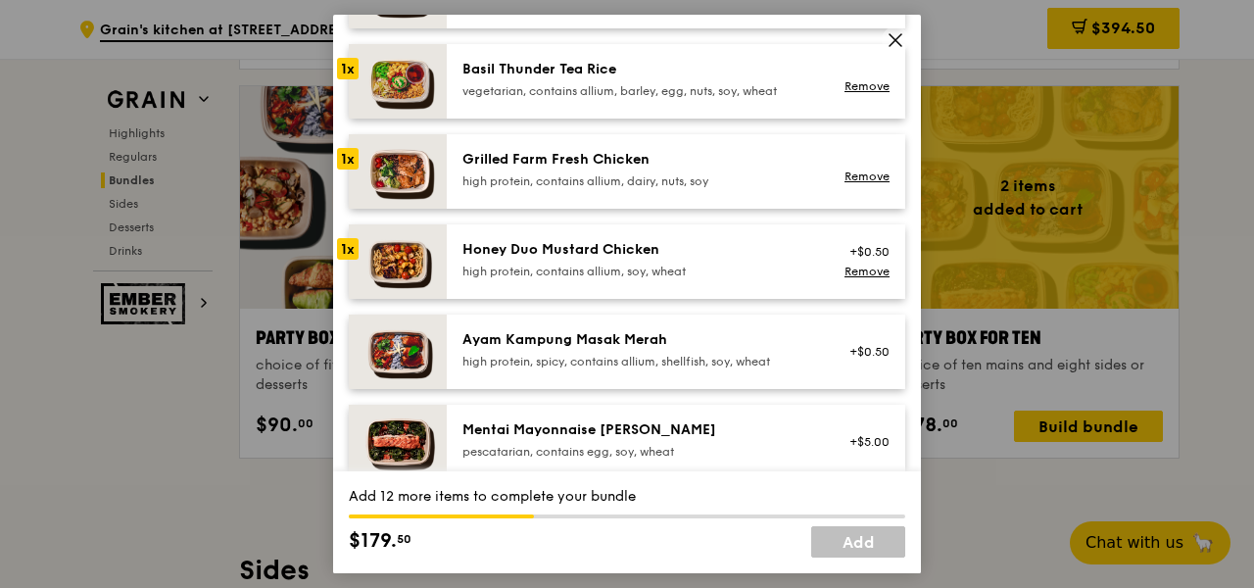
click at [583, 350] on div "Ayam Kampung Masak Merah high protein, spicy, contains allium, shellfish, soy, …" at bounding box center [638, 349] width 352 height 39
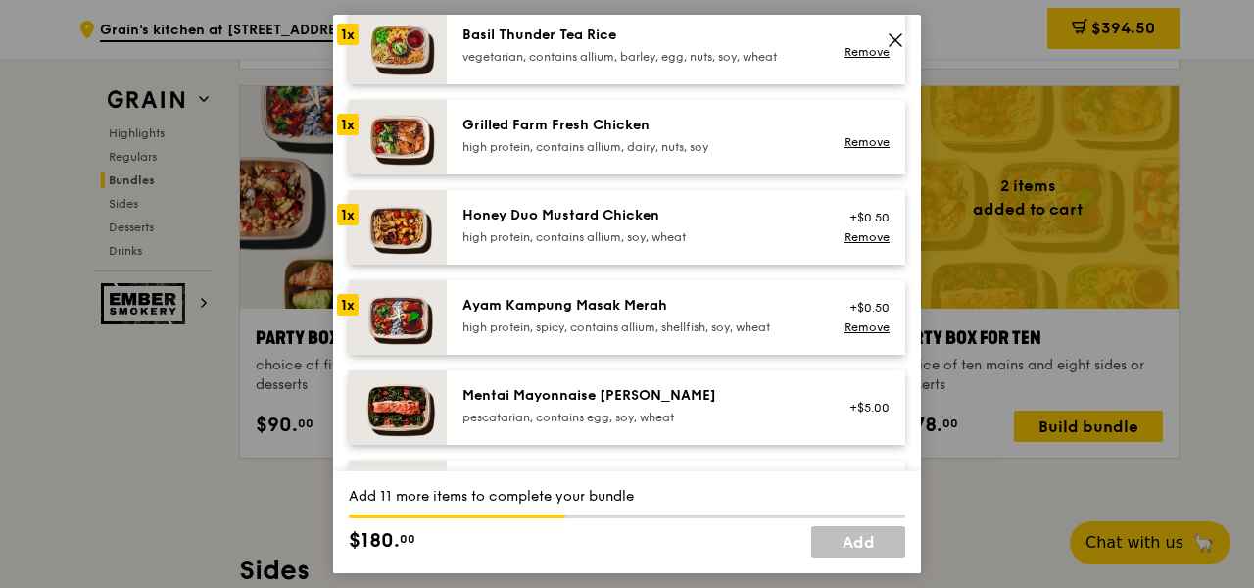
scroll to position [577, 0]
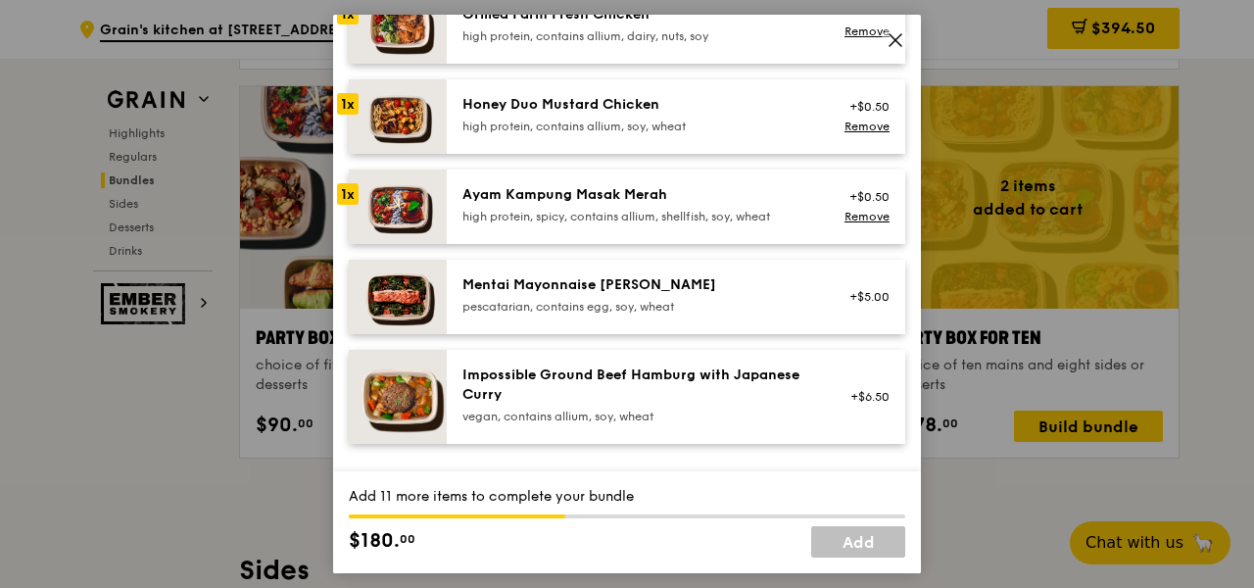
click at [640, 268] on div "Mentai Mayonnaise [PERSON_NAME] pescatarian, contains egg, soy, wheat +$5.00" at bounding box center [676, 297] width 458 height 74
click at [647, 366] on div "Impossible Ground Beef Hamburg with Japanese Curry" at bounding box center [638, 384] width 352 height 39
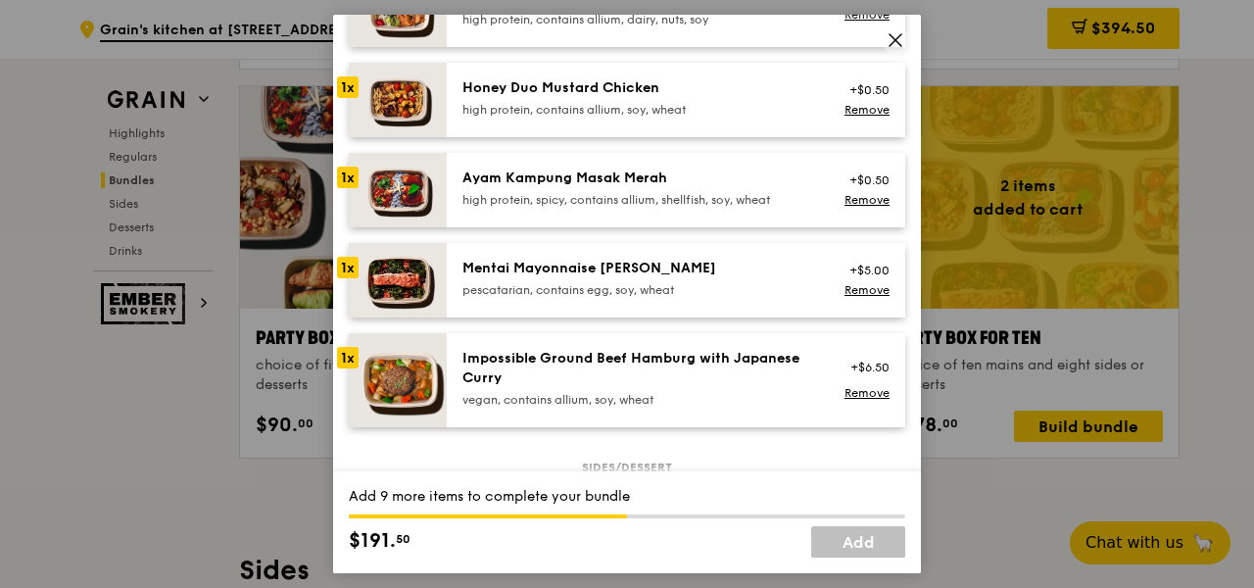
scroll to position [599, 0]
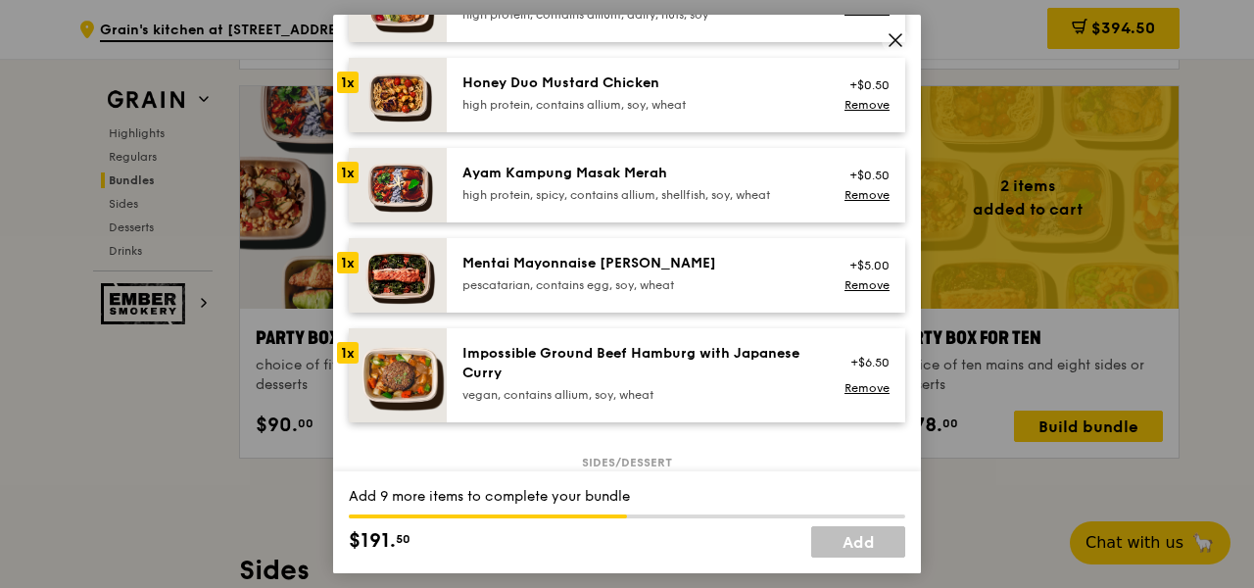
click at [632, 375] on div "Impossible Ground Beef Hamburg with Japanese Curry" at bounding box center [638, 363] width 352 height 39
click at [510, 370] on div "Impossible Ground Beef Hamburg with Japanese Curry" at bounding box center [638, 363] width 352 height 39
click at [844, 393] on link "Remove" at bounding box center [866, 388] width 45 height 14
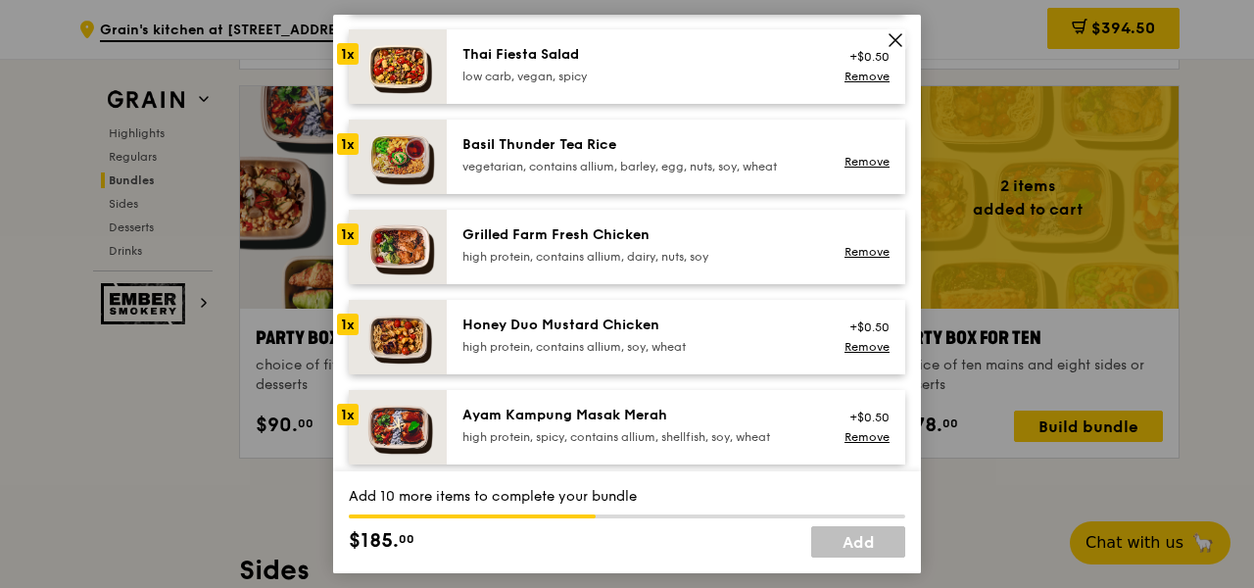
scroll to position [313, 0]
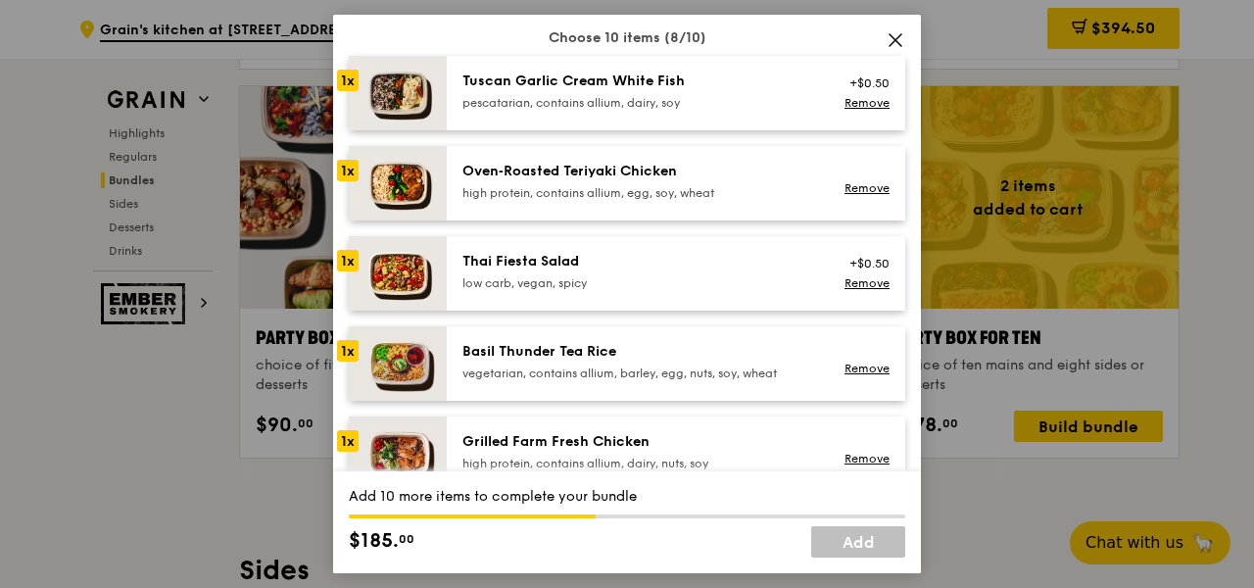
click at [694, 182] on div "Oven‑Roasted Teriyaki Chicken high protein, contains allium, egg, soy, wheat" at bounding box center [638, 181] width 352 height 39
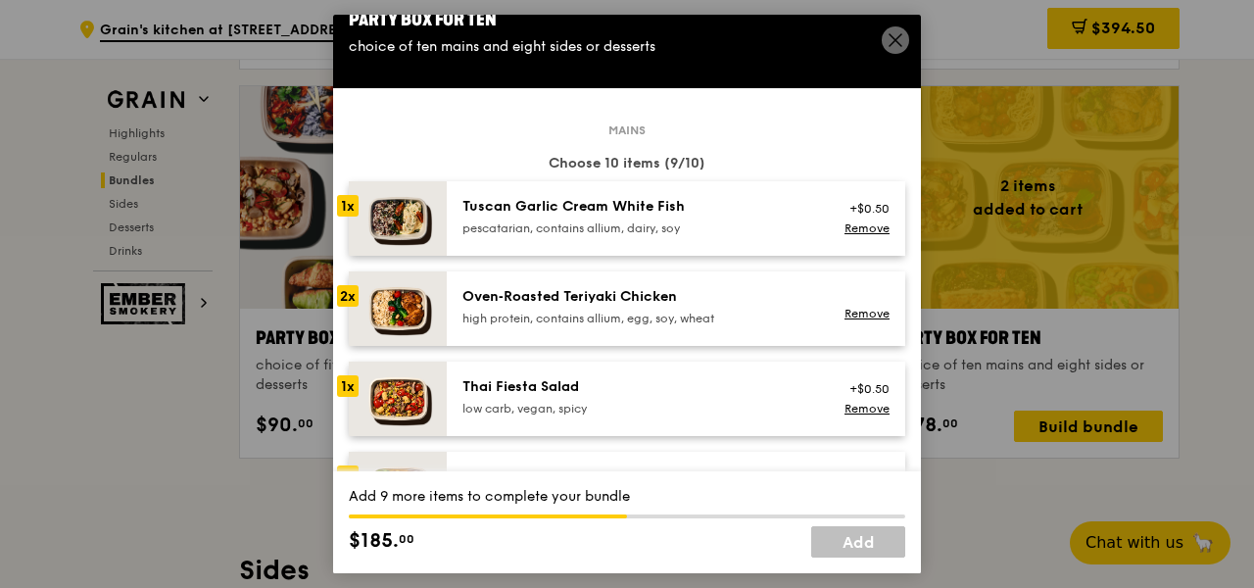
scroll to position [29, 0]
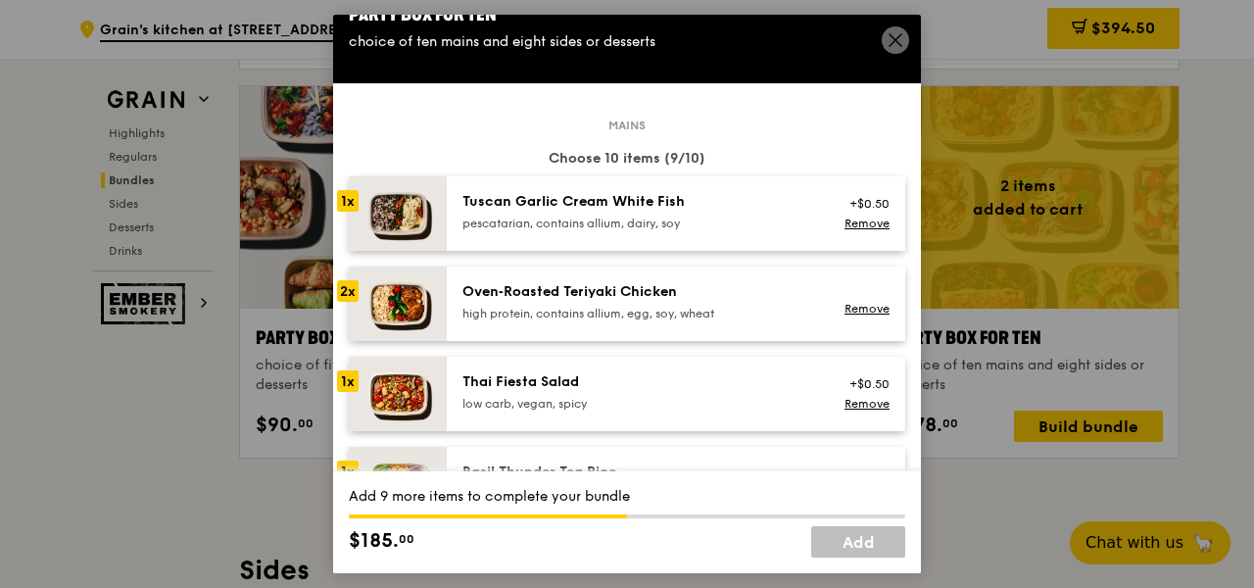
click at [534, 204] on div "Tuscan Garlic Cream White Fish" at bounding box center [638, 202] width 352 height 20
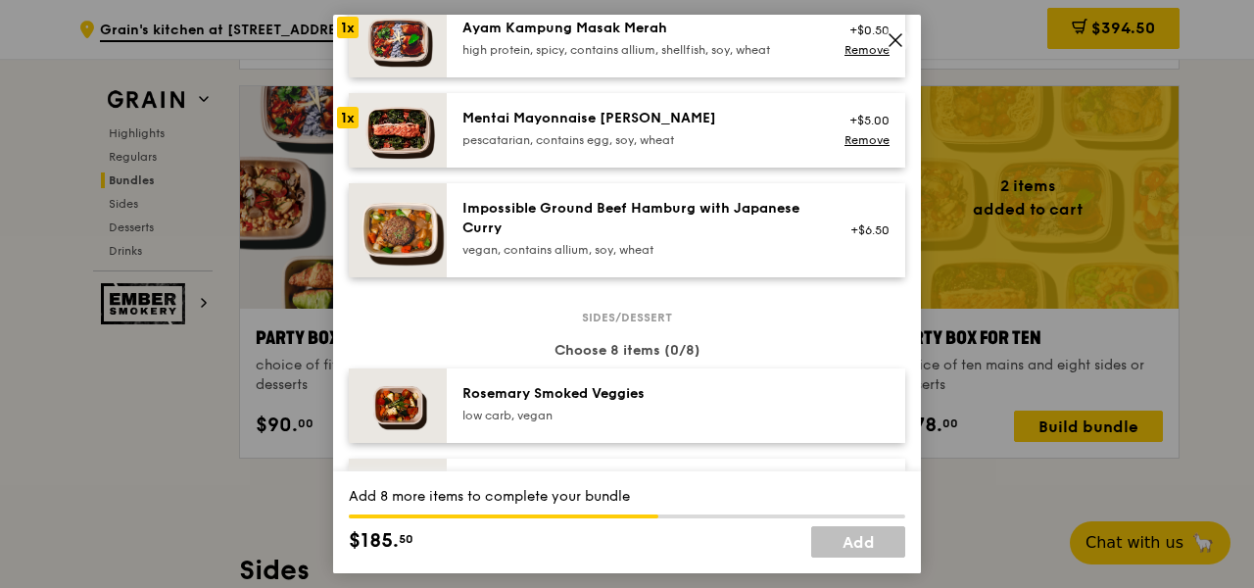
scroll to position [971, 0]
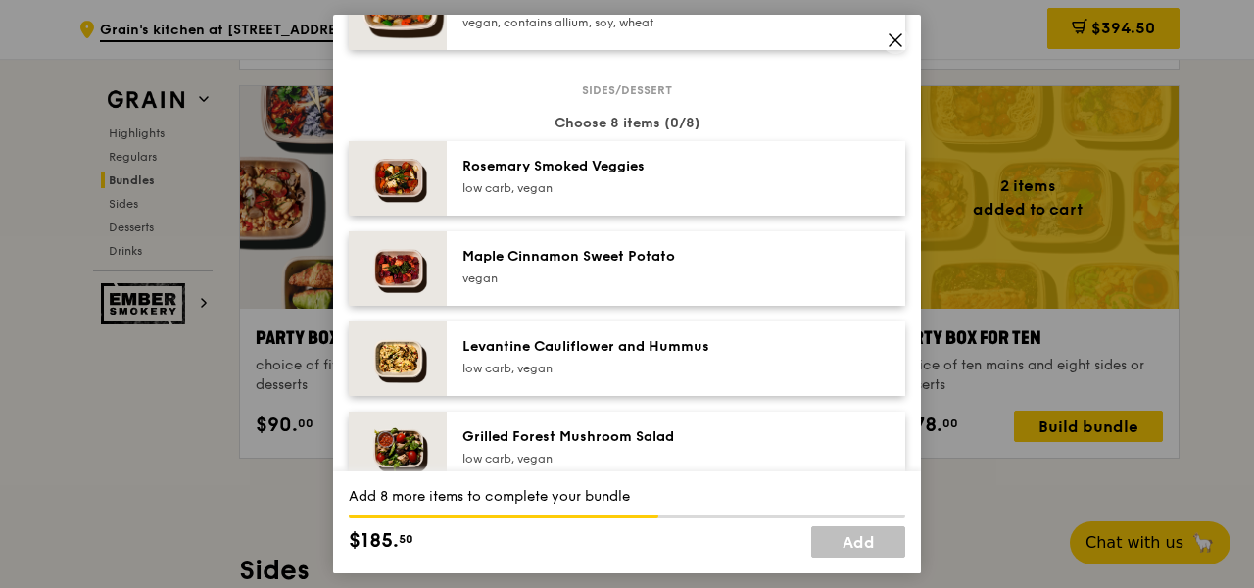
click at [580, 181] on div "low carb, vegan" at bounding box center [638, 188] width 352 height 16
click at [571, 253] on div "Maple Cinnamon Sweet Potato" at bounding box center [638, 257] width 352 height 20
click at [557, 369] on div "low carb, vegan" at bounding box center [638, 369] width 352 height 16
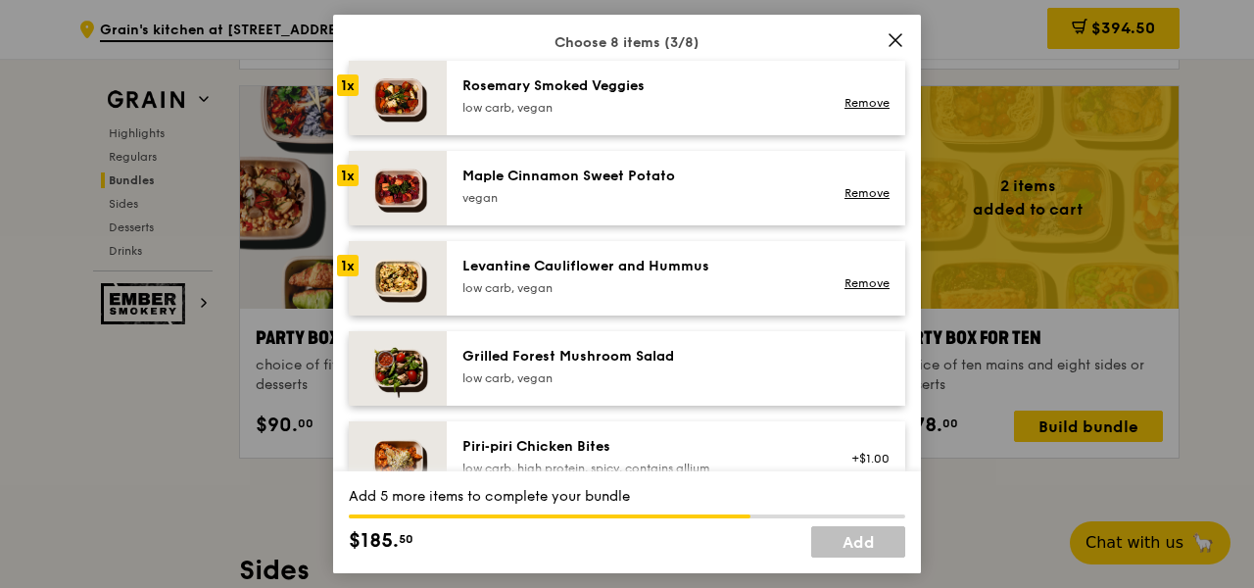
click at [556, 381] on div "low carb, vegan" at bounding box center [638, 378] width 352 height 16
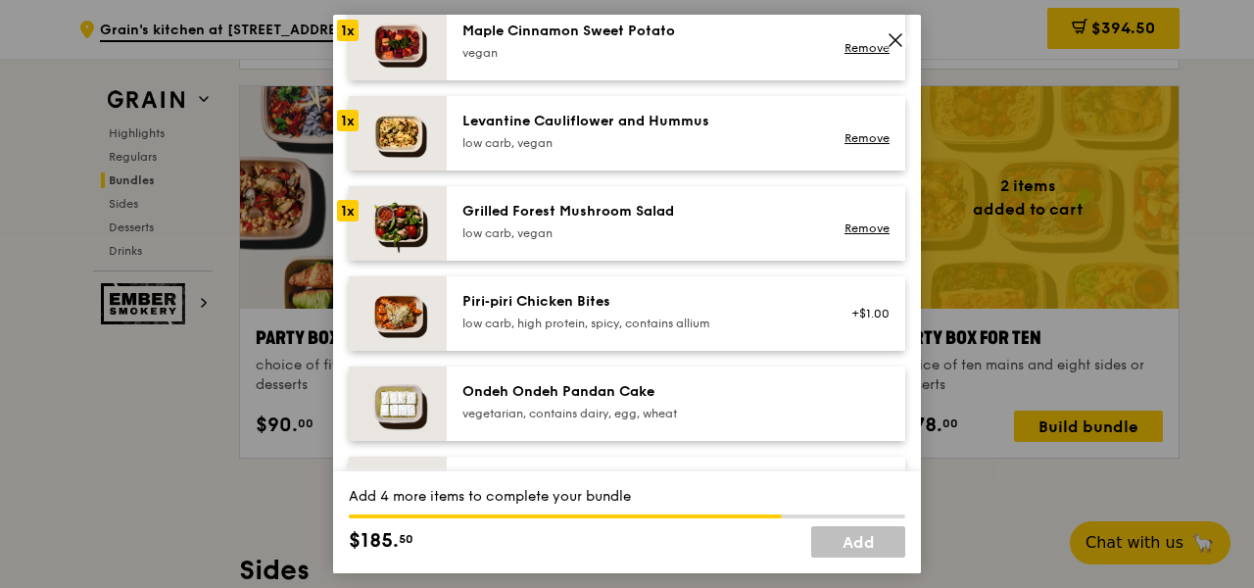
scroll to position [1316, 0]
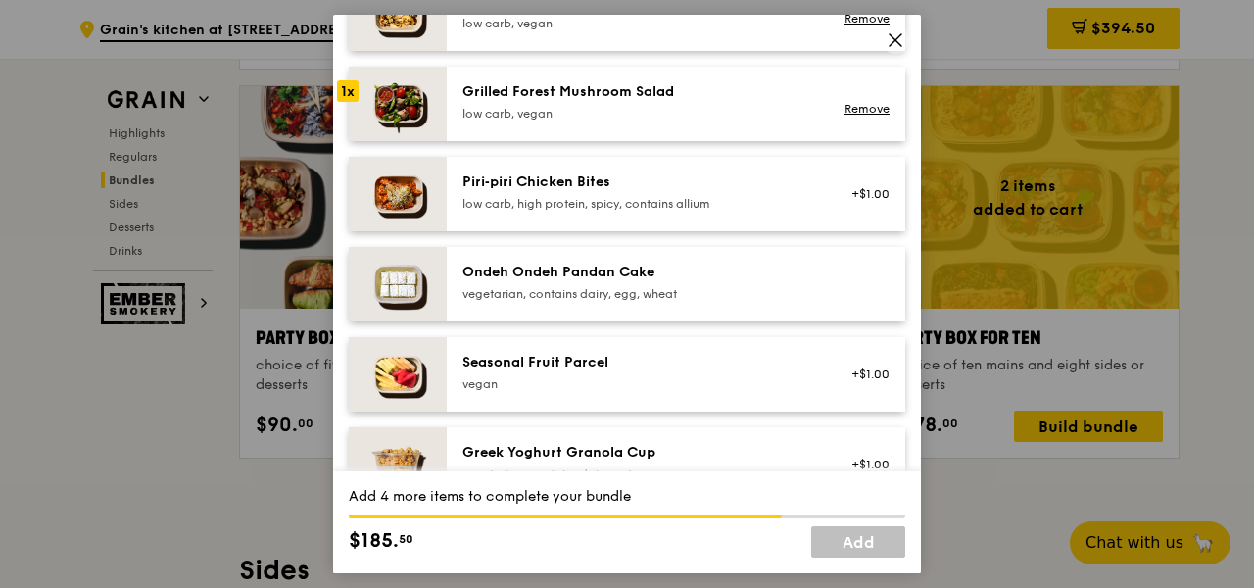
click at [604, 283] on div "Ondeh Ondeh Pandan Cake vegetarian, contains dairy, egg, wheat" at bounding box center [638, 282] width 352 height 39
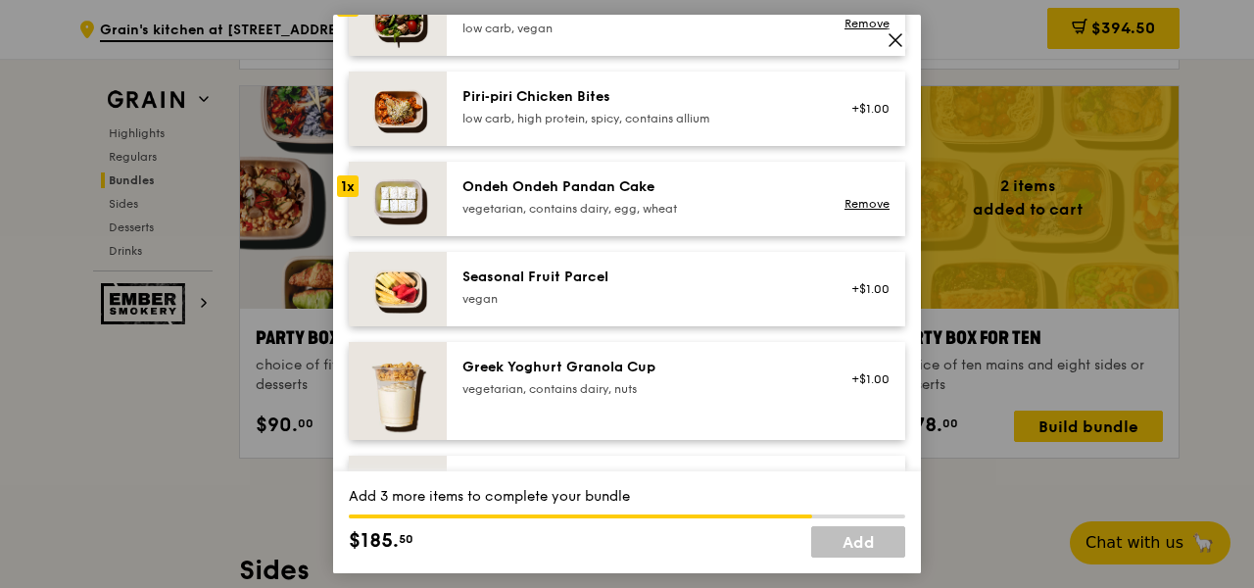
scroll to position [1541, 0]
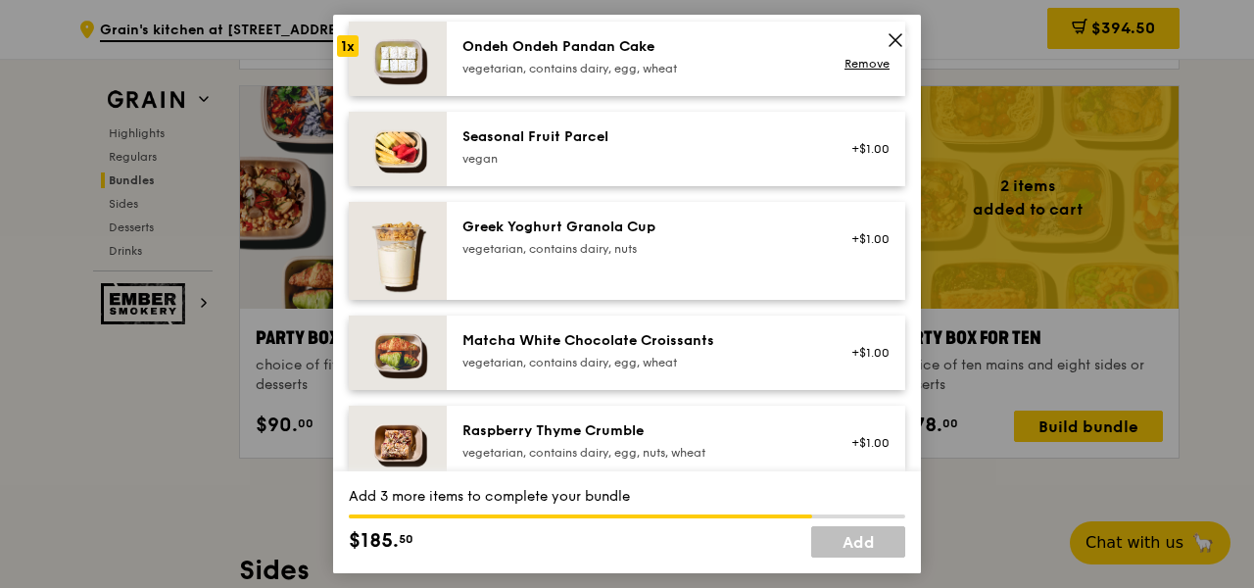
click at [621, 346] on div "Matcha White Chocolate Croissants" at bounding box center [638, 341] width 352 height 20
drag, startPoint x: 613, startPoint y: 430, endPoint x: 642, endPoint y: 387, distance: 51.6
click at [614, 430] on div "Raspberry Thyme Crumble" at bounding box center [638, 431] width 352 height 20
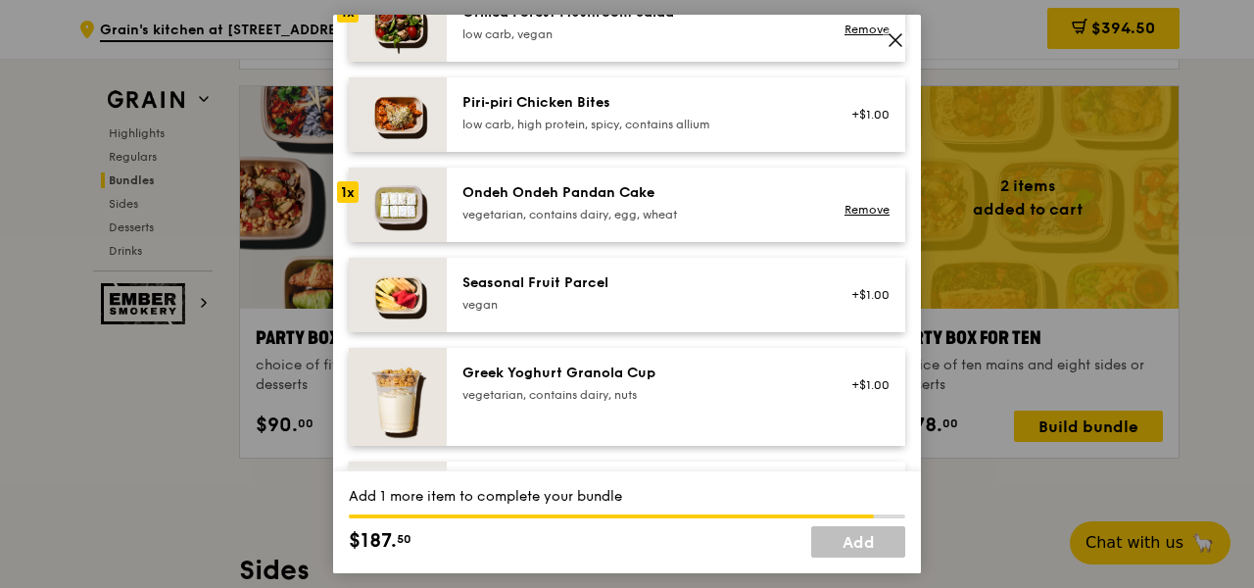
scroll to position [1617, 0]
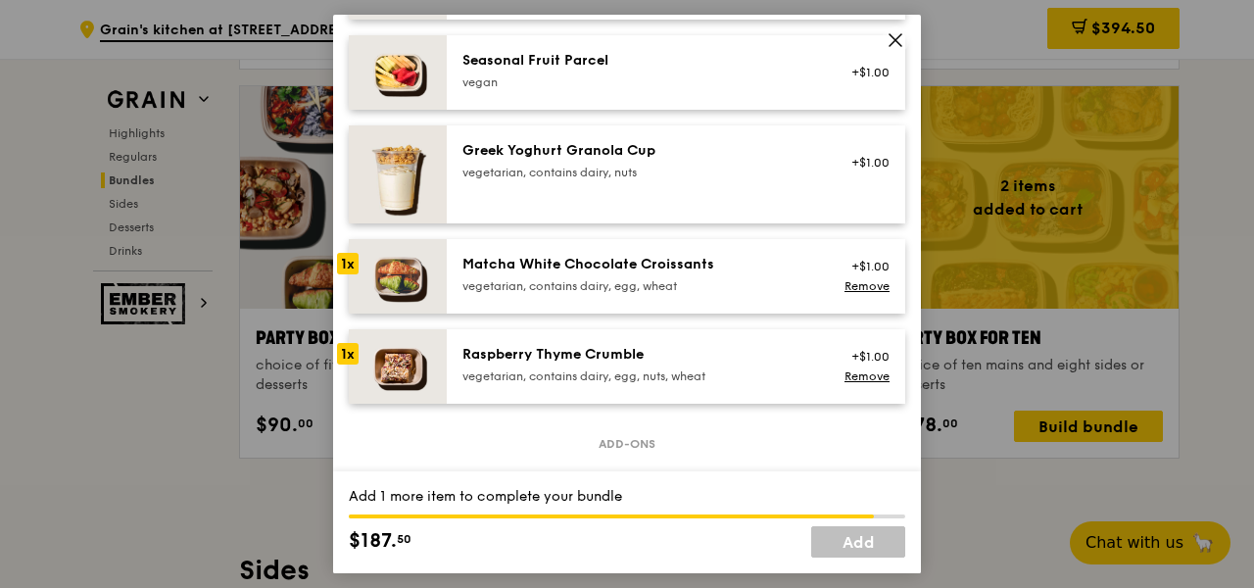
click at [685, 278] on div "vegetarian, contains dairy, egg, wheat" at bounding box center [638, 286] width 352 height 16
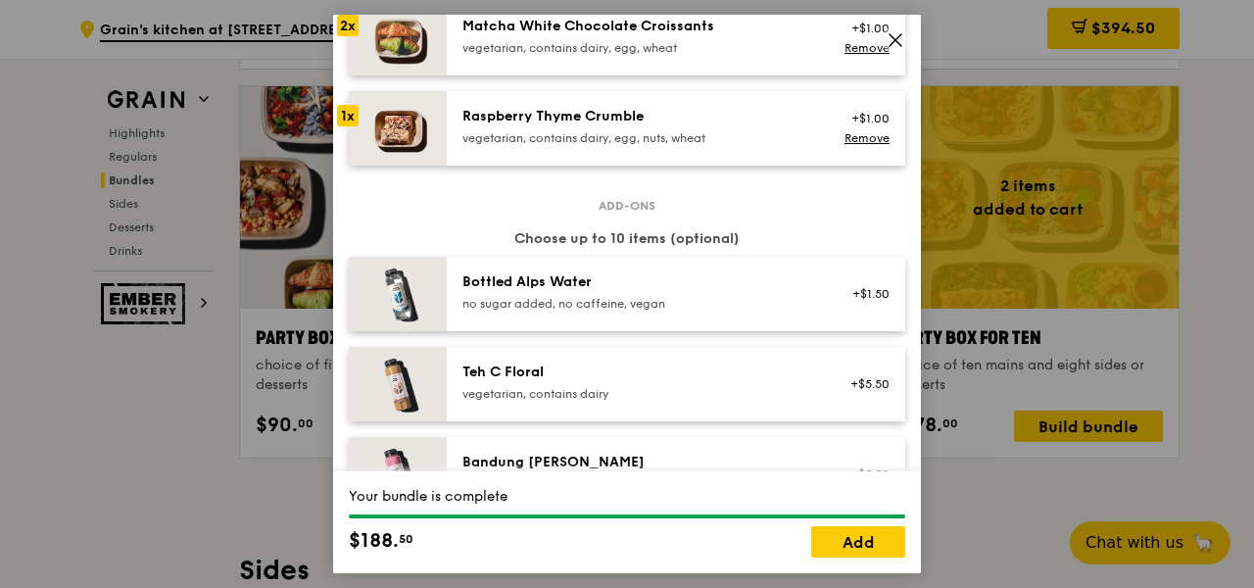
scroll to position [2135, 0]
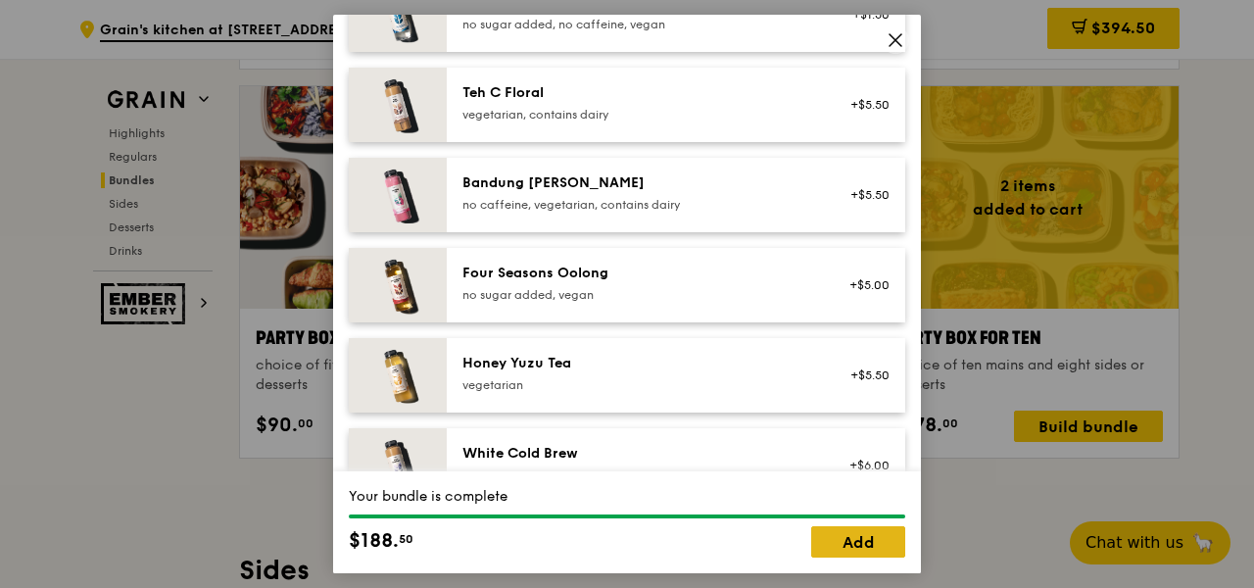
click at [842, 538] on link "Add" at bounding box center [858, 541] width 94 height 31
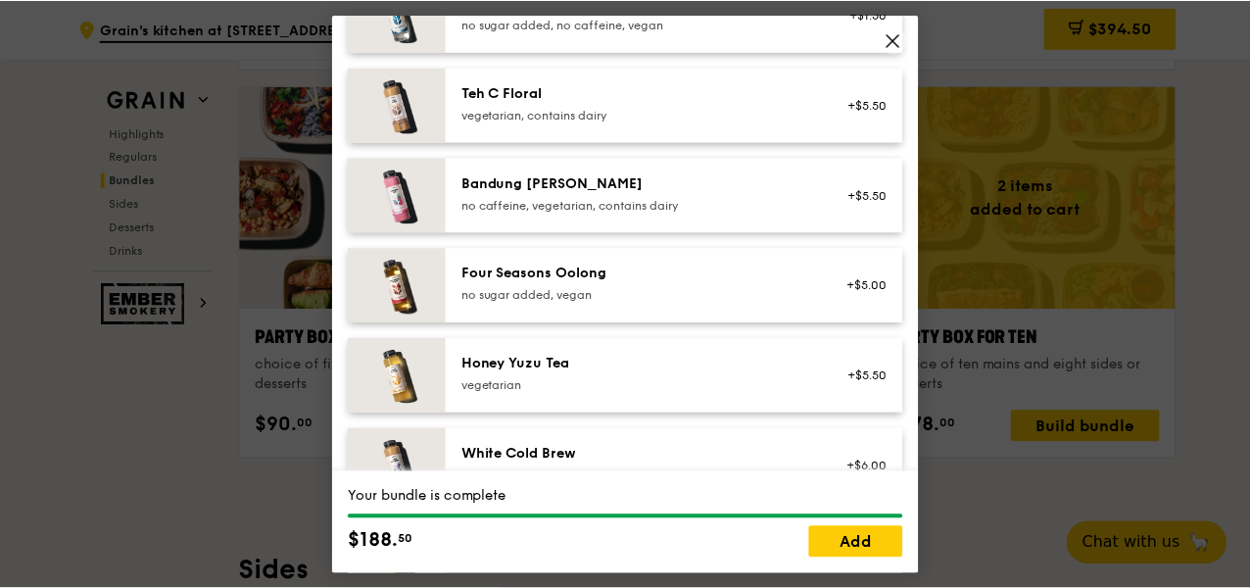
scroll to position [3890, 0]
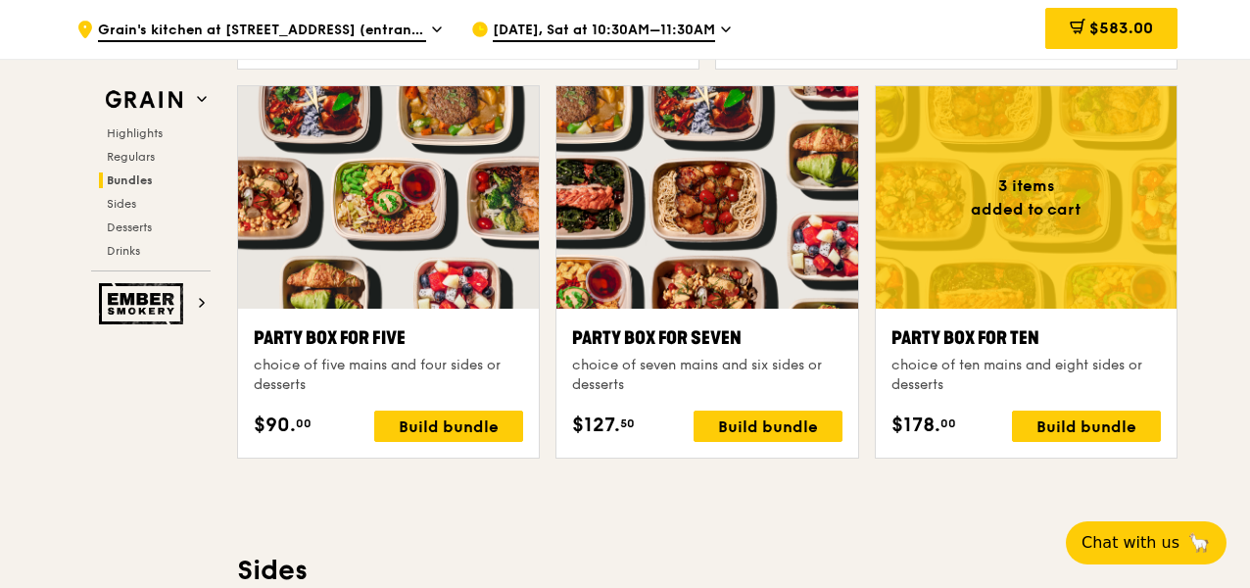
click at [1107, 30] on span "$583.00" at bounding box center [1121, 28] width 64 height 19
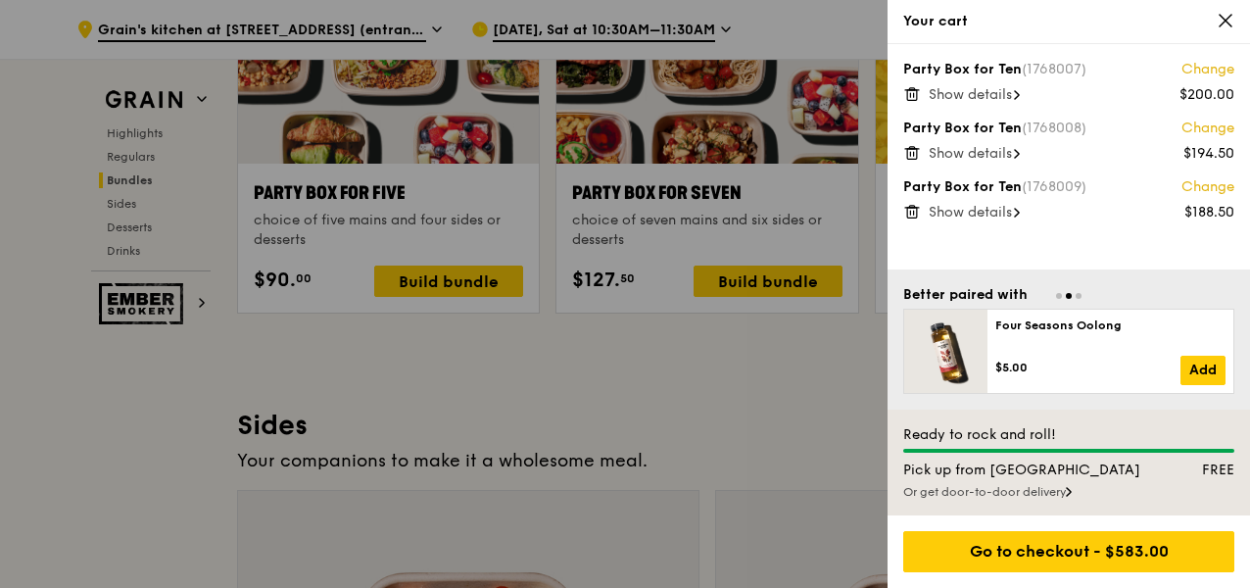
scroll to position [4035, 0]
click at [1020, 497] on div "Or get door-to-door delivery" at bounding box center [1068, 492] width 331 height 16
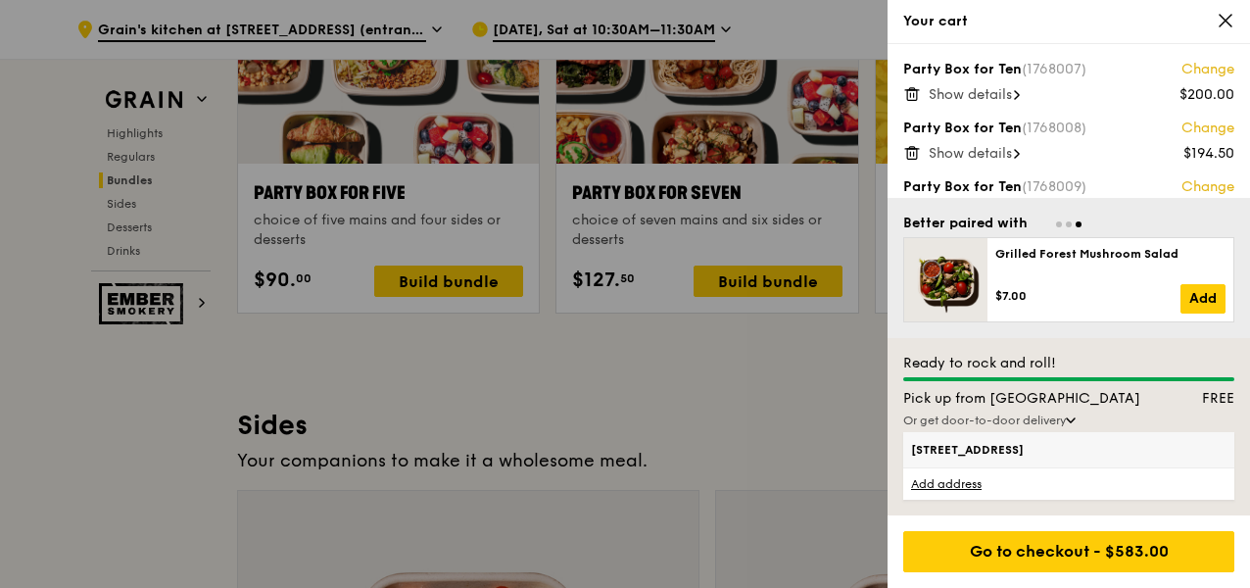
scroll to position [4034, 0]
click at [1036, 449] on span "[STREET_ADDRESS]" at bounding box center [1029, 450] width 237 height 16
click at [0, 0] on input "[STREET_ADDRESS]" at bounding box center [0, 0] width 0 height 0
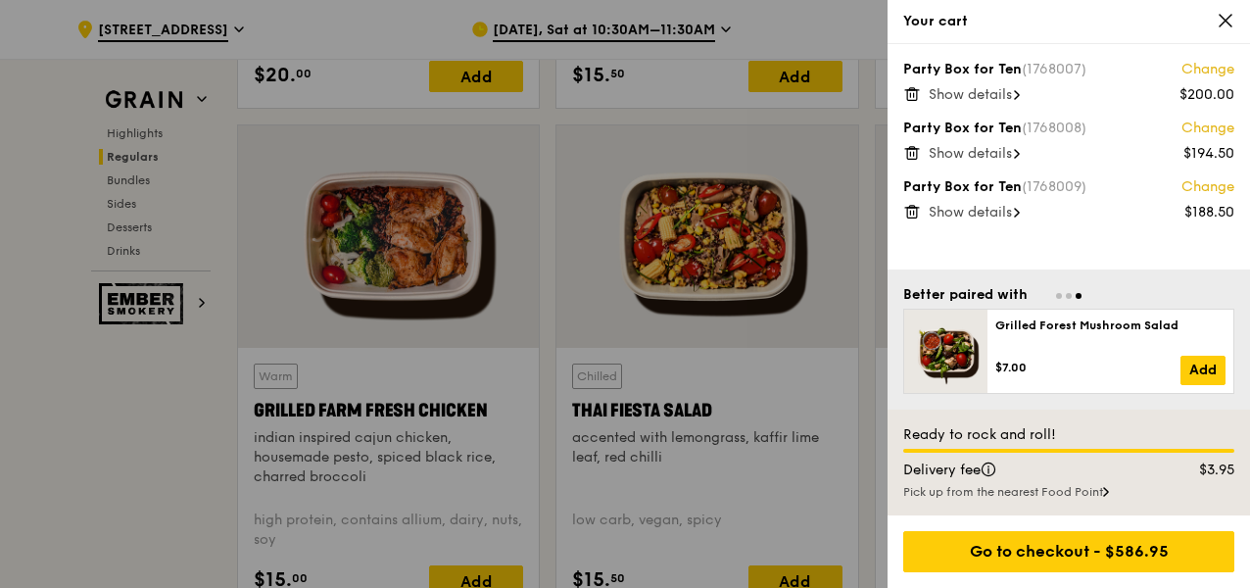
scroll to position [1637, 0]
